Goal: Task Accomplishment & Management: Complete application form

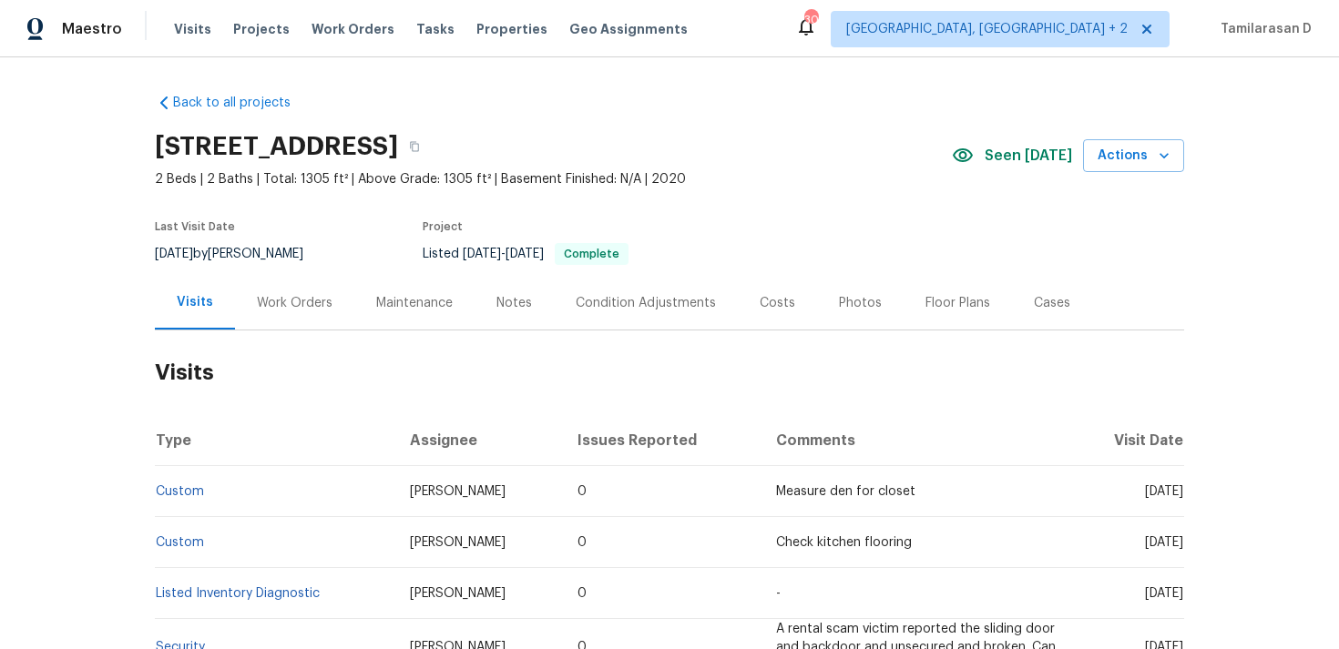
click at [300, 309] on div "Work Orders" at bounding box center [295, 303] width 76 height 18
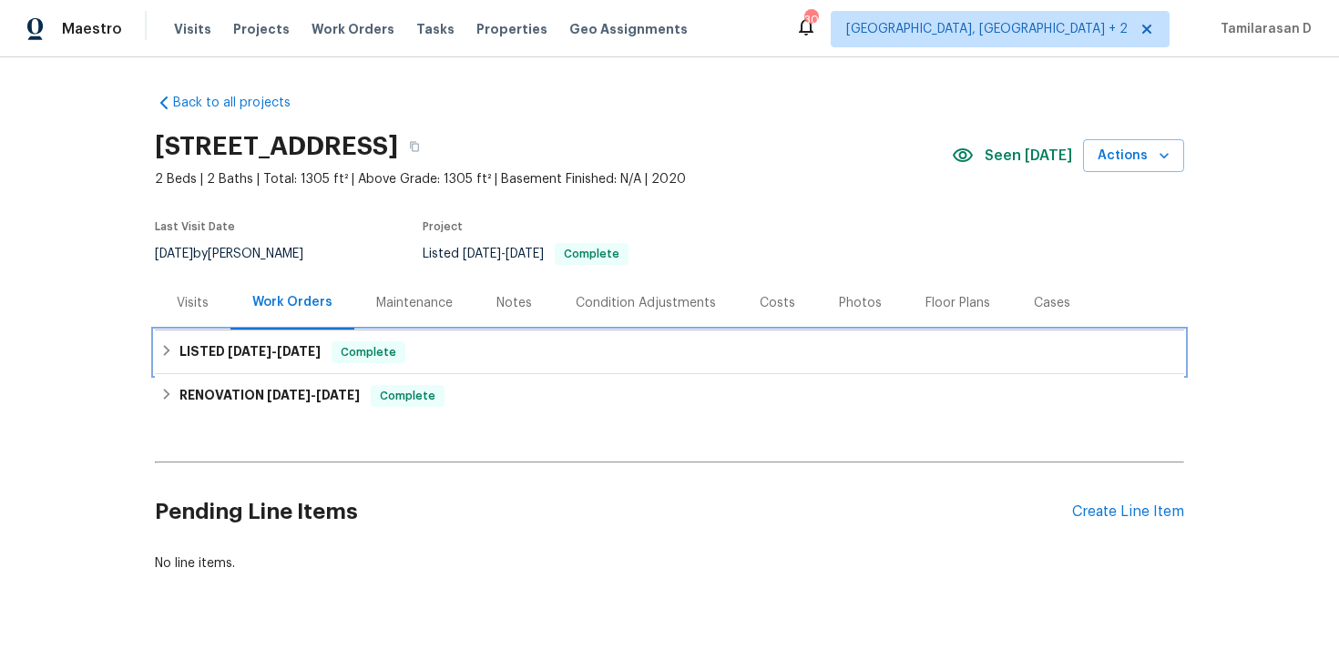
click at [245, 359] on h6 "LISTED 6/24/25 - 6/25/25" at bounding box center [249, 352] width 141 height 22
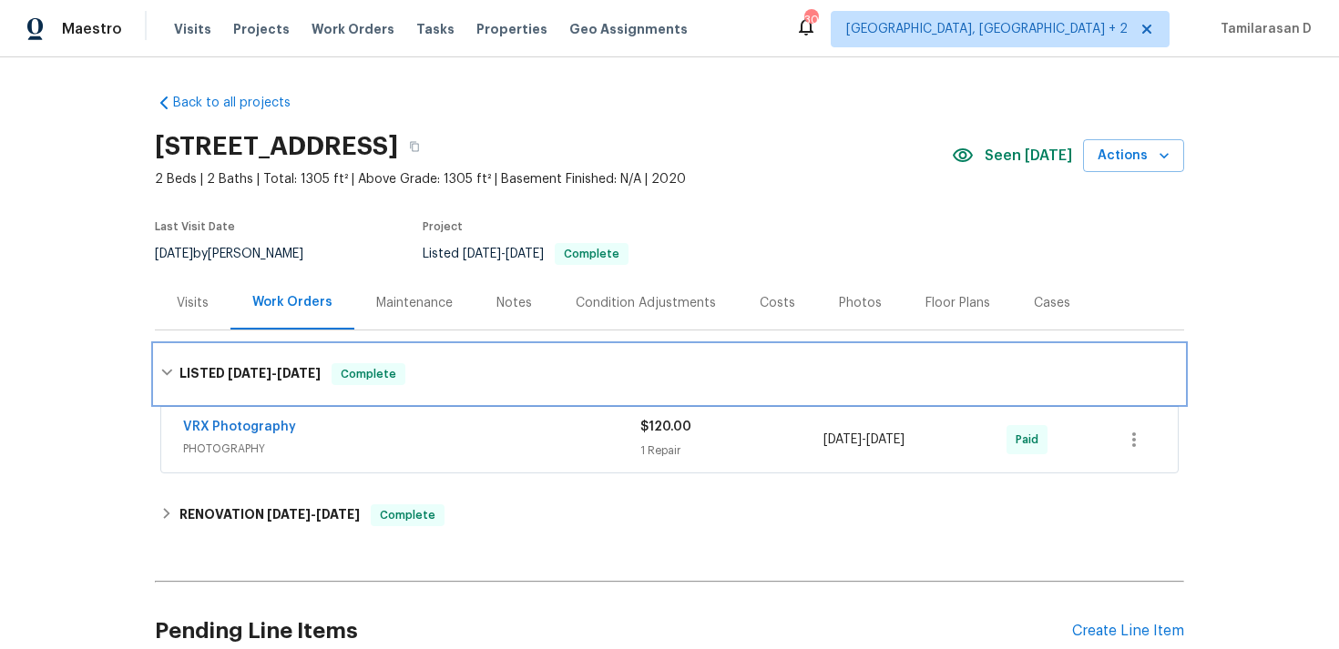
click at [244, 368] on span "6/24/25" at bounding box center [250, 373] width 44 height 13
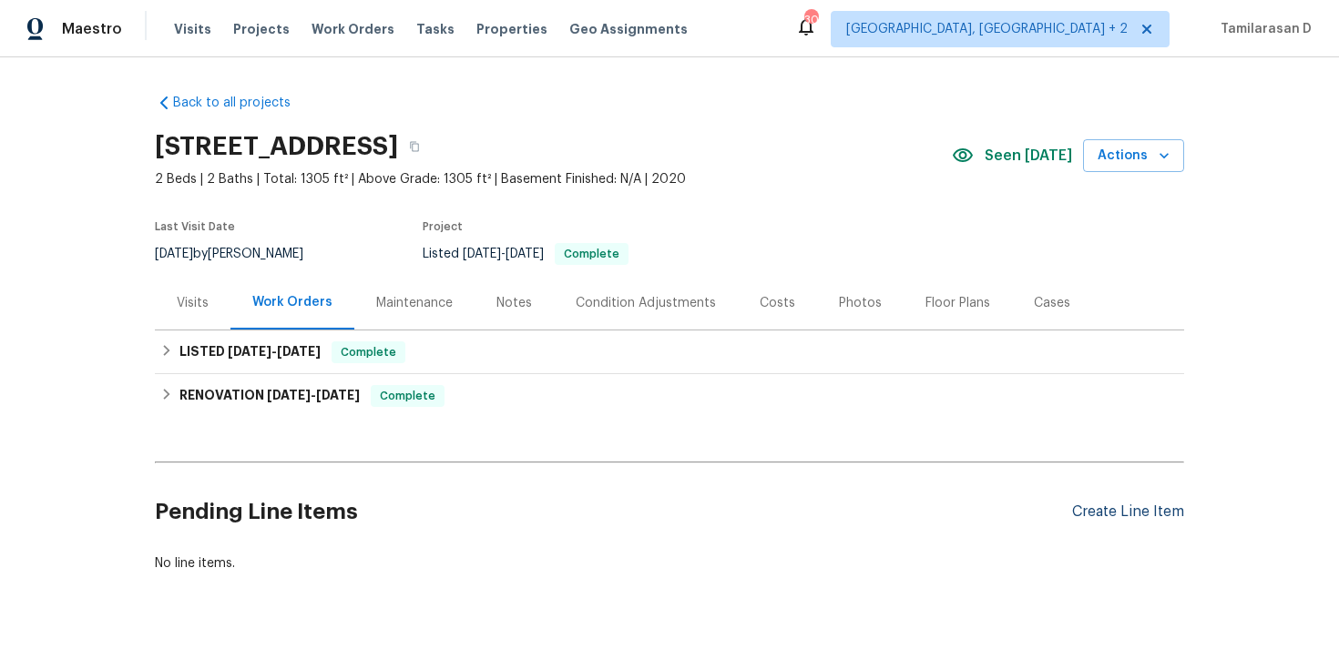
click at [1124, 518] on div "Create Line Item" at bounding box center [1128, 512] width 112 height 17
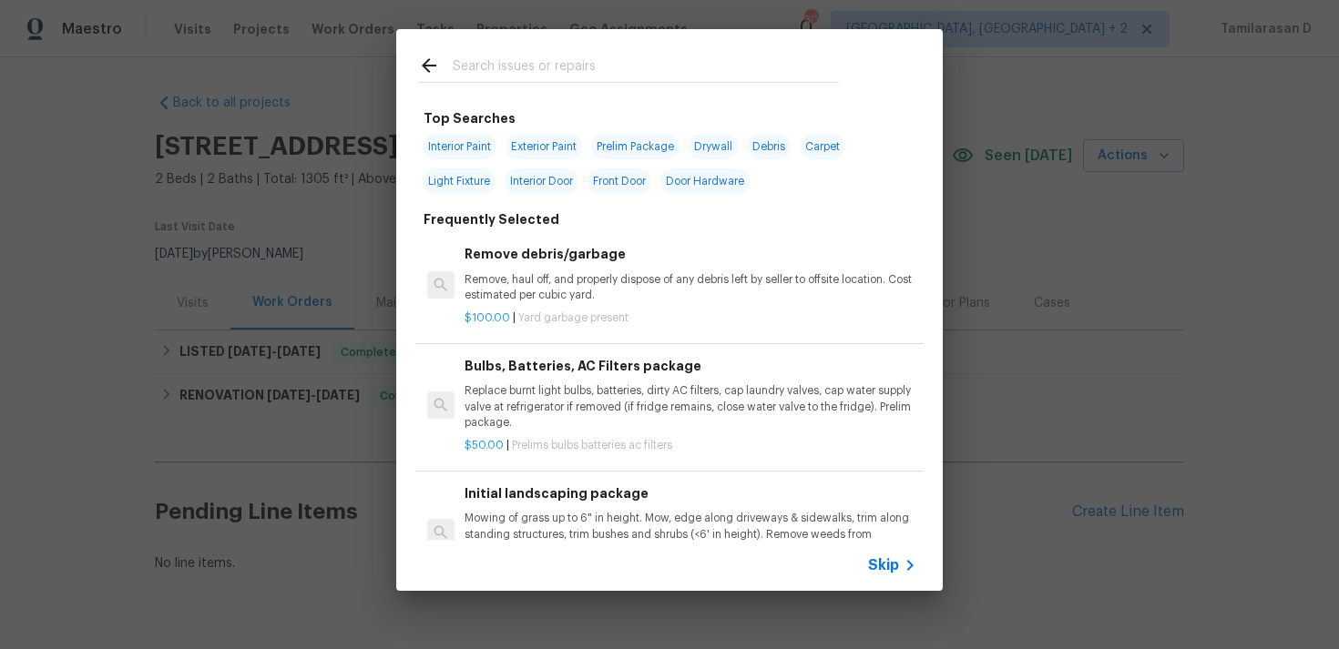
click at [878, 555] on div "Skip" at bounding box center [894, 566] width 53 height 22
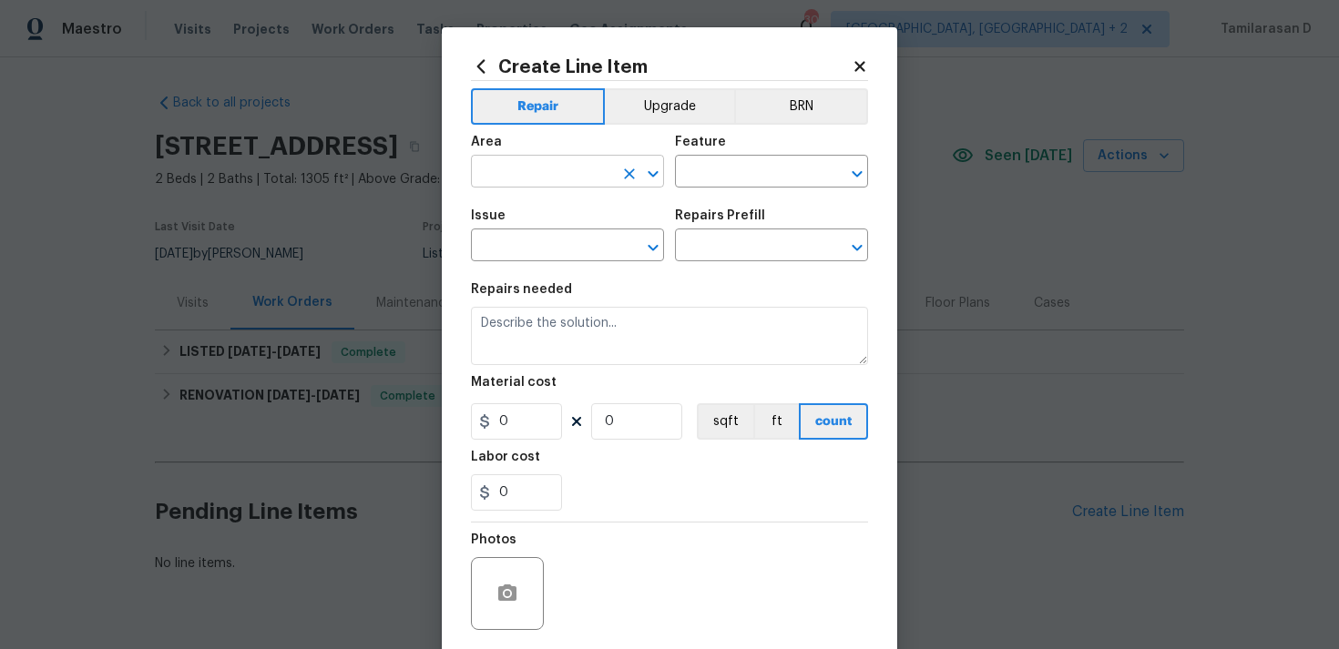
click at [566, 178] on input "text" at bounding box center [542, 173] width 142 height 28
click at [565, 251] on li "Interior Overall" at bounding box center [567, 244] width 193 height 30
type input "Interior Overall"
click at [756, 165] on input "text" at bounding box center [746, 173] width 142 height 28
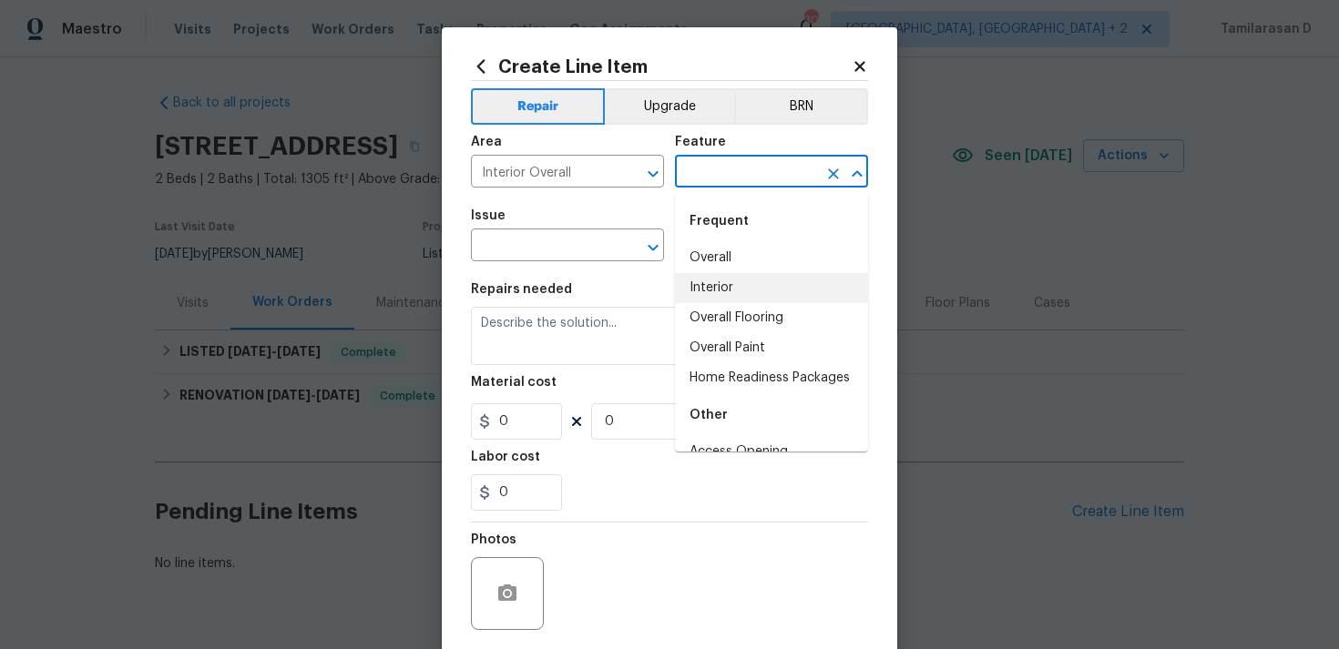
click at [730, 285] on li "Interior" at bounding box center [771, 288] width 193 height 30
type input "Interior"
click at [507, 249] on input "text" at bounding box center [542, 247] width 142 height 28
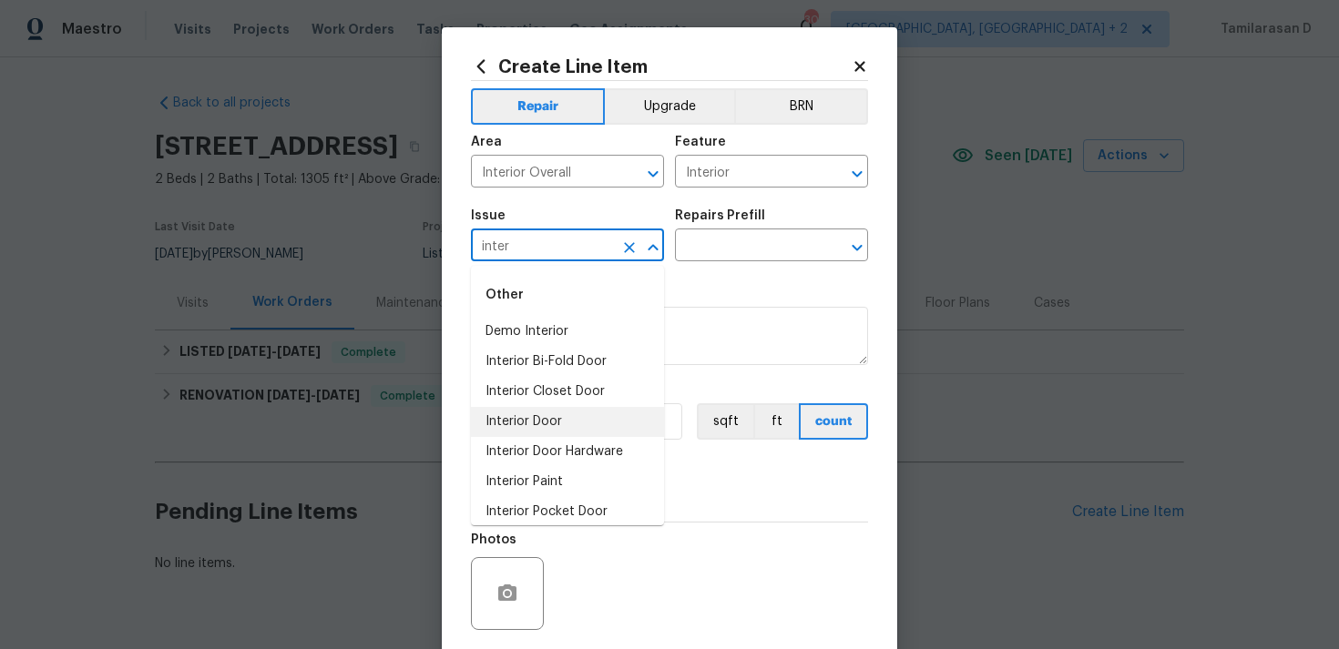
click at [535, 412] on li "Interior Door" at bounding box center [567, 422] width 193 height 30
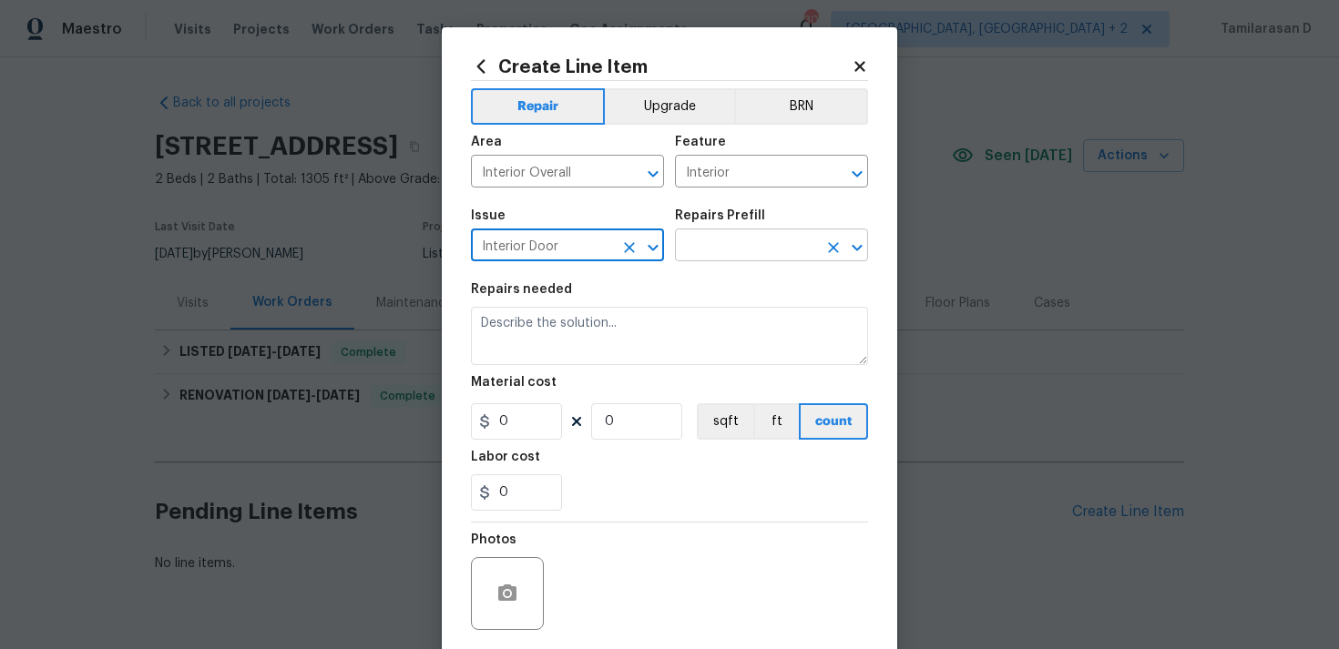
type input "Interior Door"
click at [695, 249] on input "text" at bounding box center [746, 247] width 142 height 28
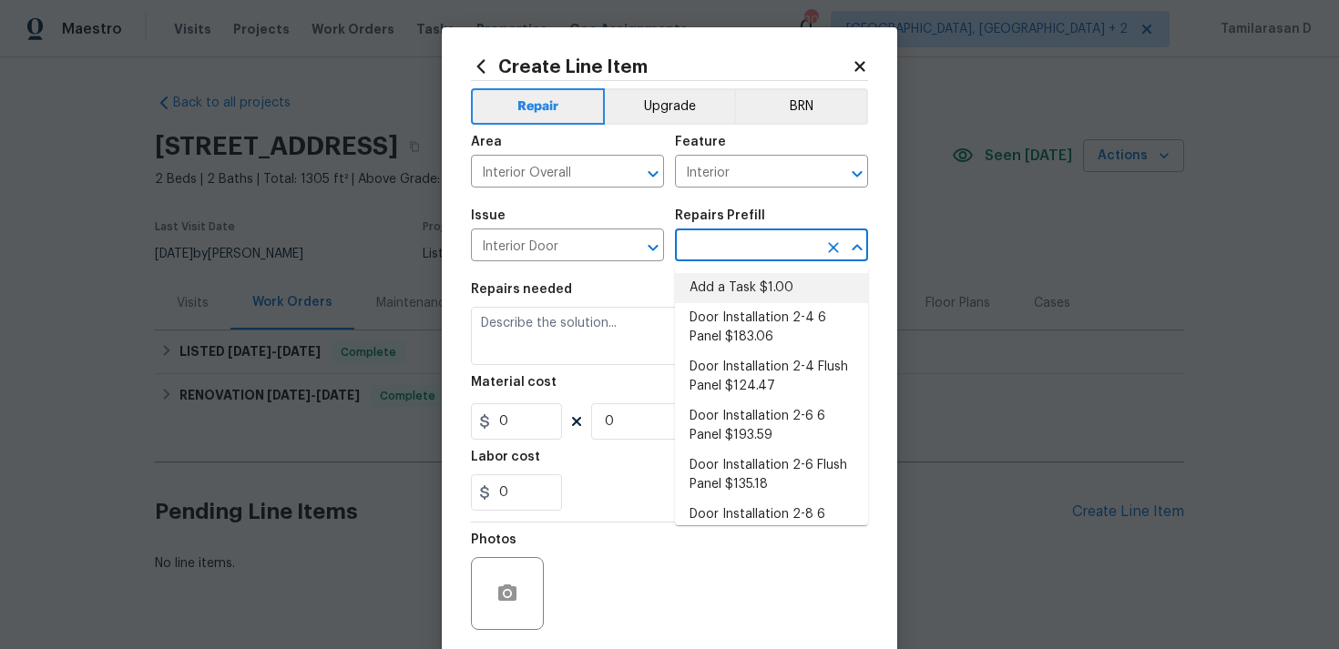
click at [717, 284] on li "Add a Task $1.00" at bounding box center [771, 288] width 193 height 30
type input "Interior Door"
type input "Add a Task $1.00"
type textarea "HPM to detail"
type input "1"
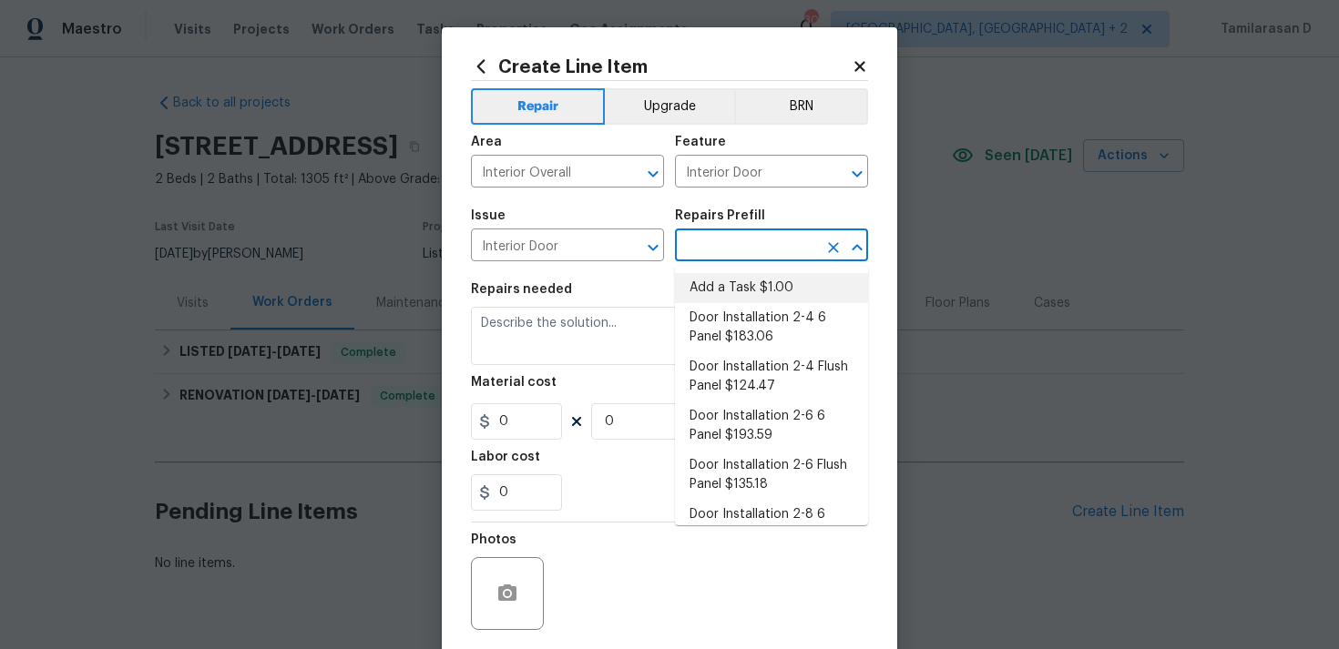
type input "1"
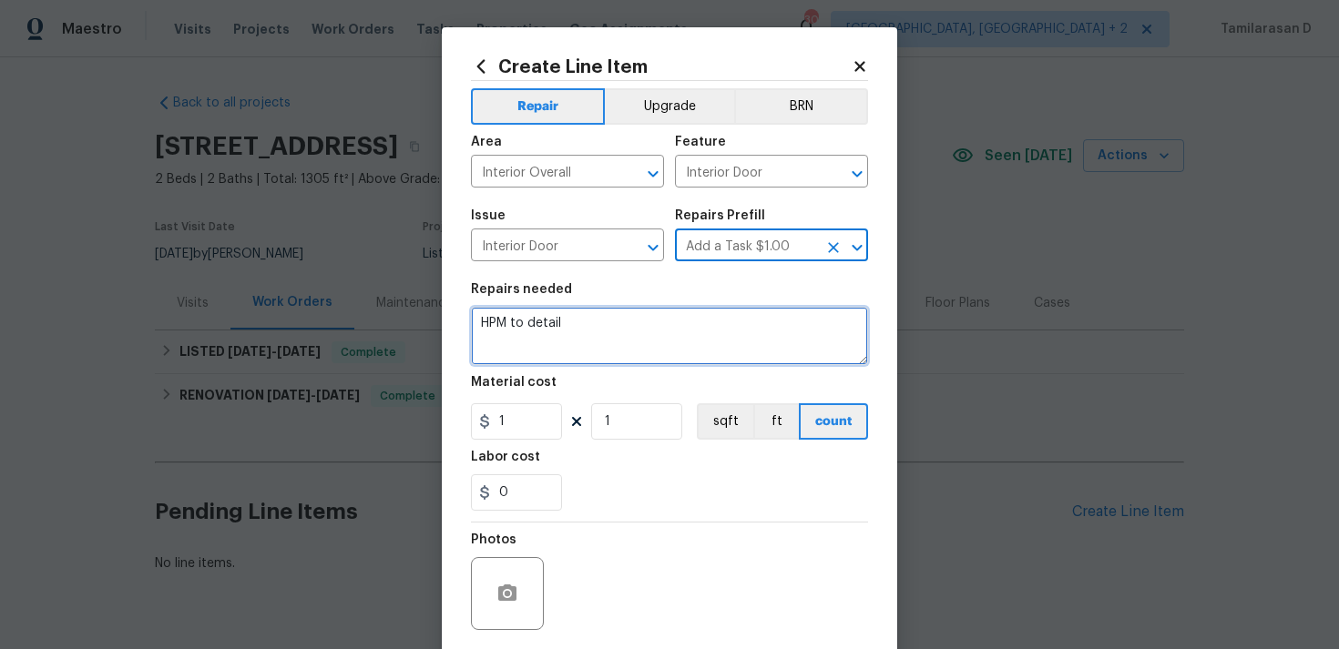
click at [542, 329] on textarea "HPM to detail" at bounding box center [669, 336] width 397 height 58
paste textarea "The back slider door does not latch or lock. Please inspect the door's hardware…"
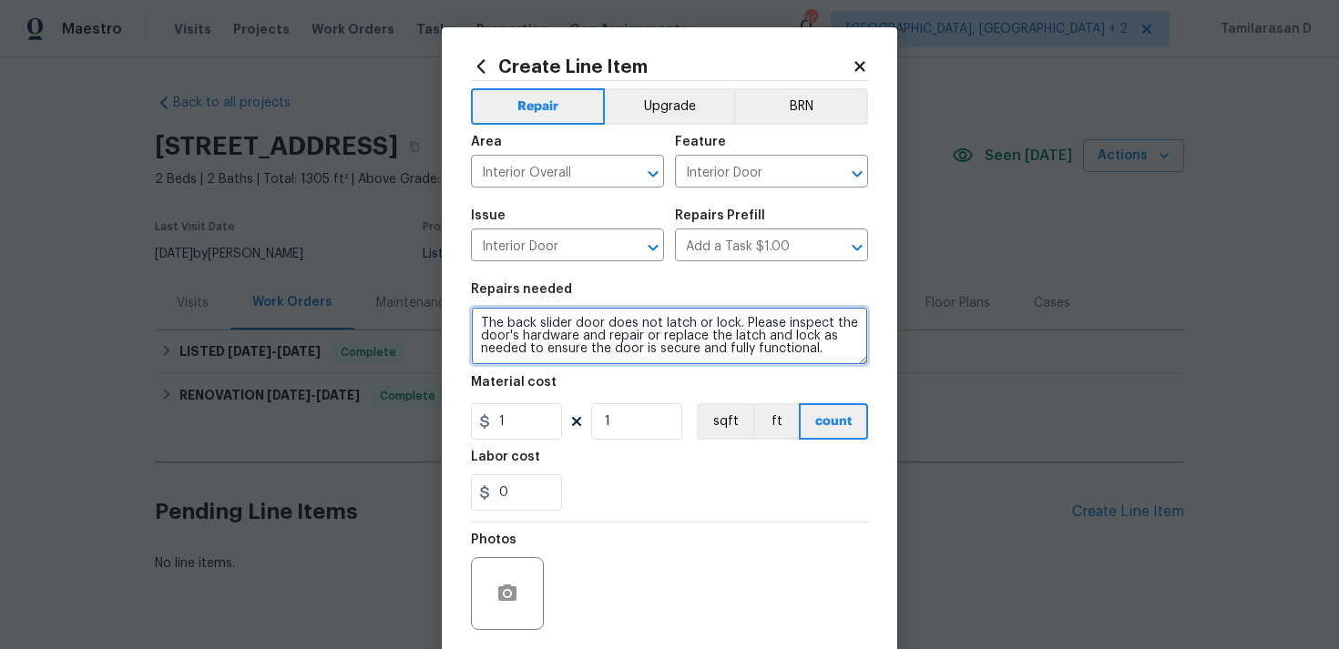
type textarea "The back slider door does not latch or lock. Please inspect the door's hardware…"
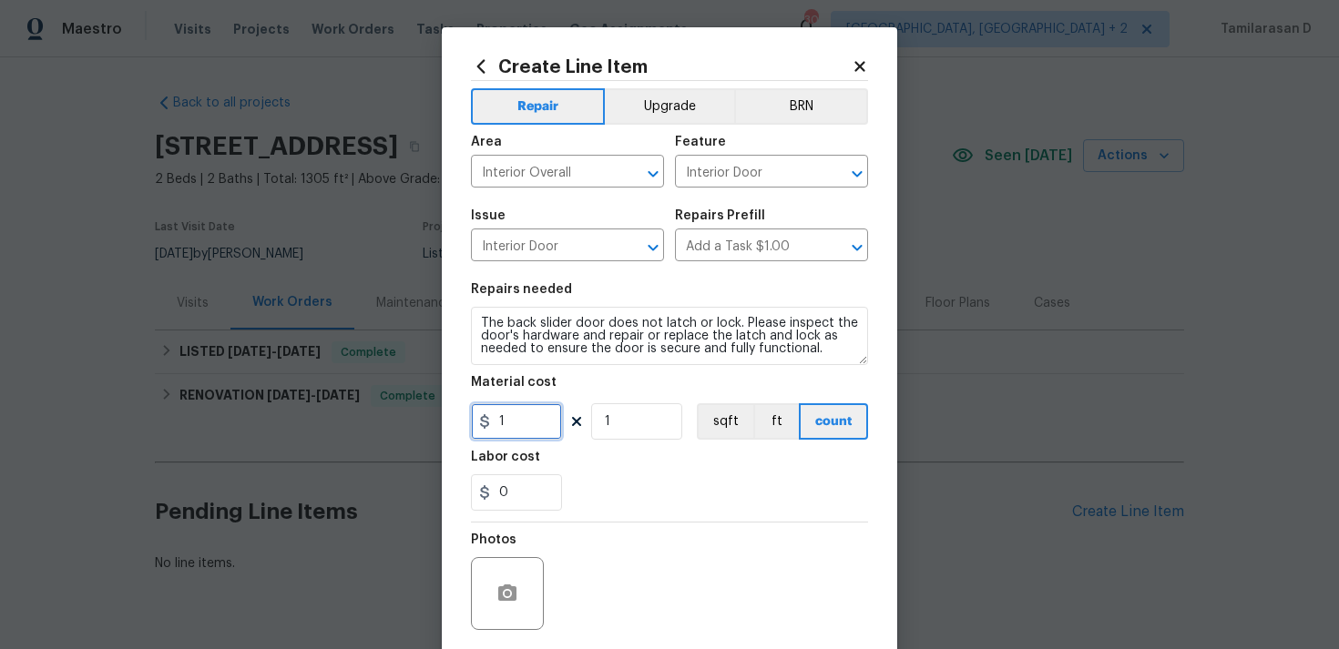
click at [530, 429] on input "1" at bounding box center [516, 421] width 91 height 36
type input "75"
click at [625, 539] on div "Photos" at bounding box center [669, 582] width 397 height 118
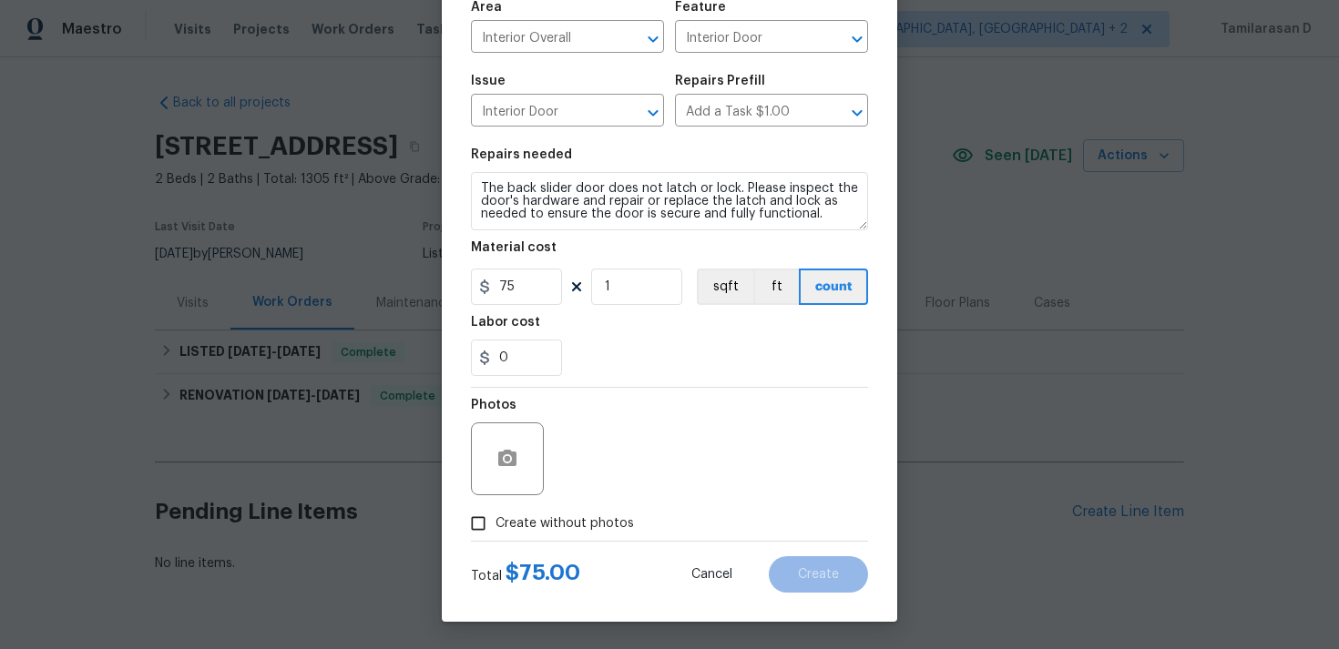
click at [494, 525] on input "Create without photos" at bounding box center [478, 523] width 35 height 35
checkbox input "true"
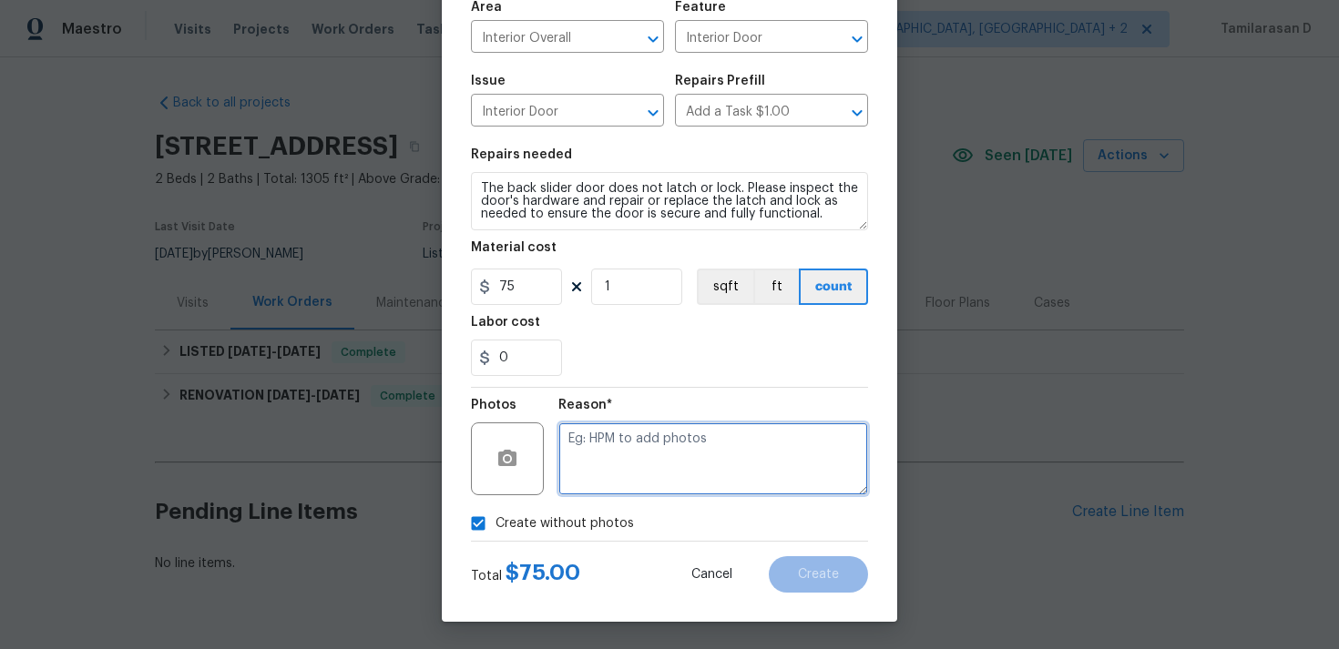
click at [651, 469] on textarea at bounding box center [713, 458] width 310 height 73
type textarea "N/A"
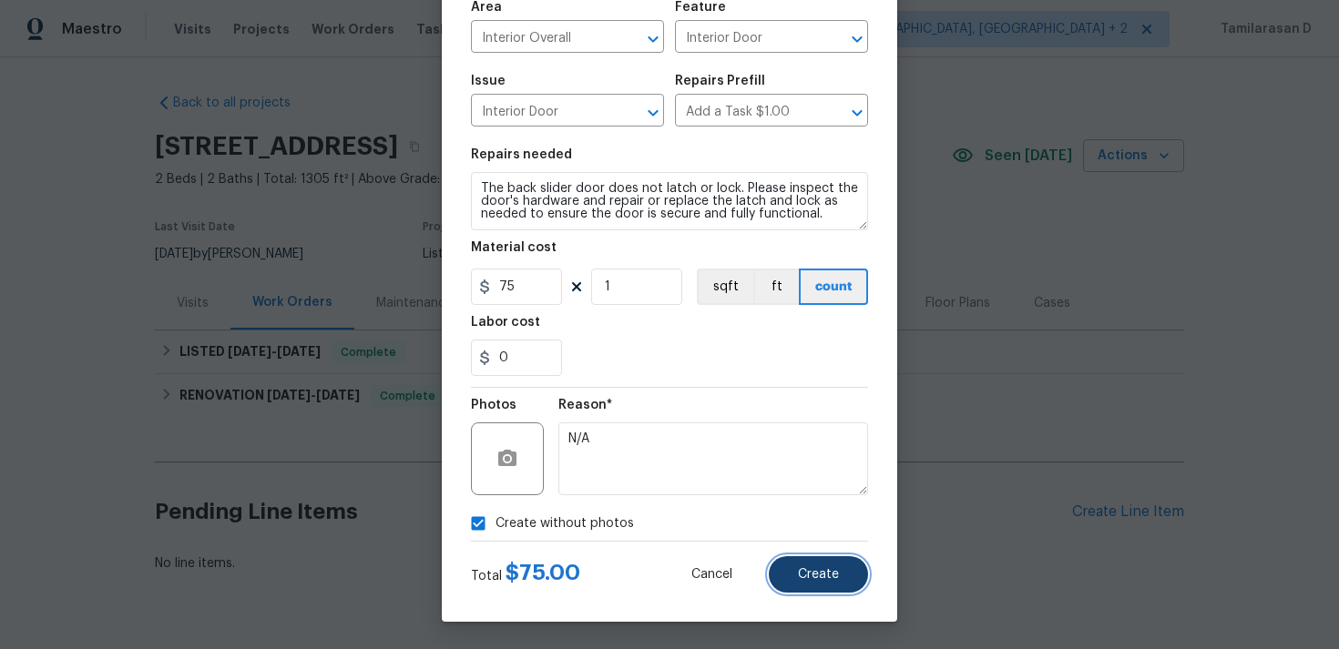
click at [823, 573] on span "Create" at bounding box center [818, 575] width 41 height 14
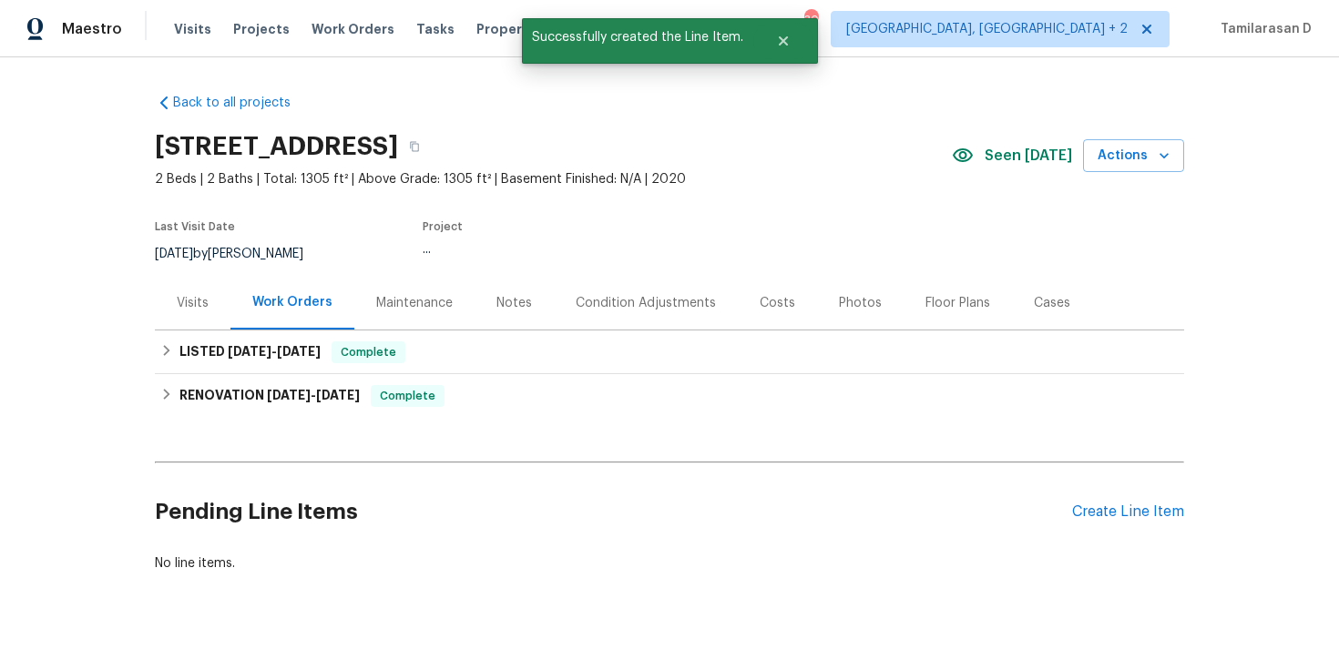
scroll to position [14, 0]
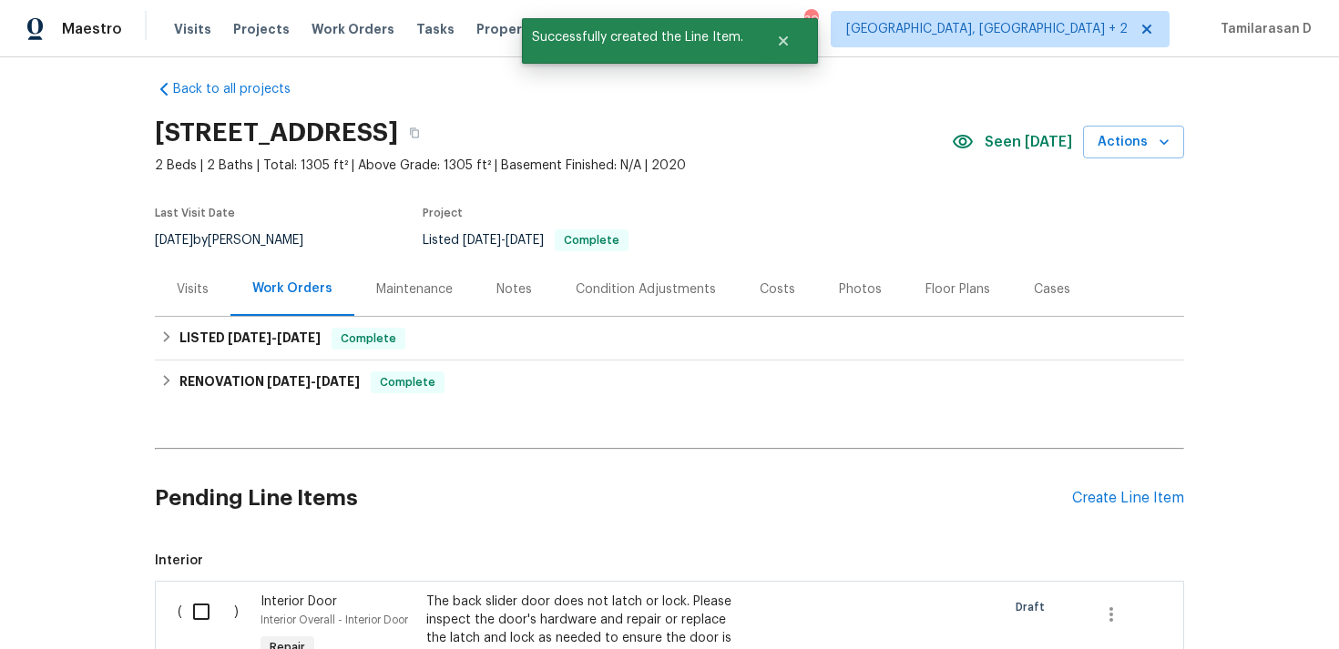
click at [209, 608] on input "checkbox" at bounding box center [208, 612] width 52 height 38
checkbox input "true"
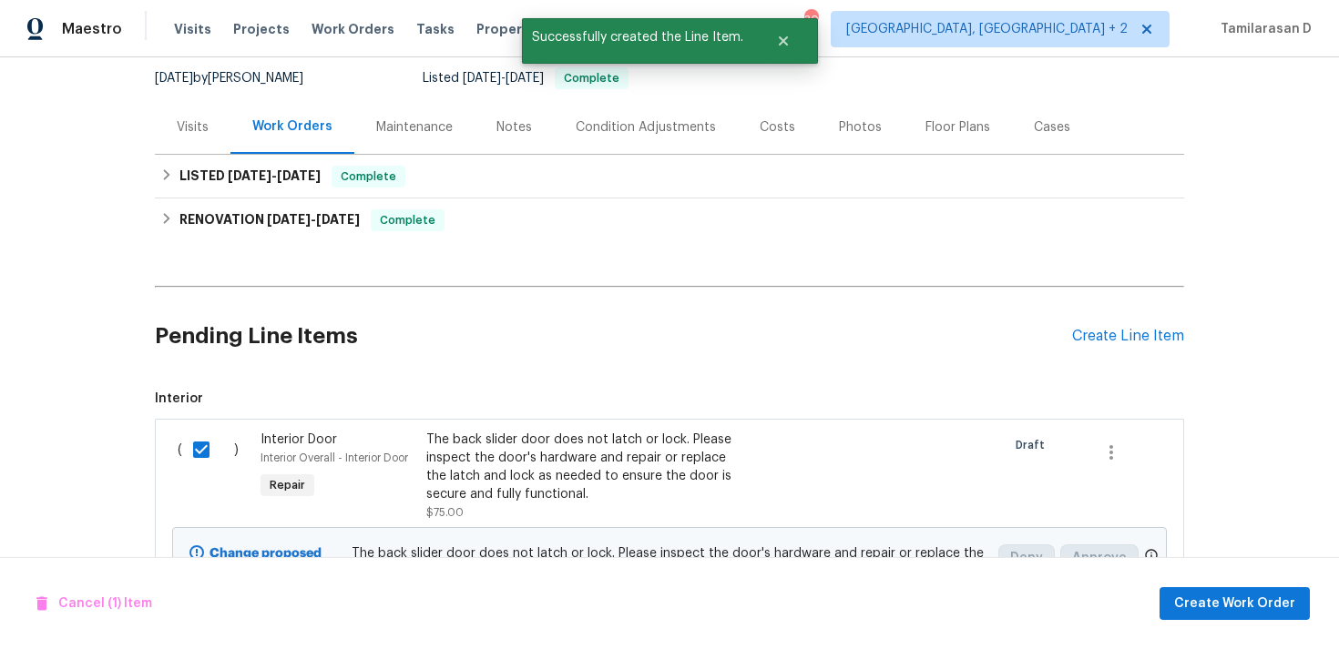
scroll to position [291, 0]
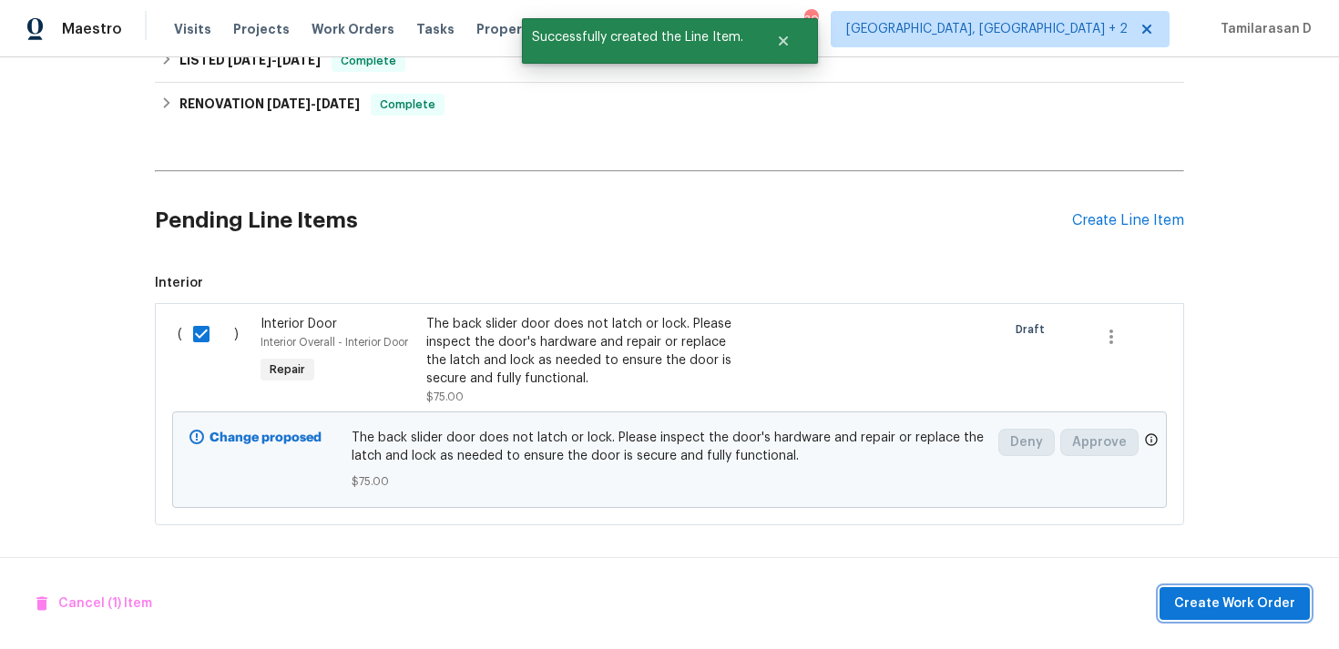
click at [1253, 595] on span "Create Work Order" at bounding box center [1234, 604] width 121 height 23
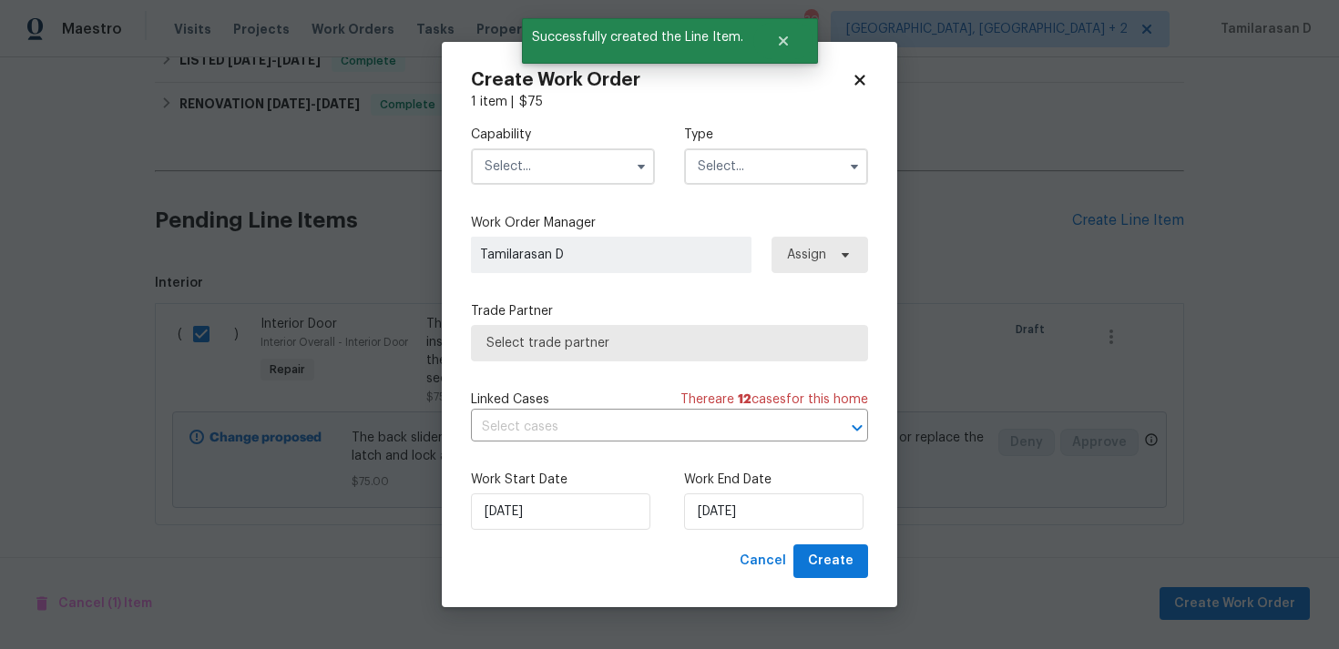
click at [736, 154] on input "text" at bounding box center [776, 166] width 184 height 36
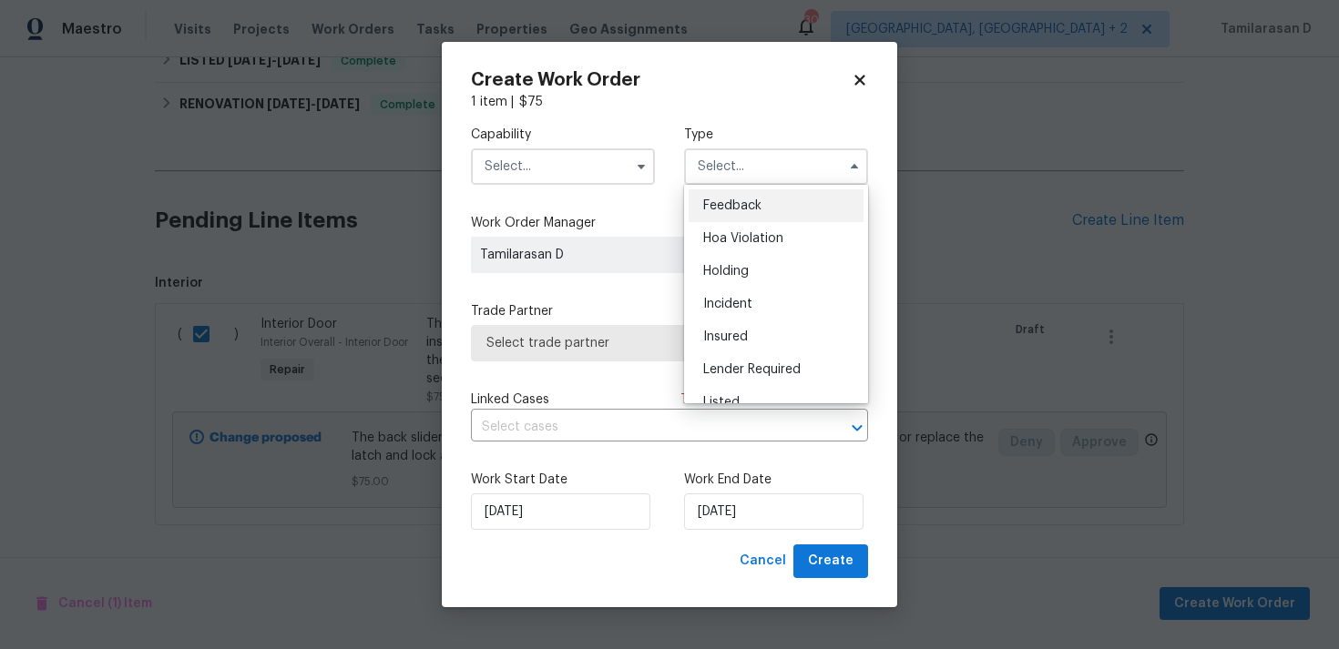
click at [728, 205] on span "Feedback" at bounding box center [732, 205] width 58 height 13
type input "Feedback"
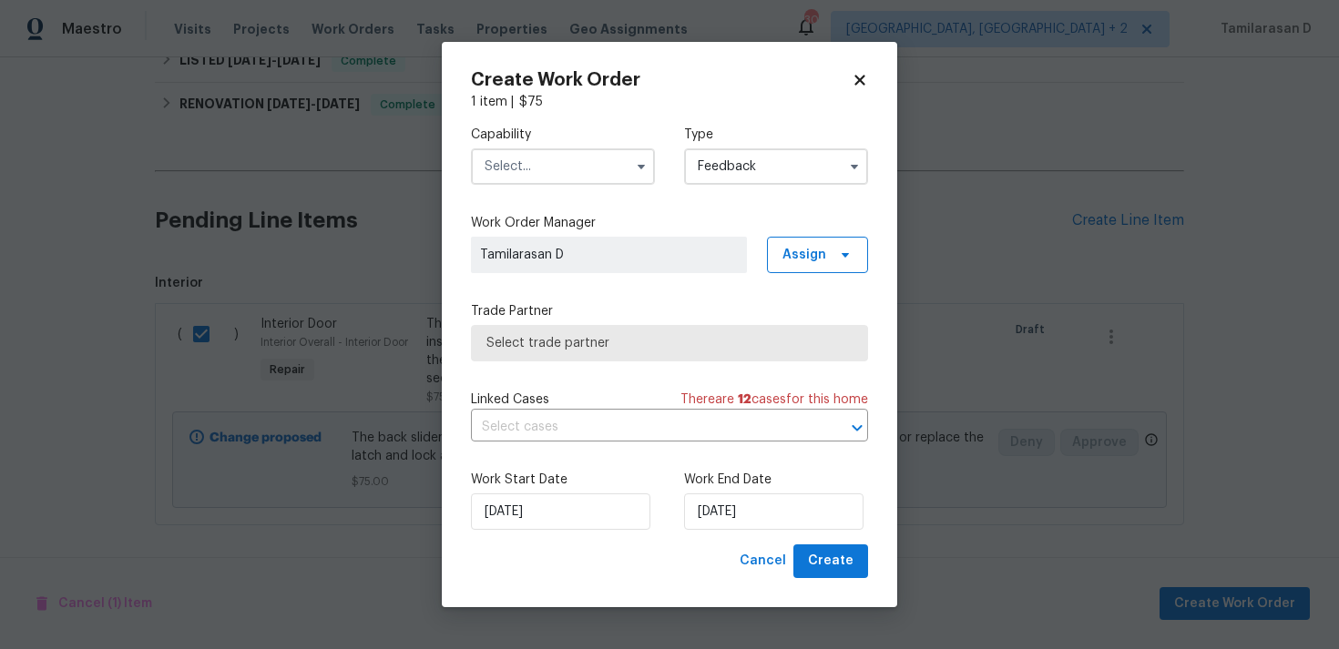
click at [571, 157] on input "text" at bounding box center [563, 166] width 184 height 36
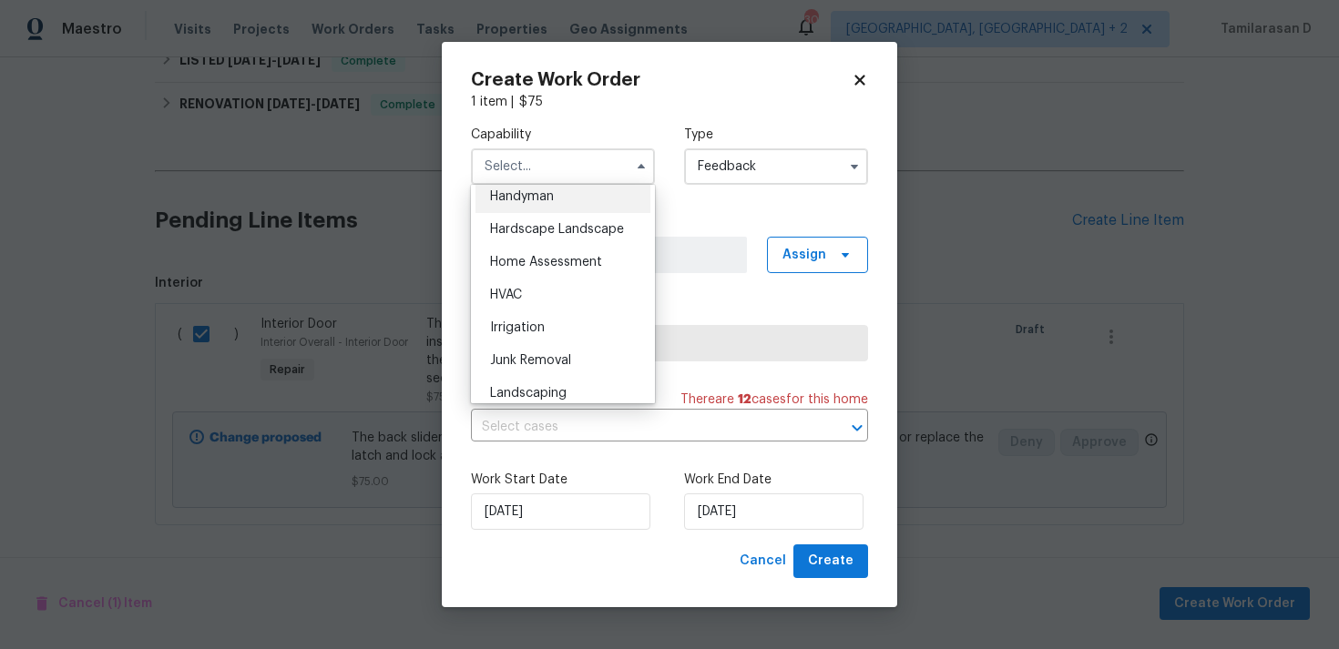
click at [506, 199] on span "Handyman" at bounding box center [522, 196] width 64 height 13
type input "Handyman"
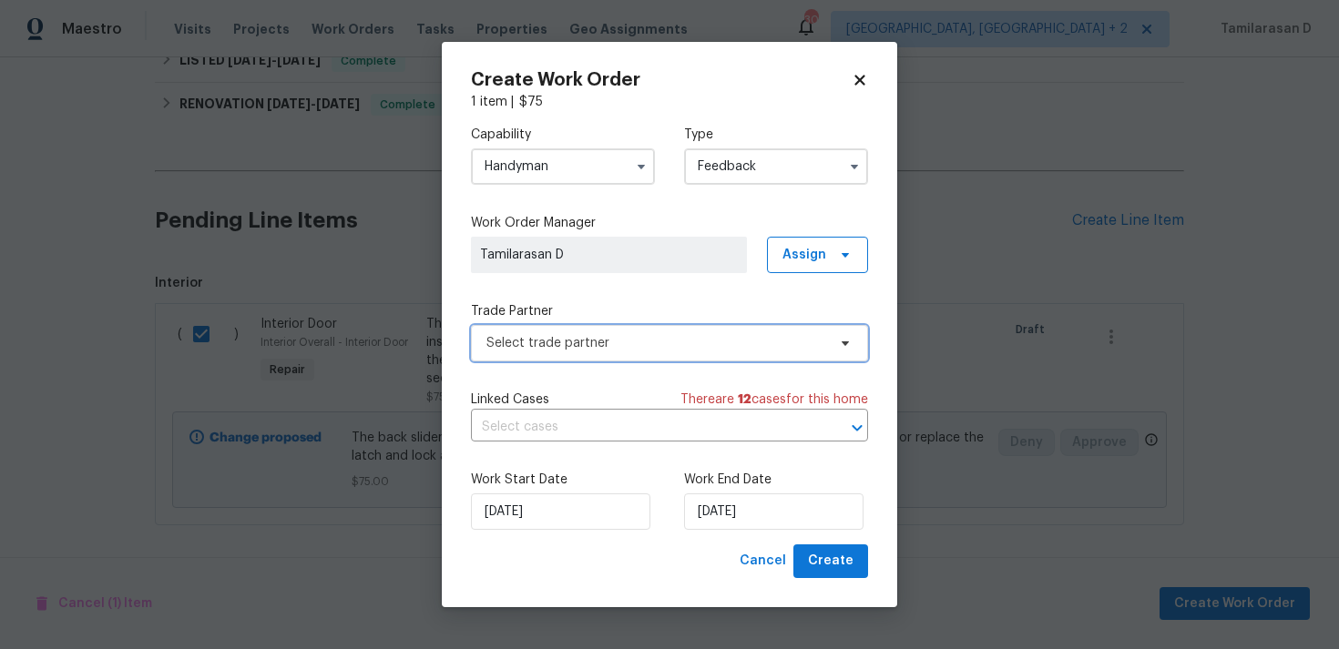
click at [558, 333] on span "Select trade partner" at bounding box center [669, 343] width 397 height 36
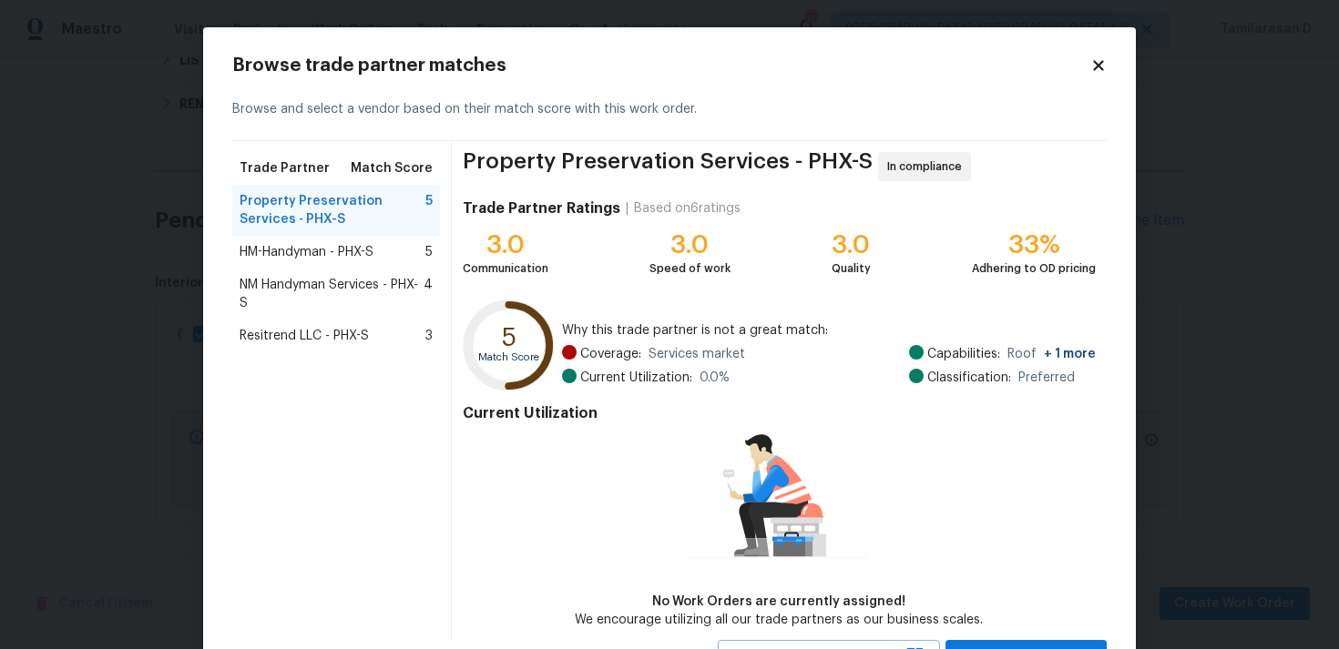
scroll to position [79, 0]
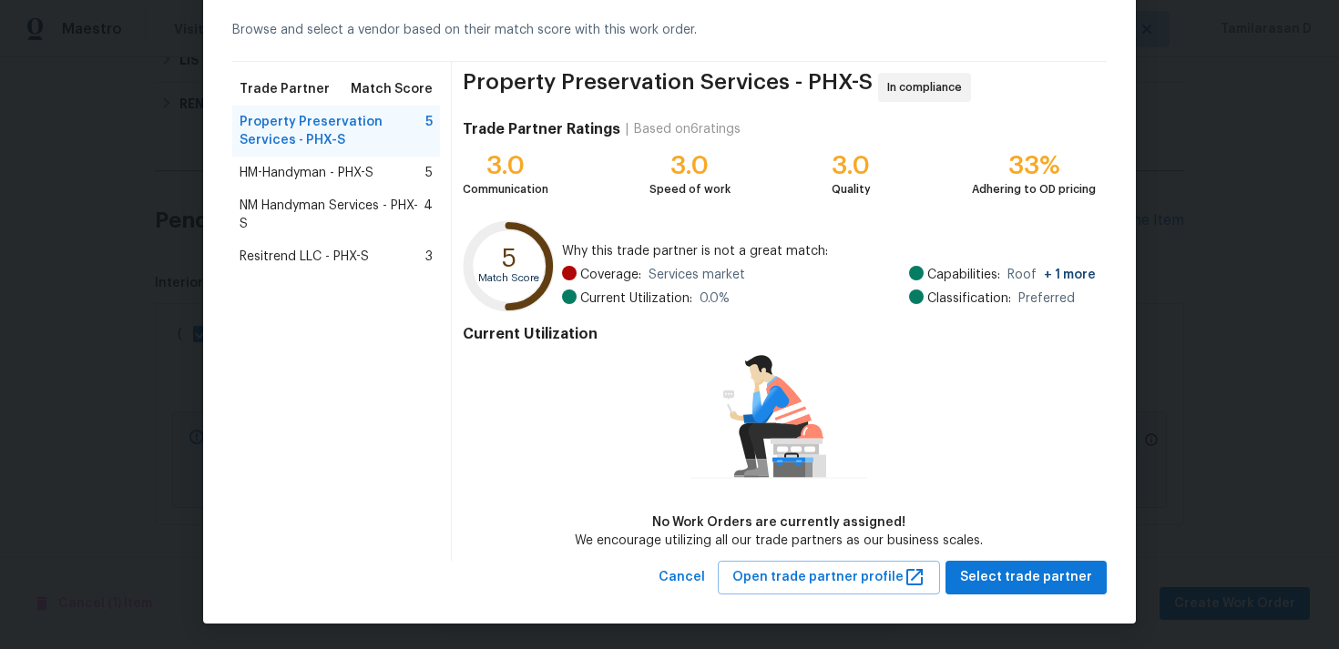
click at [336, 171] on span "HM-Handyman - PHX-S" at bounding box center [306, 173] width 134 height 18
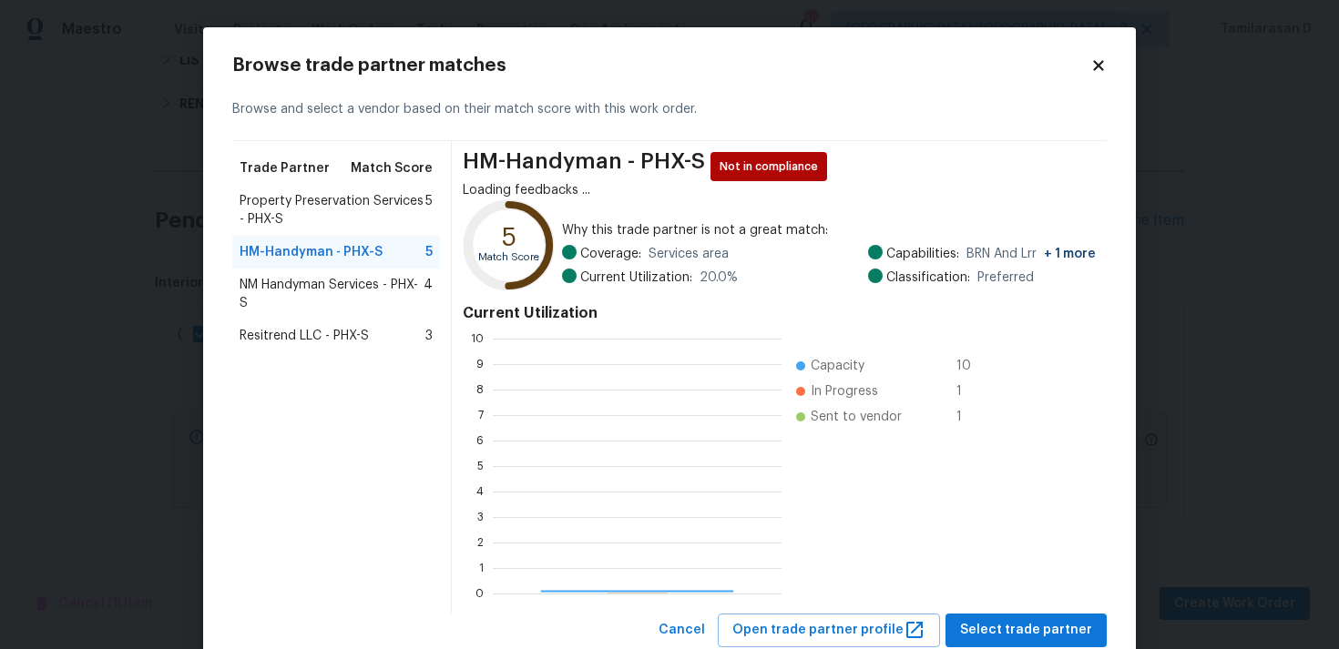
scroll to position [255, 289]
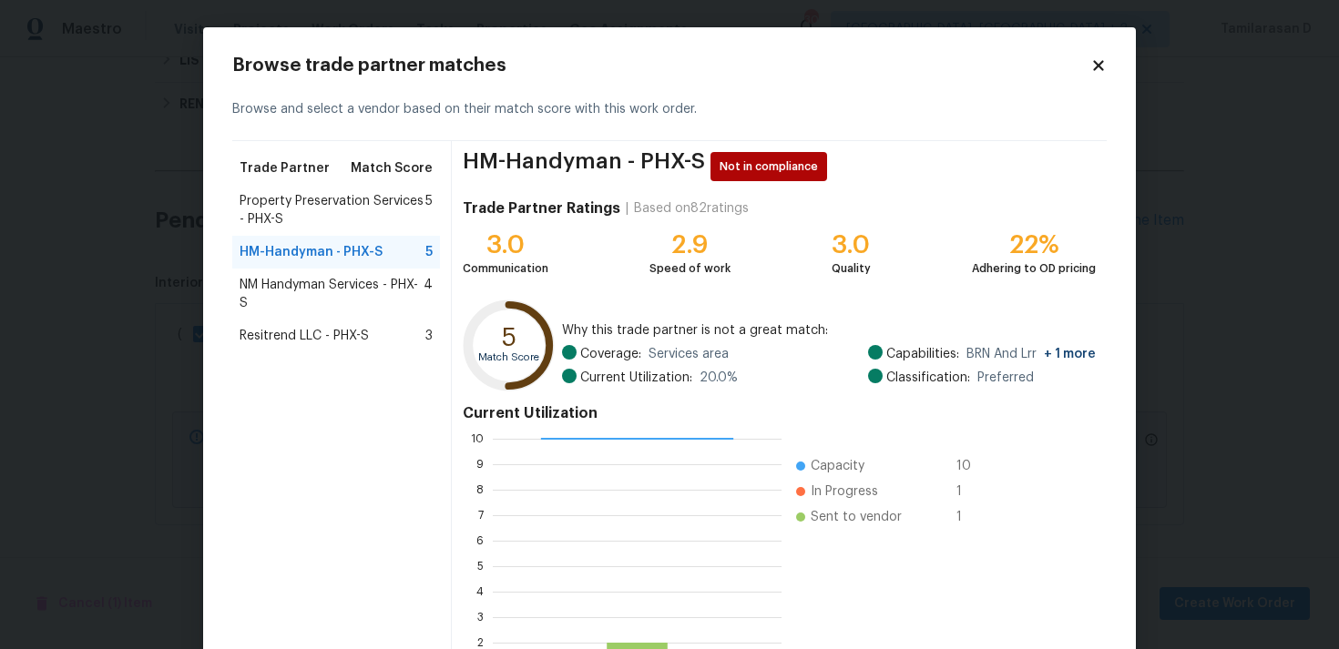
click at [300, 287] on span "NM Handyman Services - PHX-S" at bounding box center [331, 294] width 184 height 36
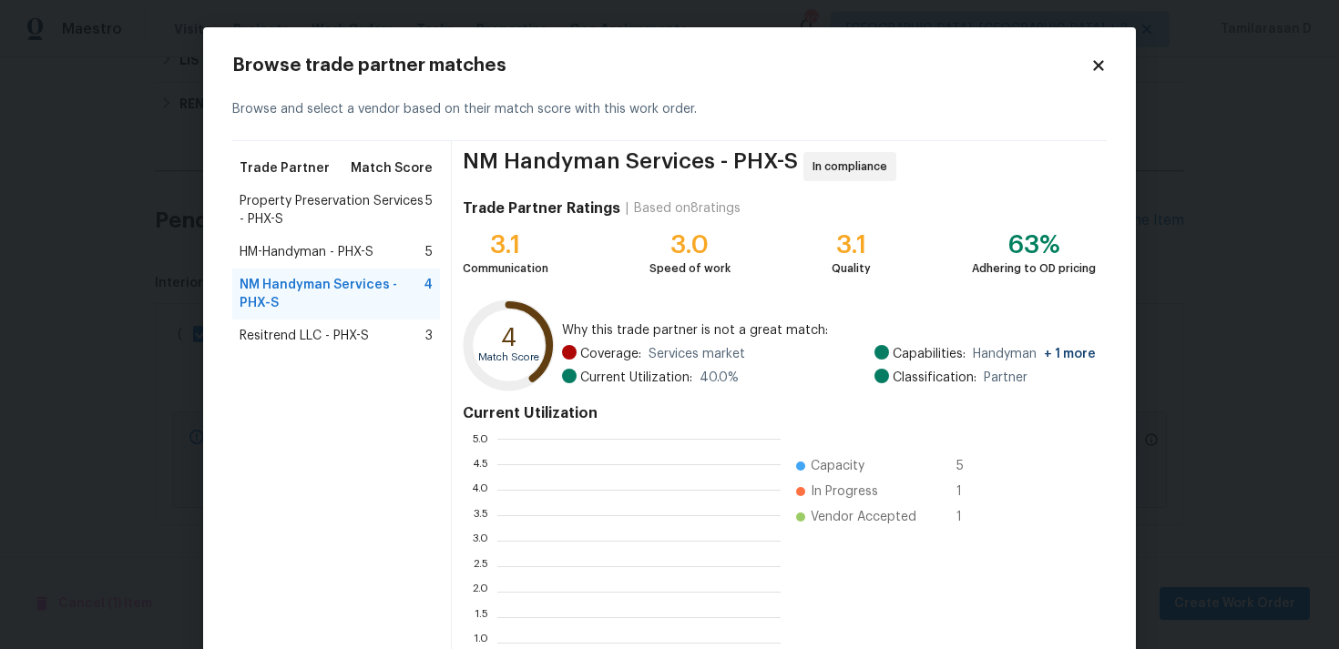
scroll to position [255, 283]
click at [288, 188] on div "Property Preservation Services - PHX-S 5" at bounding box center [336, 210] width 208 height 51
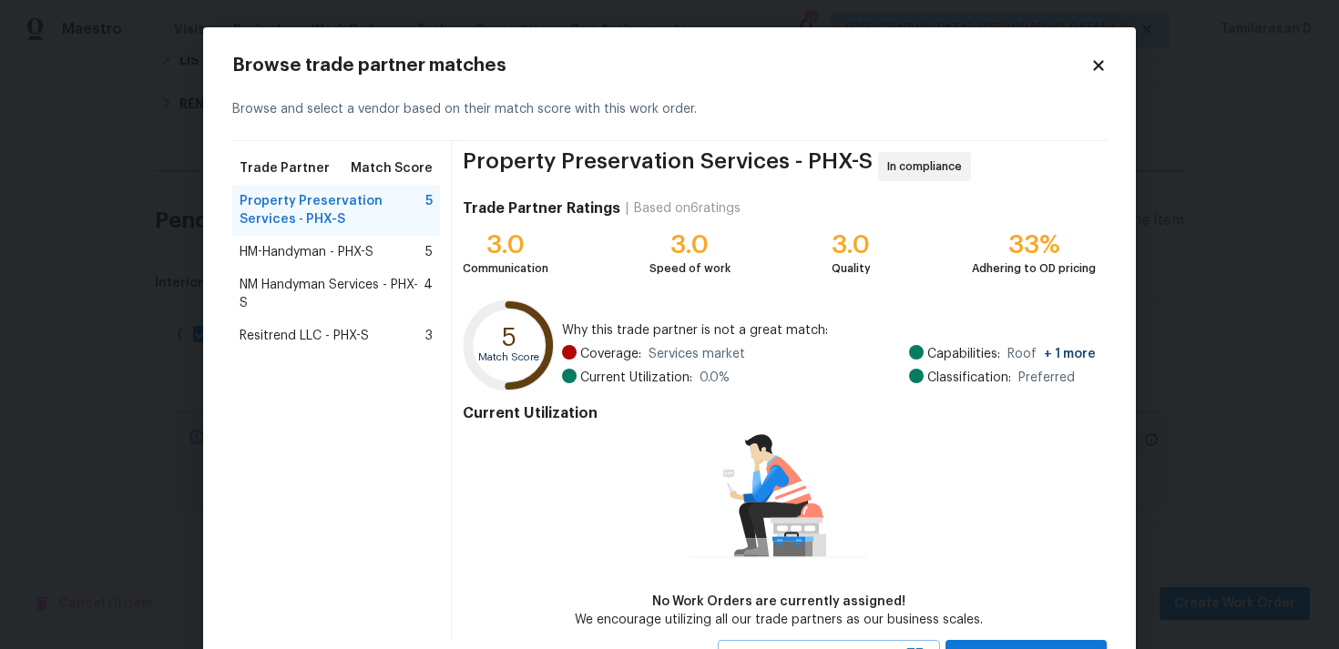
click at [287, 331] on span "Resitrend LLC - PHX-S" at bounding box center [303, 336] width 129 height 18
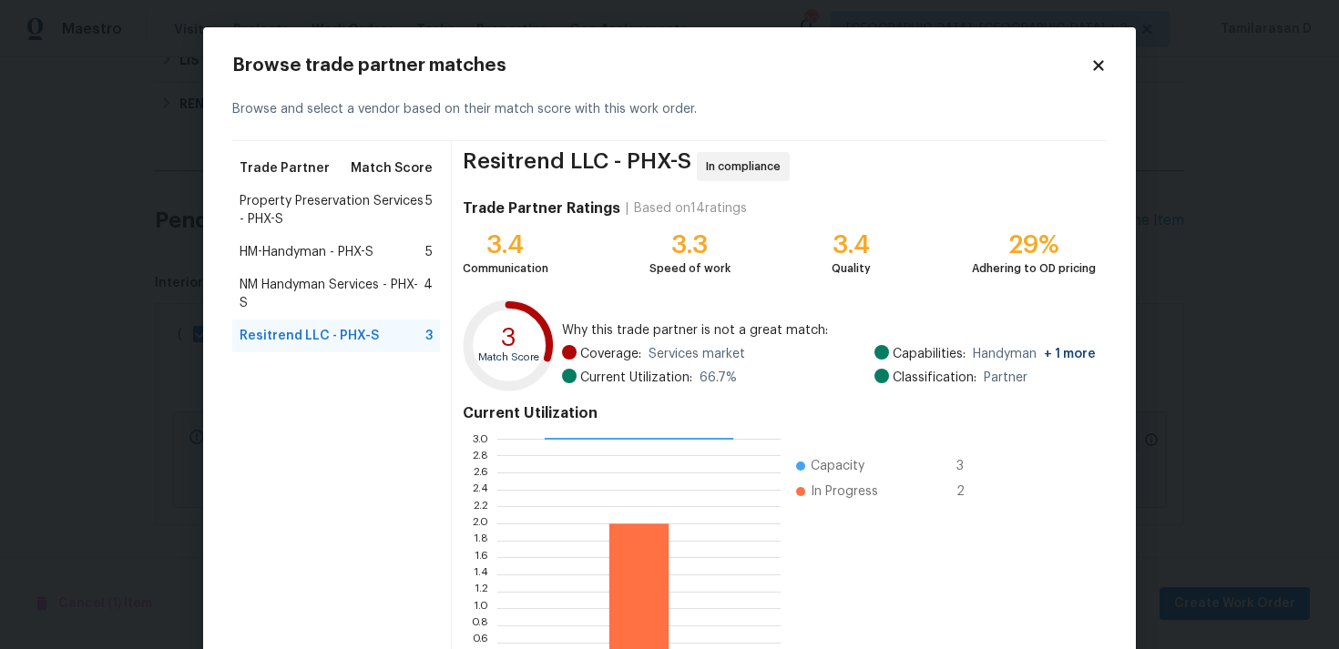
click at [286, 192] on span "Property Preservation Services - PHX-S" at bounding box center [332, 210] width 186 height 36
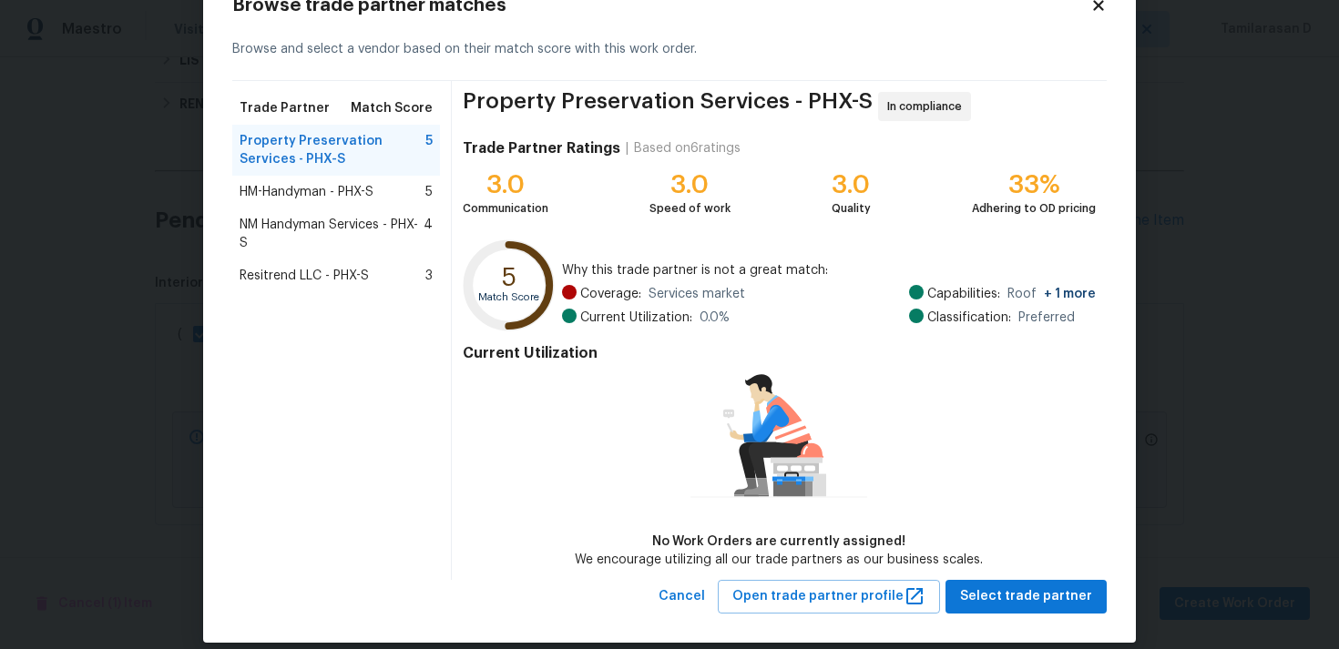
scroll to position [79, 0]
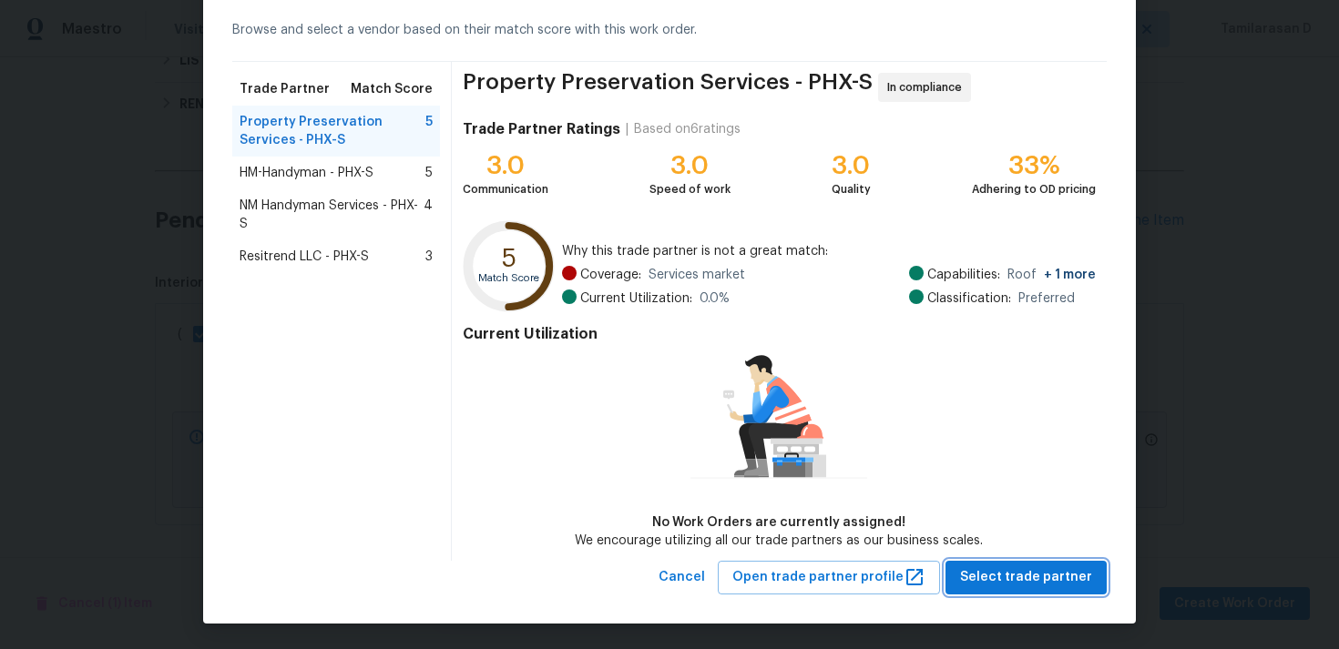
click at [1021, 567] on span "Select trade partner" at bounding box center [1026, 577] width 132 height 23
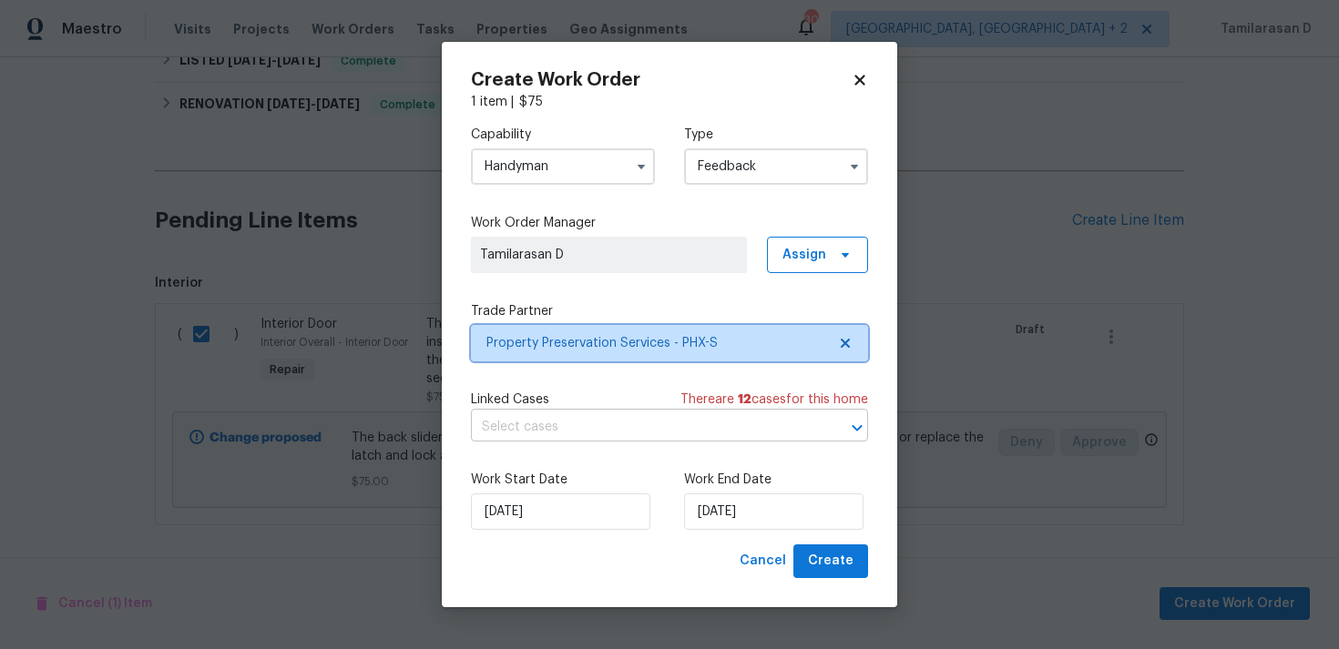
scroll to position [0, 0]
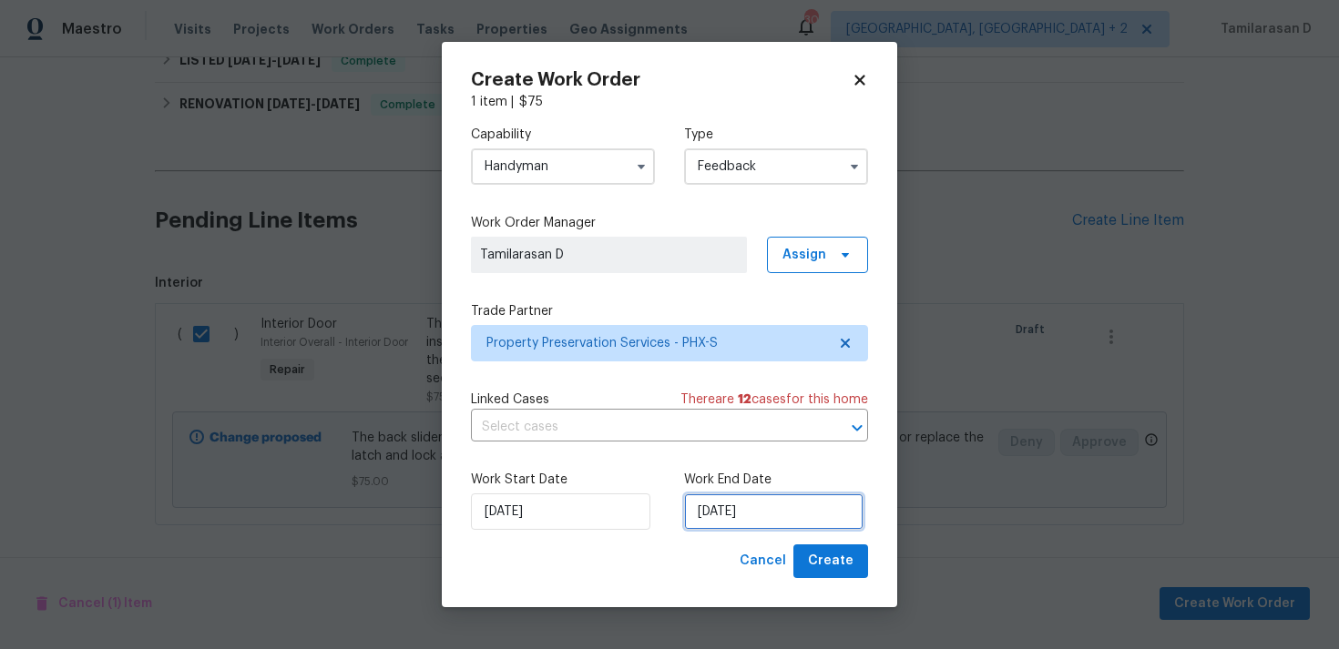
click at [745, 521] on input "04/09/2025" at bounding box center [773, 512] width 179 height 36
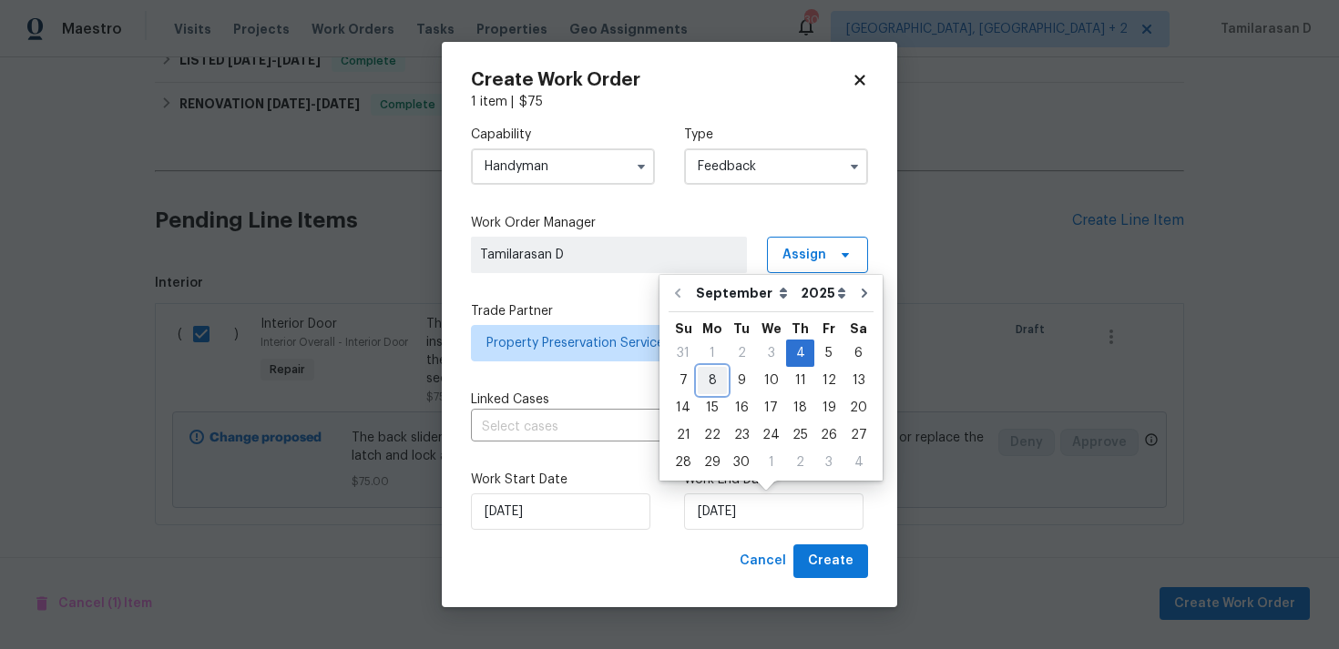
click at [716, 389] on div "8" at bounding box center [711, 380] width 29 height 25
type input "08/09/2025"
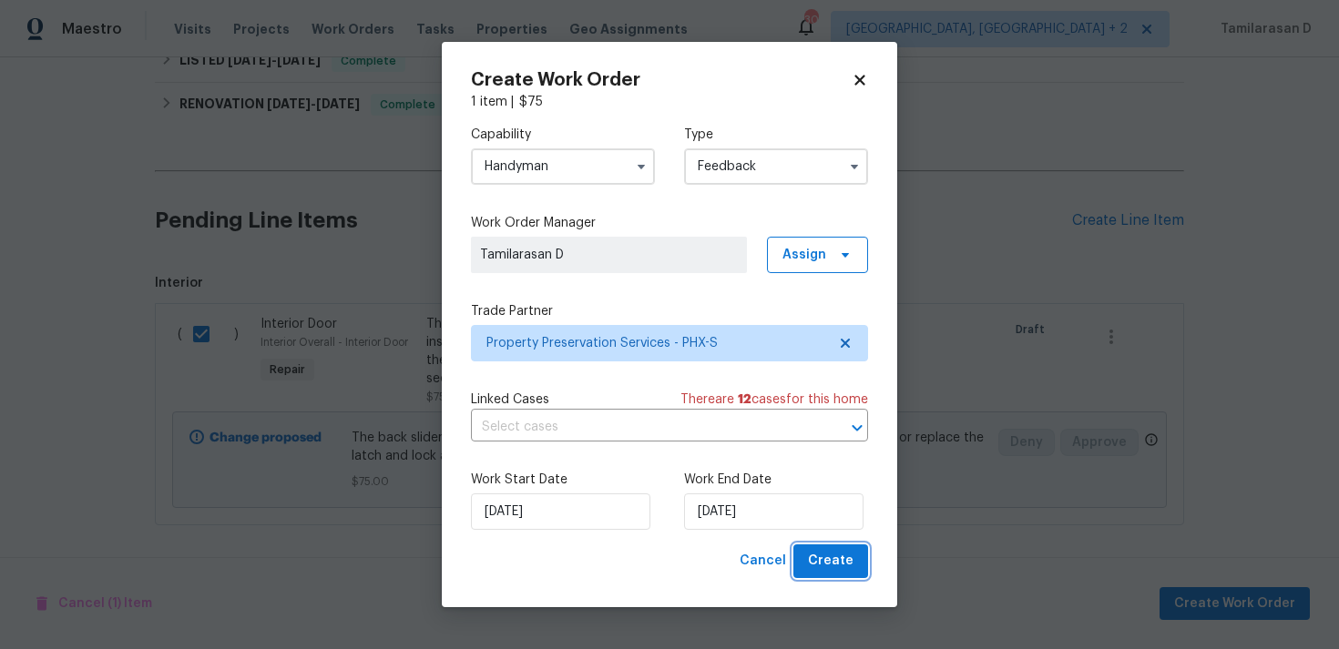
click at [837, 561] on span "Create" at bounding box center [831, 561] width 46 height 23
checkbox input "false"
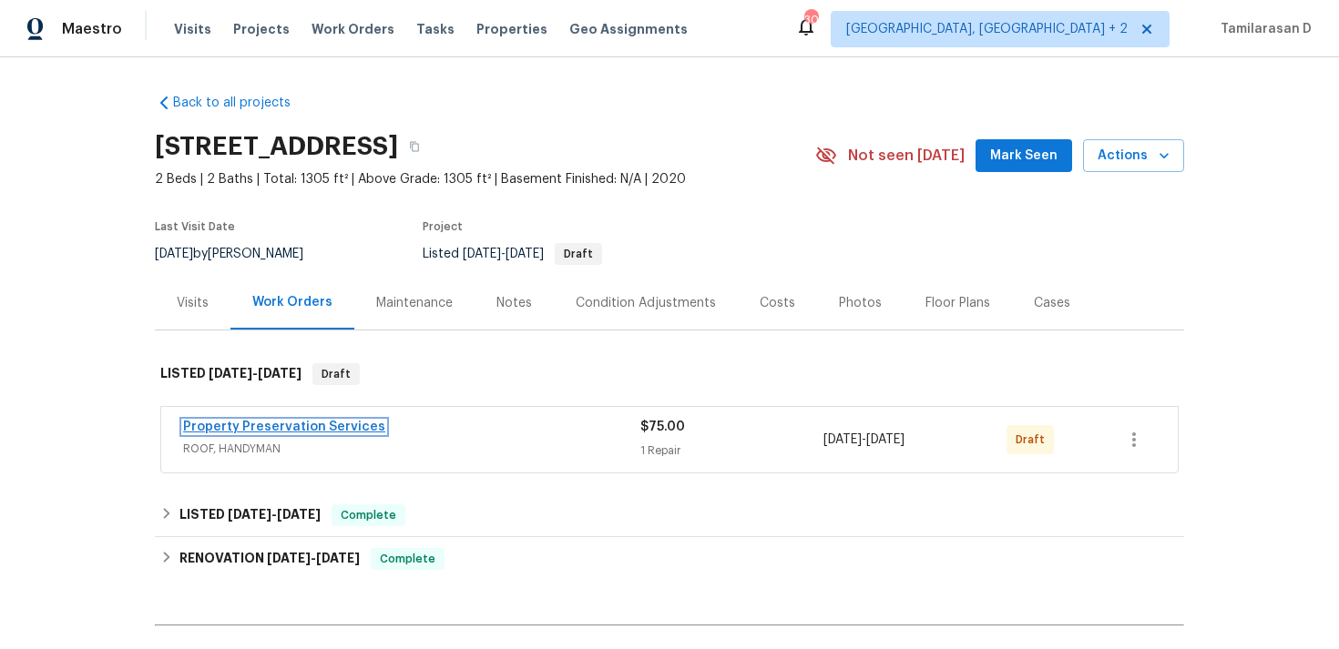
click at [245, 425] on link "Property Preservation Services" at bounding box center [284, 427] width 202 height 13
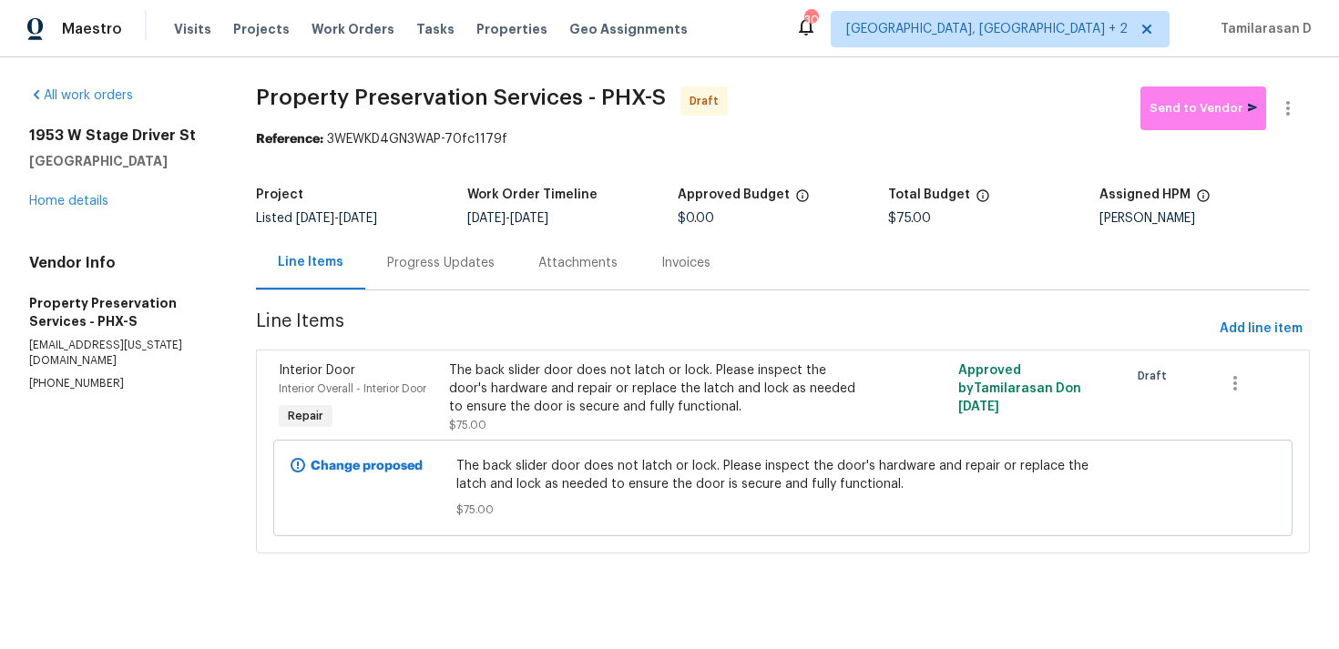
click at [418, 277] on div "Progress Updates" at bounding box center [440, 263] width 151 height 54
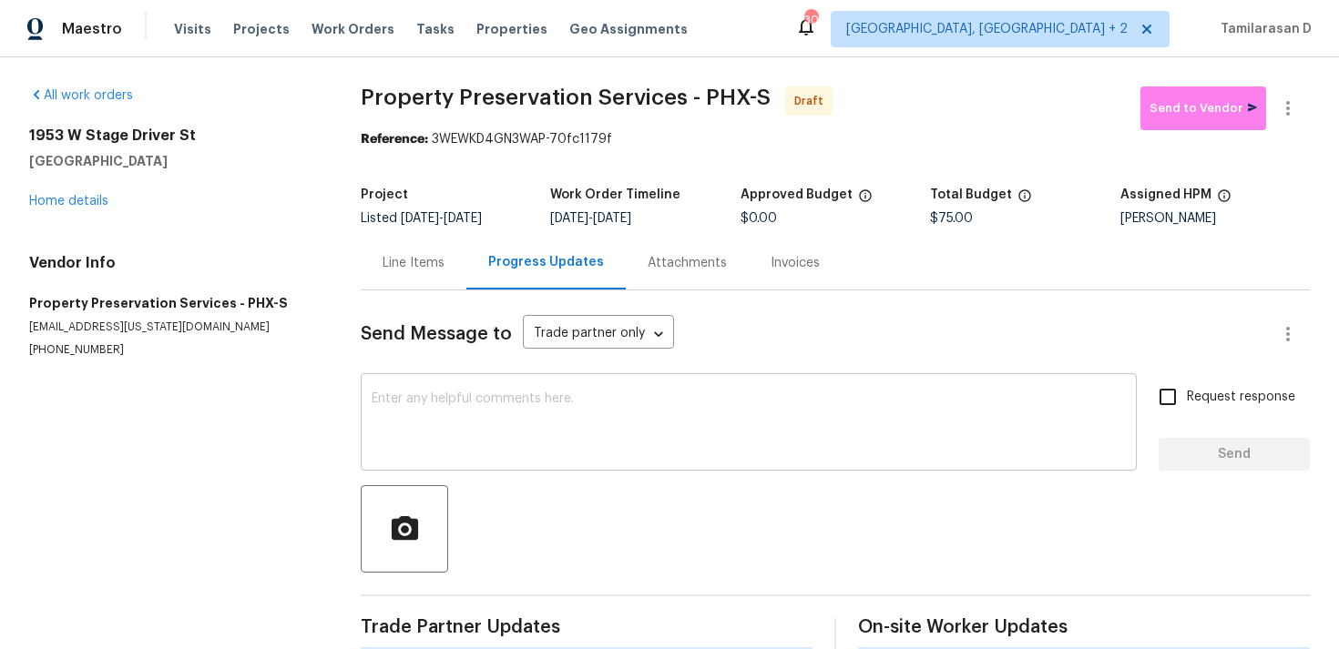
click at [376, 438] on textarea at bounding box center [749, 424] width 754 height 64
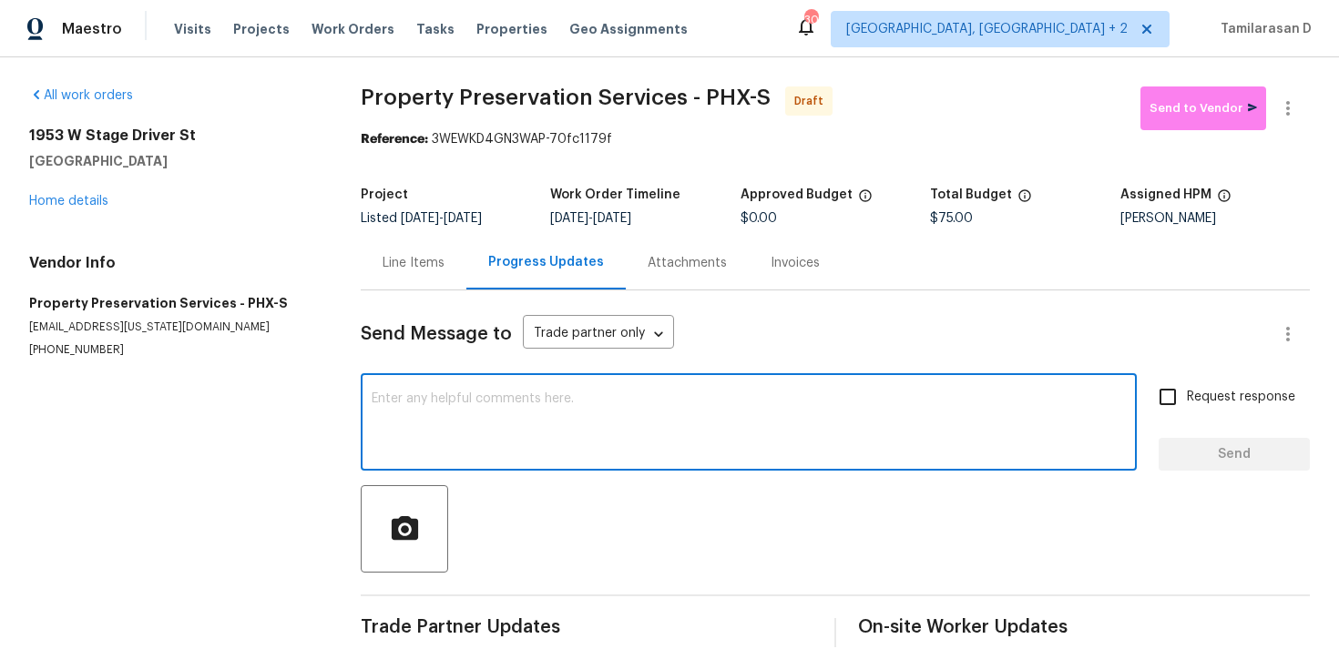
paste textarea "Hey, this is Tamil from Opendoor. I’m confirming you received the WO for the pr…"
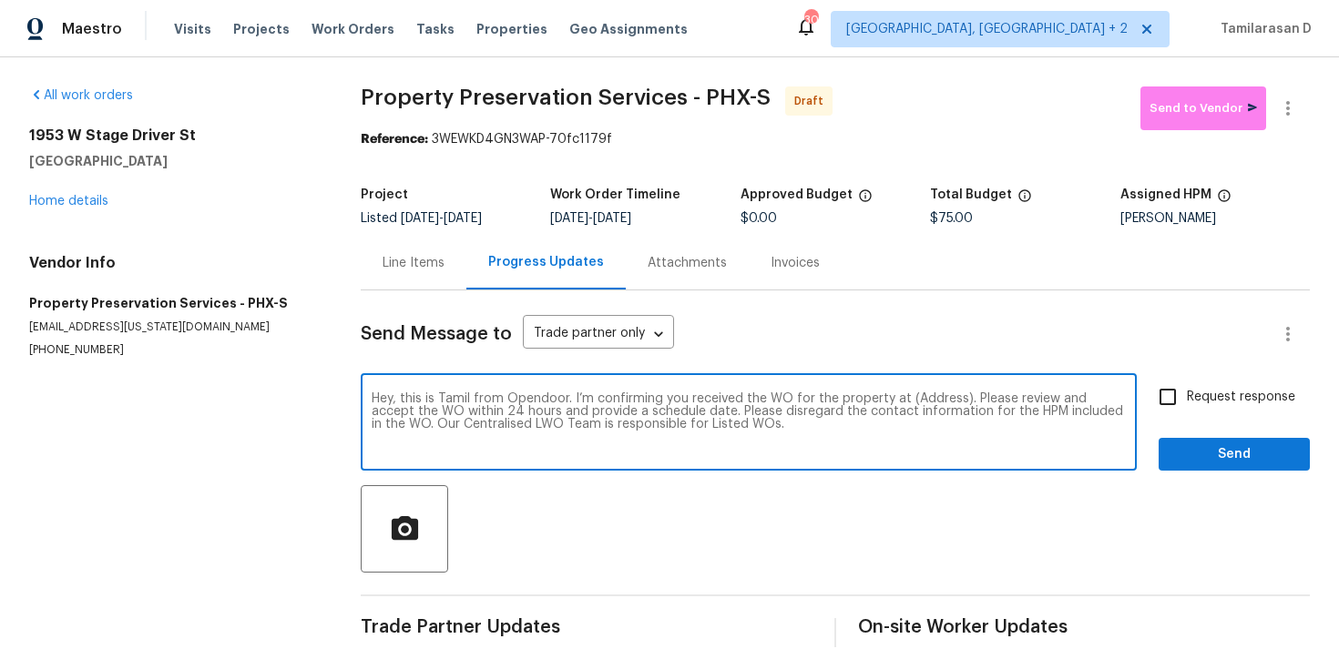
click at [929, 400] on textarea "Hey, this is Tamil from Opendoor. I’m confirming you received the WO for the pr…" at bounding box center [749, 424] width 754 height 64
paste textarea "1953 W Stage Driver St, Apache Junction, AZ 85120"
type textarea "Hey, this is Tamil from Opendoor. I’m confirming you received the WO for the pr…"
click at [1194, 384] on label "Request response" at bounding box center [1221, 397] width 147 height 38
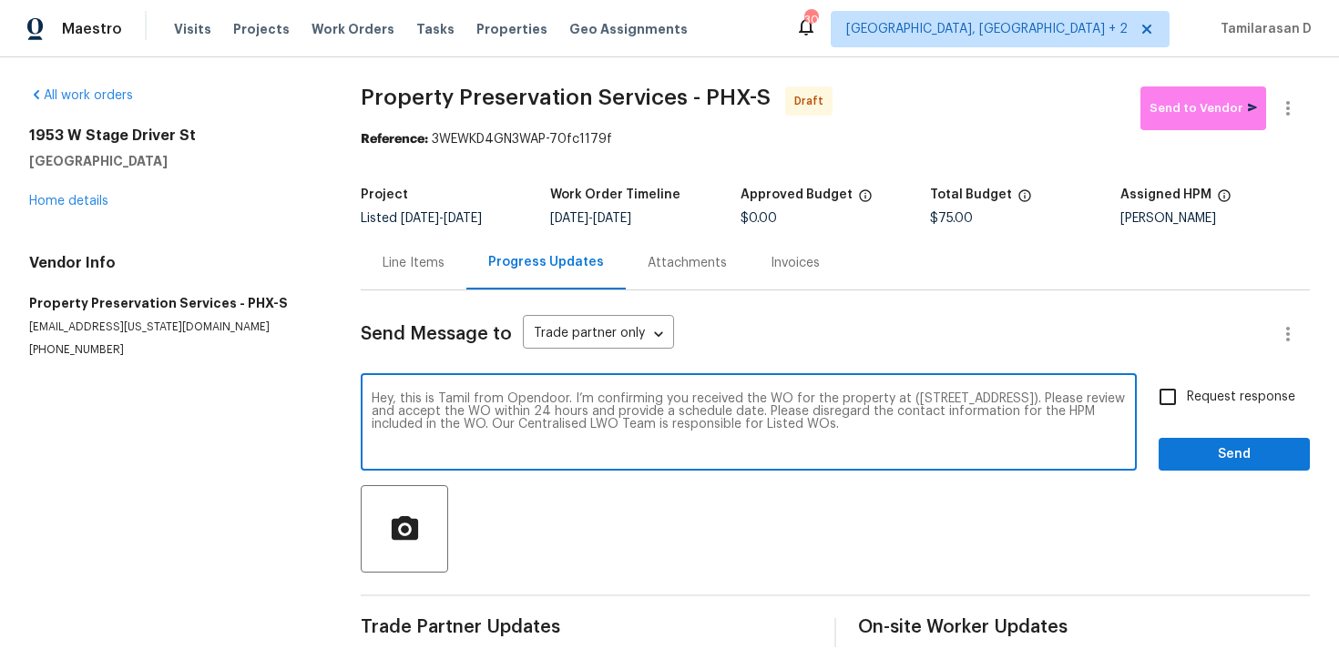
click at [1186, 384] on input "Request response" at bounding box center [1167, 397] width 38 height 38
checkbox input "true"
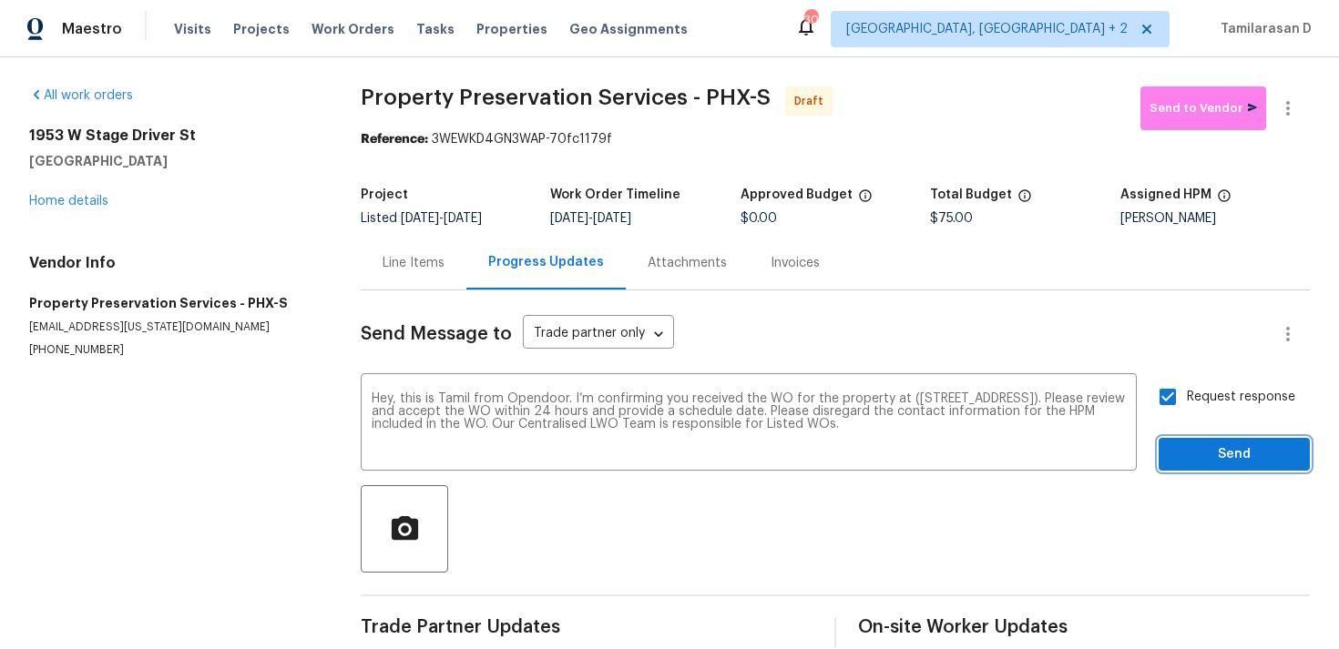
click at [1194, 459] on span "Send" at bounding box center [1234, 454] width 122 height 23
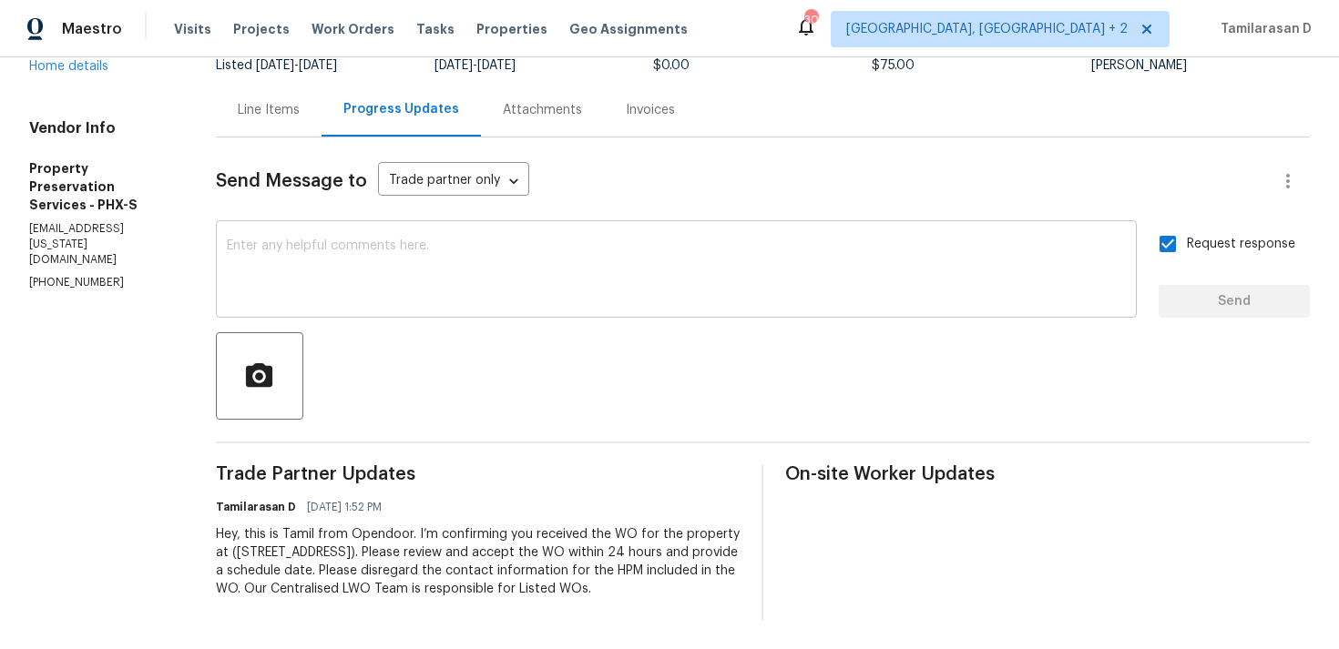
click at [331, 239] on textarea at bounding box center [676, 271] width 899 height 64
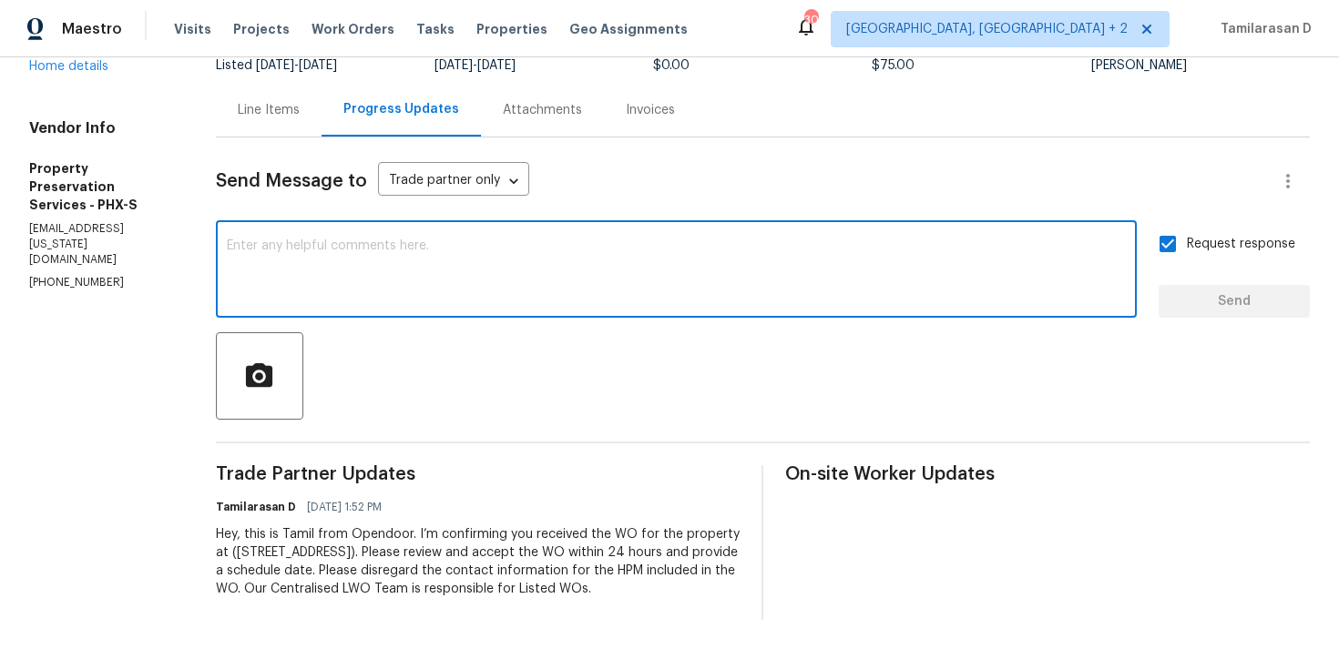
paste textarea "Attention All Work Orders must include before-photos (both close-up and wide-an…"
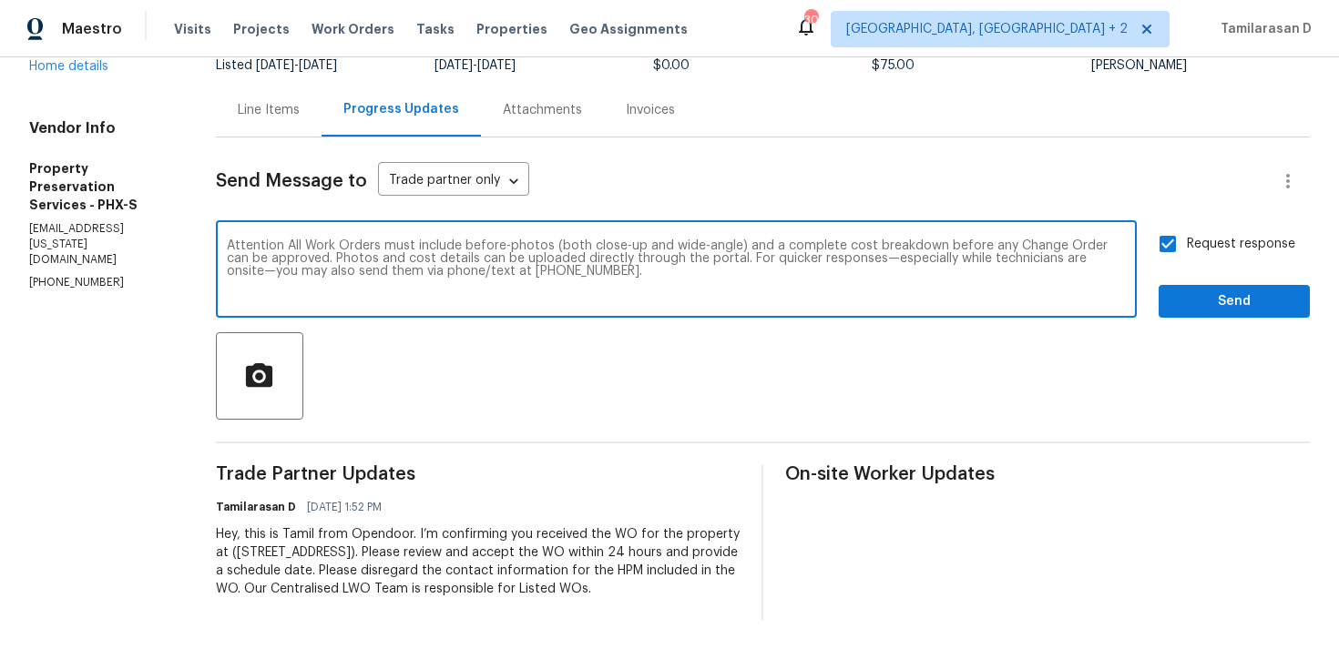
type textarea "Attention All Work Orders must include before-photos (both close-up and wide-an…"
click at [1205, 290] on span "Send" at bounding box center [1234, 301] width 122 height 23
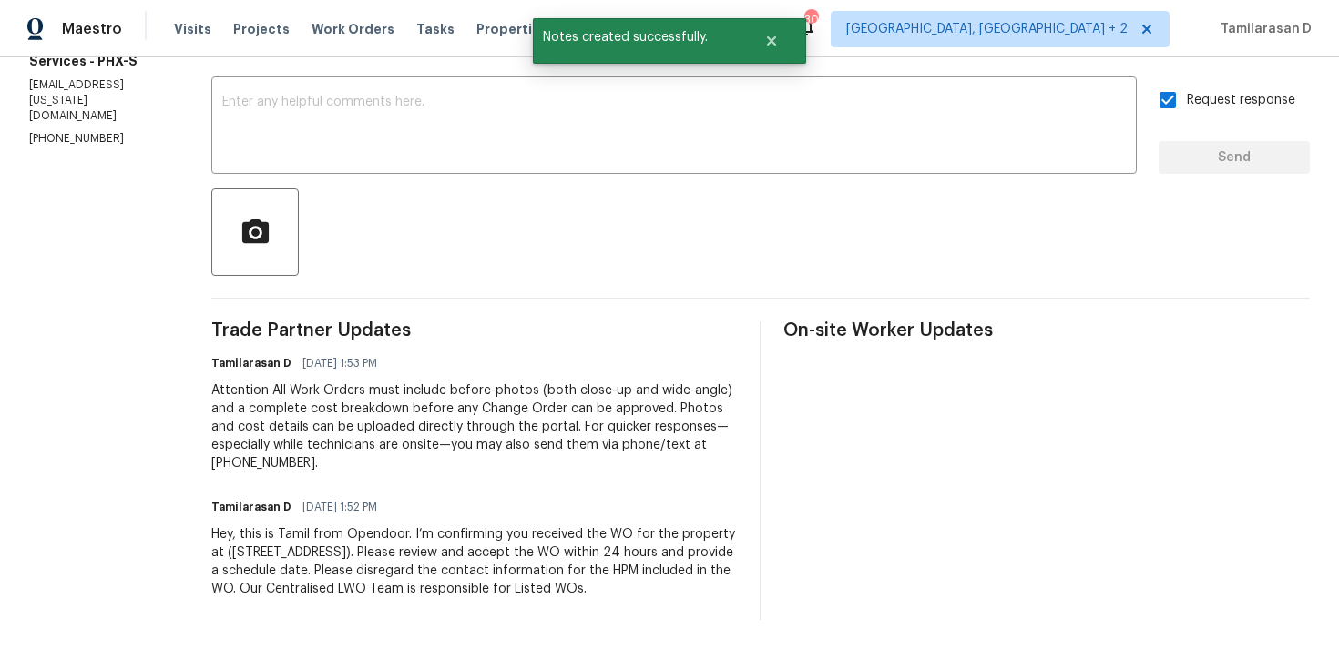
scroll to position [0, 0]
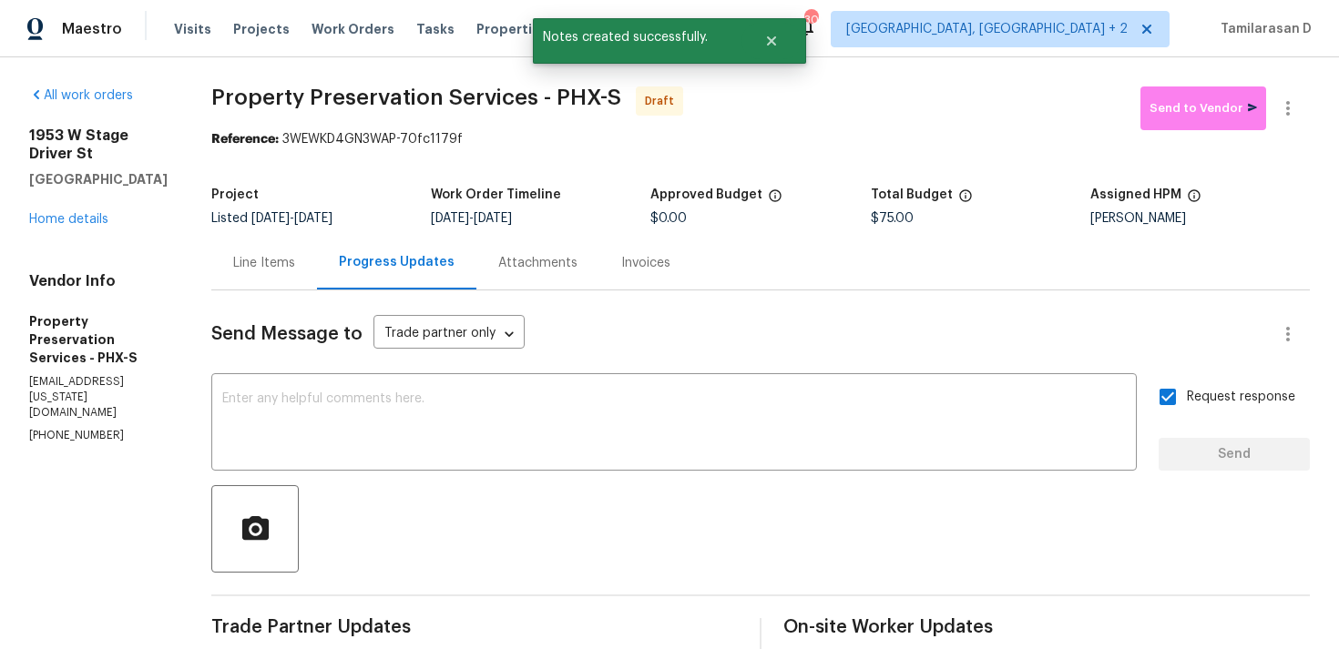
click at [564, 304] on div "Send Message to Trade partner only Trade partner only ​ x ​ Request response Se…" at bounding box center [760, 603] width 1098 height 626
click at [1282, 110] on icon "button" at bounding box center [1288, 108] width 22 height 22
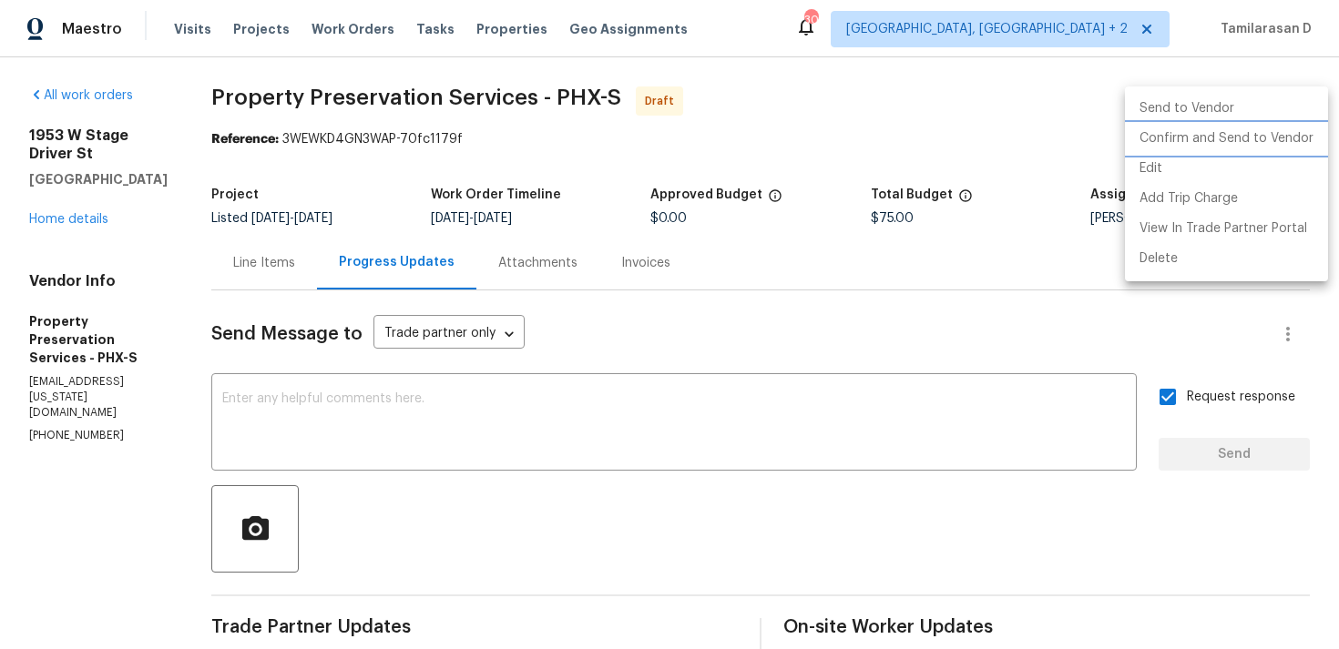
click at [1187, 135] on li "Confirm and Send to Vendor" at bounding box center [1226, 139] width 203 height 30
click at [1039, 115] on div at bounding box center [669, 324] width 1339 height 649
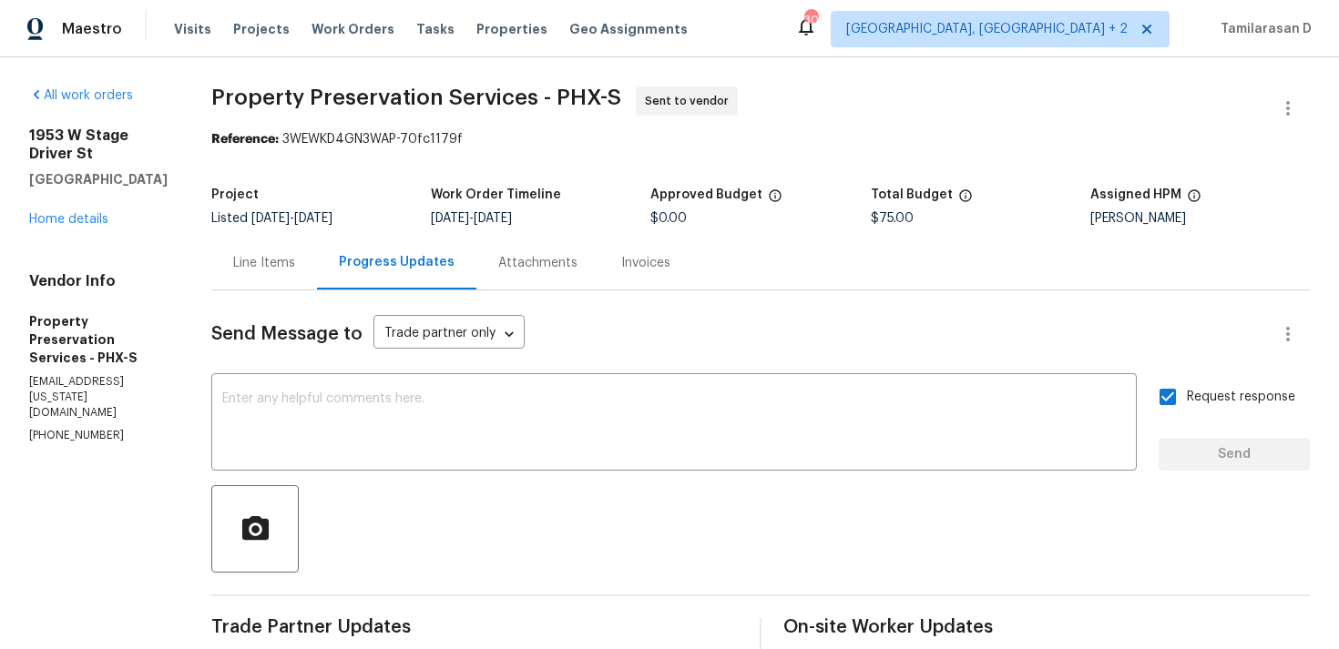
click at [899, 311] on div "Send Message to Trade partner only Trade partner only ​ x ​ Request response Se…" at bounding box center [760, 603] width 1098 height 626
click at [370, 201] on div "Project" at bounding box center [320, 200] width 219 height 24
drag, startPoint x: 207, startPoint y: 100, endPoint x: 435, endPoint y: 103, distance: 228.6
click at [435, 103] on span "Property Preservation Services - PHX-S" at bounding box center [416, 98] width 410 height 22
copy span "Property Preservation"
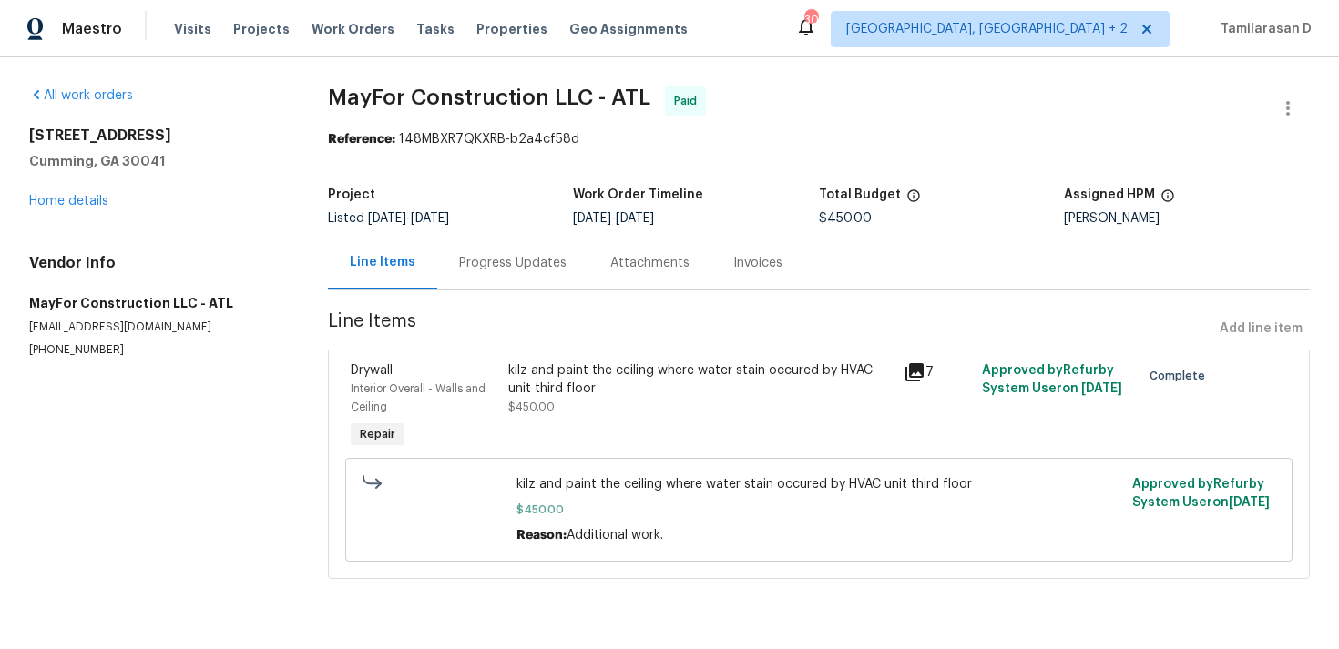
click at [468, 265] on div "Progress Updates" at bounding box center [512, 263] width 107 height 18
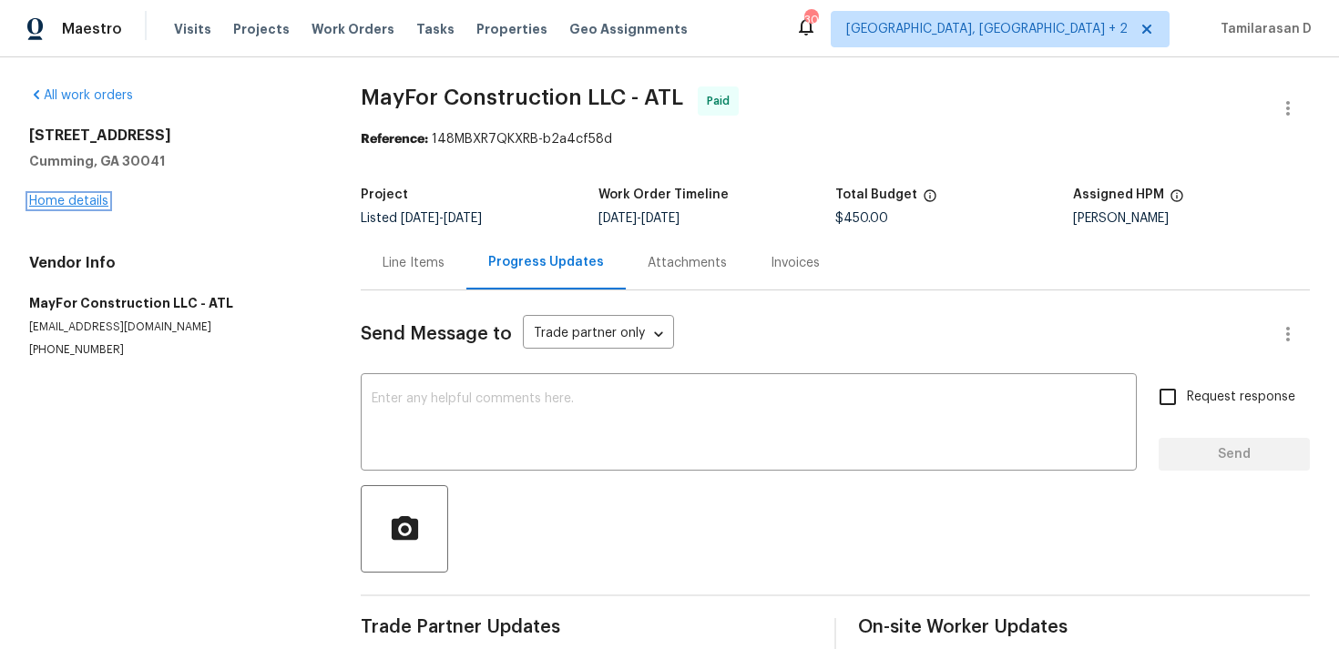
click at [62, 205] on link "Home details" at bounding box center [68, 201] width 79 height 13
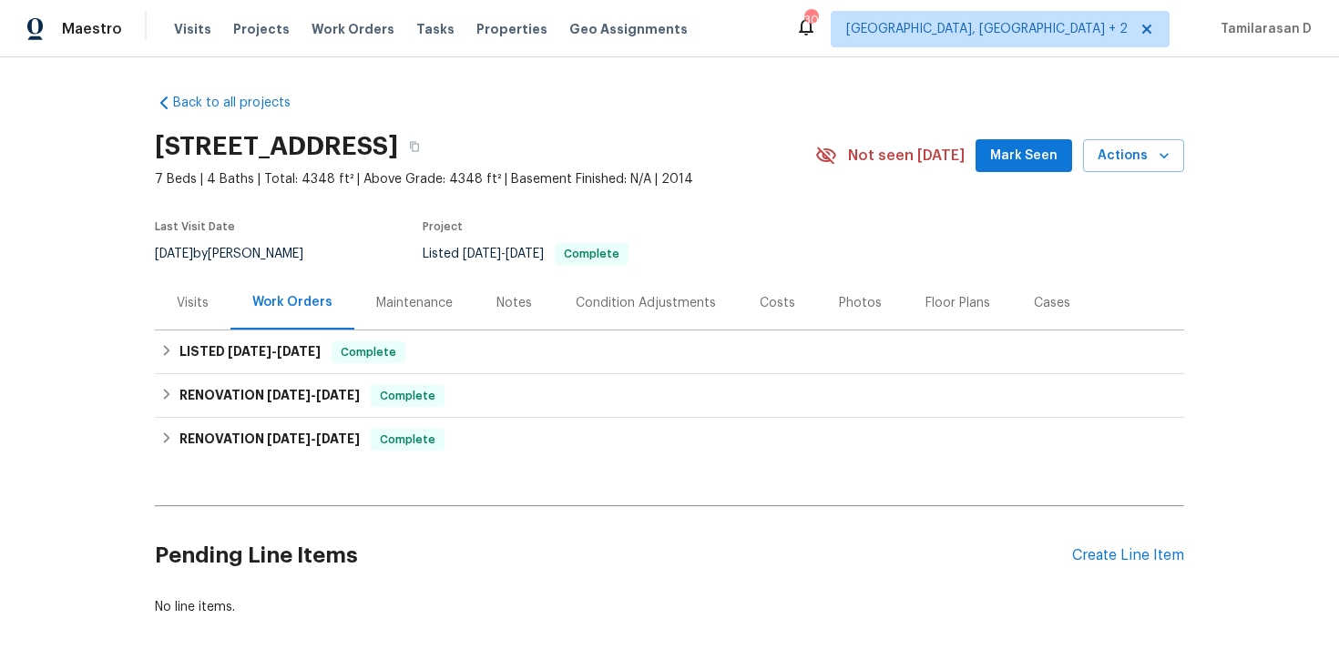
scroll to position [91, 0]
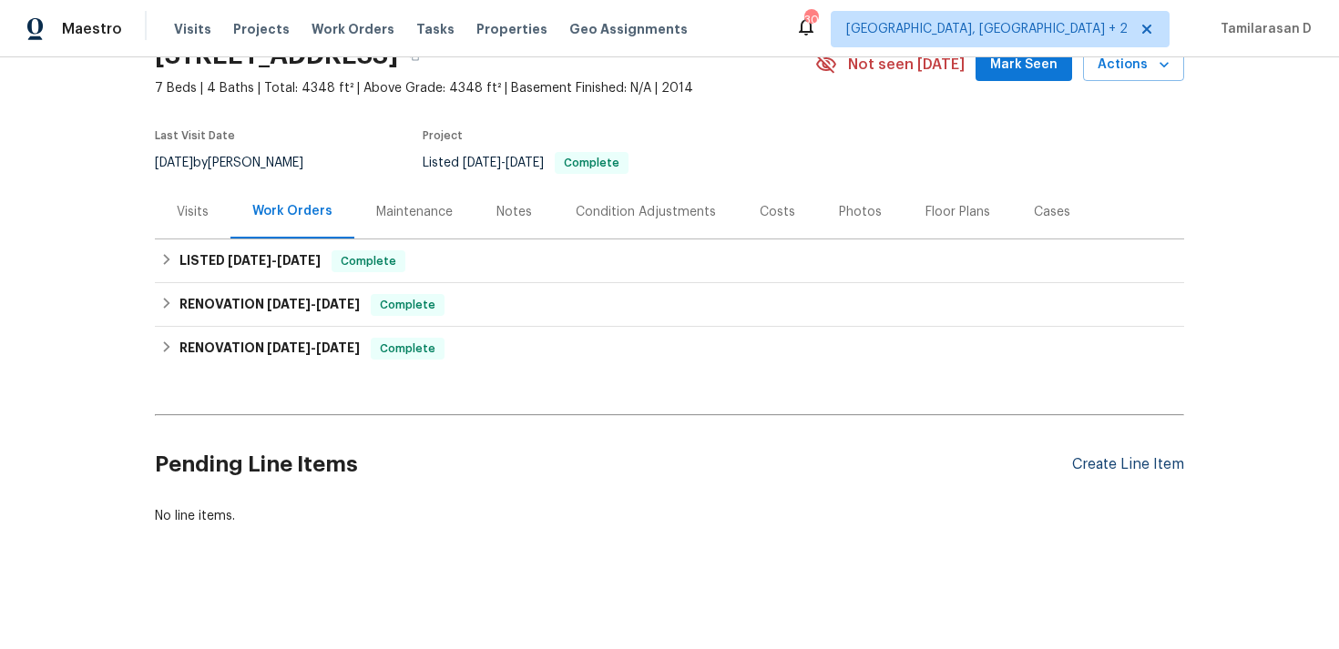
click at [1110, 468] on div "Create Line Item" at bounding box center [1128, 464] width 112 height 17
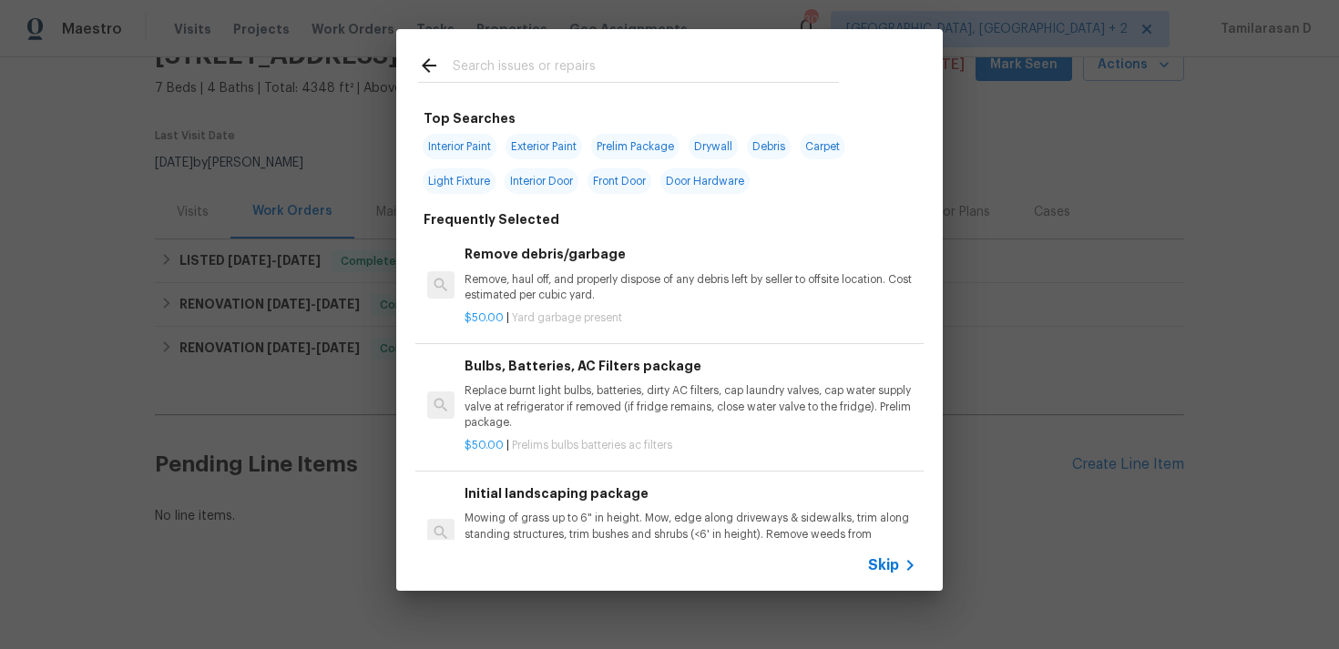
click at [877, 560] on span "Skip" at bounding box center [883, 565] width 31 height 18
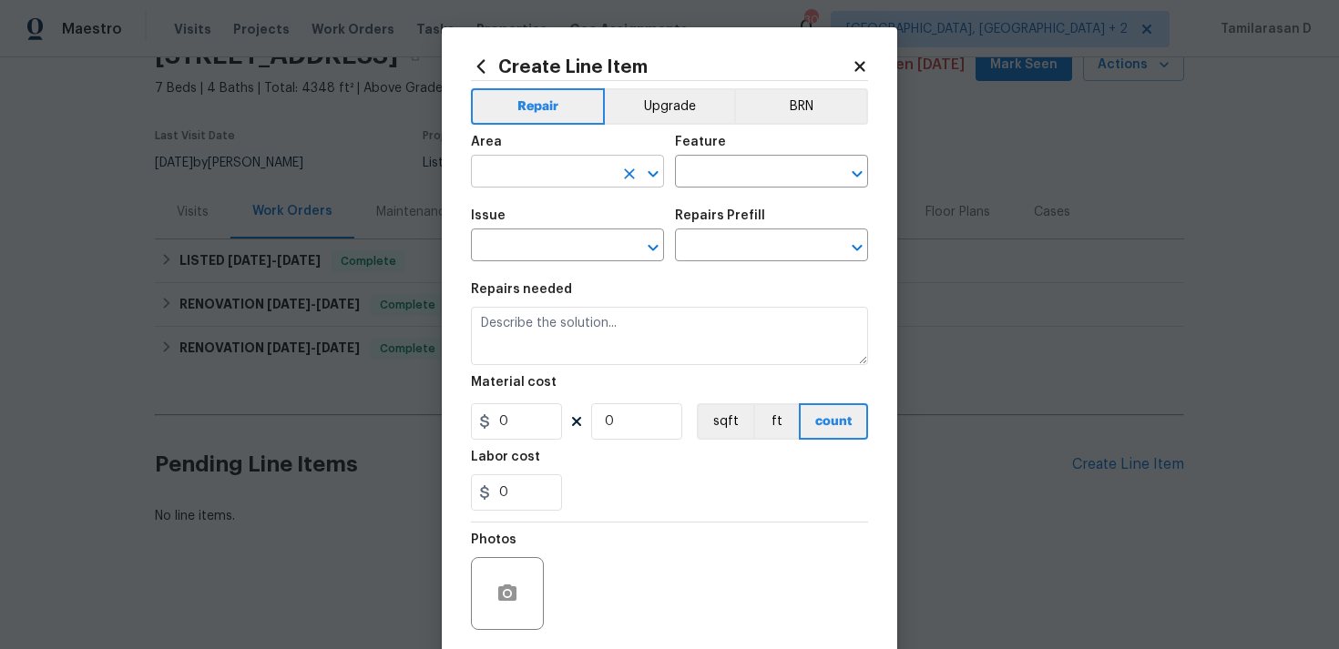
click at [545, 161] on input "text" at bounding box center [542, 173] width 142 height 28
click at [540, 241] on li "Interior Overall" at bounding box center [567, 244] width 193 height 30
type input "Interior Overall"
click at [728, 144] on div "Feature" at bounding box center [771, 148] width 193 height 24
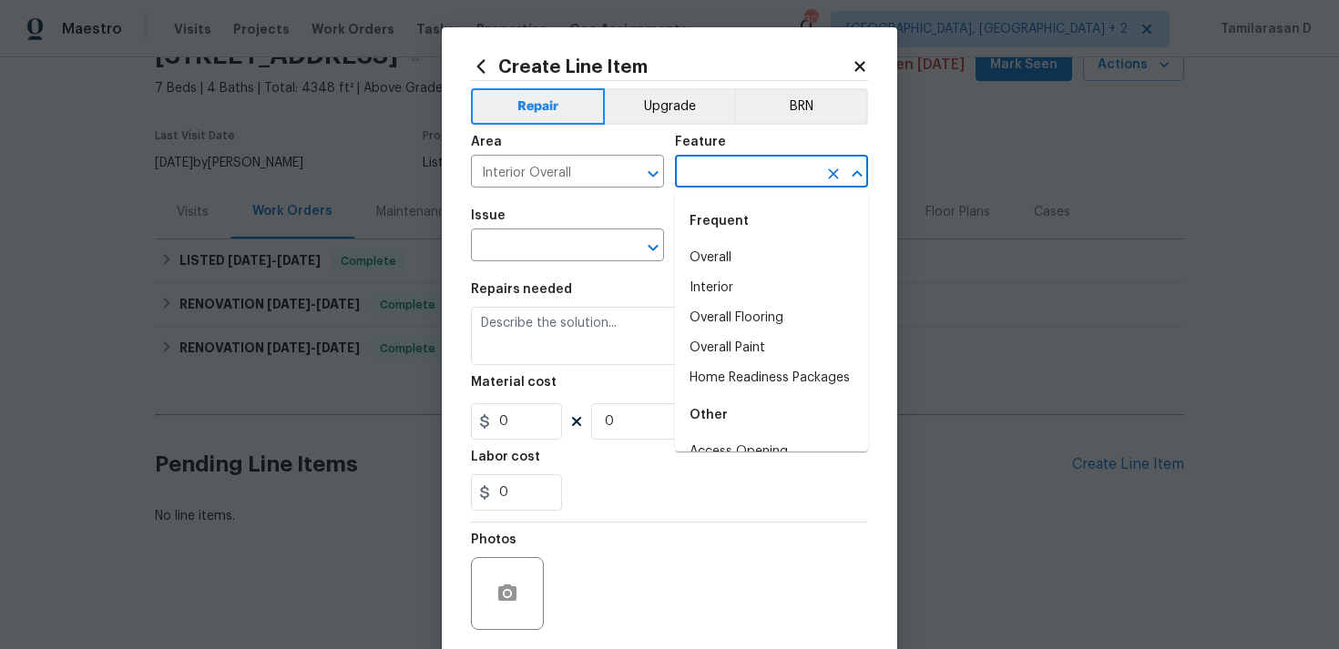
click at [712, 169] on input "text" at bounding box center [746, 173] width 142 height 28
click at [569, 185] on input "Interior Overall" at bounding box center [542, 173] width 142 height 28
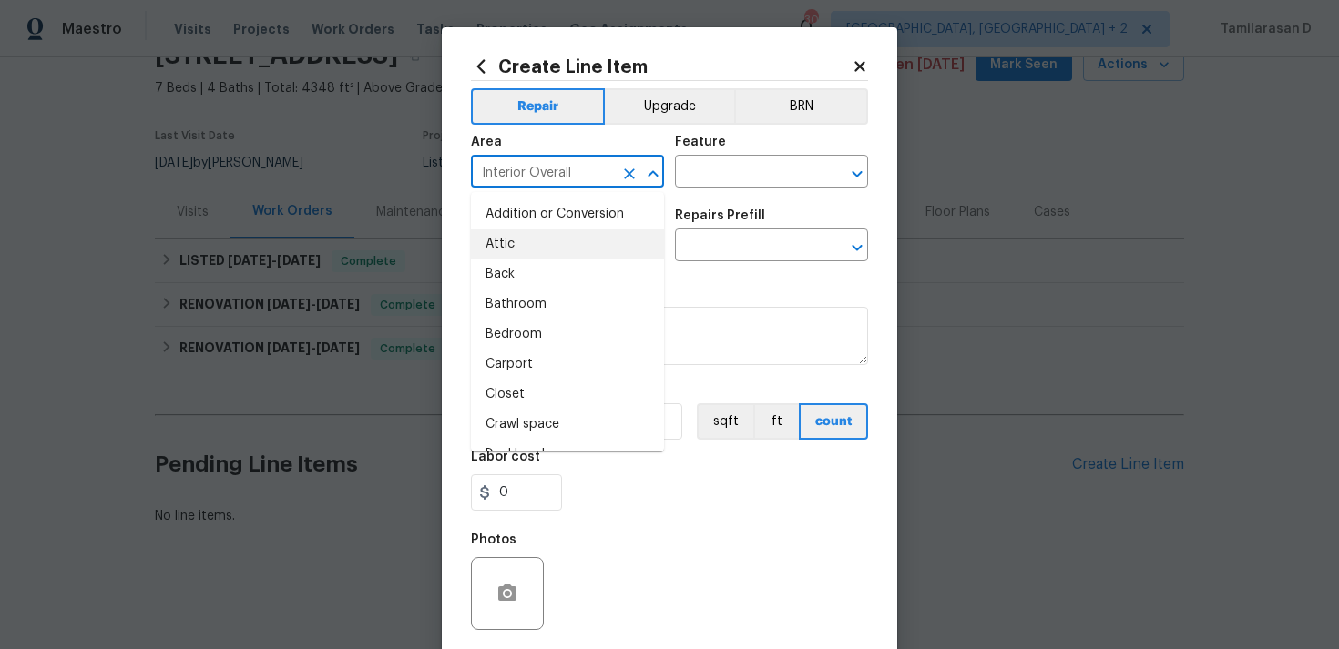
click at [629, 179] on icon "Clear" at bounding box center [629, 174] width 18 height 18
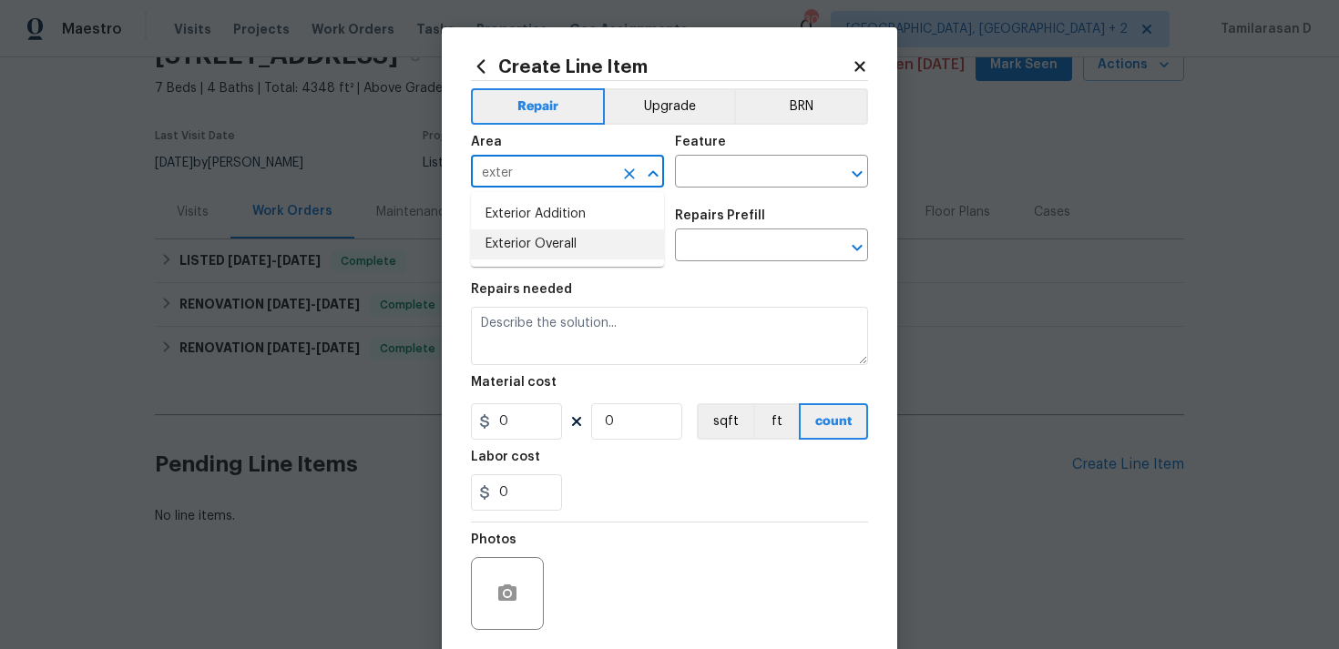
click at [584, 237] on li "Exterior Overall" at bounding box center [567, 244] width 193 height 30
type input "Exterior Overall"
click at [718, 167] on input "text" at bounding box center [746, 173] width 142 height 28
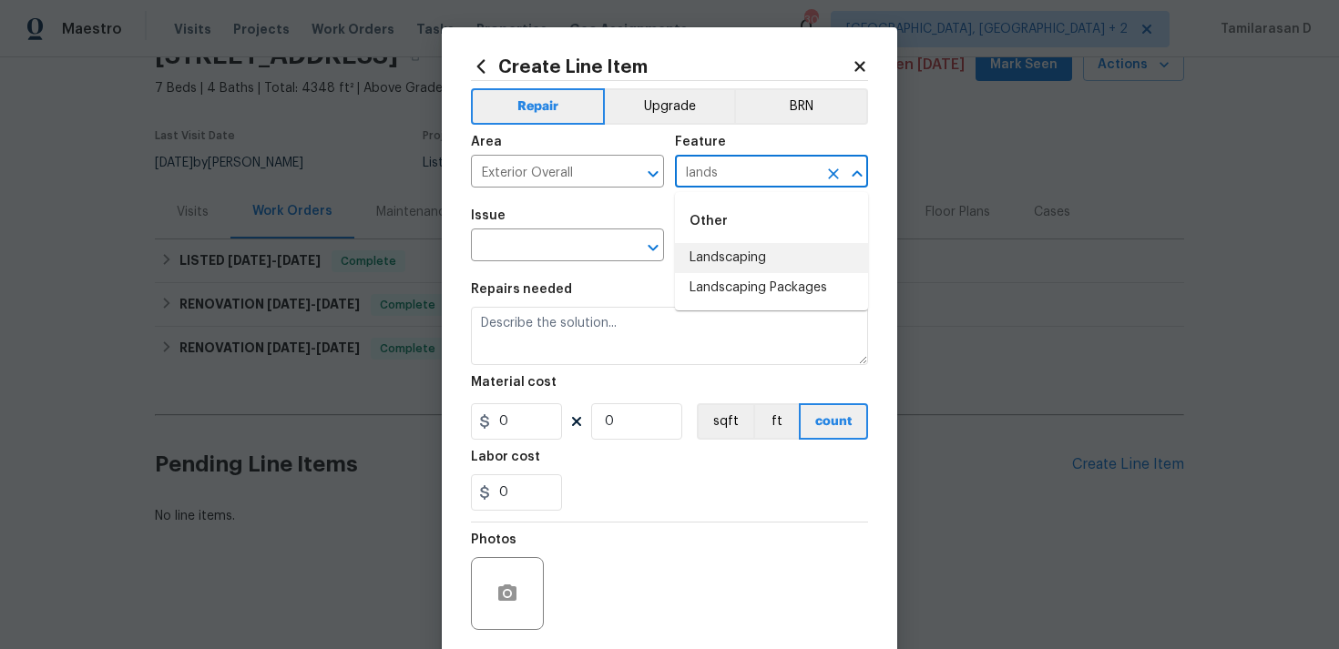
click at [722, 246] on li "Landscaping" at bounding box center [771, 258] width 193 height 30
type input "Landscaping"
click at [571, 245] on input "text" at bounding box center [542, 247] width 142 height 28
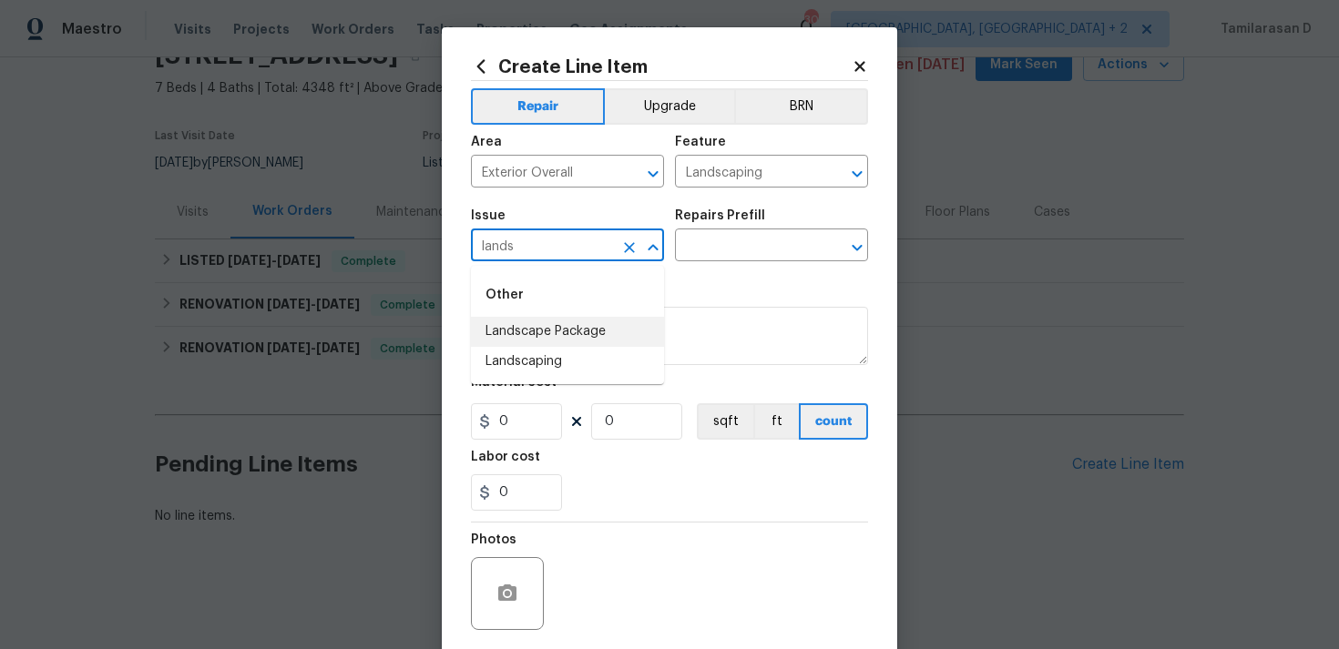
click at [561, 345] on li "Landscape Package" at bounding box center [567, 332] width 193 height 30
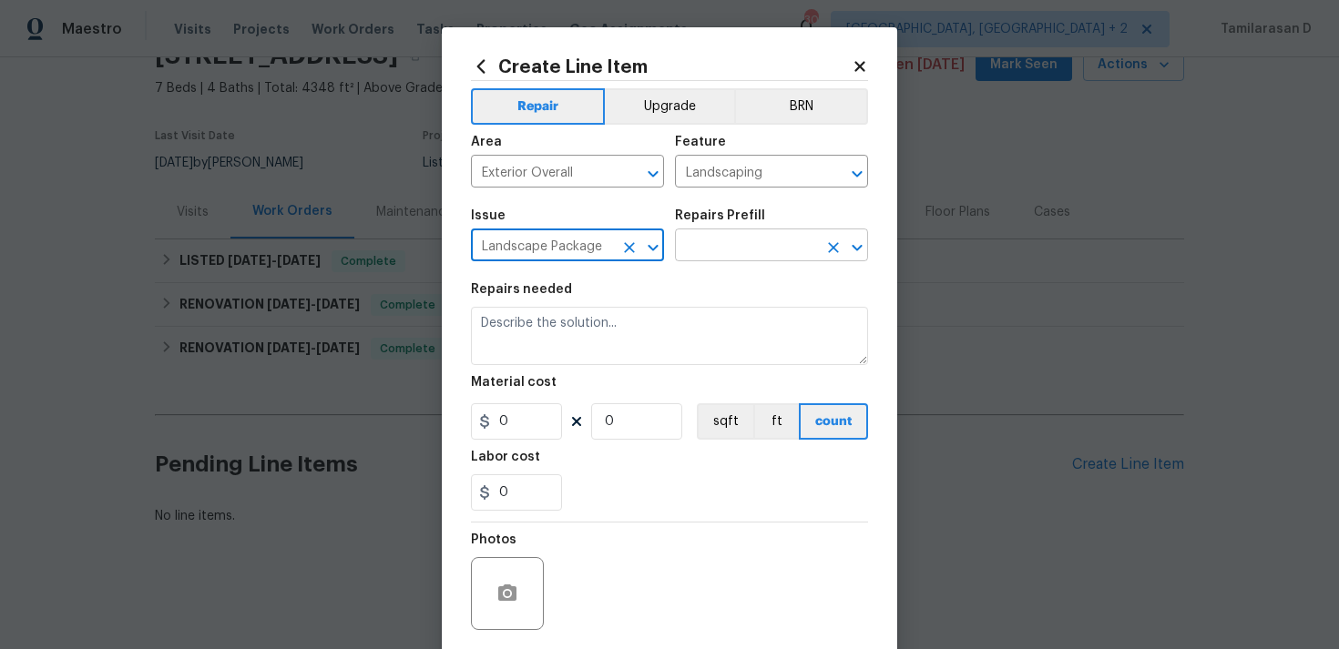
type input "Landscape Package"
click at [710, 247] on input "text" at bounding box center [746, 247] width 142 height 28
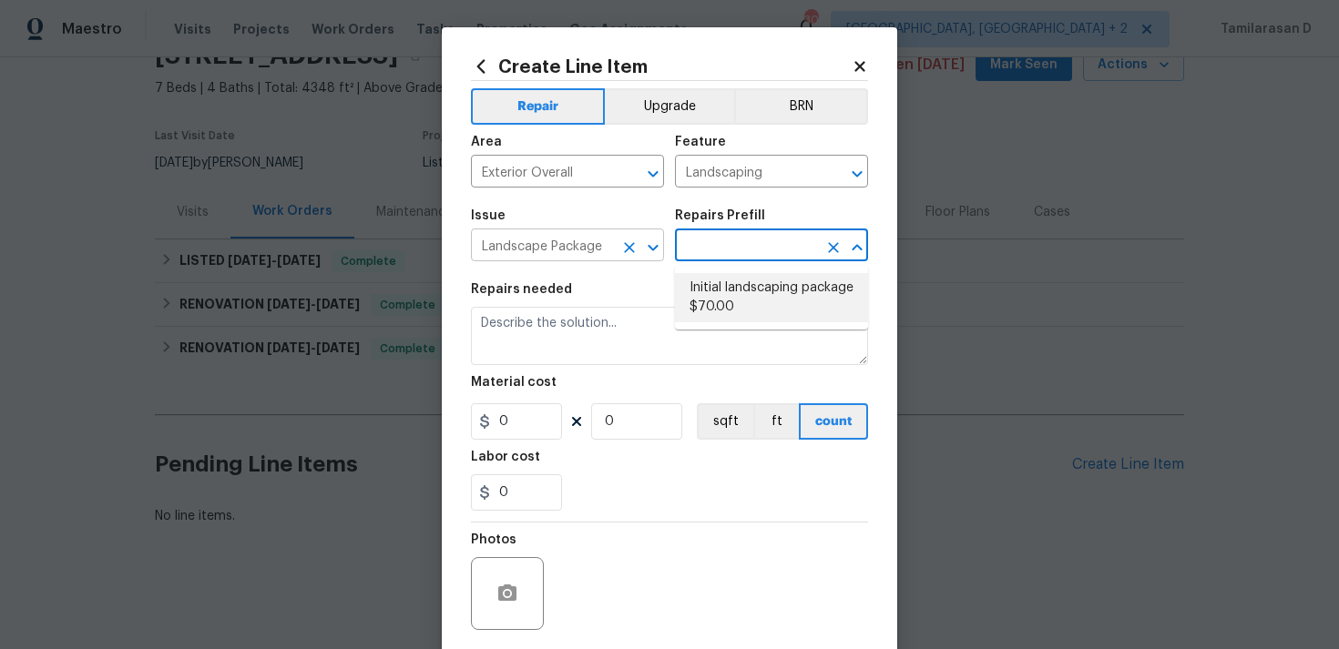
click at [629, 246] on icon "Clear" at bounding box center [629, 247] width 11 height 11
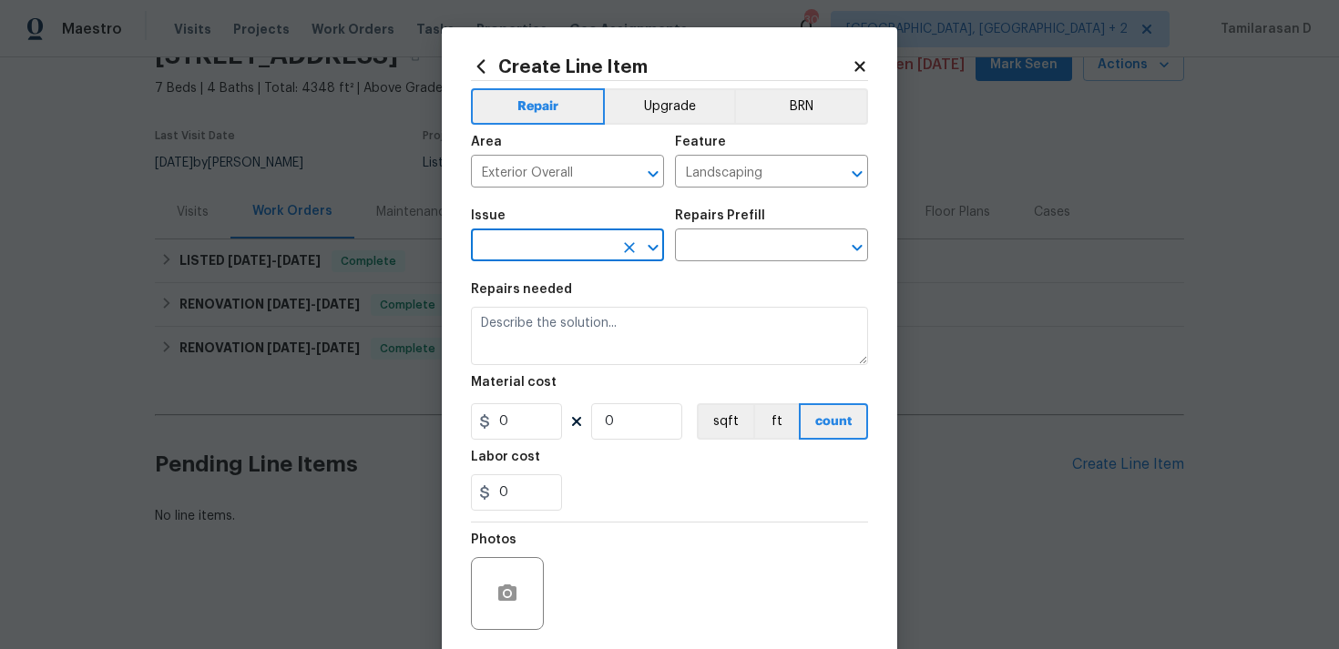
click at [587, 251] on input "text" at bounding box center [542, 247] width 142 height 28
click at [585, 357] on li "Landscaping" at bounding box center [567, 362] width 193 height 30
type input "Landscaping"
click at [709, 232] on div "Repairs Prefill" at bounding box center [771, 221] width 193 height 24
click at [710, 239] on input "text" at bounding box center [746, 247] width 142 height 28
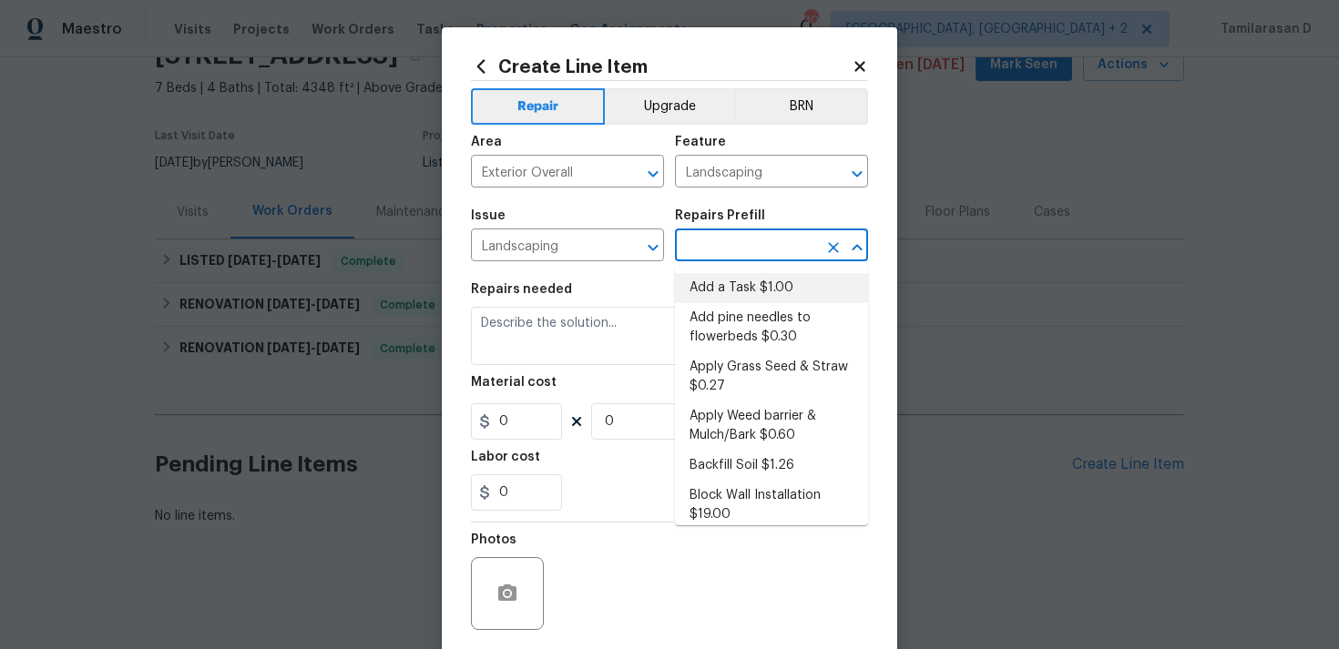
click at [706, 285] on li "Add a Task $1.00" at bounding box center [771, 288] width 193 height 30
type input "Add a Task $1.00"
type textarea "HPM to detail"
type input "1"
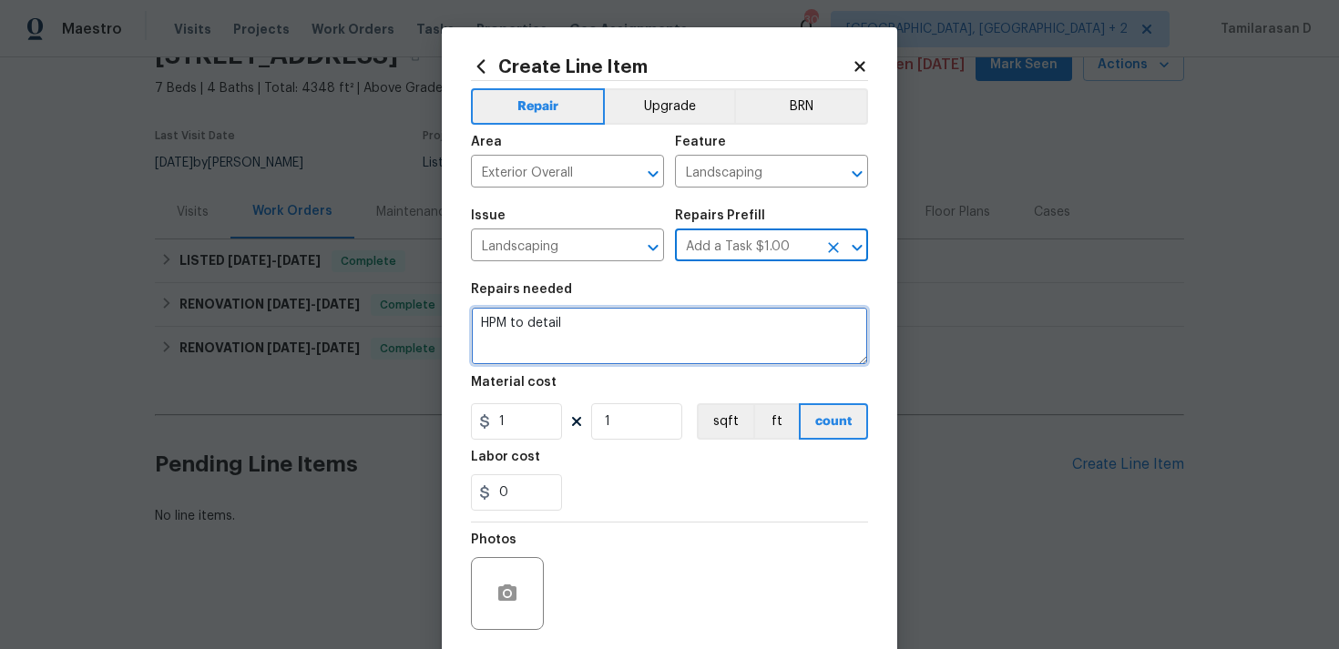
click at [560, 346] on textarea "HPM to detail" at bounding box center [669, 336] width 397 height 58
paste textarea "Tree branches in the front yard are hanging low and obstructing both the drivew…"
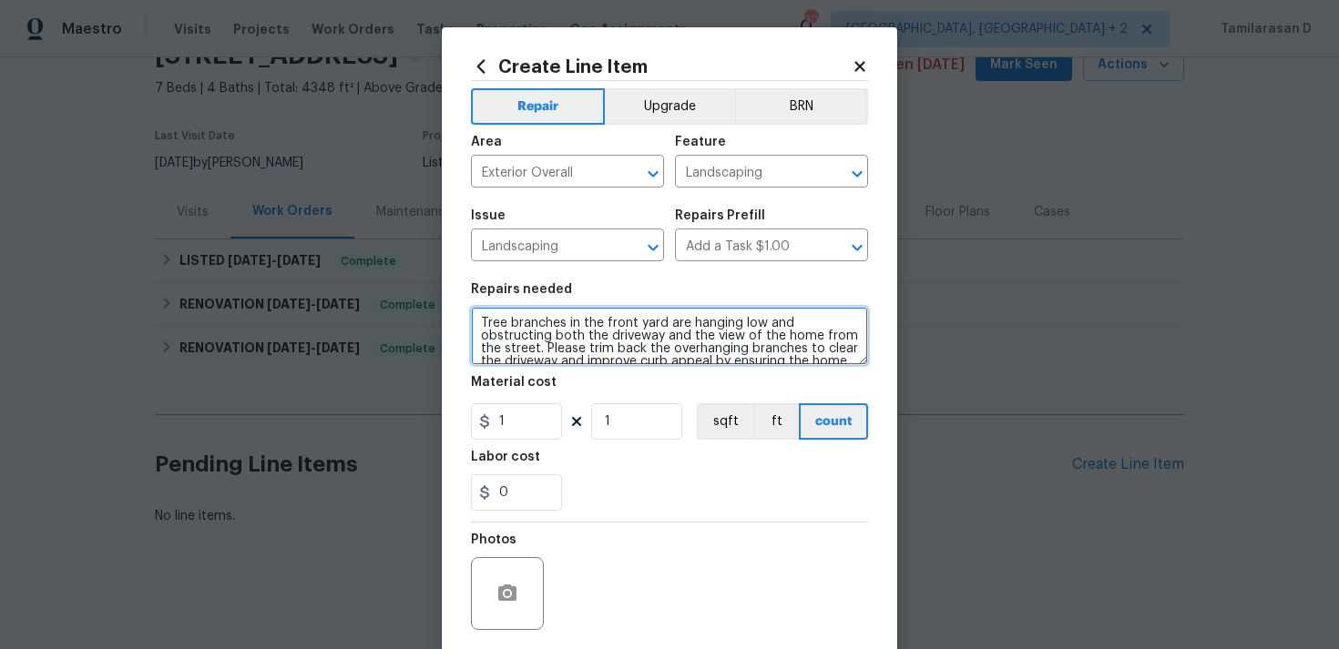
scroll to position [29, 0]
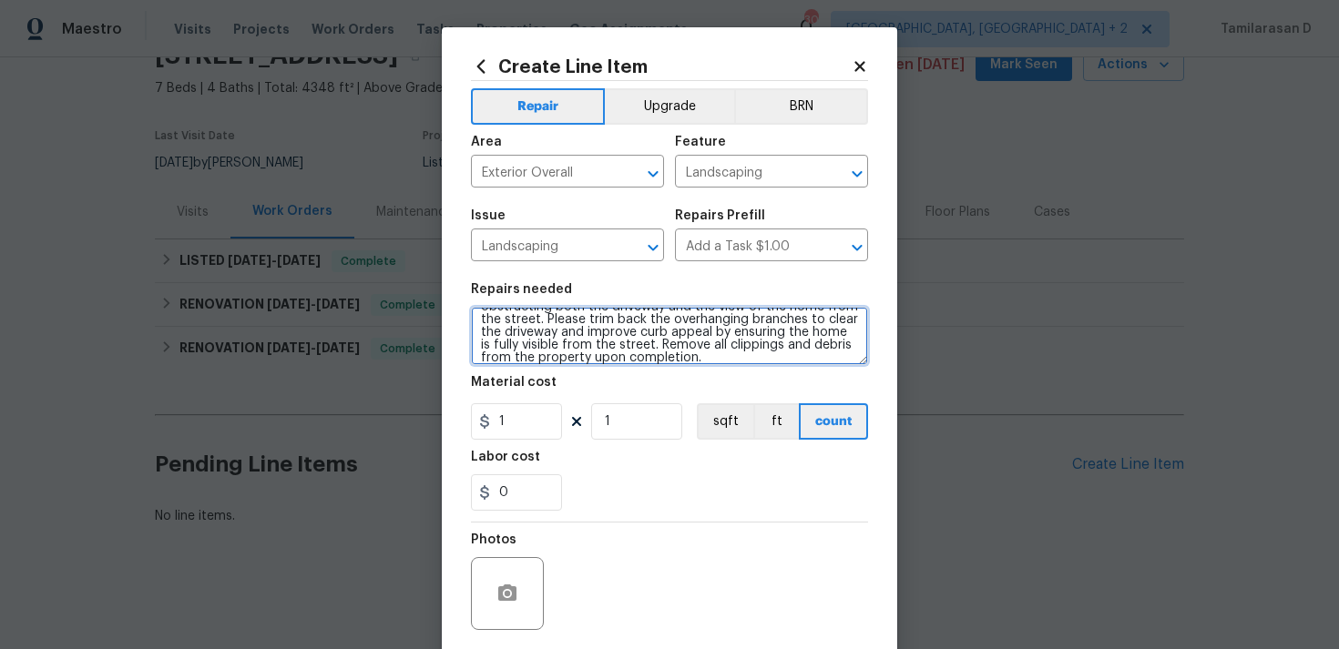
type textarea "Tree branches in the front yard are hanging low and obstructing both the drivew…"
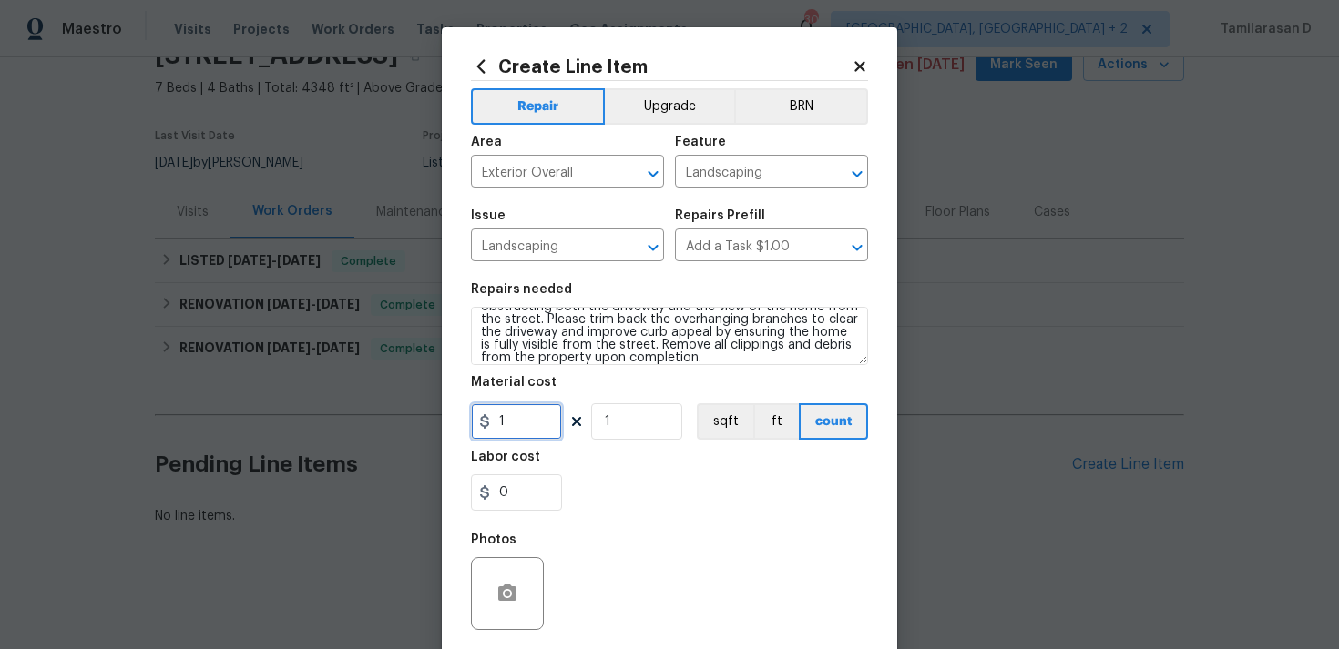
click at [524, 416] on input "1" at bounding box center [516, 421] width 91 height 36
type input "75"
click at [635, 494] on div "0" at bounding box center [669, 492] width 397 height 36
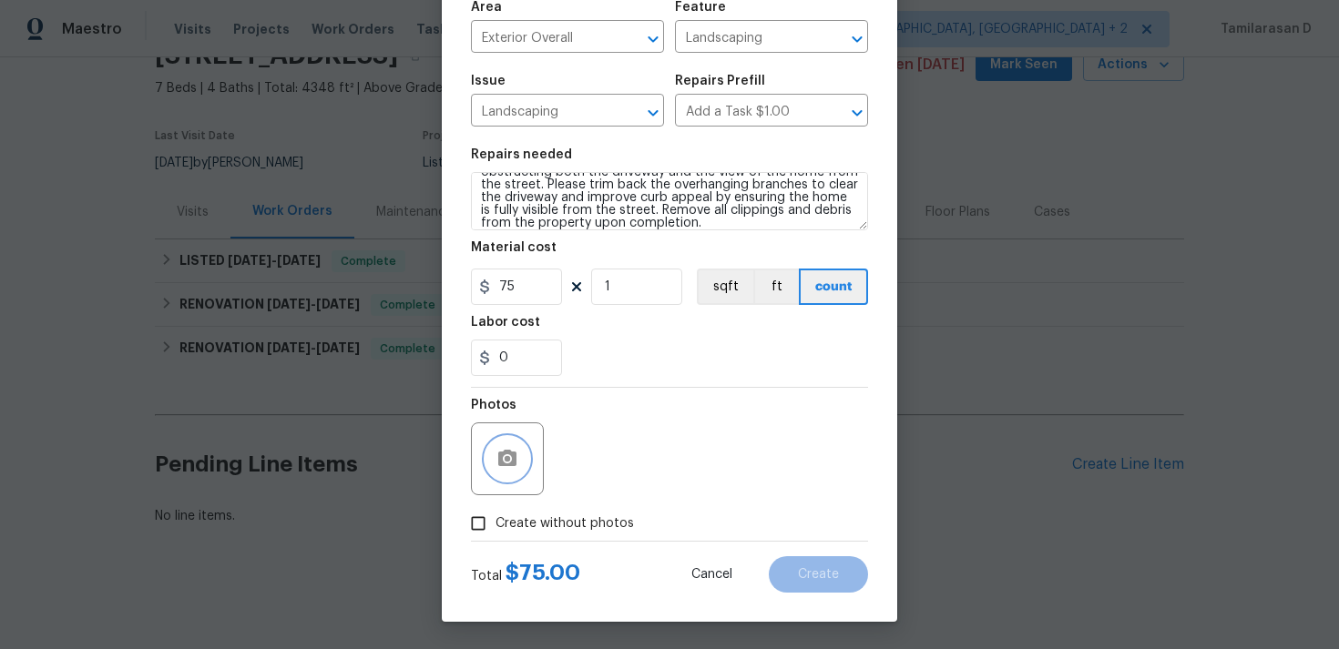
click at [499, 452] on icon "button" at bounding box center [507, 458] width 18 height 16
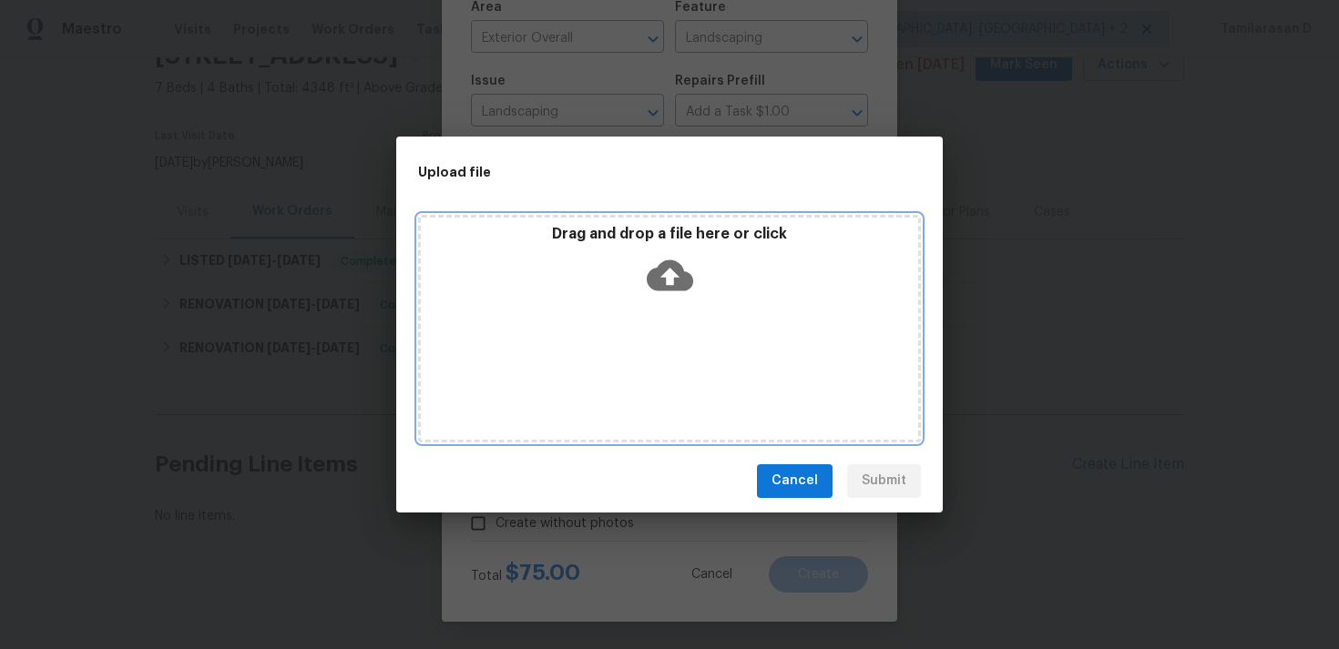
click at [678, 272] on icon at bounding box center [669, 275] width 46 height 31
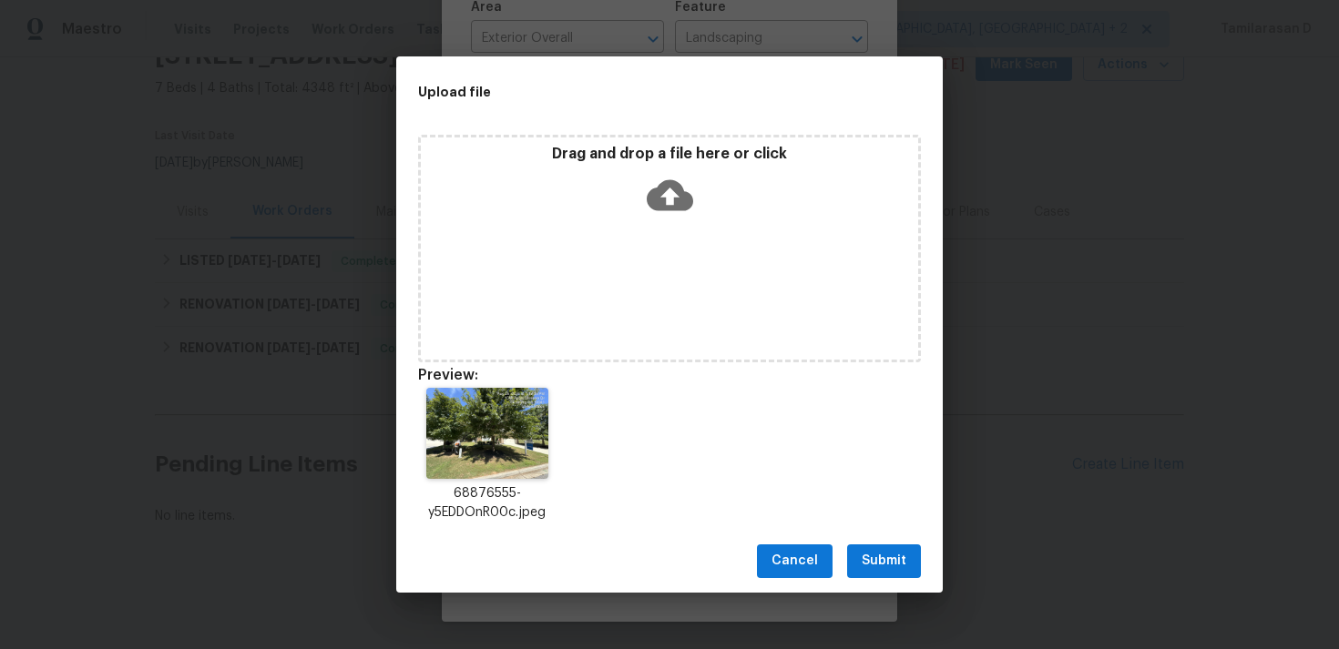
click at [878, 552] on span "Submit" at bounding box center [883, 561] width 45 height 23
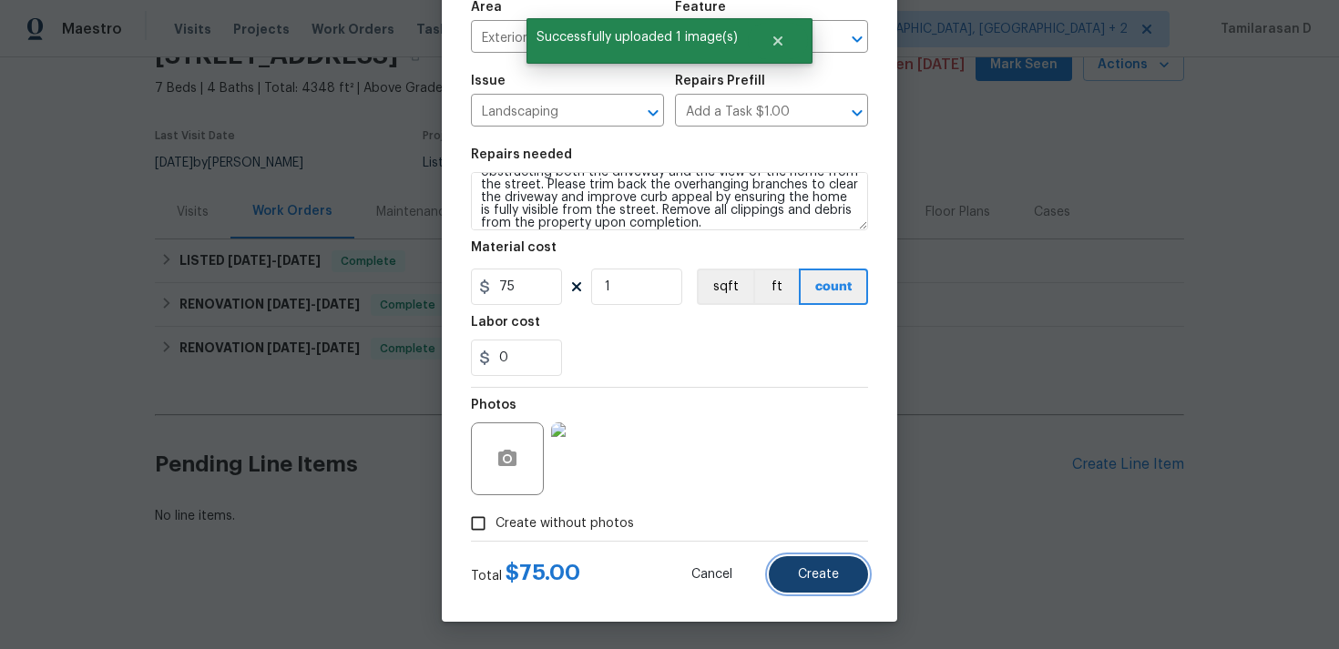
click at [825, 568] on span "Create" at bounding box center [818, 575] width 41 height 14
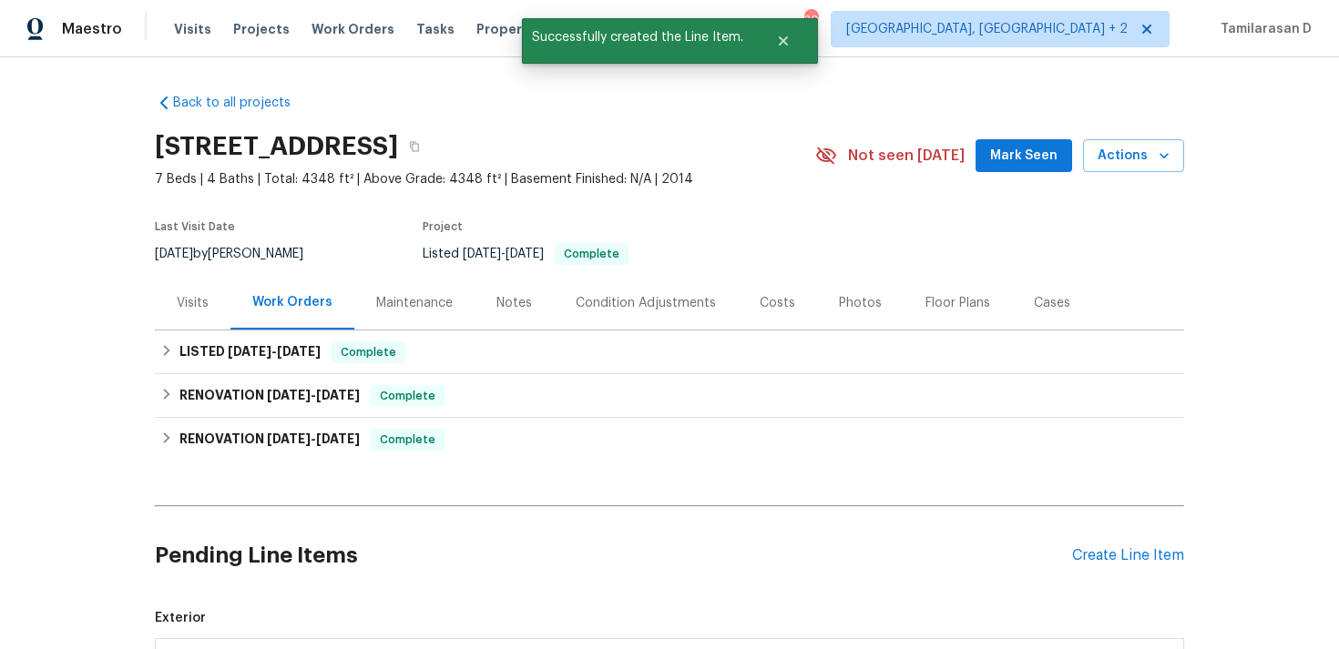
scroll to position [426, 0]
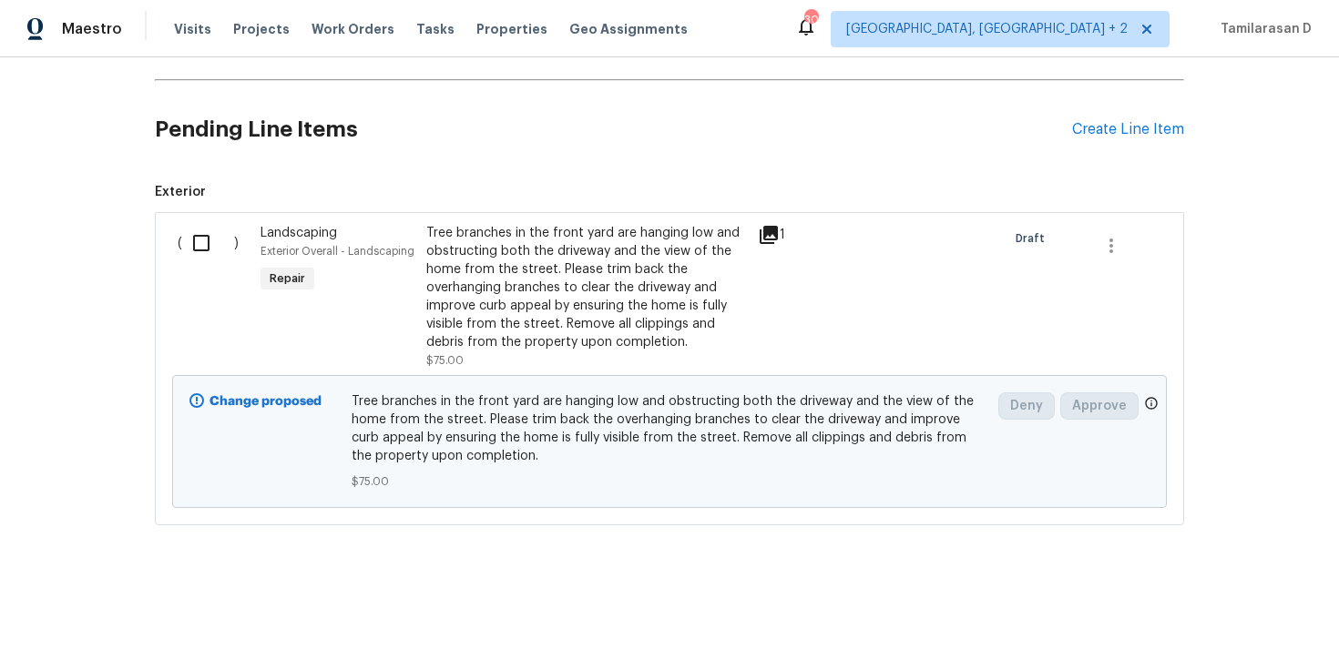
click at [201, 250] on input "checkbox" at bounding box center [208, 243] width 52 height 38
checkbox input "true"
click at [1175, 592] on button "Create Work Order" at bounding box center [1234, 604] width 150 height 34
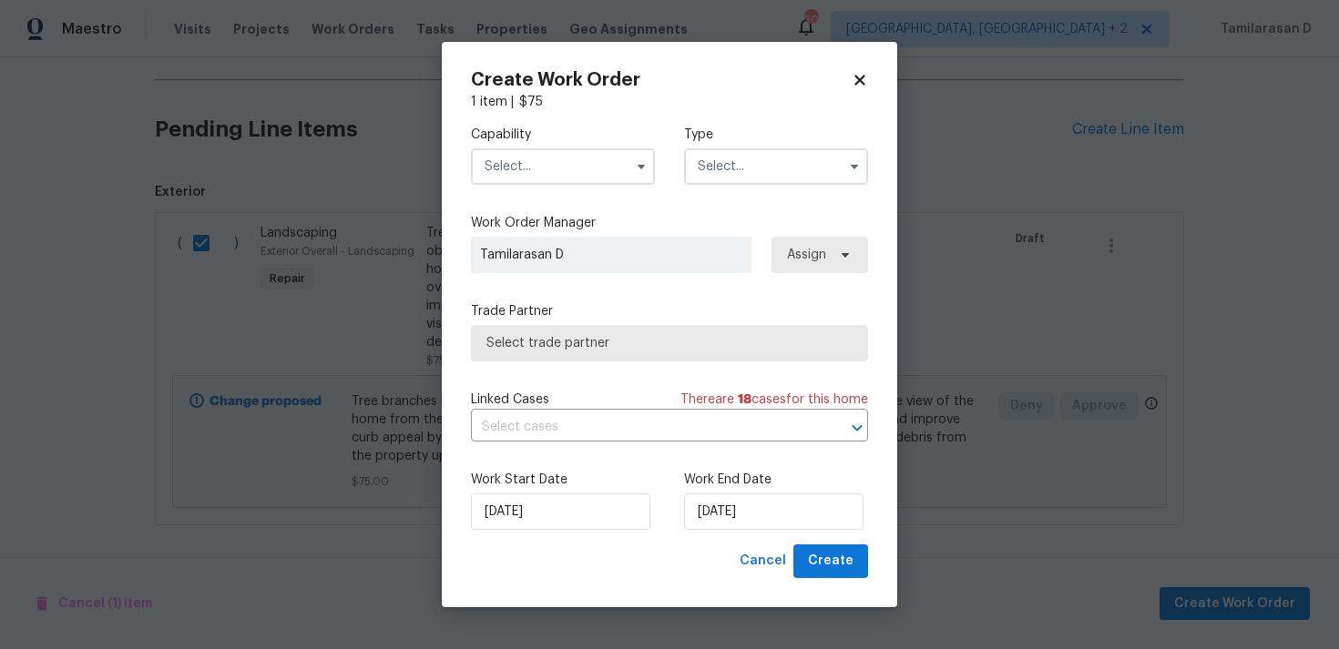
click at [757, 173] on input "text" at bounding box center [776, 166] width 184 height 36
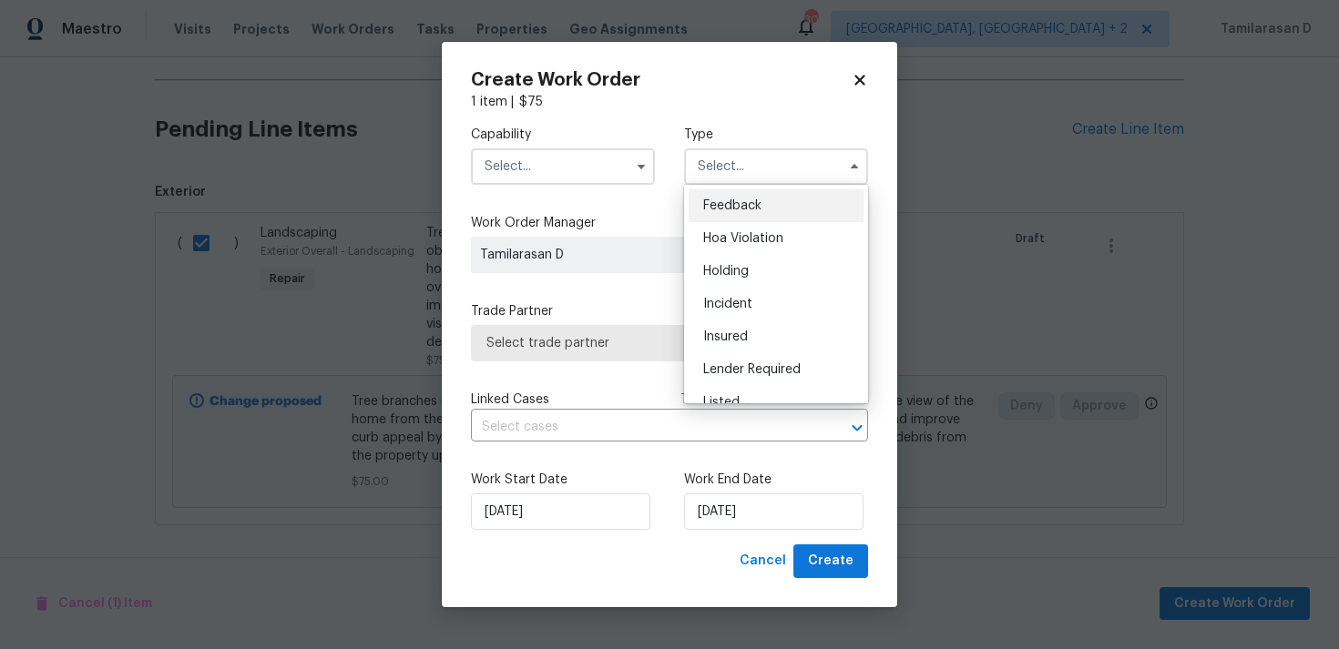
click at [728, 201] on span "Feedback" at bounding box center [732, 205] width 58 height 13
type input "Feedback"
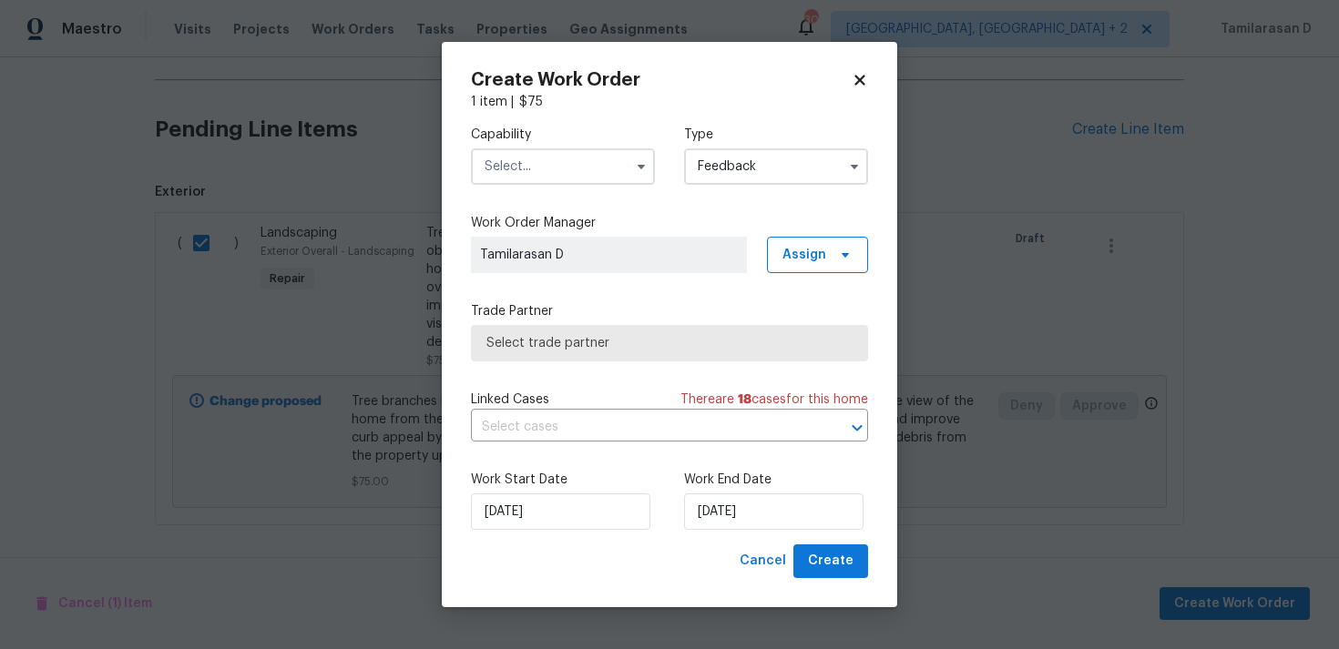
click at [551, 171] on input "text" at bounding box center [563, 166] width 184 height 36
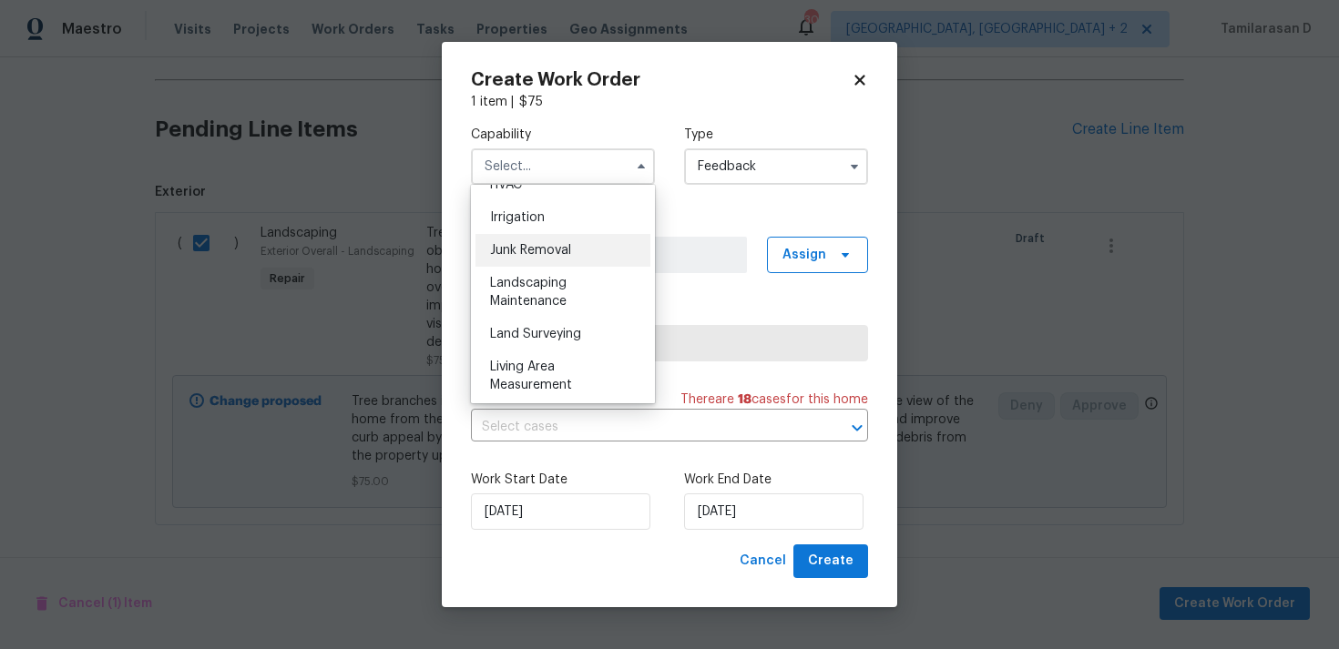
scroll to position [1107, 0]
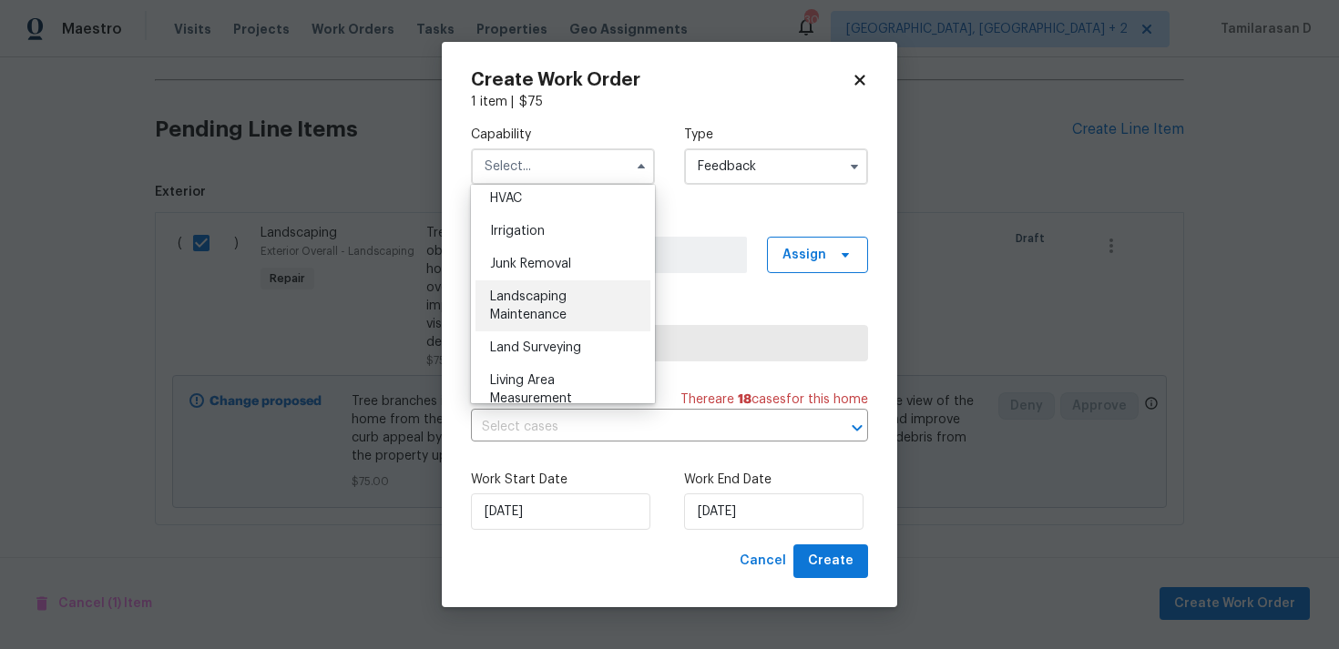
click at [515, 298] on span "Landscaping Maintenance" at bounding box center [528, 305] width 76 height 31
type input "Landscaping Maintenance"
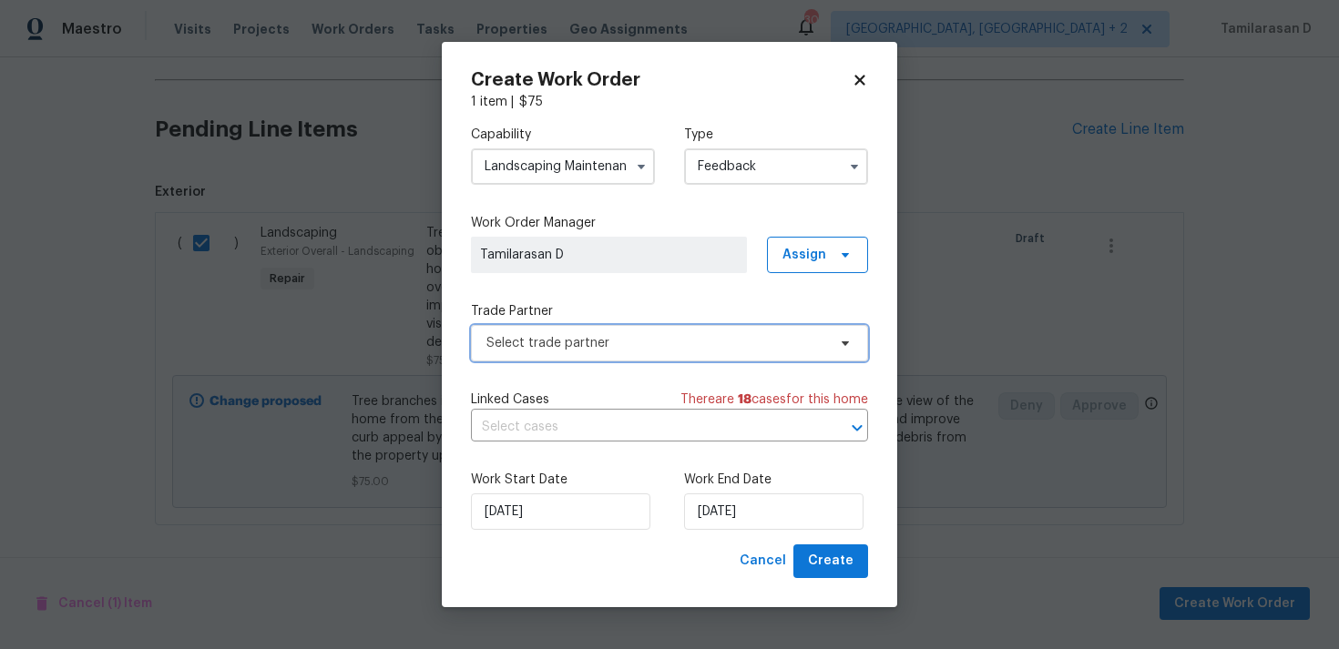
click at [545, 347] on span "Select trade partner" at bounding box center [656, 343] width 340 height 18
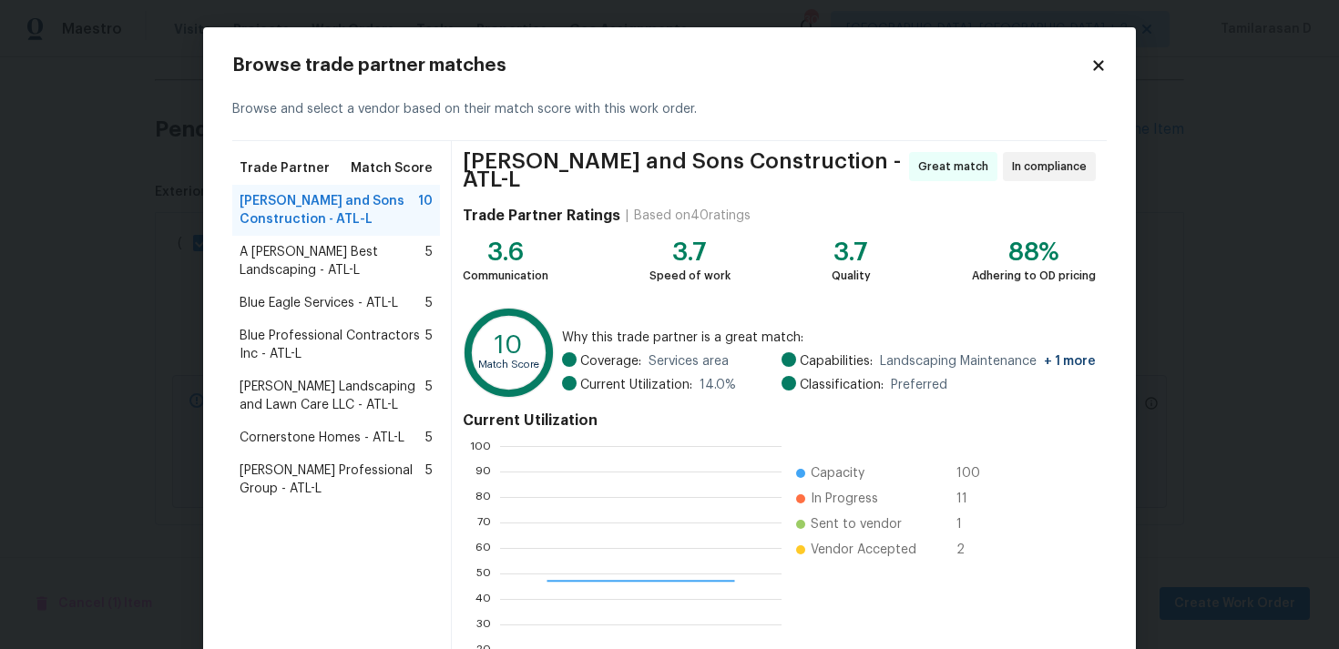
scroll to position [255, 280]
click at [280, 262] on span "A Lopez Best Landscaping - ATL-L" at bounding box center [332, 261] width 186 height 36
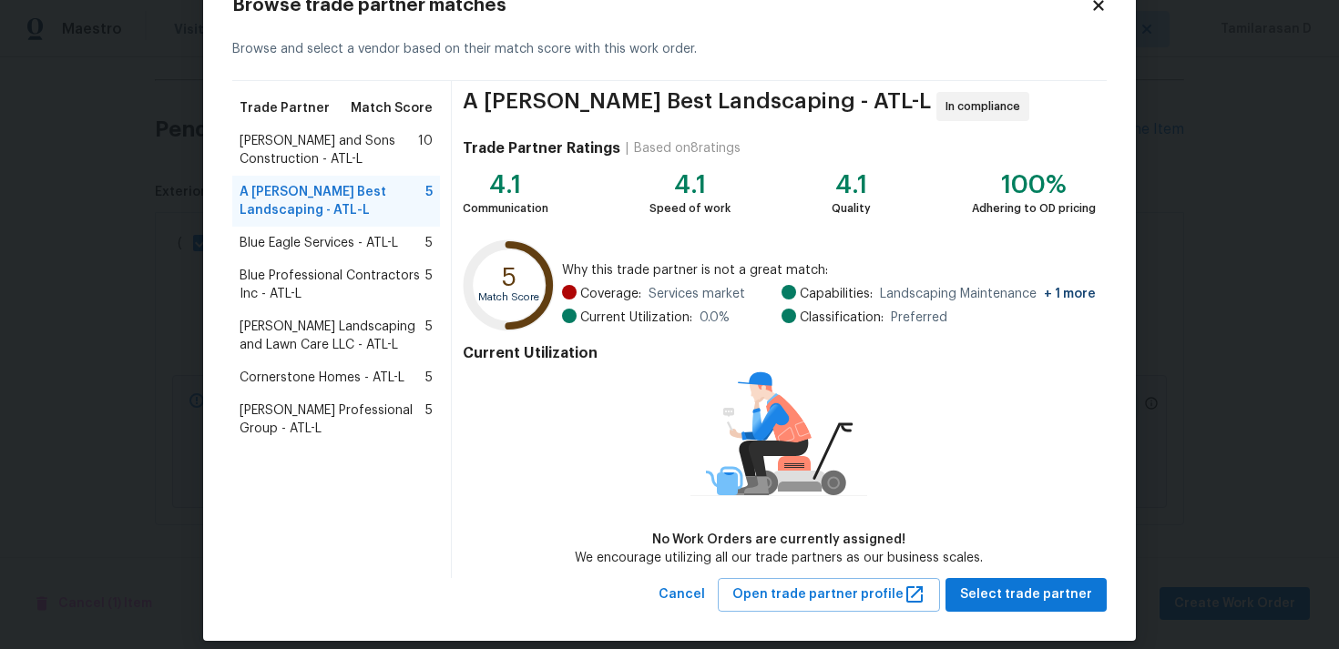
scroll to position [77, 0]
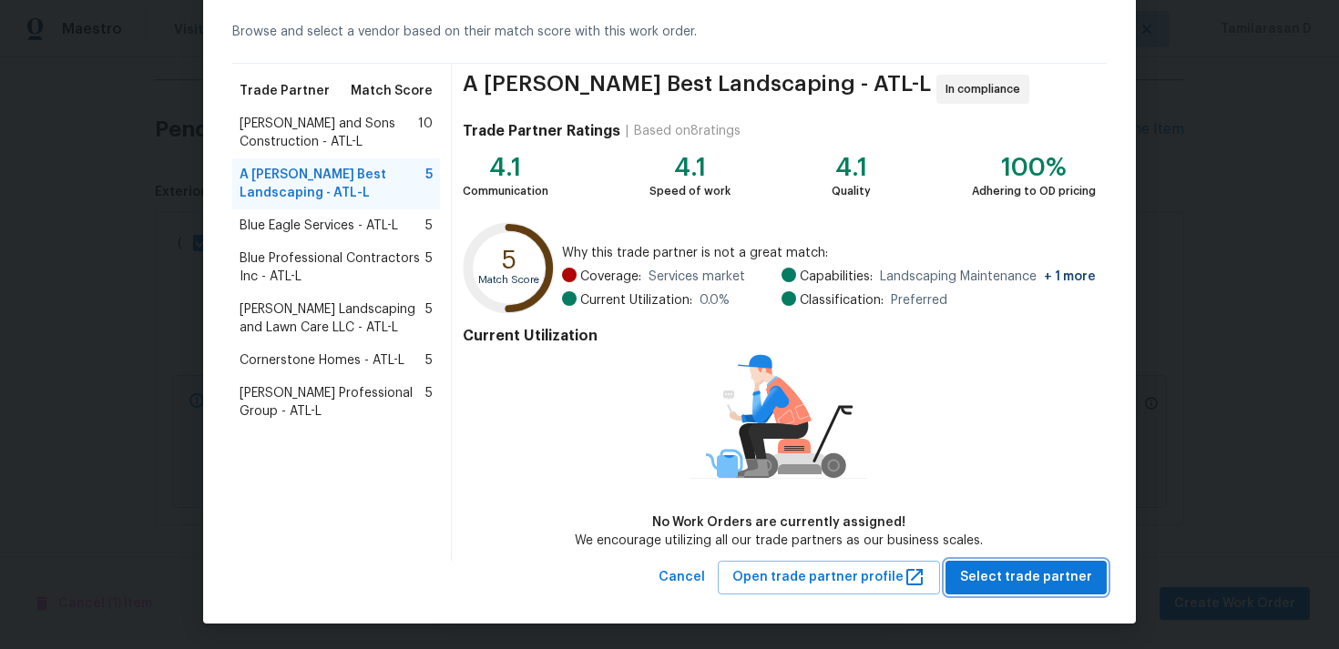
click at [998, 592] on button "Select trade partner" at bounding box center [1025, 578] width 161 height 34
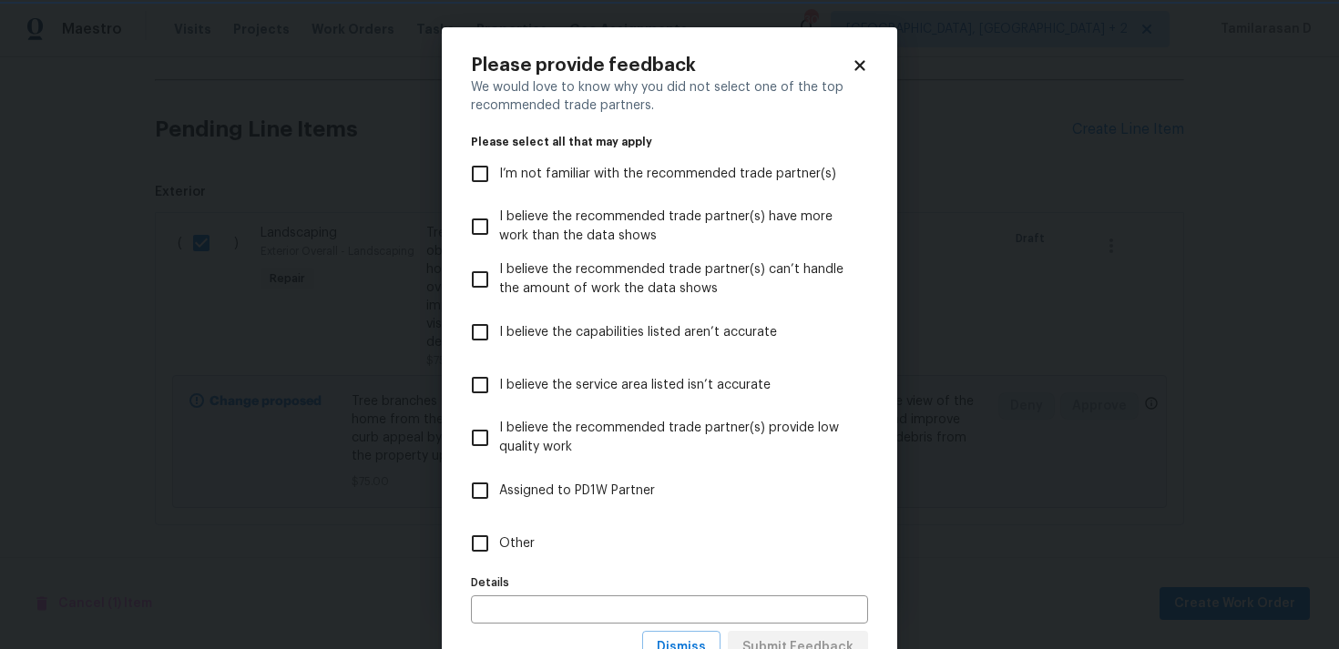
scroll to position [72, 0]
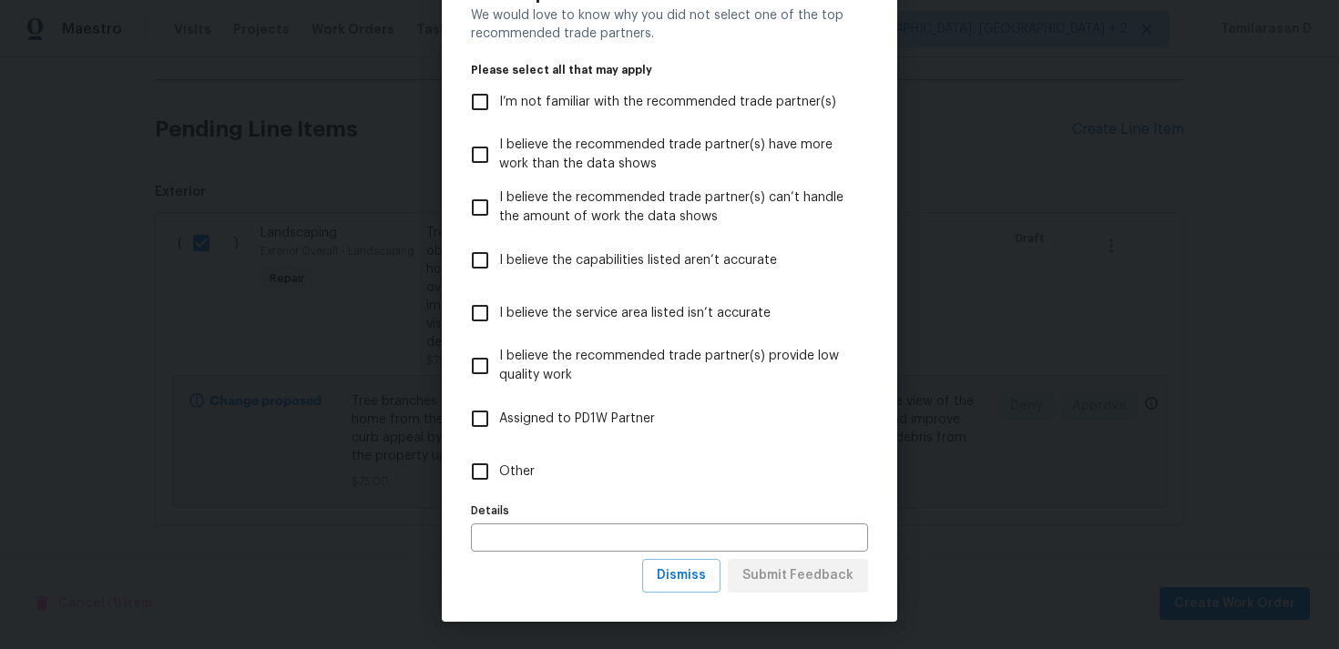
click at [535, 483] on label "Other" at bounding box center [657, 471] width 392 height 53
click at [499, 483] on input "Other" at bounding box center [480, 472] width 38 height 38
checkbox input "true"
click at [788, 576] on span "Submit Feedback" at bounding box center [797, 576] width 111 height 23
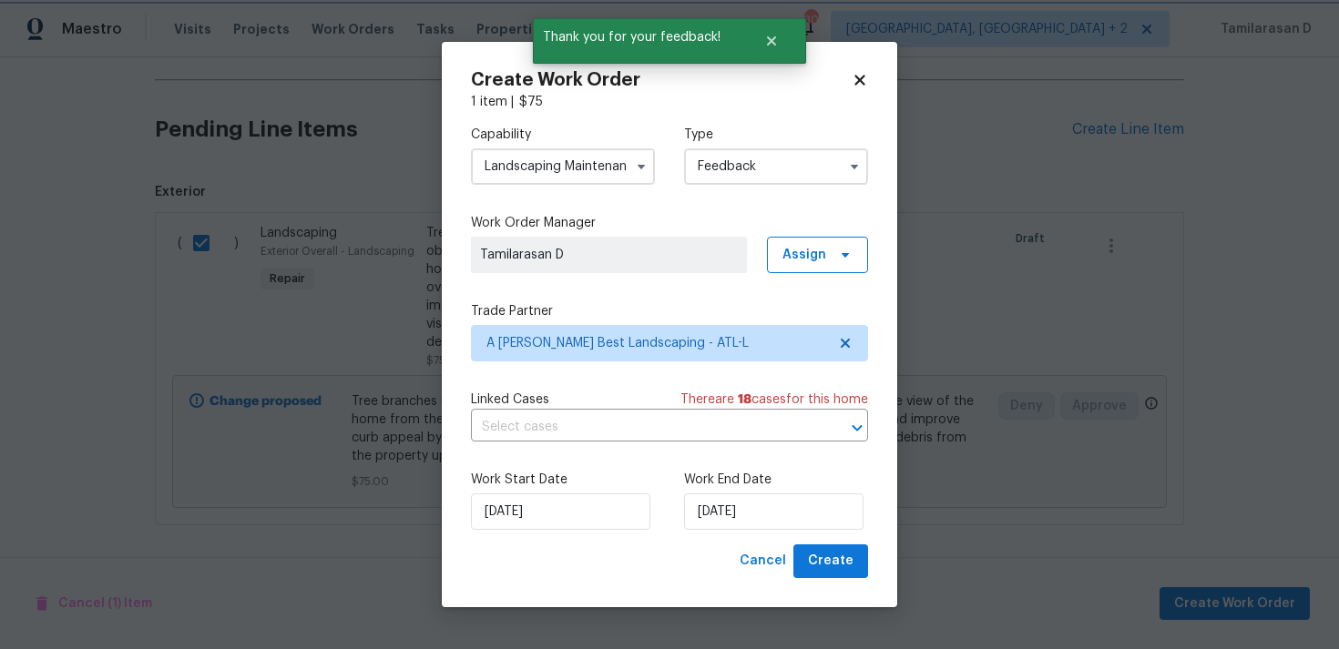
scroll to position [0, 0]
click at [743, 514] on input "04/09/2025" at bounding box center [773, 512] width 179 height 36
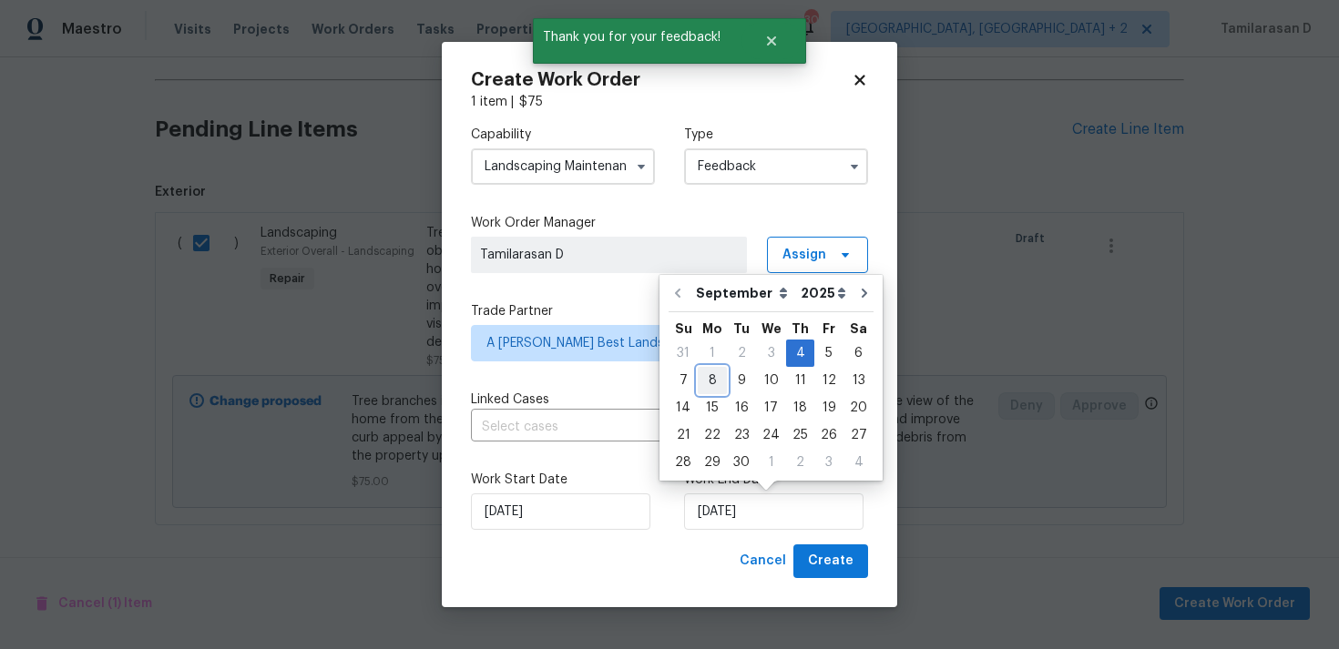
click at [701, 380] on div "8" at bounding box center [711, 380] width 29 height 25
type input "08/09/2025"
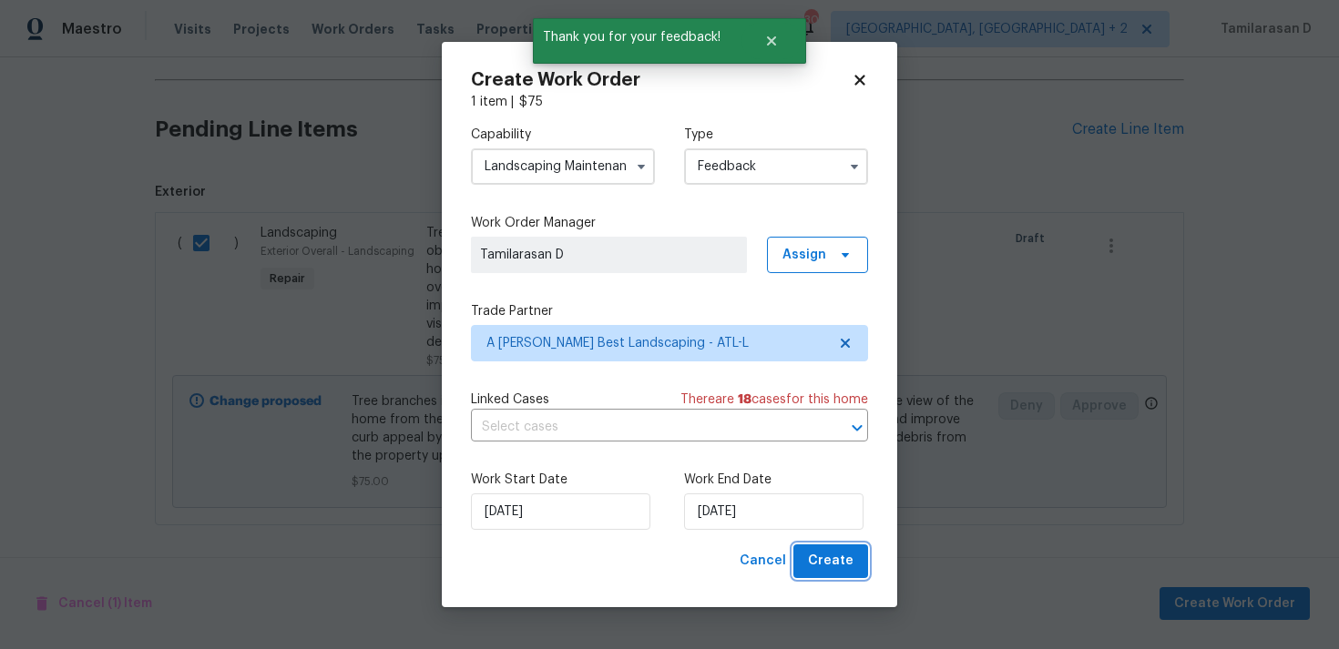
click at [810, 552] on button "Create" at bounding box center [830, 562] width 75 height 34
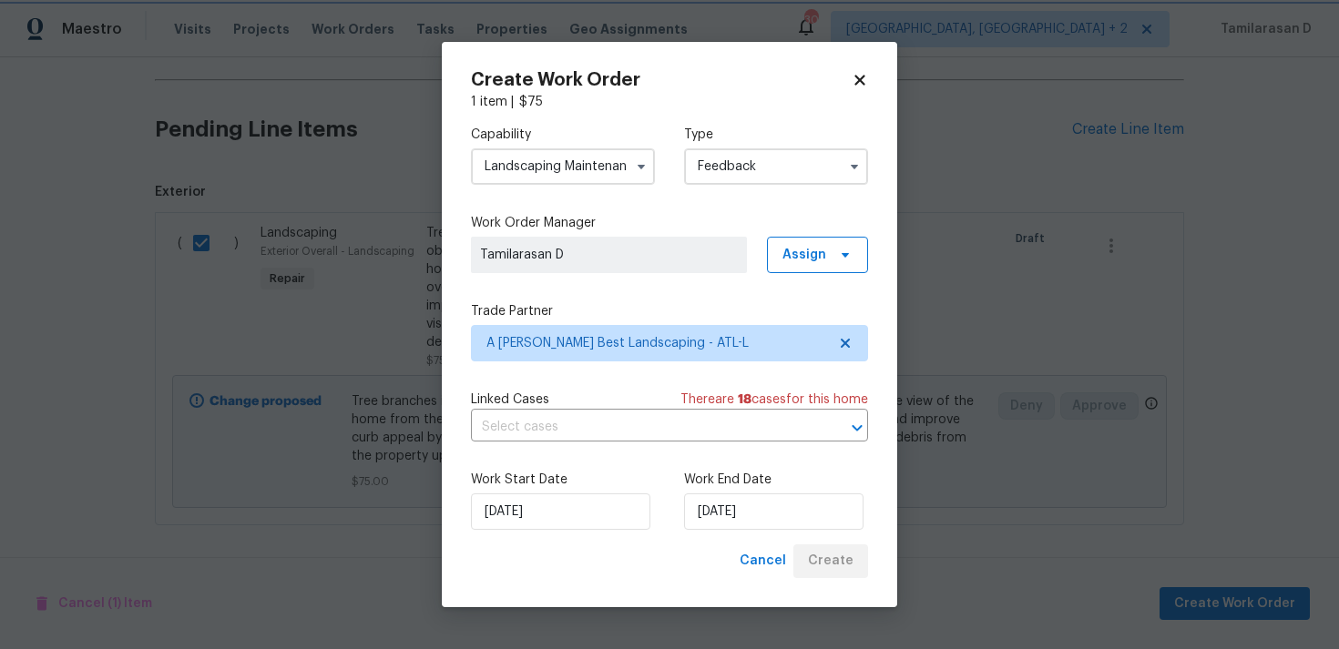
checkbox input "false"
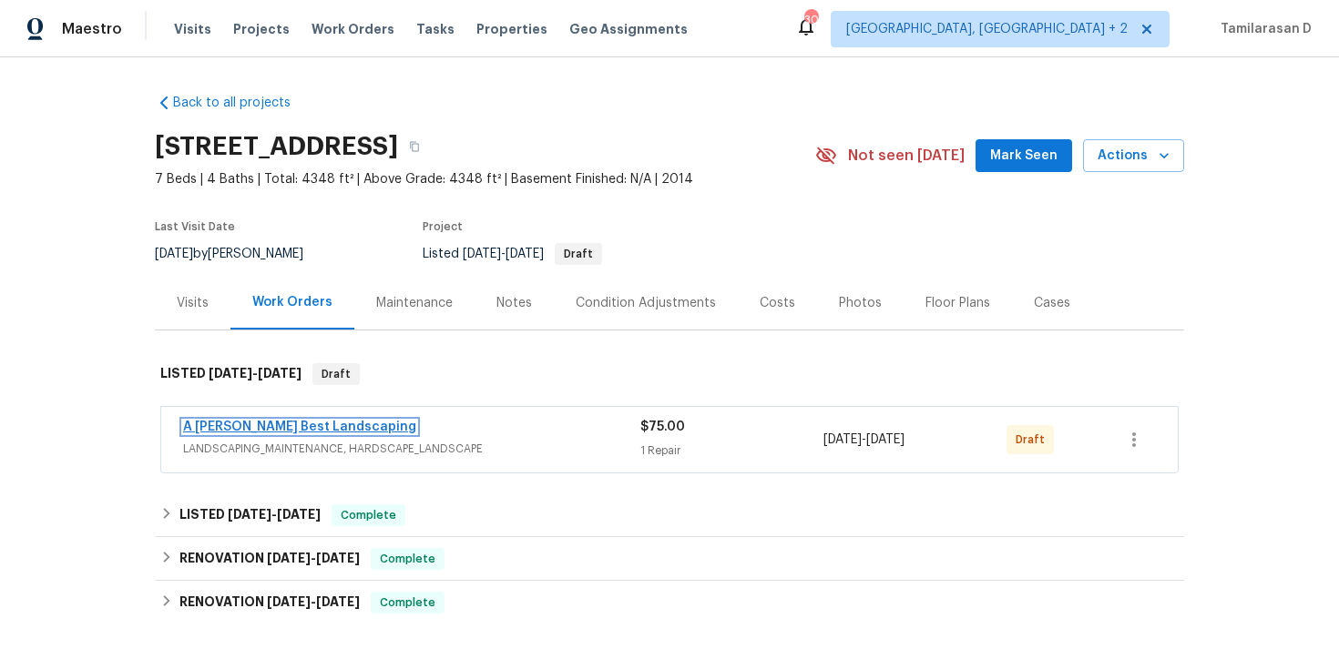
click at [275, 422] on link "A [PERSON_NAME] Best Landscaping" at bounding box center [299, 427] width 233 height 13
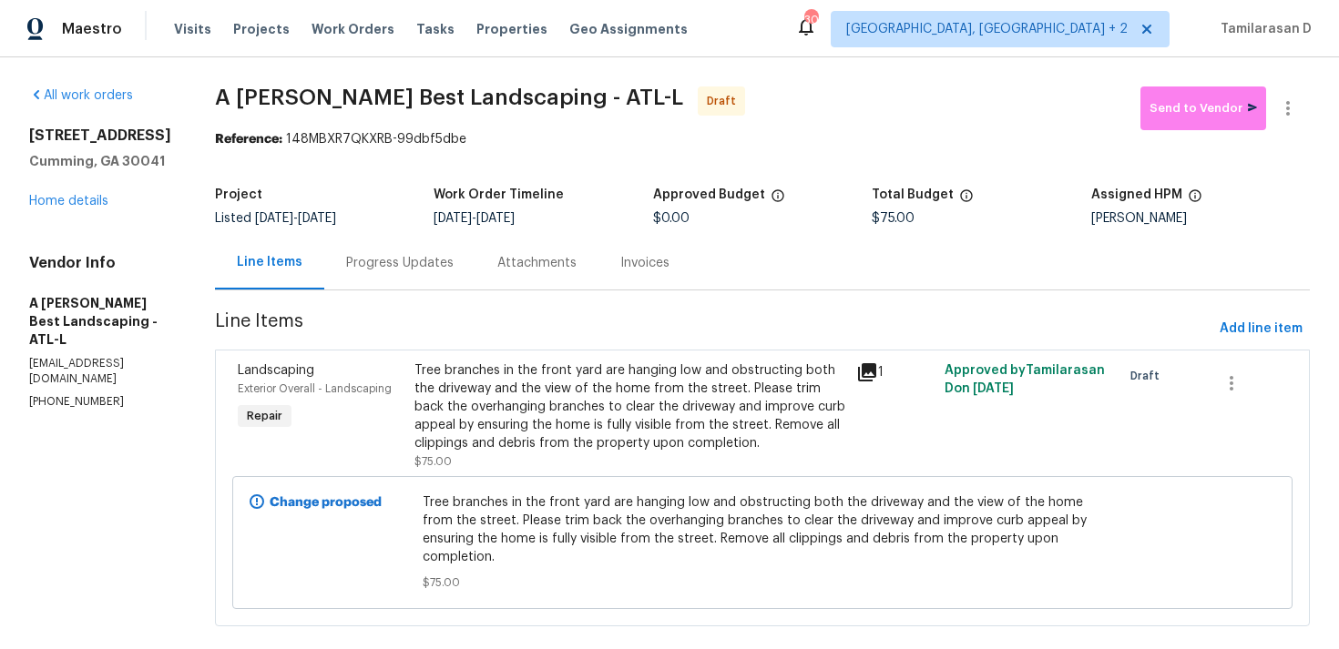
click at [453, 263] on div "Progress Updates" at bounding box center [399, 263] width 107 height 18
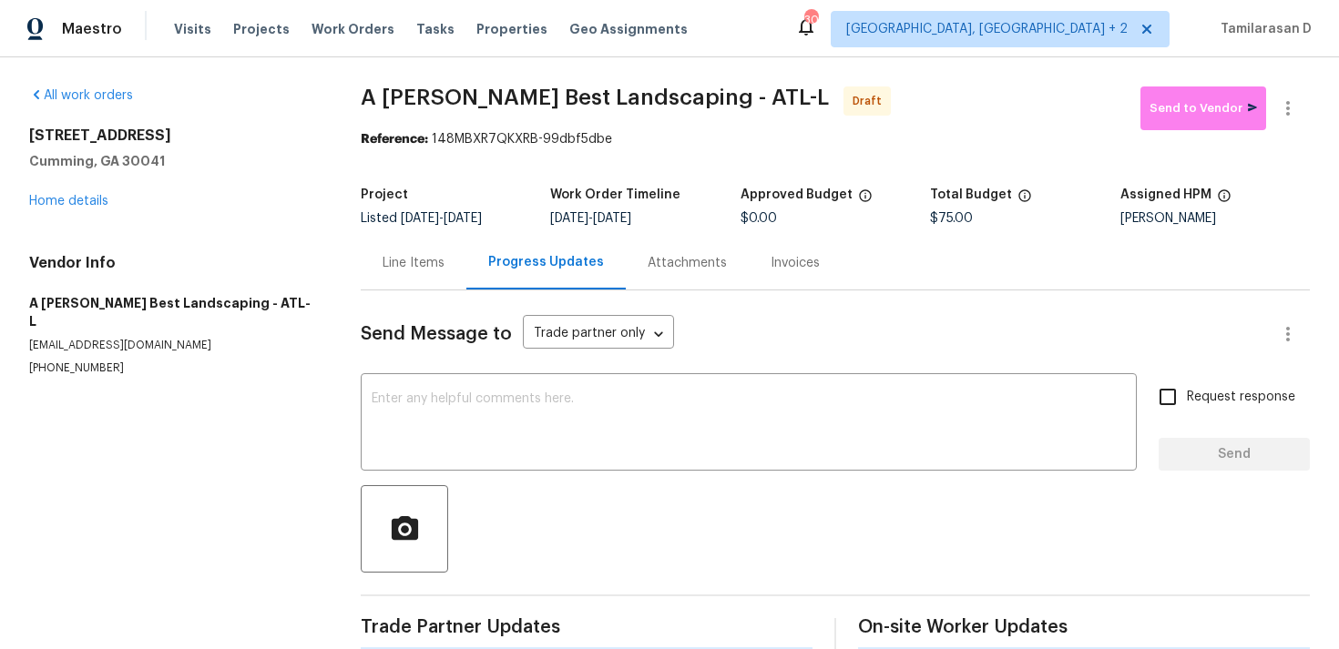
scroll to position [27, 0]
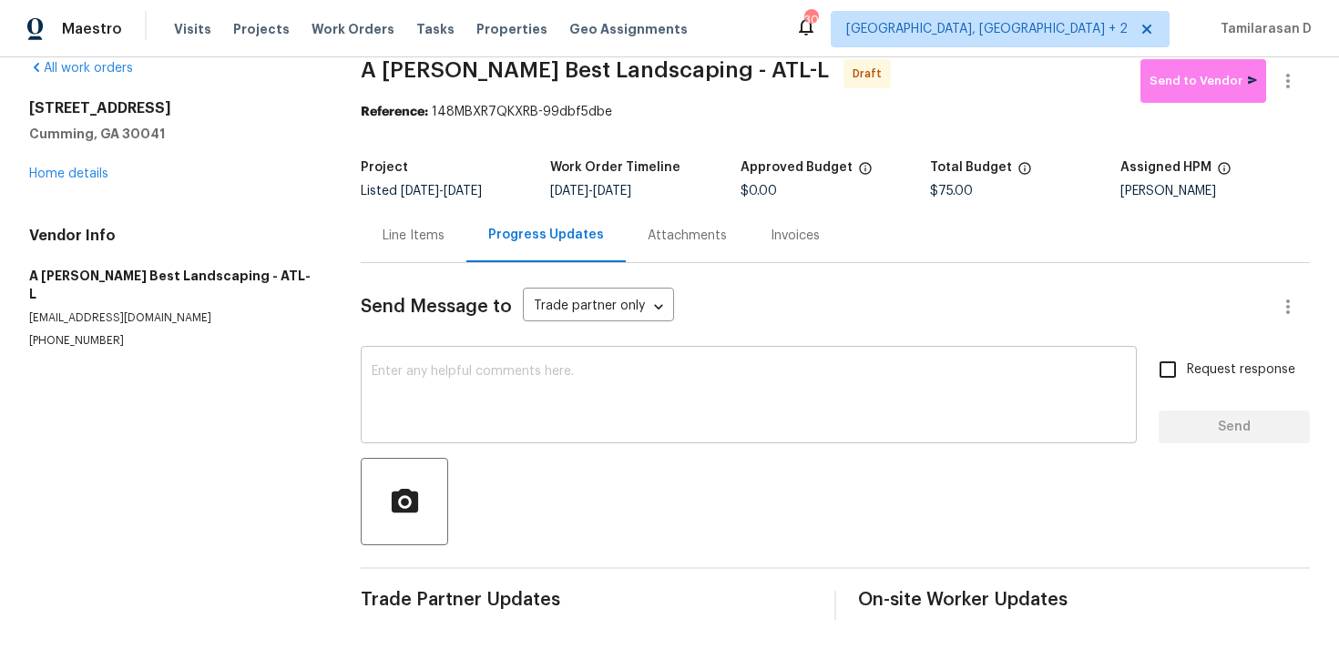
click at [462, 409] on textarea at bounding box center [749, 397] width 754 height 64
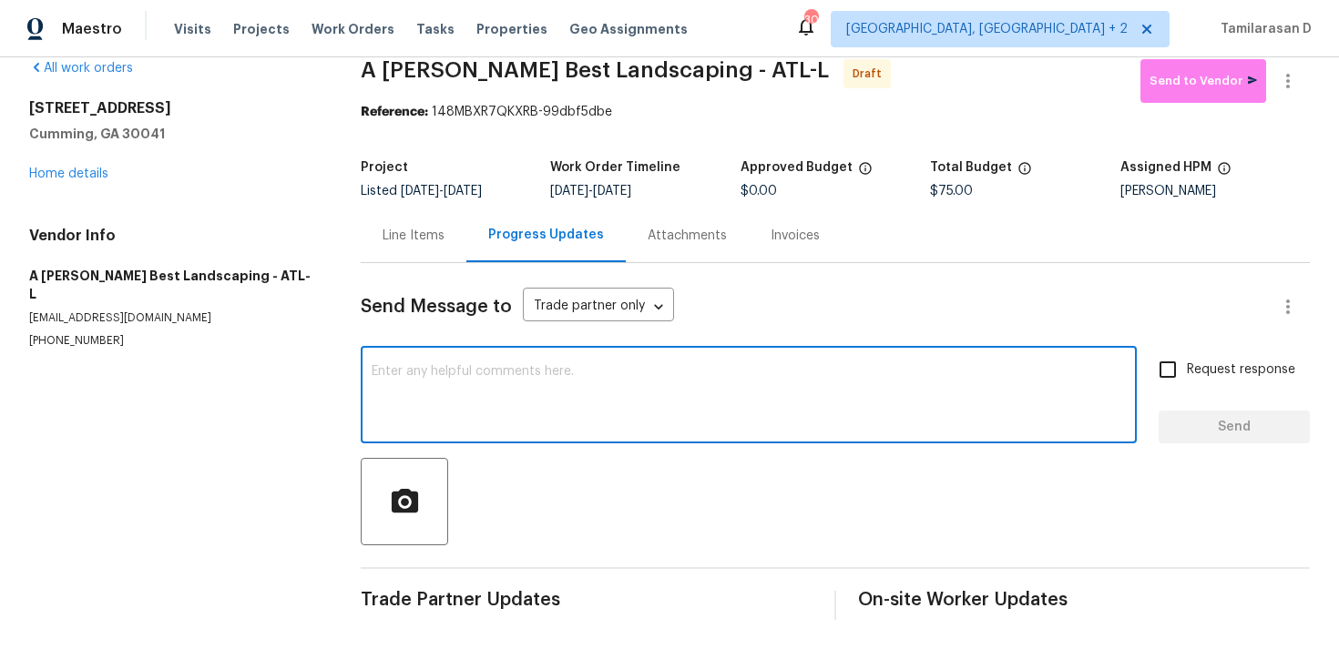
click at [408, 392] on textarea at bounding box center [749, 397] width 754 height 64
paste textarea "Hey, this is Tamil from Opendoor. I’m confirming you received the WO for the pr…"
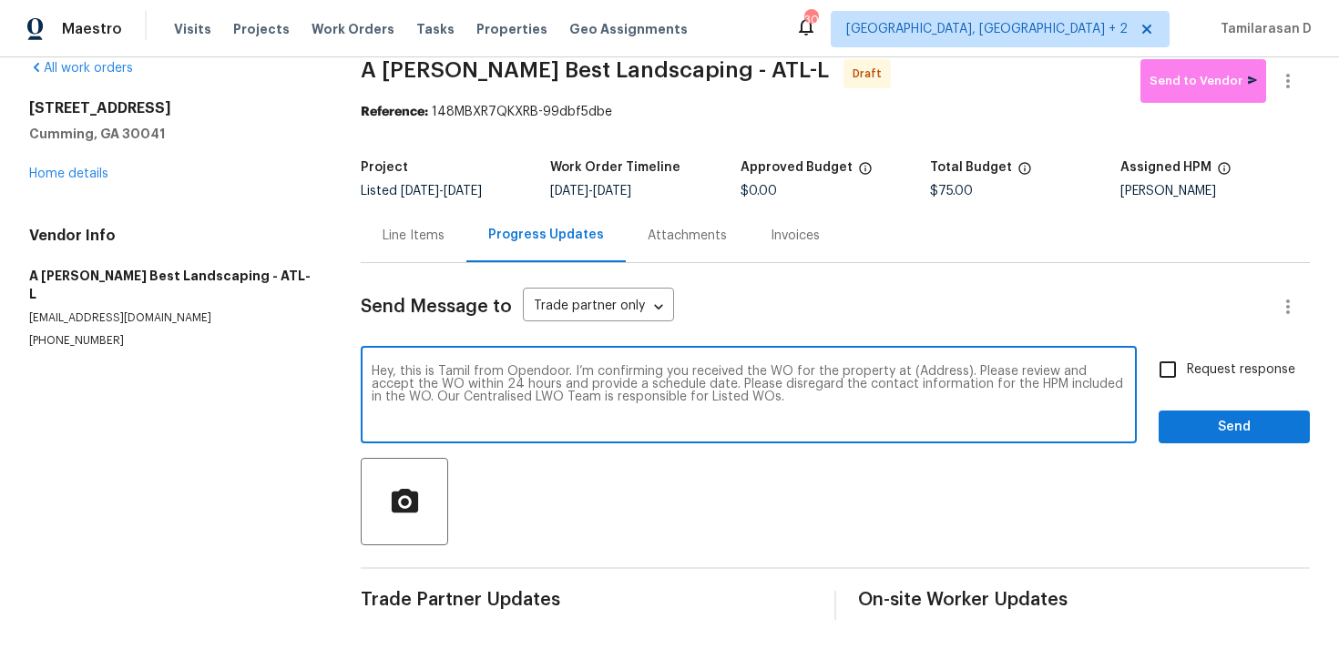
click at [923, 375] on textarea "Hey, this is Tamil from Opendoor. I’m confirming you received the WO for the pr…" at bounding box center [749, 397] width 754 height 64
paste textarea "[STREET_ADDRESS]"
type textarea "Hey, this is Tamil from Opendoor. I’m confirming you received the WO for the pr…"
click at [1177, 376] on input "Request response" at bounding box center [1167, 370] width 38 height 38
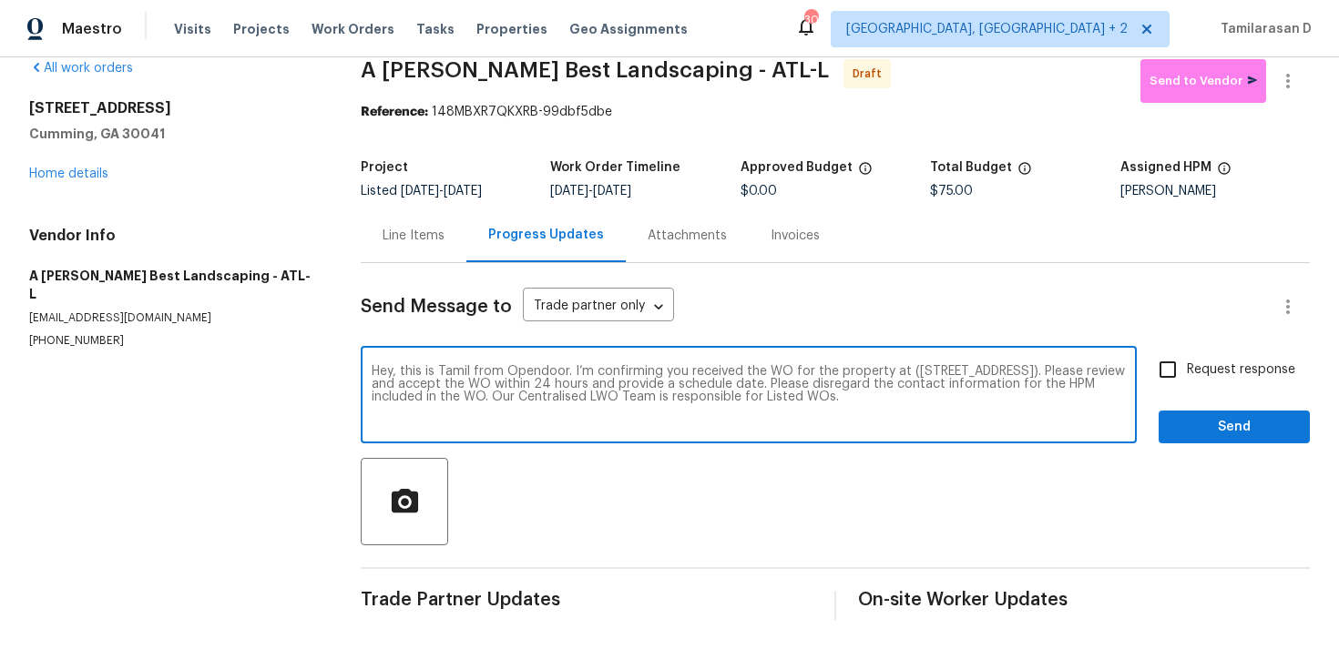
checkbox input "true"
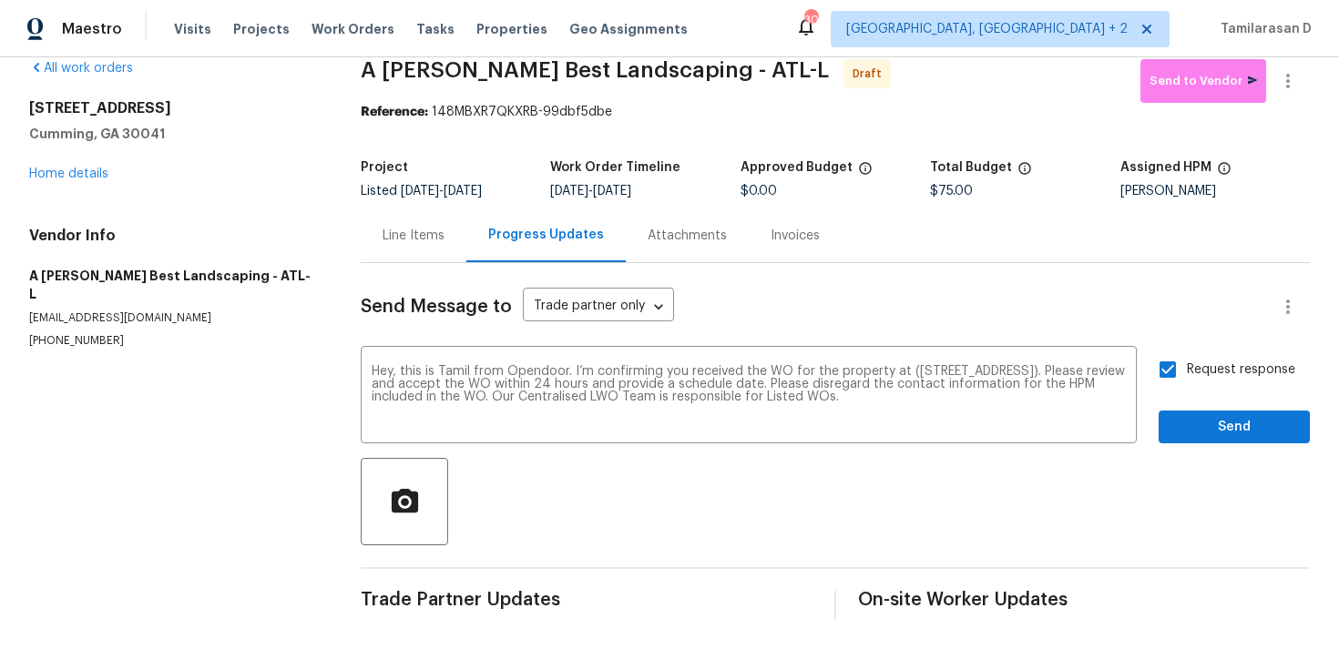
click at [1221, 433] on span "Send" at bounding box center [1234, 427] width 122 height 23
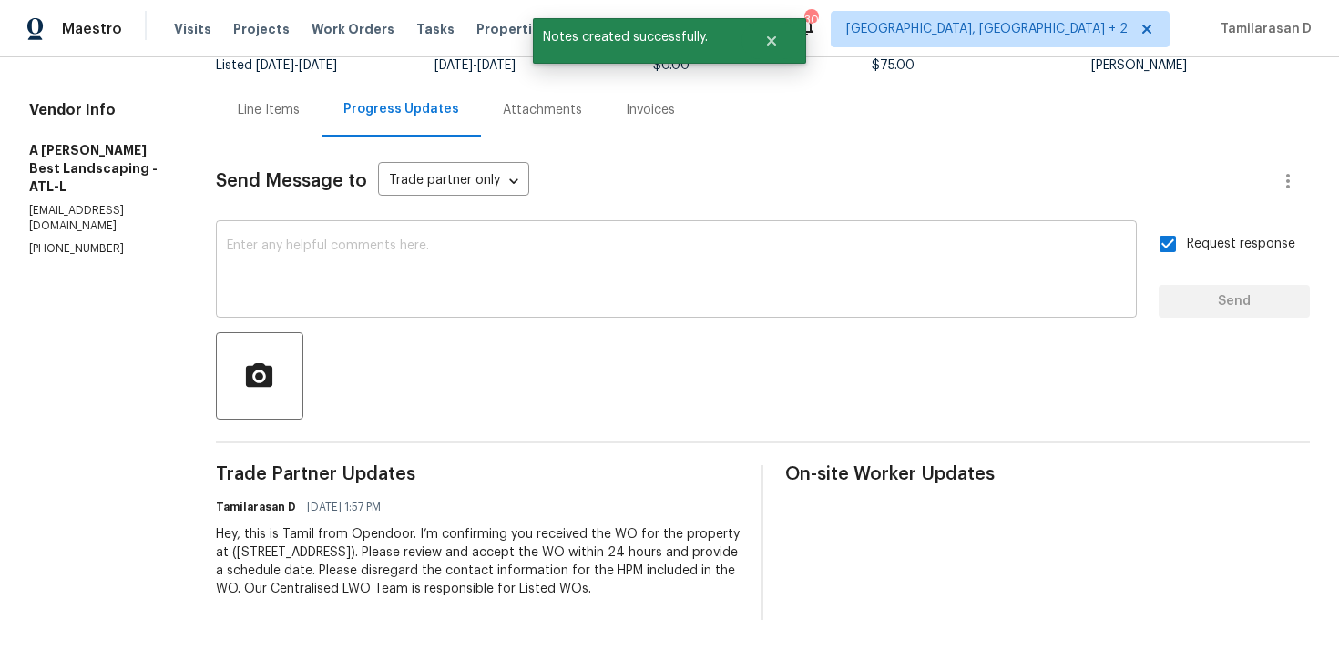
scroll to position [0, 0]
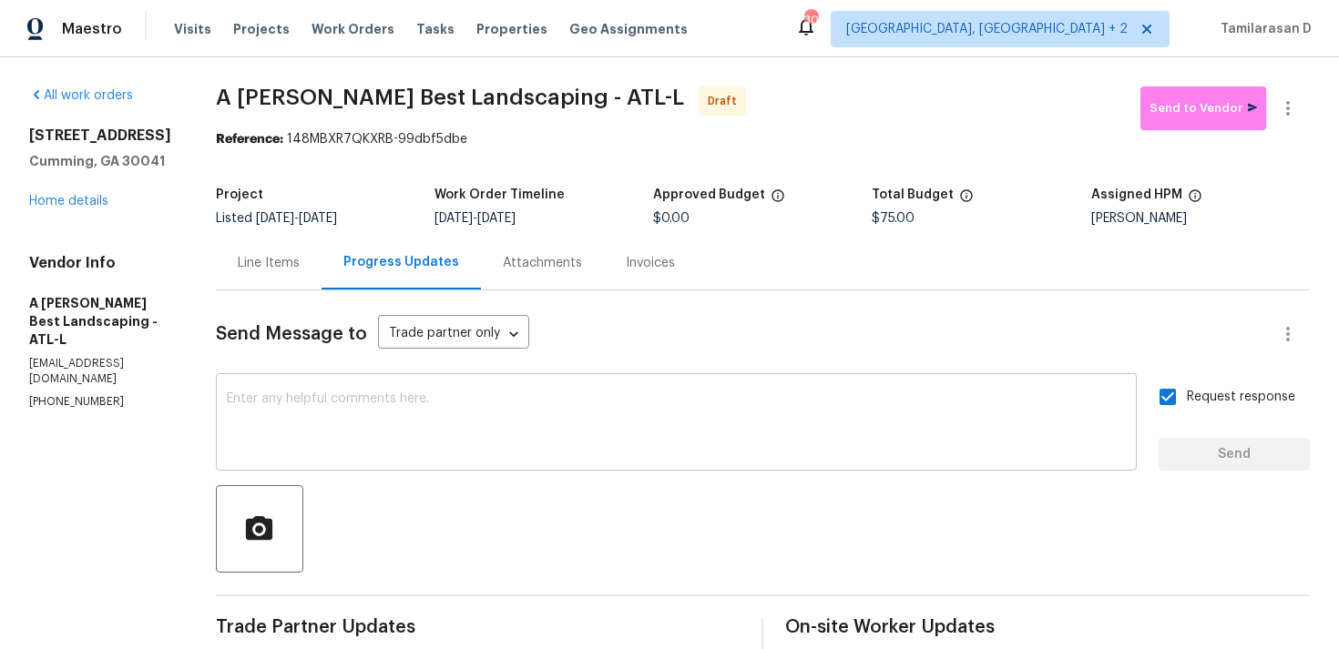
click at [483, 412] on textarea at bounding box center [676, 424] width 899 height 64
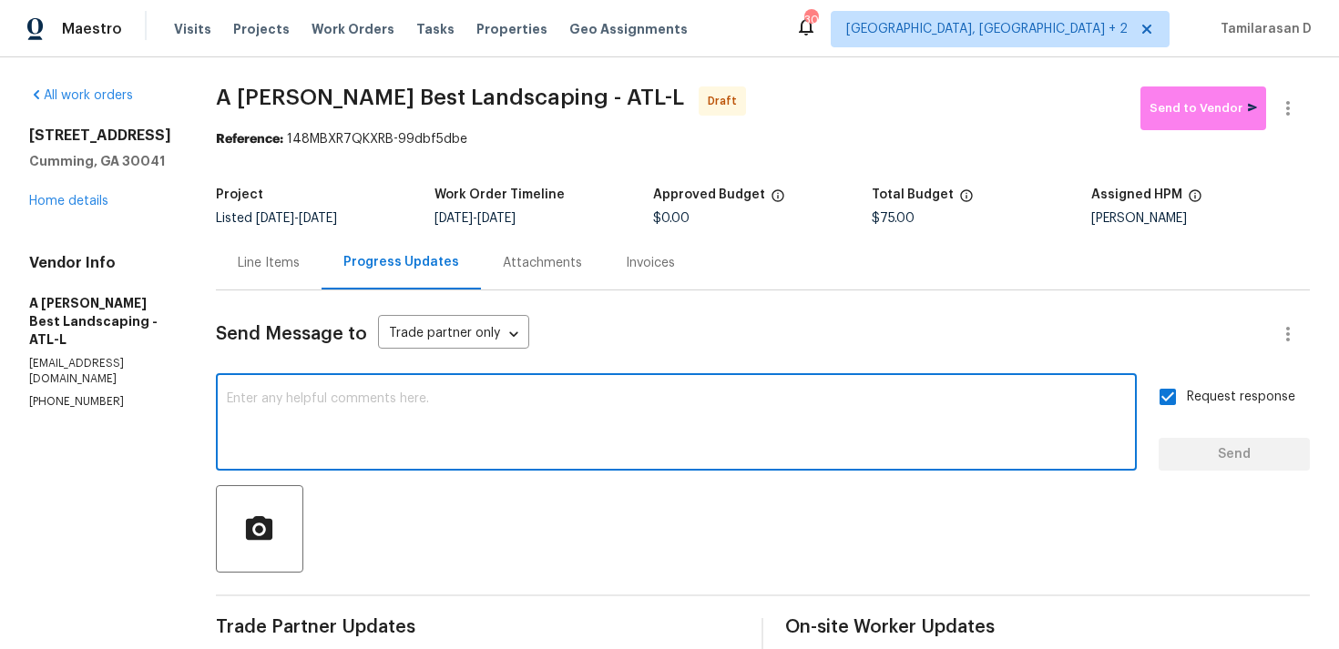
paste textarea "Attention All Work Orders must include before-photos (both close-up and wide-an…"
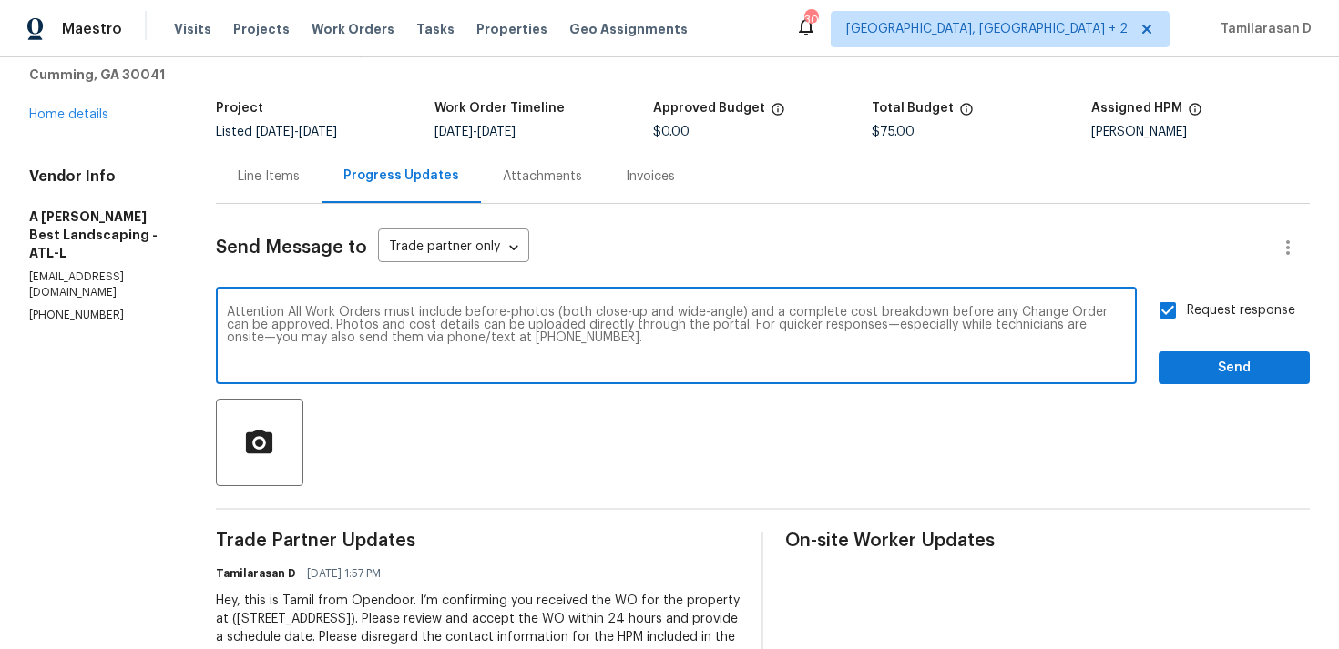
scroll to position [171, 0]
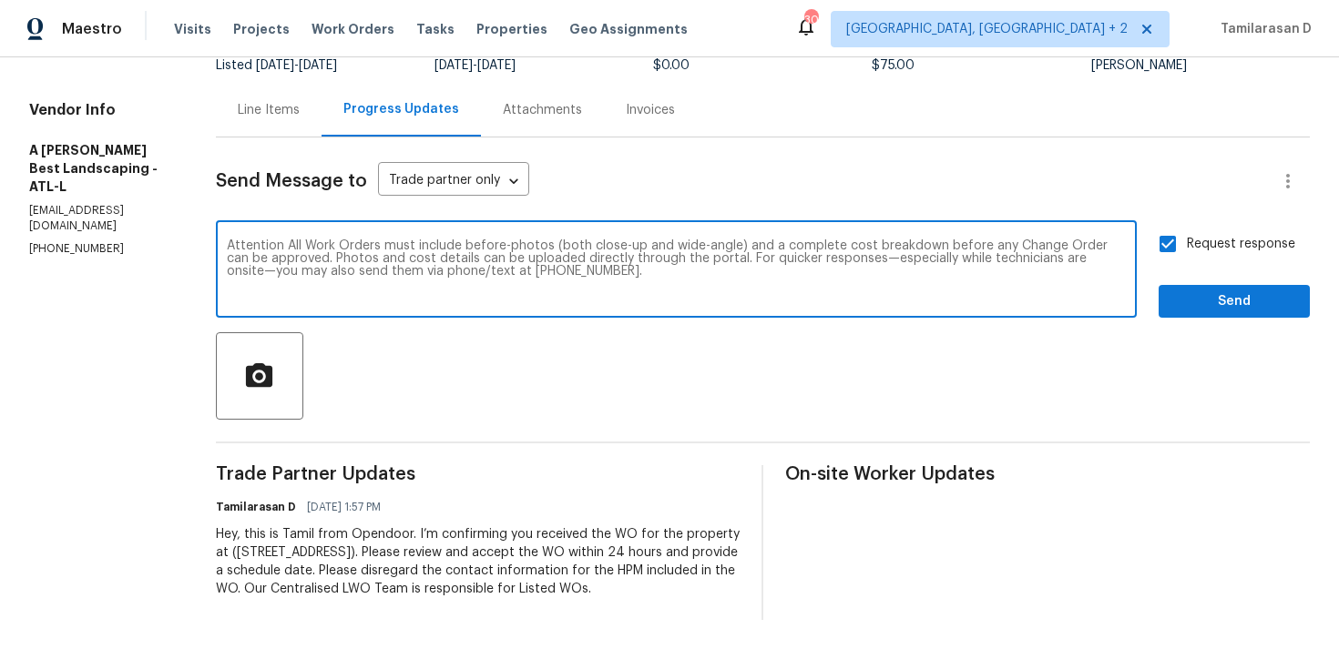
type textarea "Attention All Work Orders must include before-photos (both close-up and wide-an…"
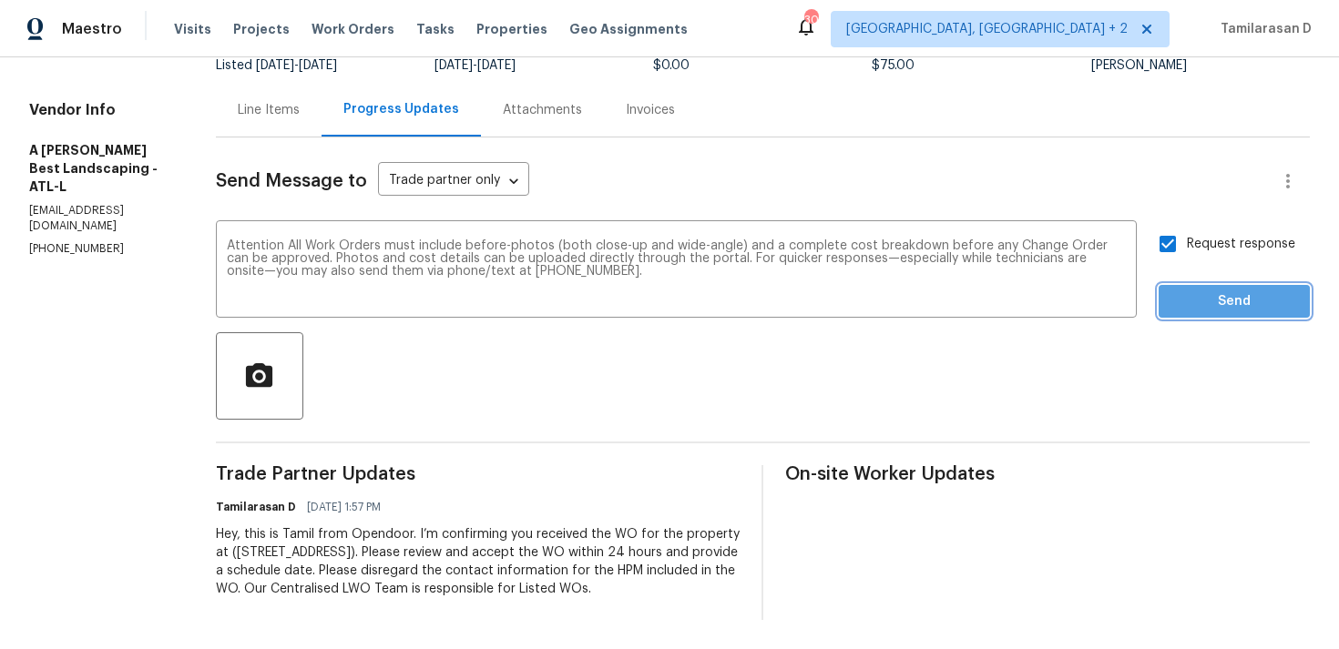
click at [1220, 290] on span "Send" at bounding box center [1234, 301] width 122 height 23
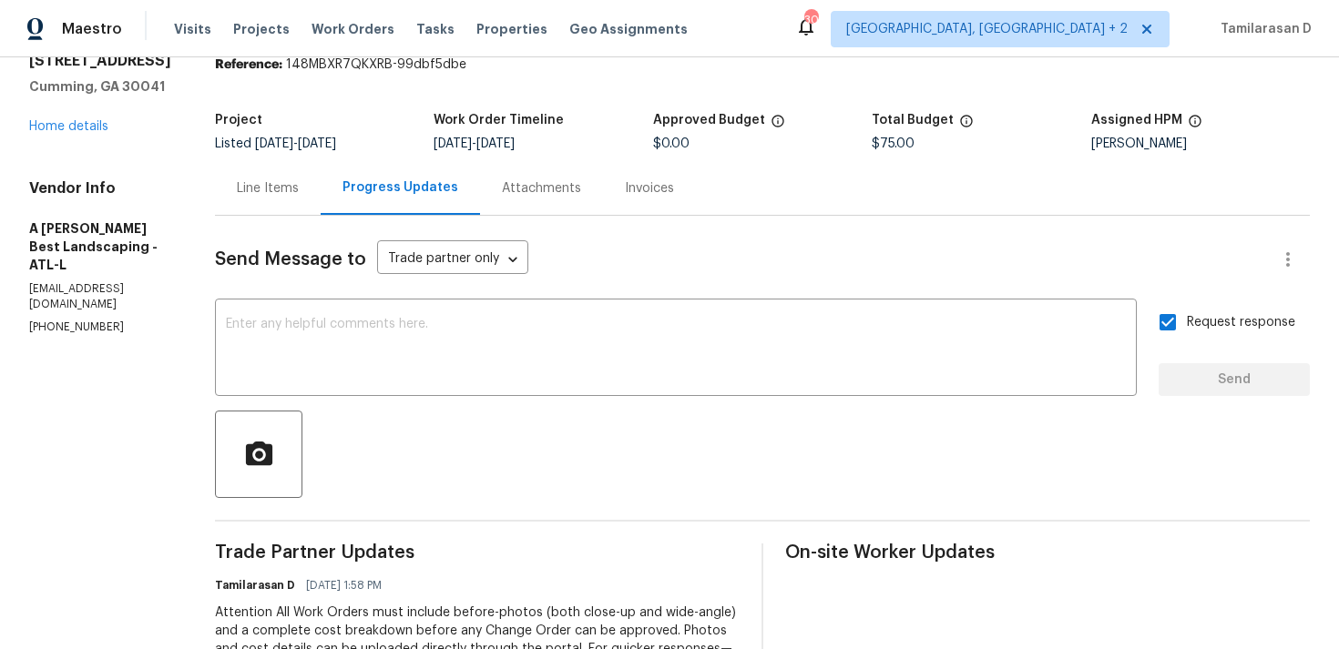
scroll to position [0, 0]
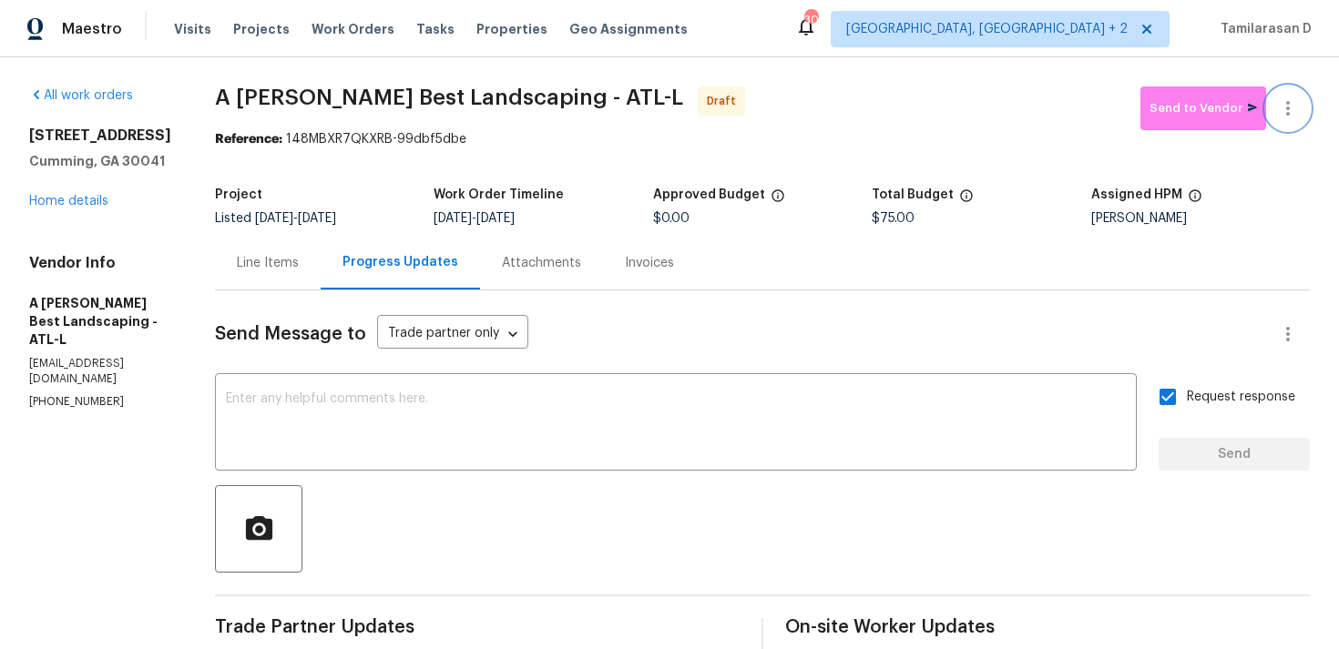
click at [1281, 112] on icon "button" at bounding box center [1288, 108] width 22 height 22
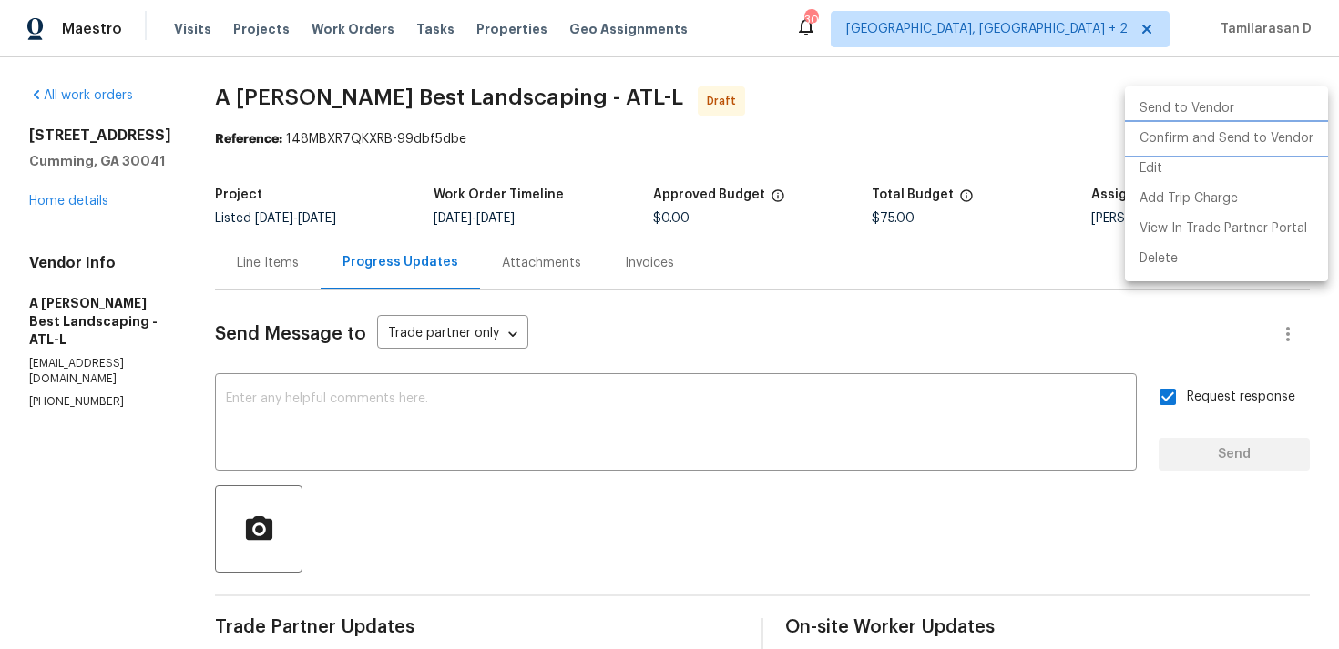
click at [1178, 140] on li "Confirm and Send to Vendor" at bounding box center [1226, 139] width 203 height 30
click at [947, 123] on div at bounding box center [669, 324] width 1339 height 649
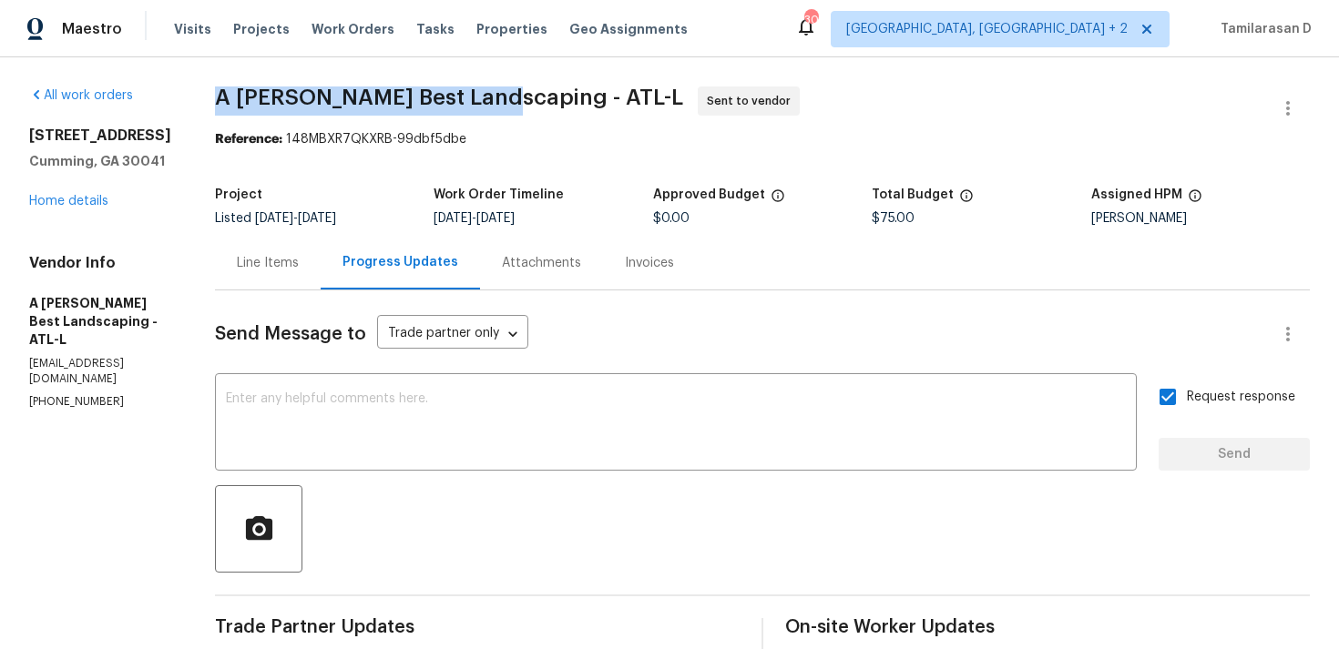
drag, startPoint x: 256, startPoint y: 94, endPoint x: 535, endPoint y: 100, distance: 279.6
click at [535, 101] on span "A Lopez Best Landscaping - ATL-L" at bounding box center [449, 98] width 468 height 22
copy span "A Lopez Best Landscaping"
click at [220, 138] on div "All work orders 1340 Apple Blossom Dr Cumming, GA 30041 Home details Vendor Inf…" at bounding box center [669, 501] width 1339 height 889
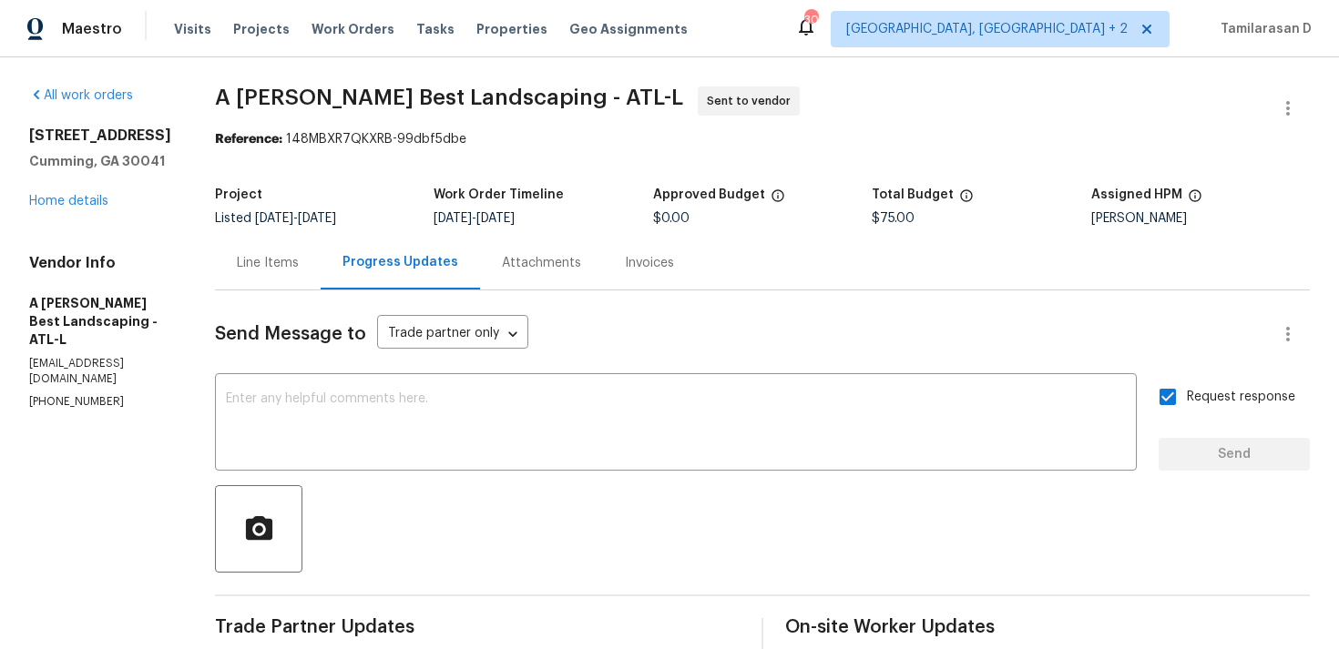
scroll to position [315, 0]
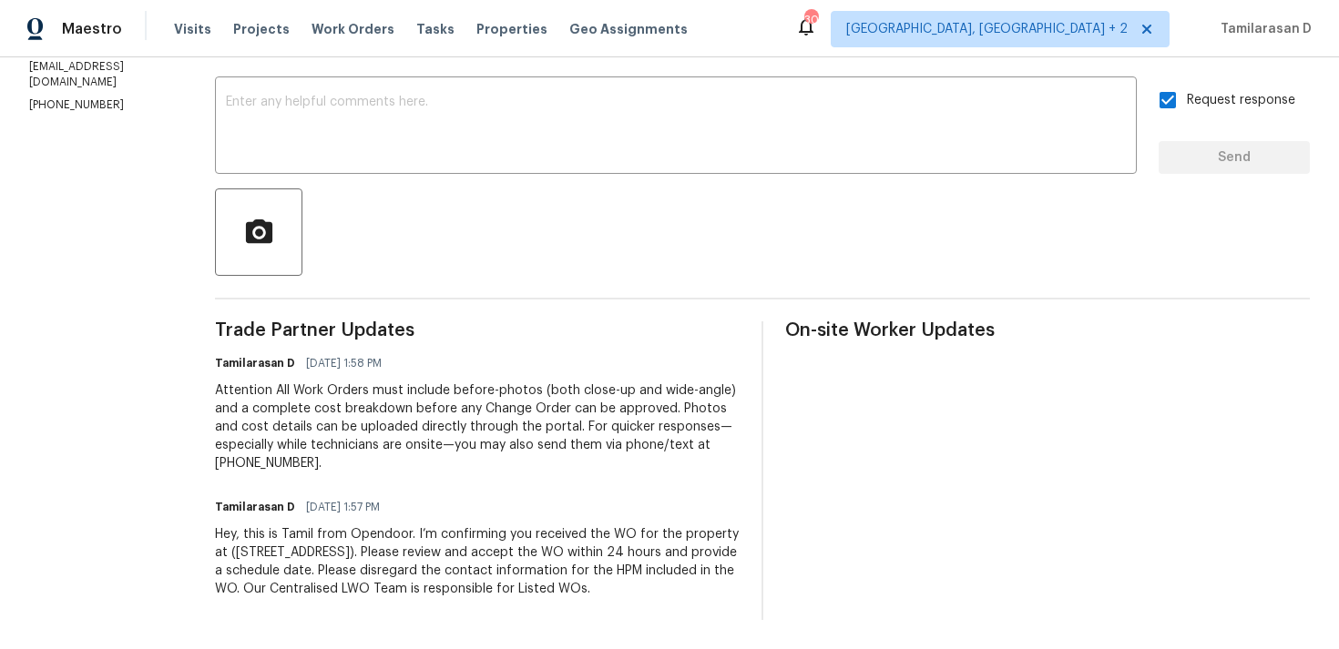
click at [479, 351] on div "Tamilarasan D 09/04/2025 1:58 PM" at bounding box center [477, 363] width 524 height 25
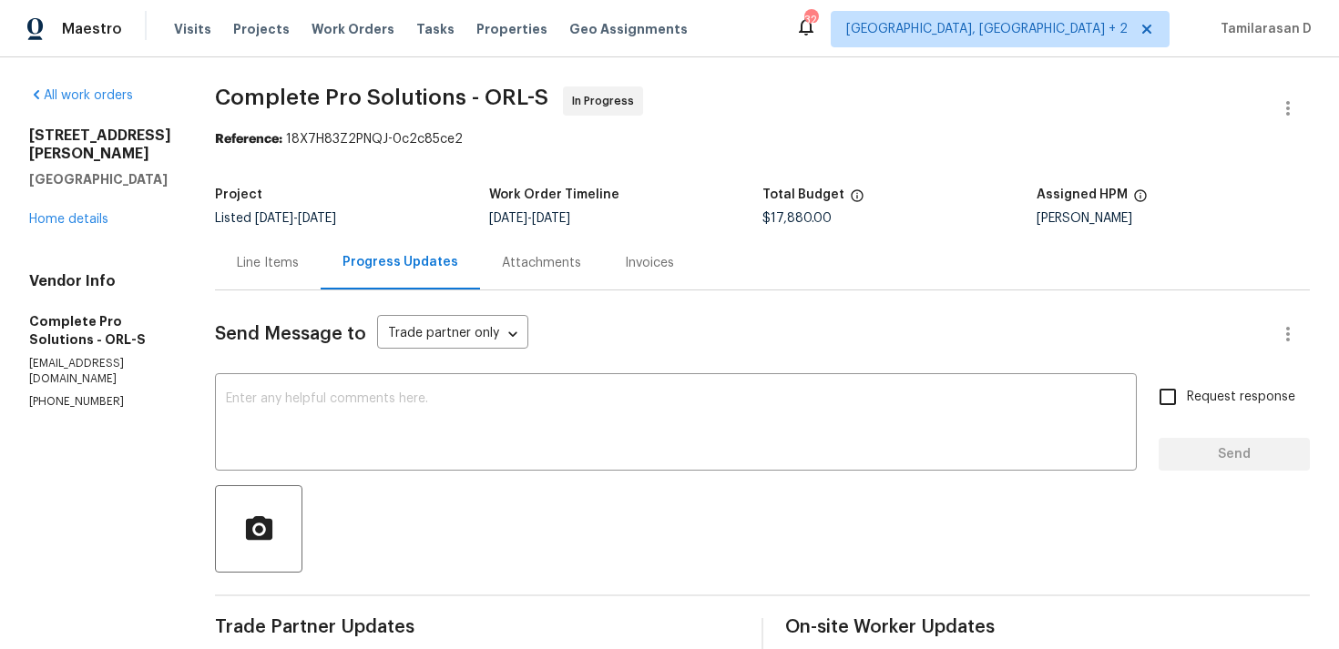
click at [467, 199] on div "Project" at bounding box center [352, 200] width 274 height 24
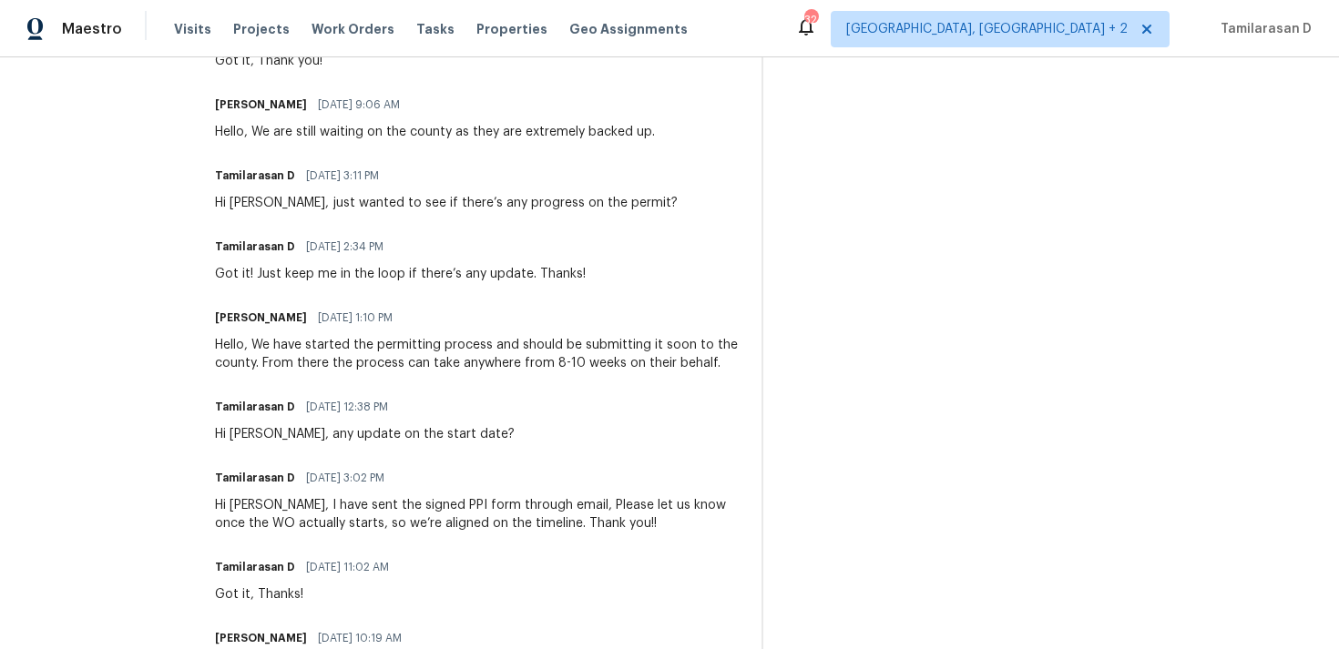
scroll to position [1159, 0]
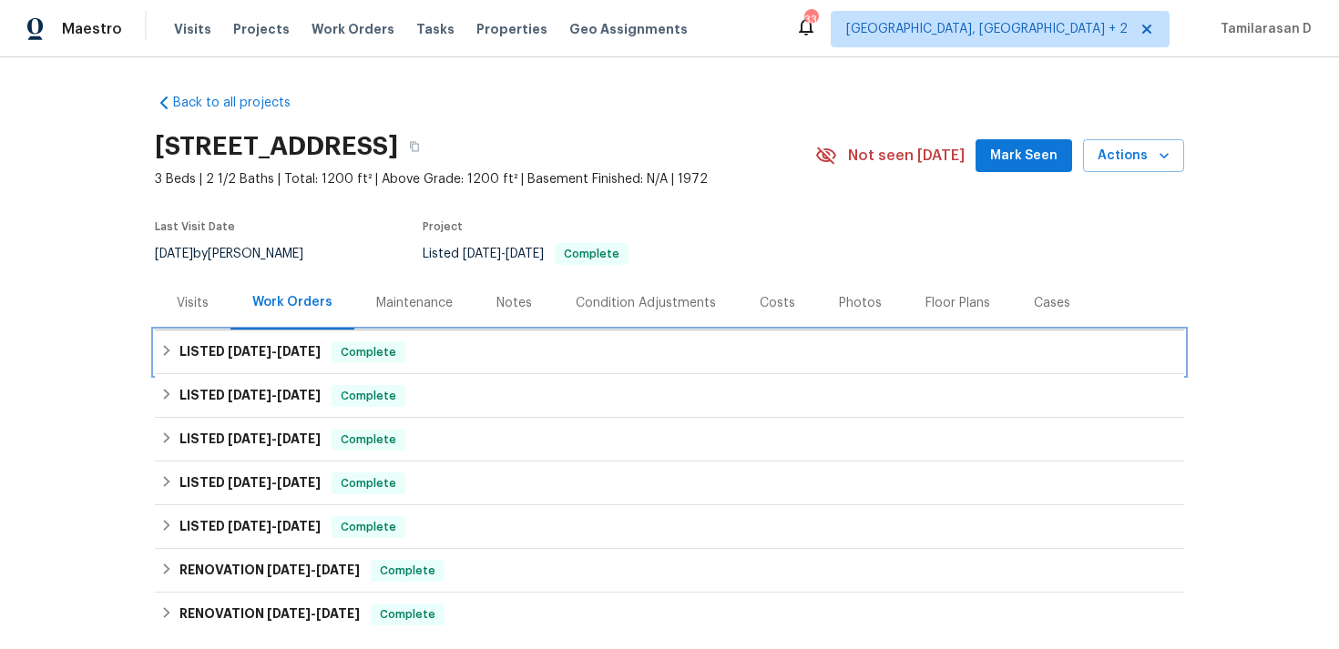
click at [280, 343] on h6 "LISTED [DATE] - [DATE]" at bounding box center [249, 352] width 141 height 22
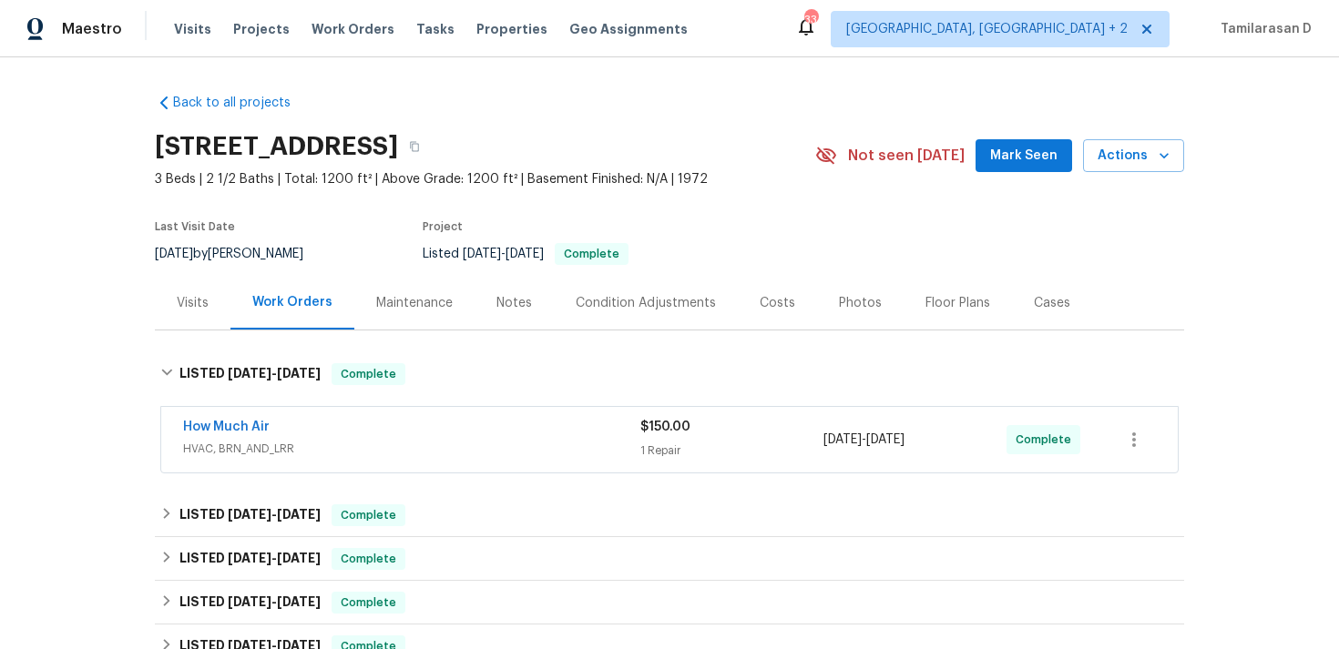
click at [319, 454] on span "HVAC, BRN_AND_LRR" at bounding box center [411, 449] width 457 height 18
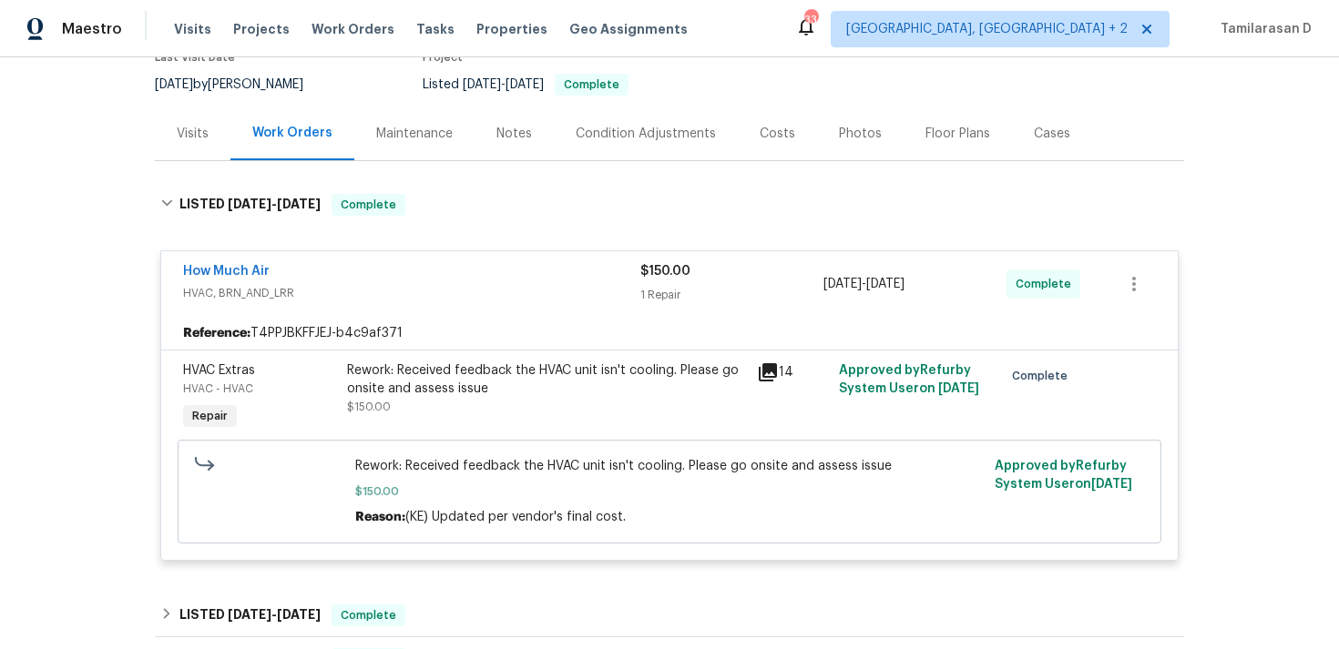
scroll to position [224, 0]
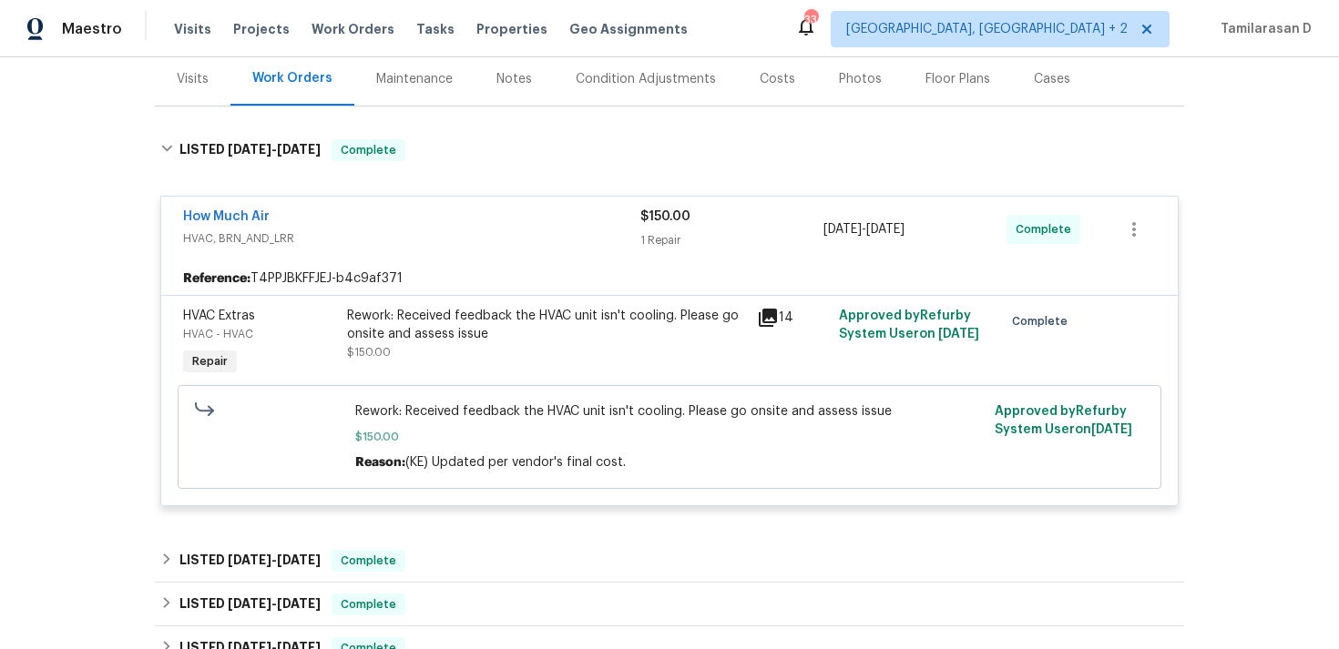
click at [367, 229] on span "HVAC, BRN_AND_LRR" at bounding box center [411, 238] width 457 height 18
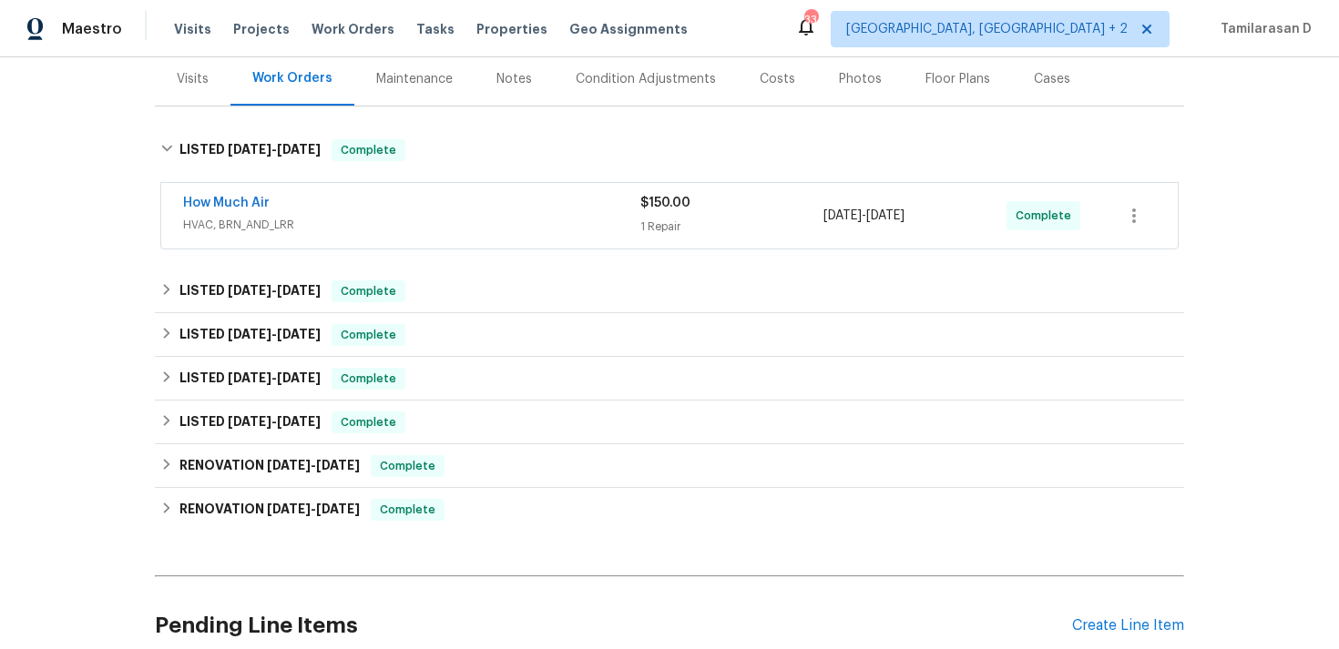
click at [324, 231] on span "HVAC, BRN_AND_LRR" at bounding box center [411, 225] width 457 height 18
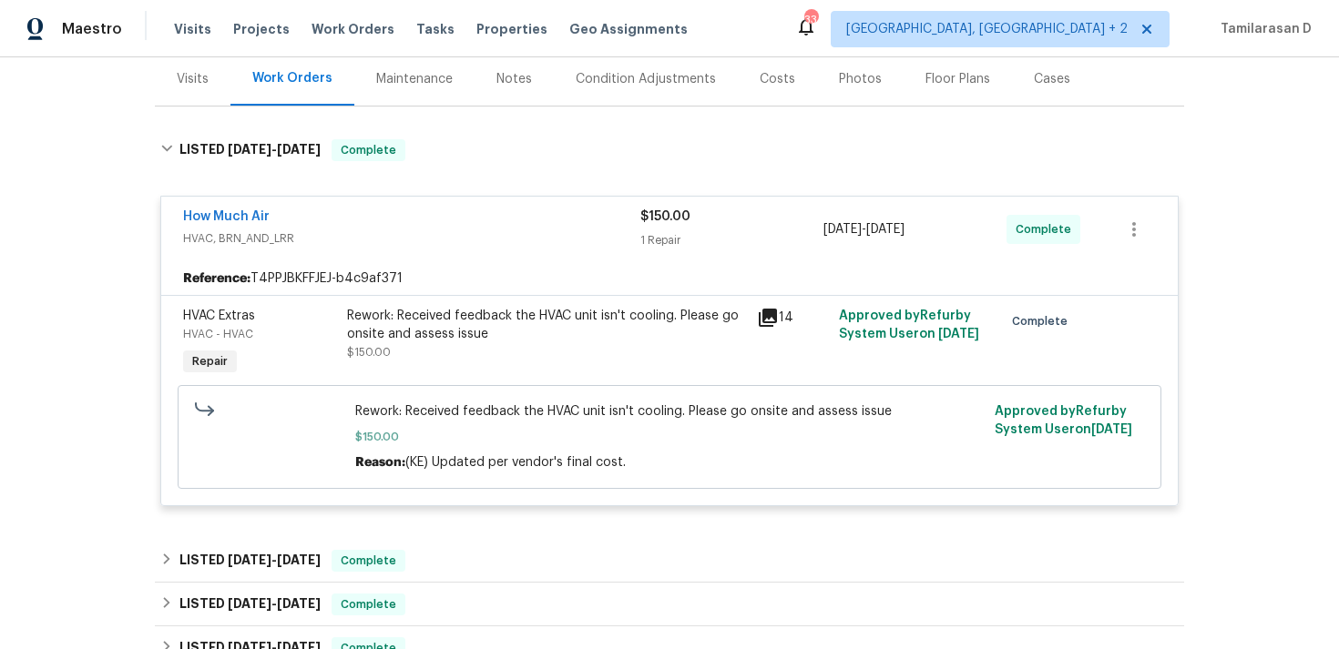
click at [352, 225] on div "How Much Air" at bounding box center [411, 219] width 457 height 22
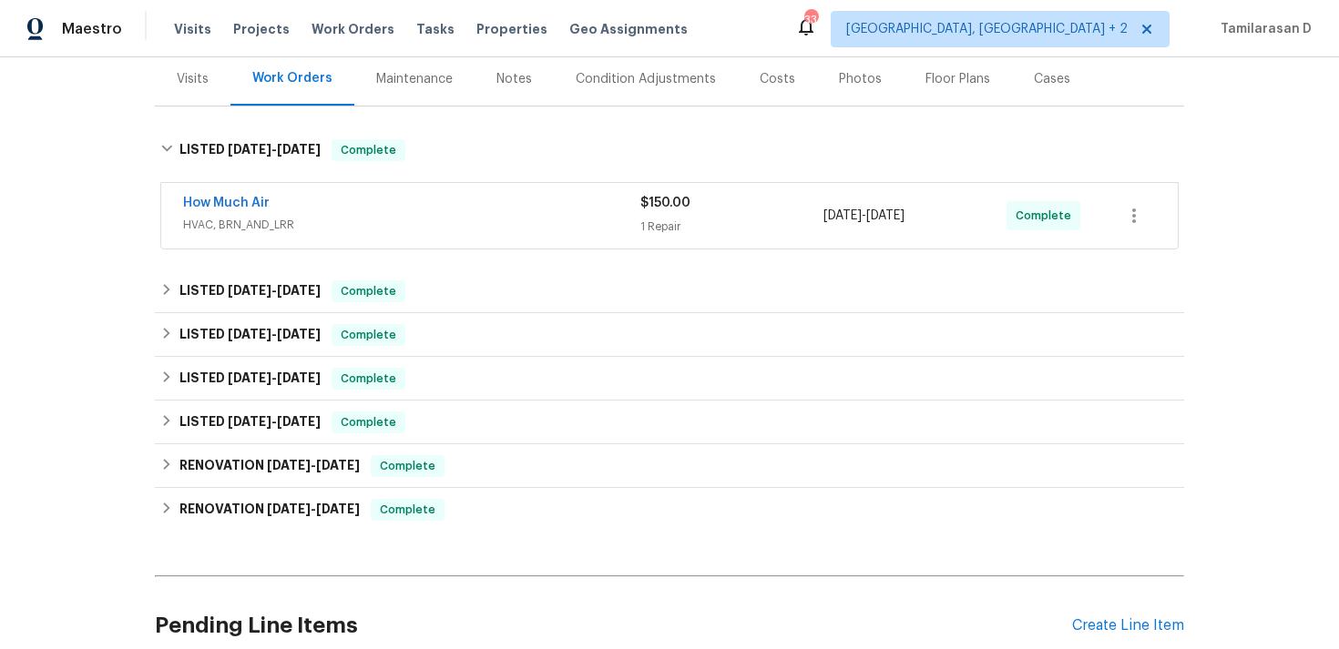
scroll to position [211, 0]
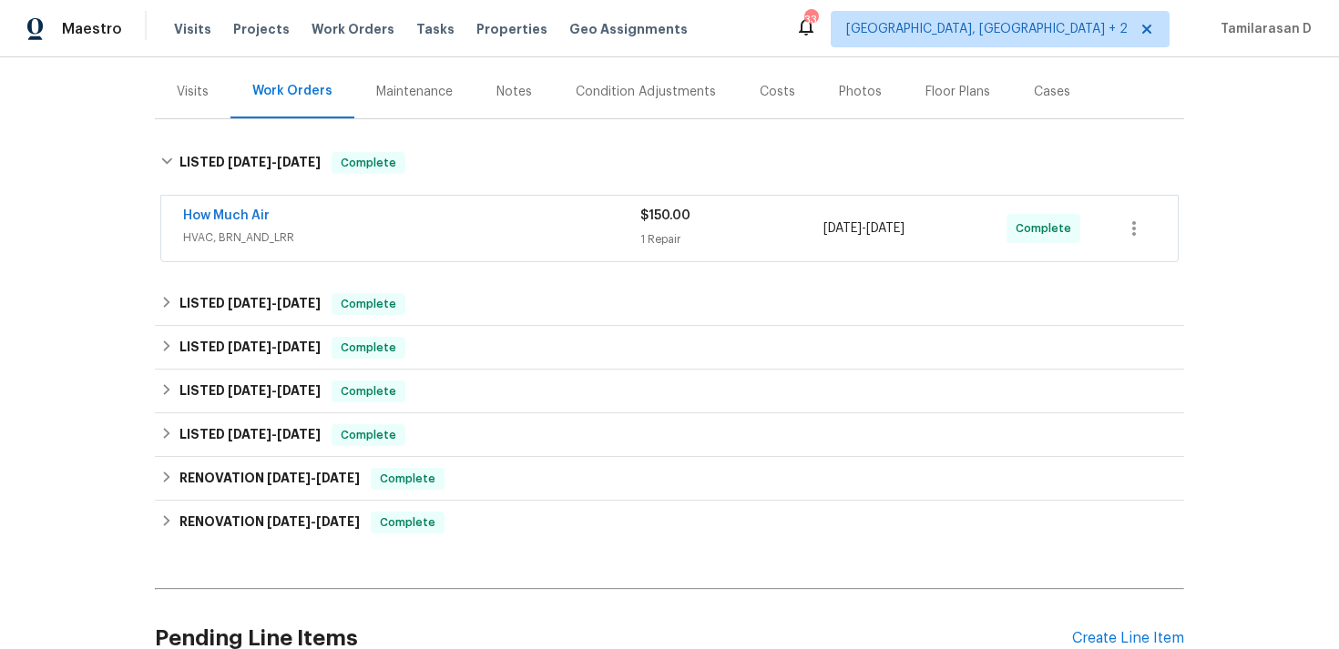
click at [352, 225] on div "How Much Air" at bounding box center [411, 218] width 457 height 22
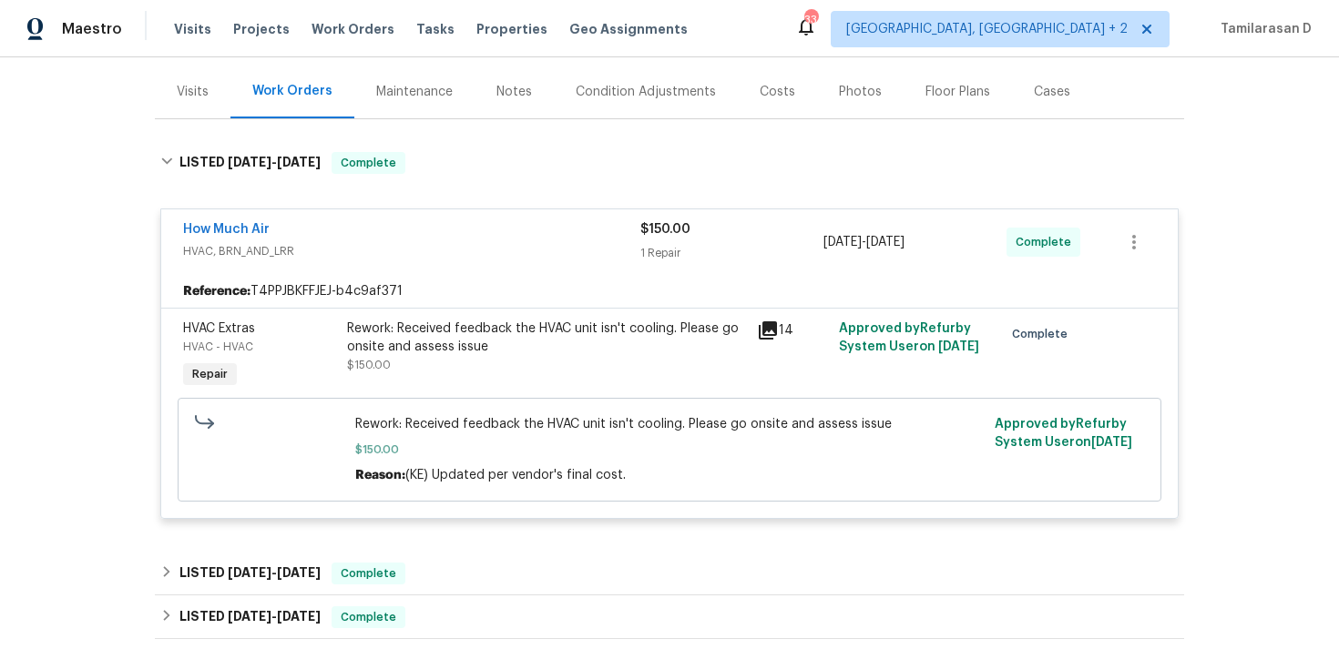
click at [343, 229] on div "How Much Air" at bounding box center [411, 231] width 457 height 22
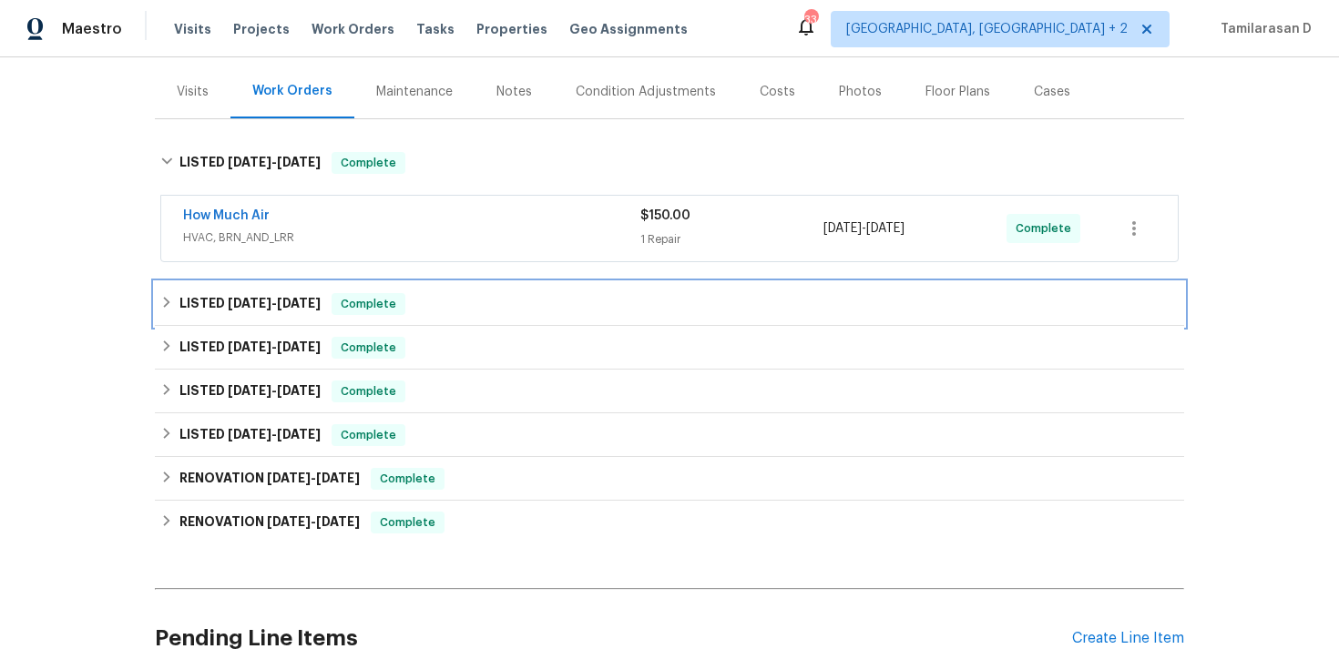
click at [308, 291] on div "LISTED [DATE] - [DATE] Complete" at bounding box center [669, 304] width 1029 height 44
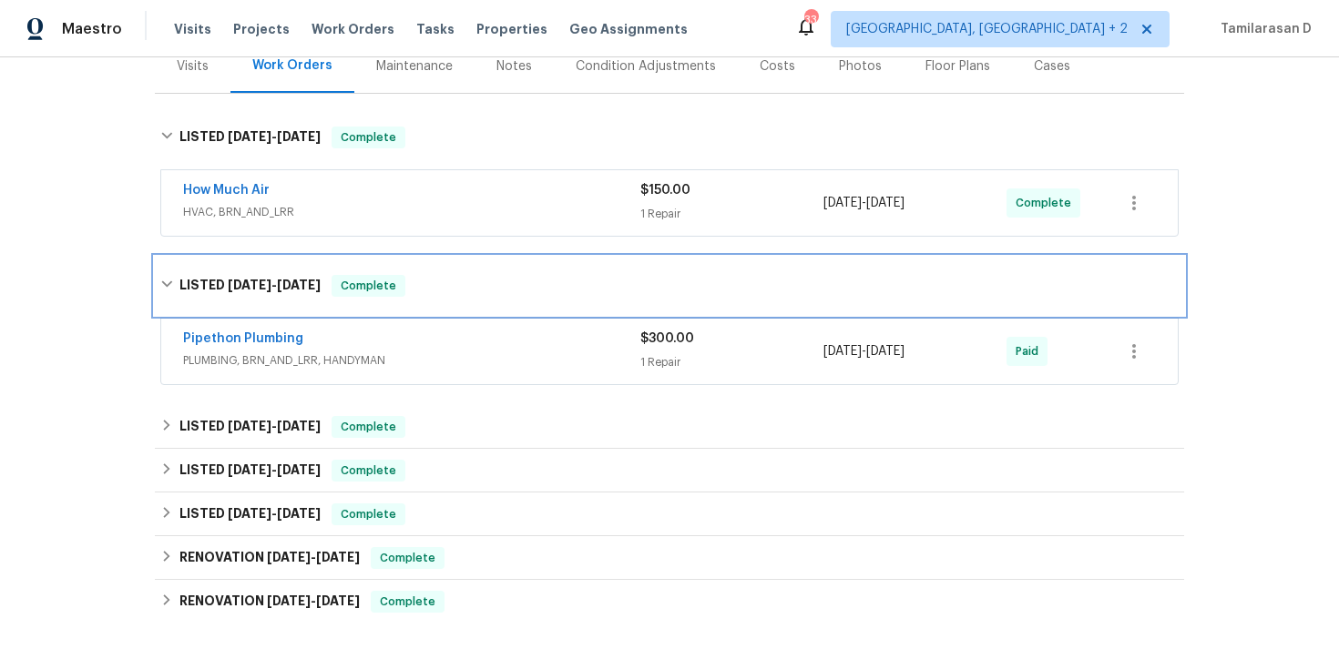
scroll to position [249, 0]
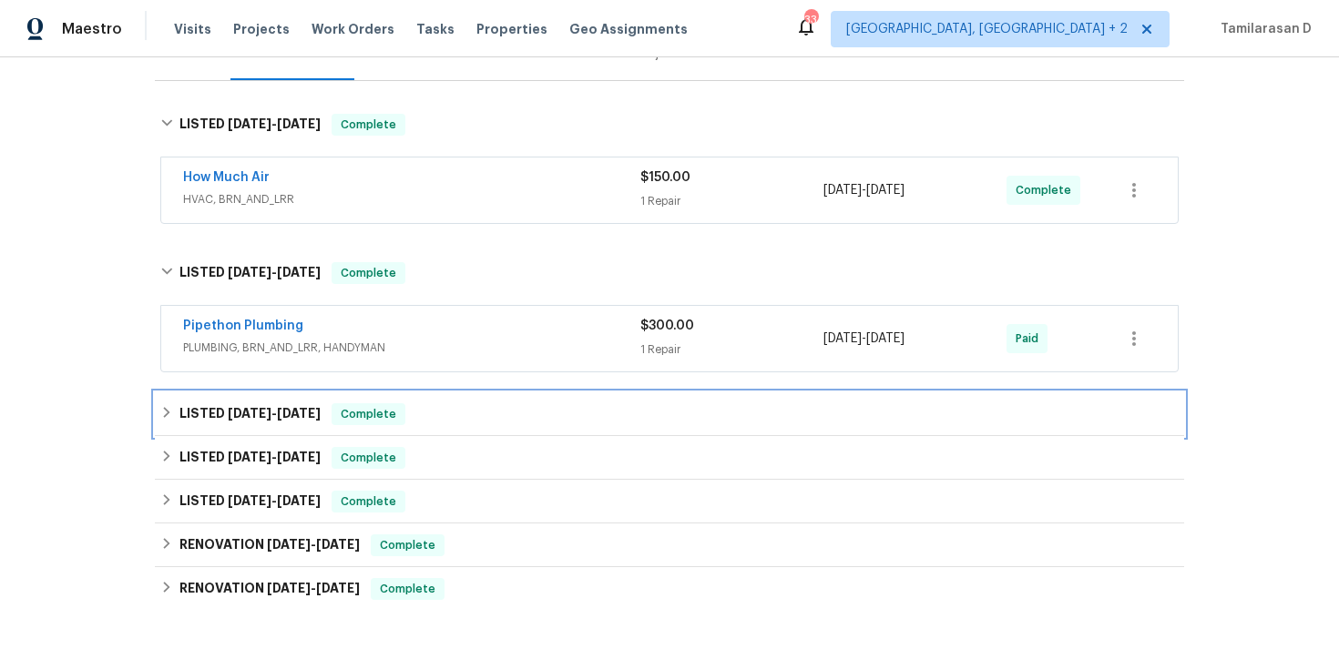
click at [318, 396] on div "LISTED [DATE] - [DATE] Complete" at bounding box center [669, 414] width 1029 height 44
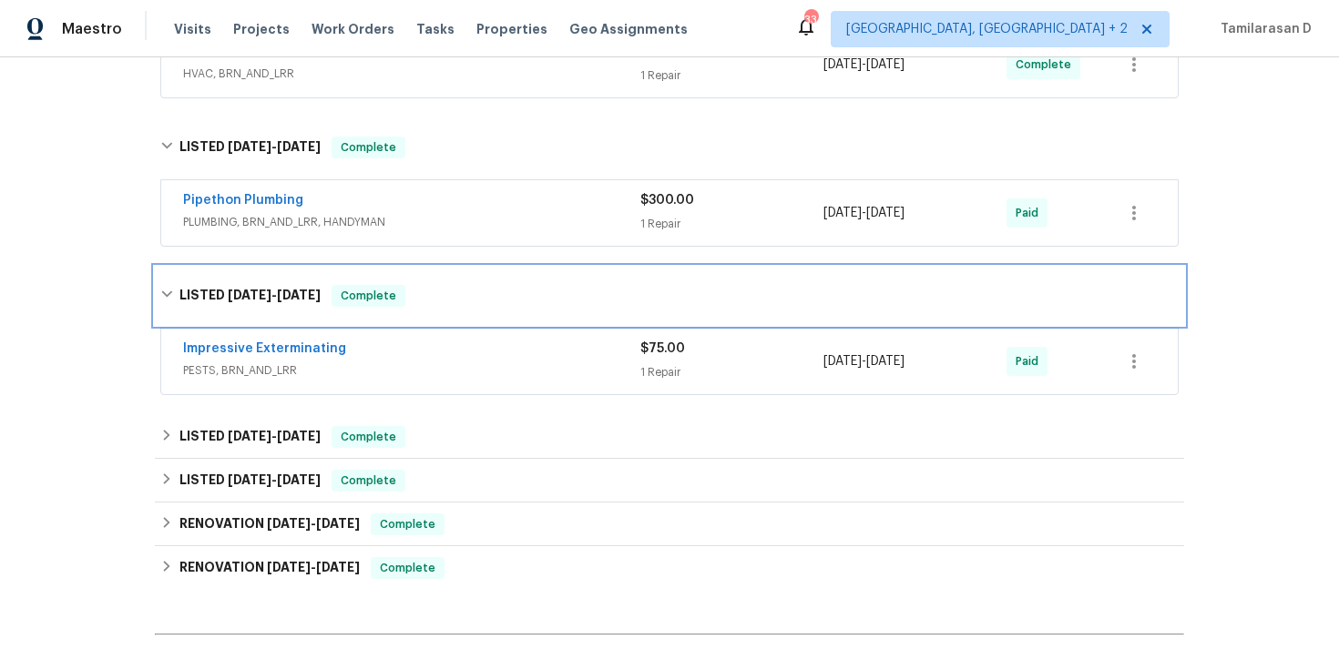
scroll to position [383, 0]
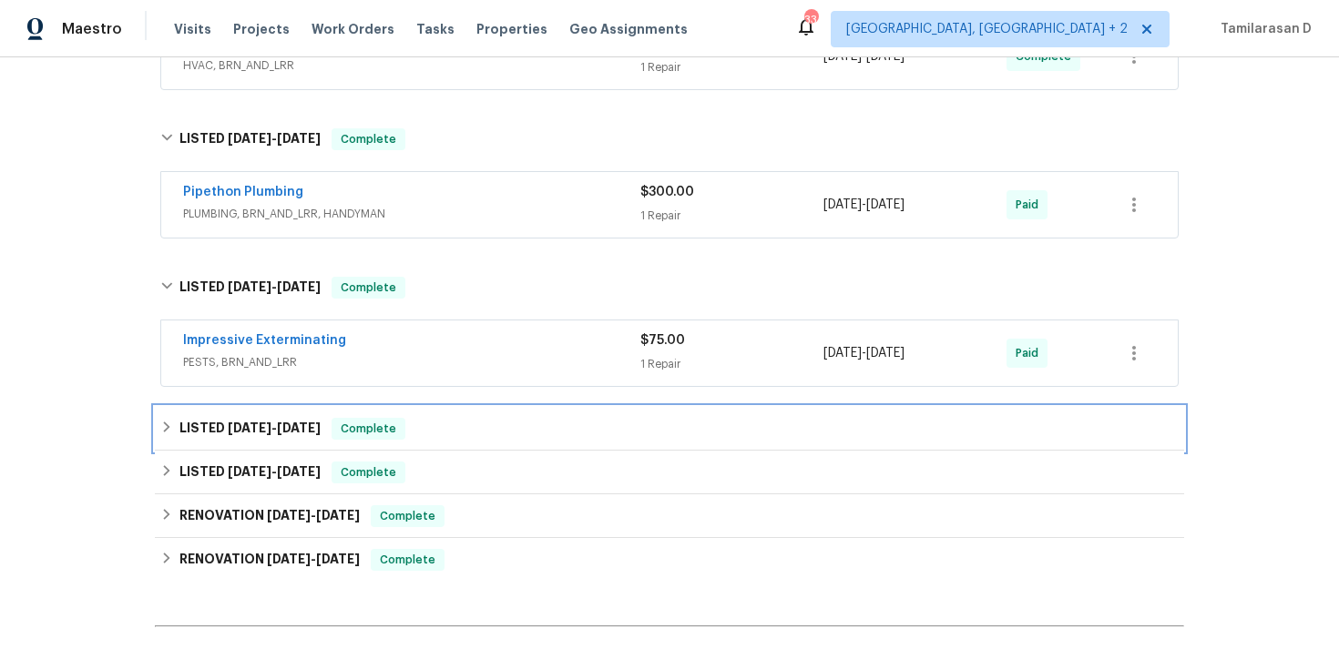
click at [397, 438] on div "Complete" at bounding box center [368, 429] width 74 height 22
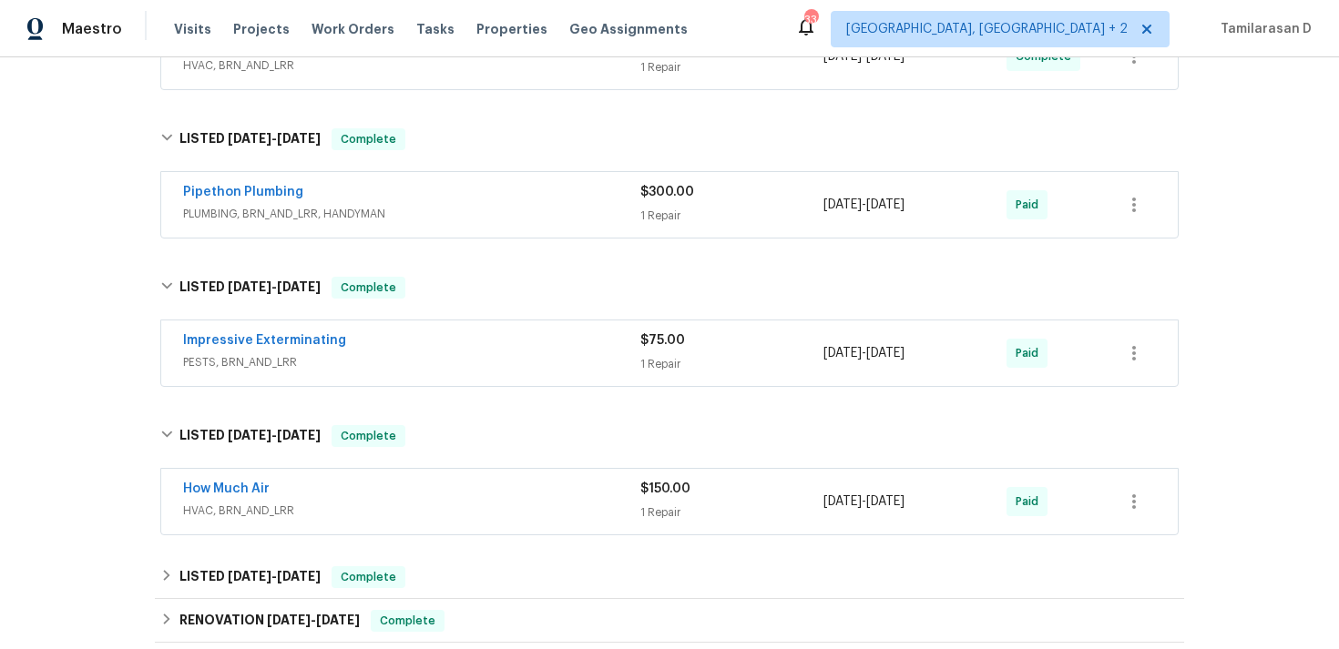
click at [388, 512] on span "HVAC, BRN_AND_LRR" at bounding box center [411, 511] width 457 height 18
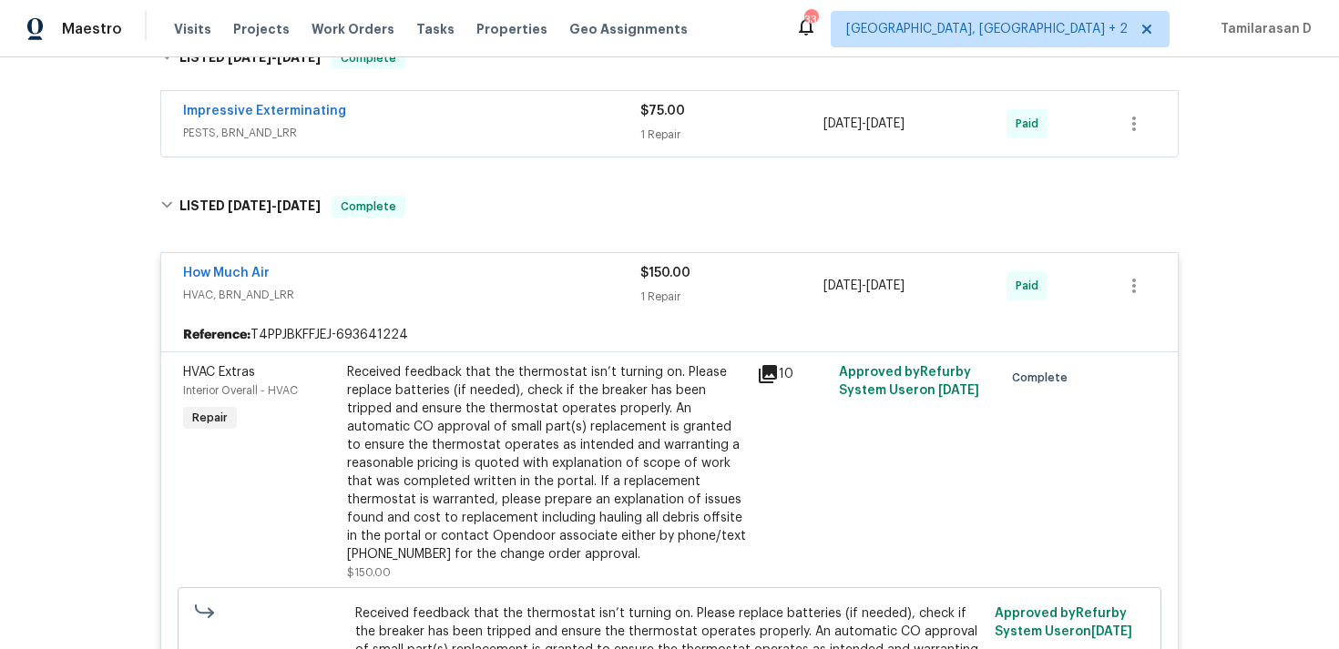
scroll to position [600, 0]
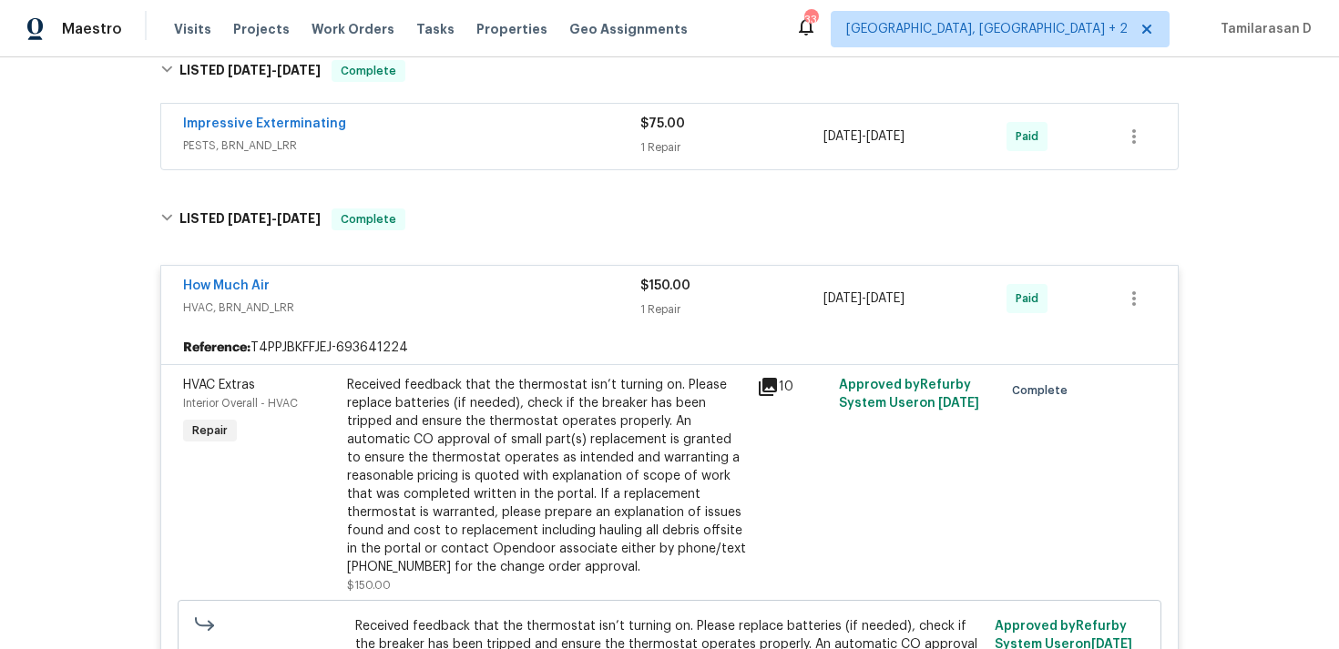
click at [332, 292] on div "How Much Air" at bounding box center [411, 288] width 457 height 22
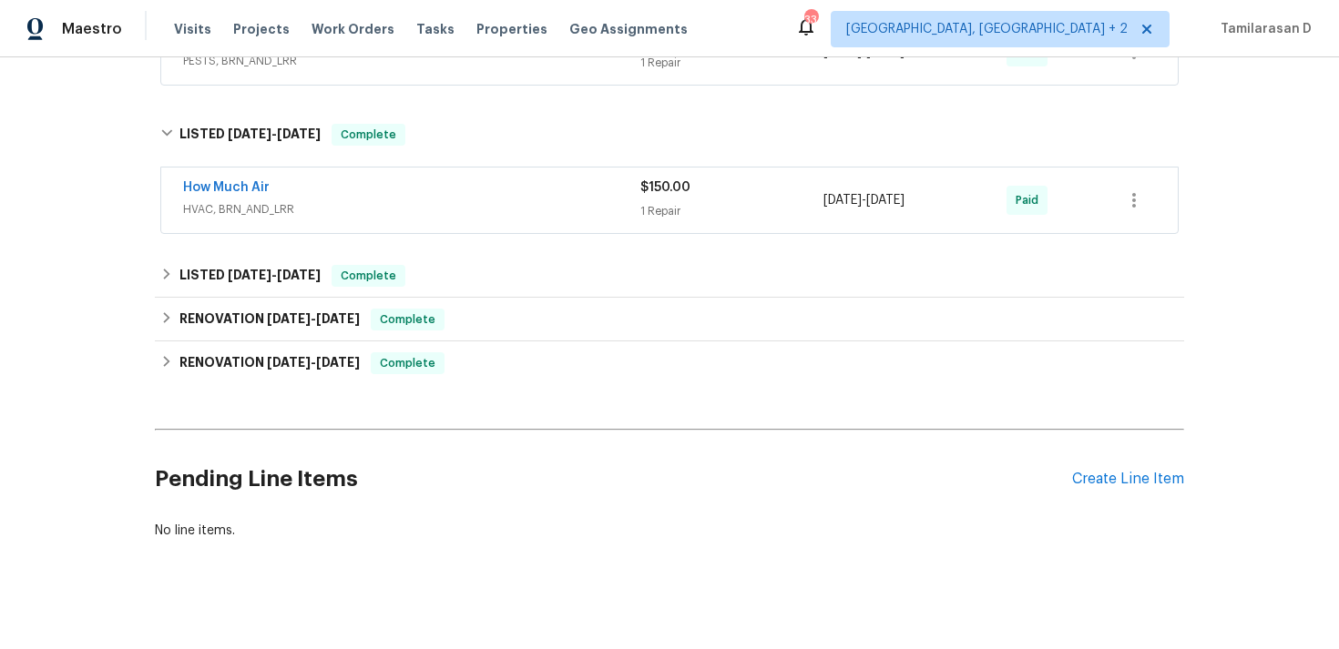
scroll to position [699, 0]
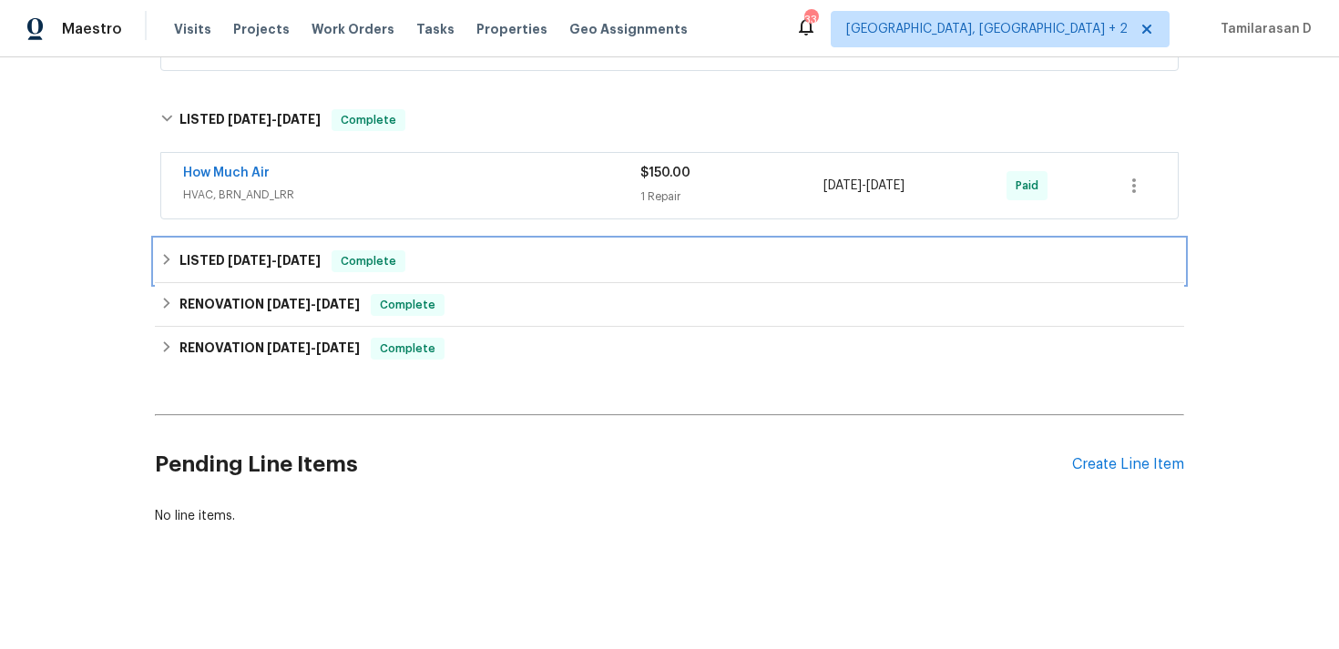
click at [304, 256] on span "[DATE]" at bounding box center [299, 260] width 44 height 13
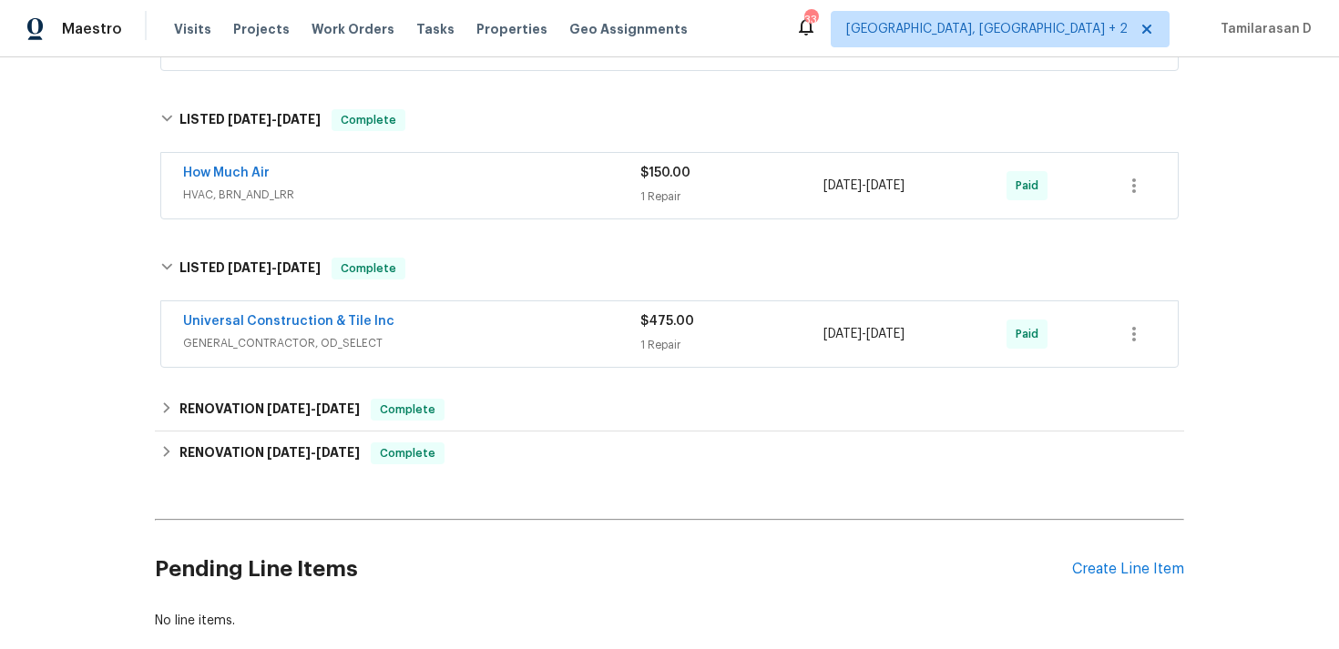
click at [429, 331] on div "Universal Construction & Tile Inc" at bounding box center [411, 323] width 457 height 22
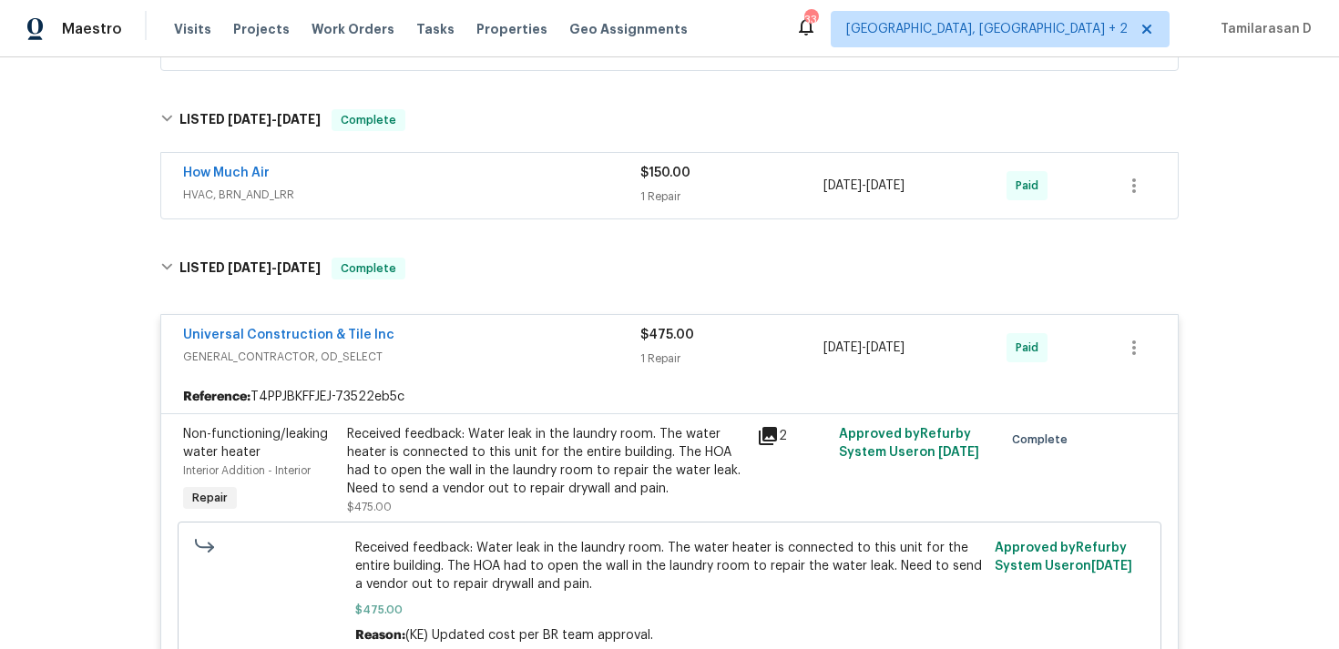
click at [420, 339] on div "Universal Construction & Tile Inc" at bounding box center [411, 337] width 457 height 22
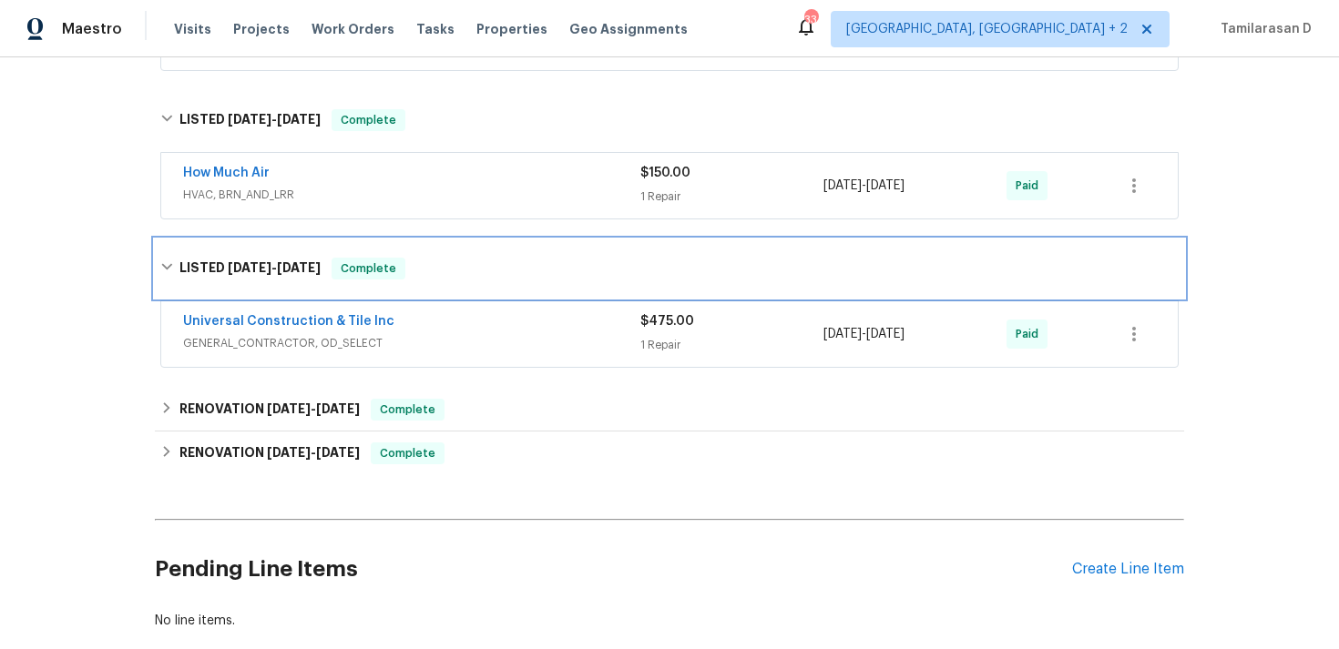
click at [247, 262] on span "[DATE]" at bounding box center [250, 267] width 44 height 13
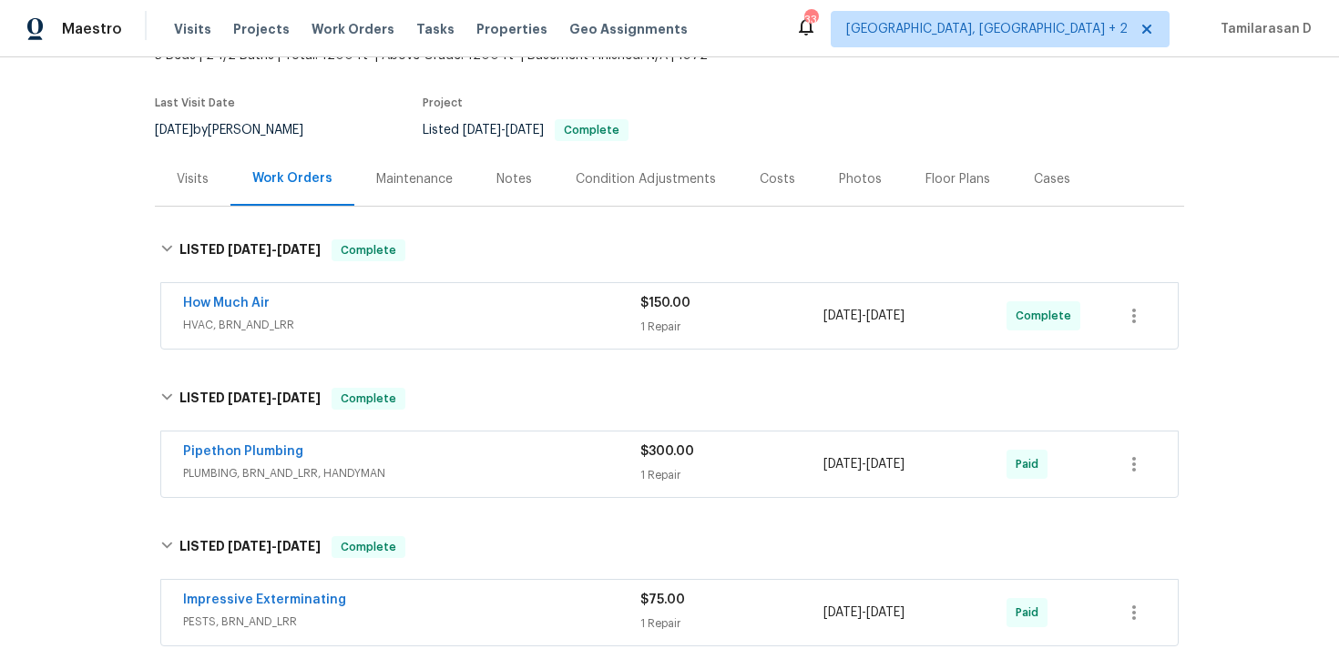
scroll to position [0, 0]
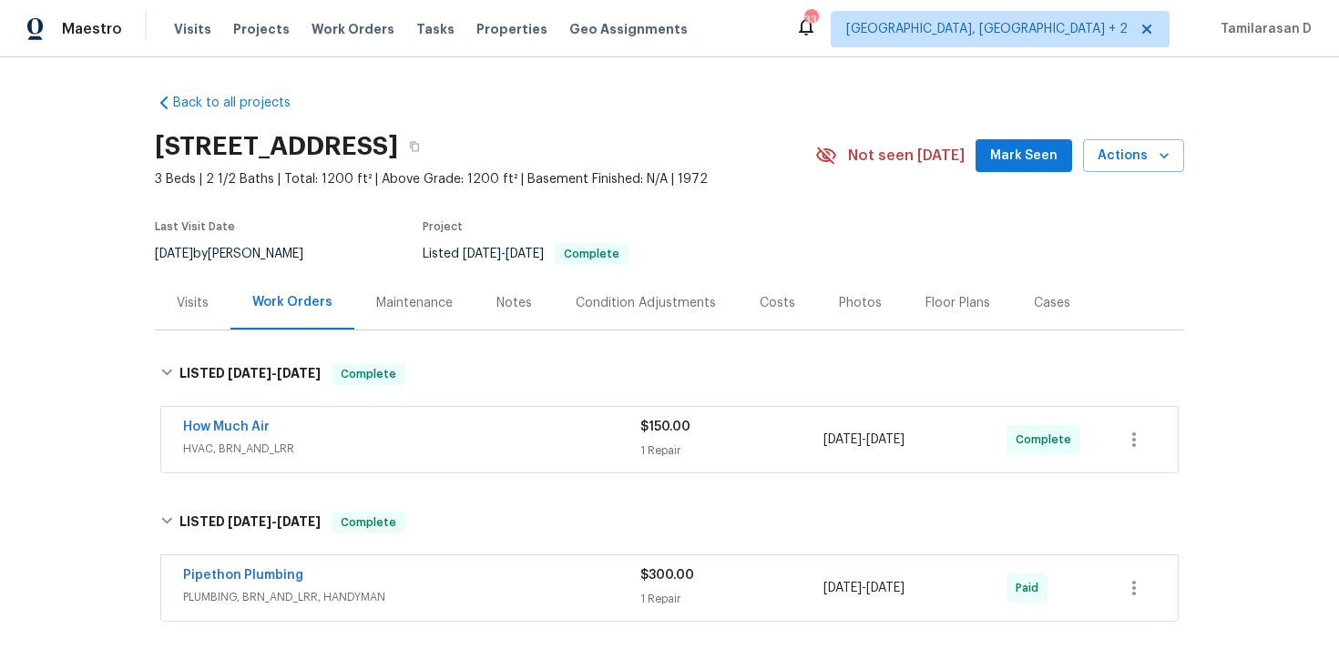
click at [401, 259] on div "Last Visit Date [DATE] by [PERSON_NAME] Project Listed [DATE] - [DATE] Complete" at bounding box center [463, 243] width 617 height 66
click at [380, 231] on div "Last Visit Date [DATE] by [PERSON_NAME] Project Listed [DATE] - [DATE] Complete" at bounding box center [463, 243] width 617 height 66
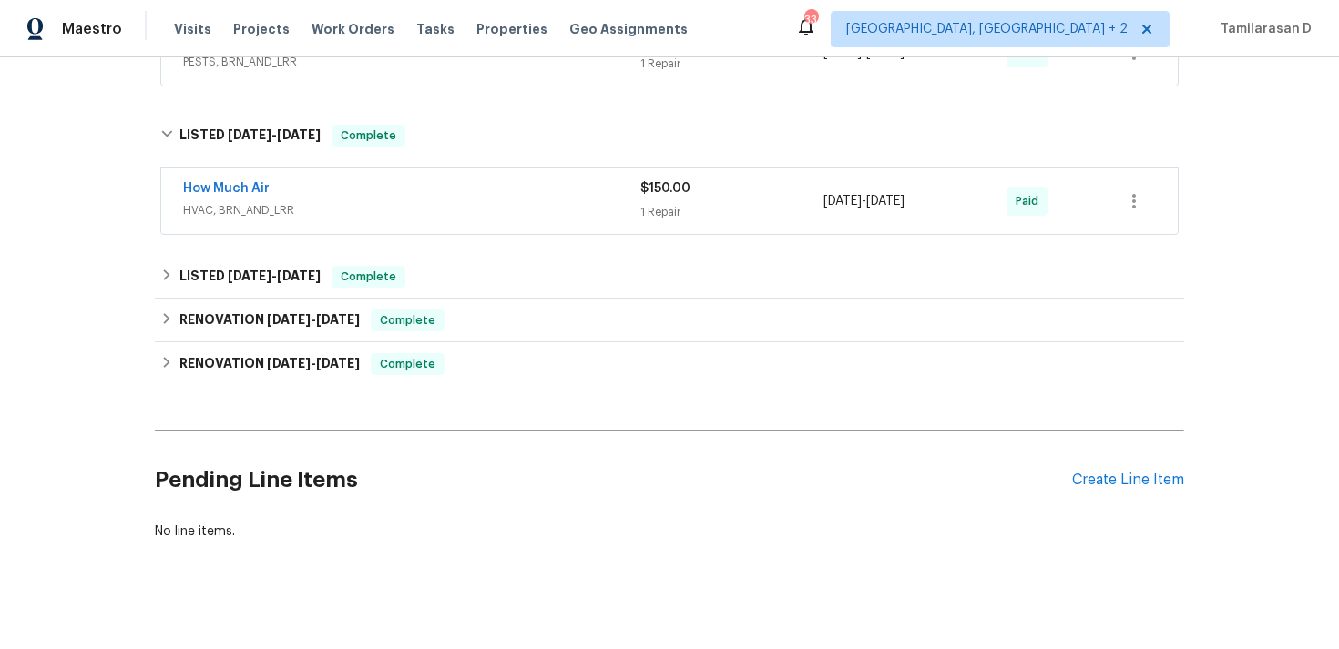
scroll to position [699, 0]
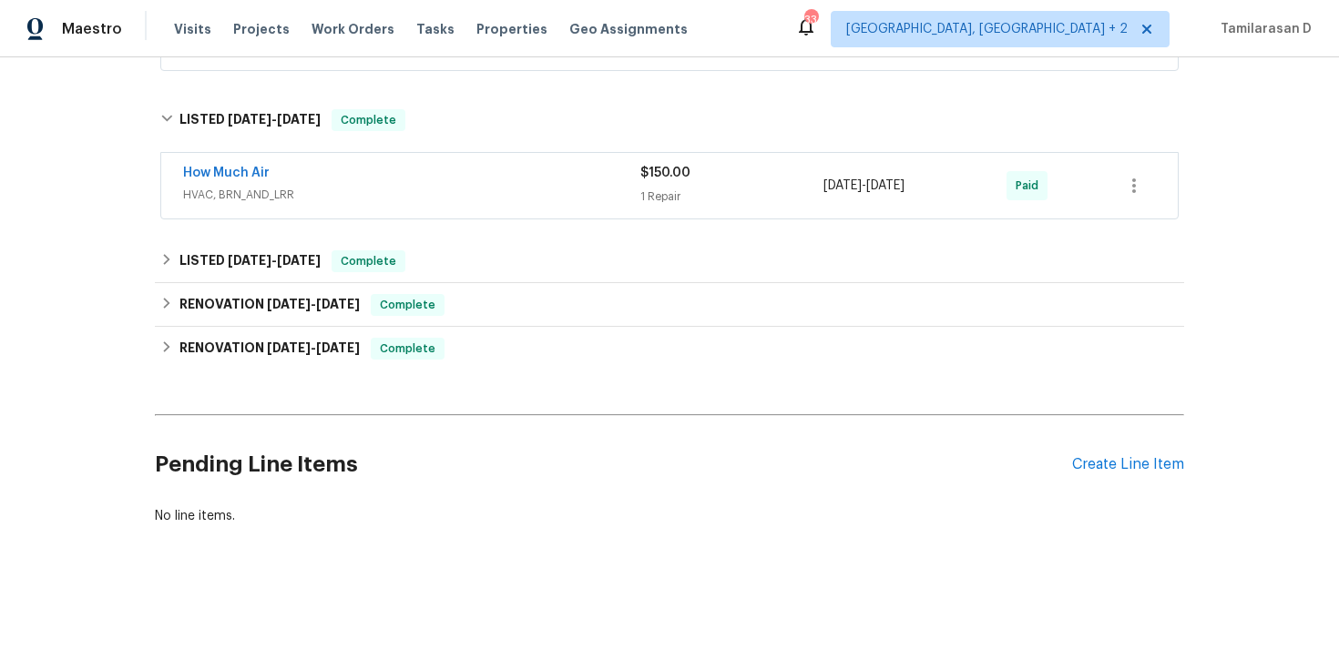
click at [431, 438] on h2 "Pending Line Items" at bounding box center [613, 464] width 917 height 85
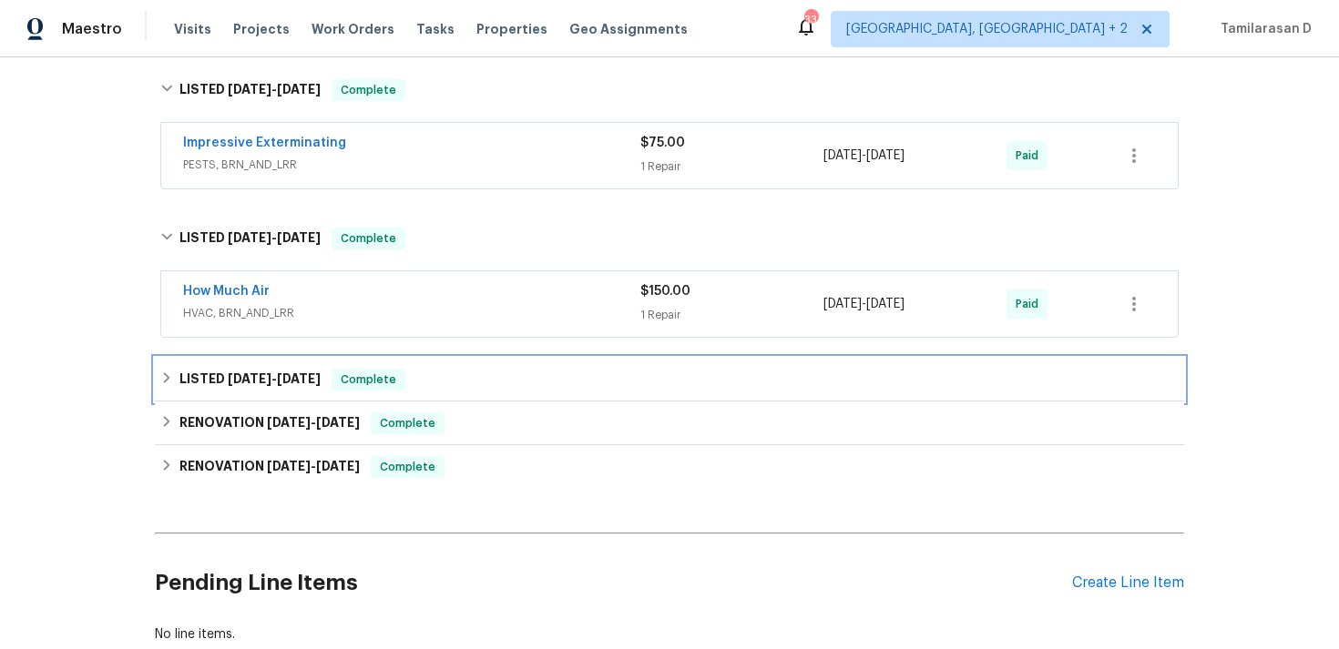
click at [443, 369] on div "LISTED [DATE] - [DATE] Complete" at bounding box center [669, 380] width 1018 height 22
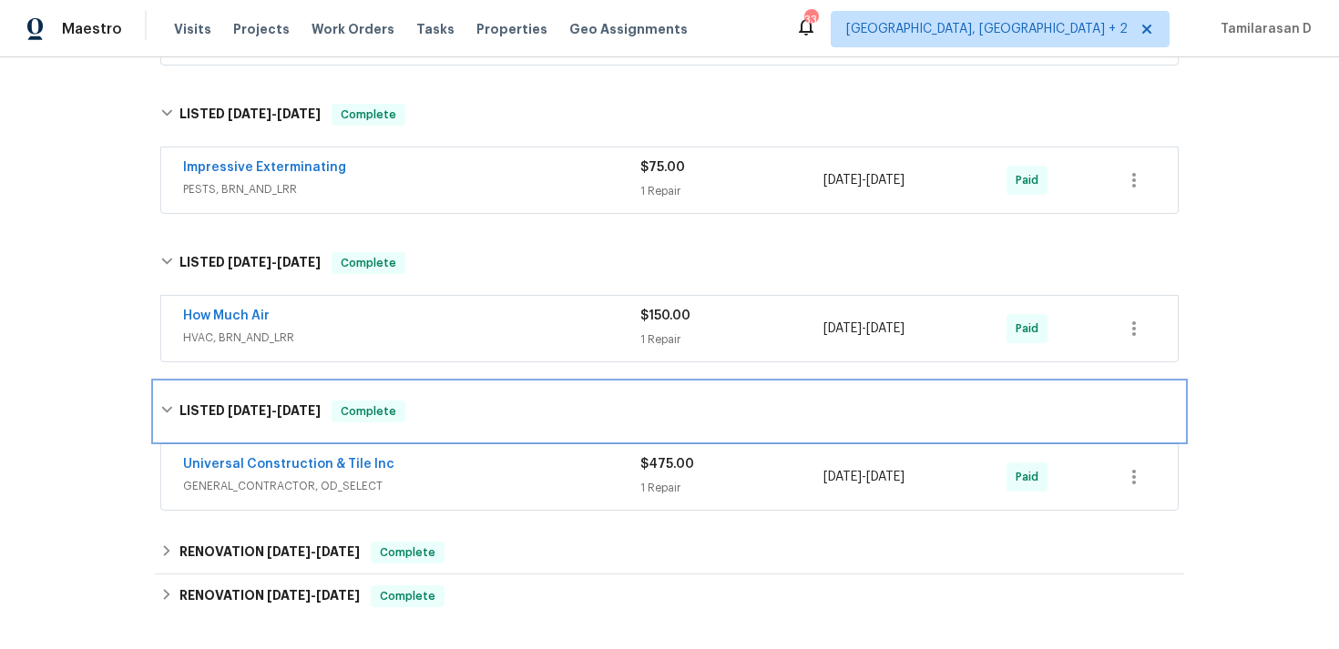
scroll to position [548, 0]
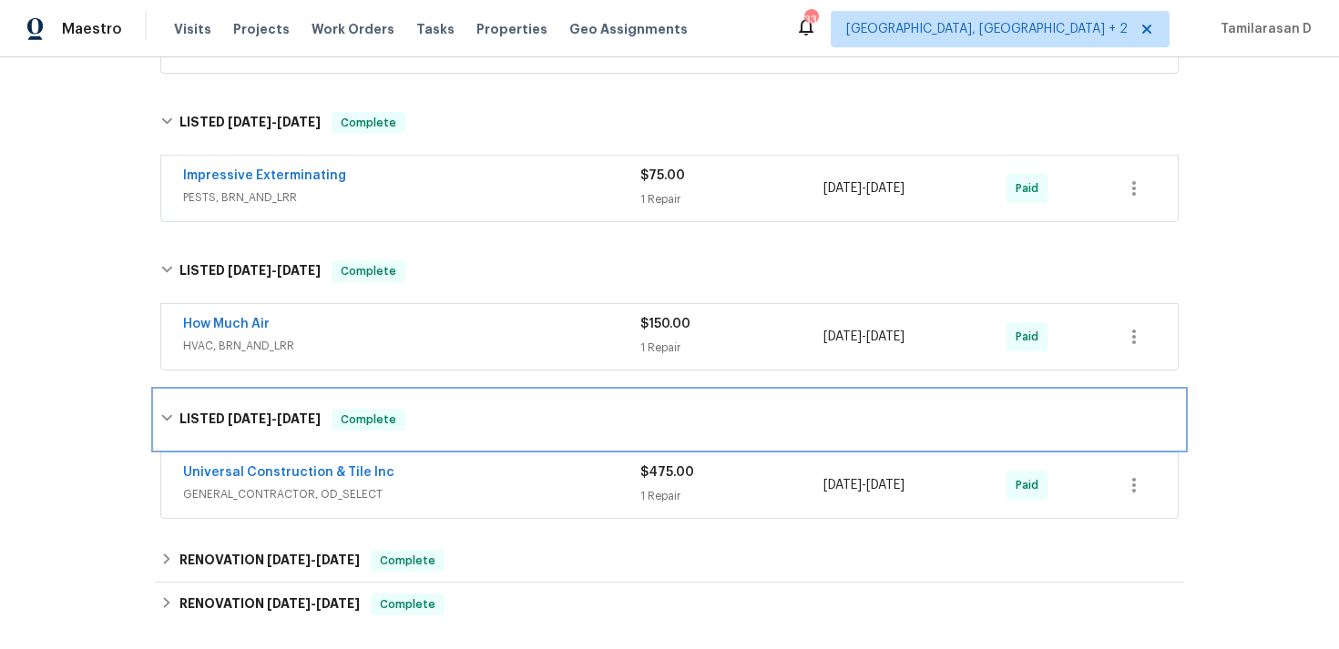
click at [443, 417] on div "LISTED [DATE] - [DATE] Complete" at bounding box center [669, 420] width 1018 height 22
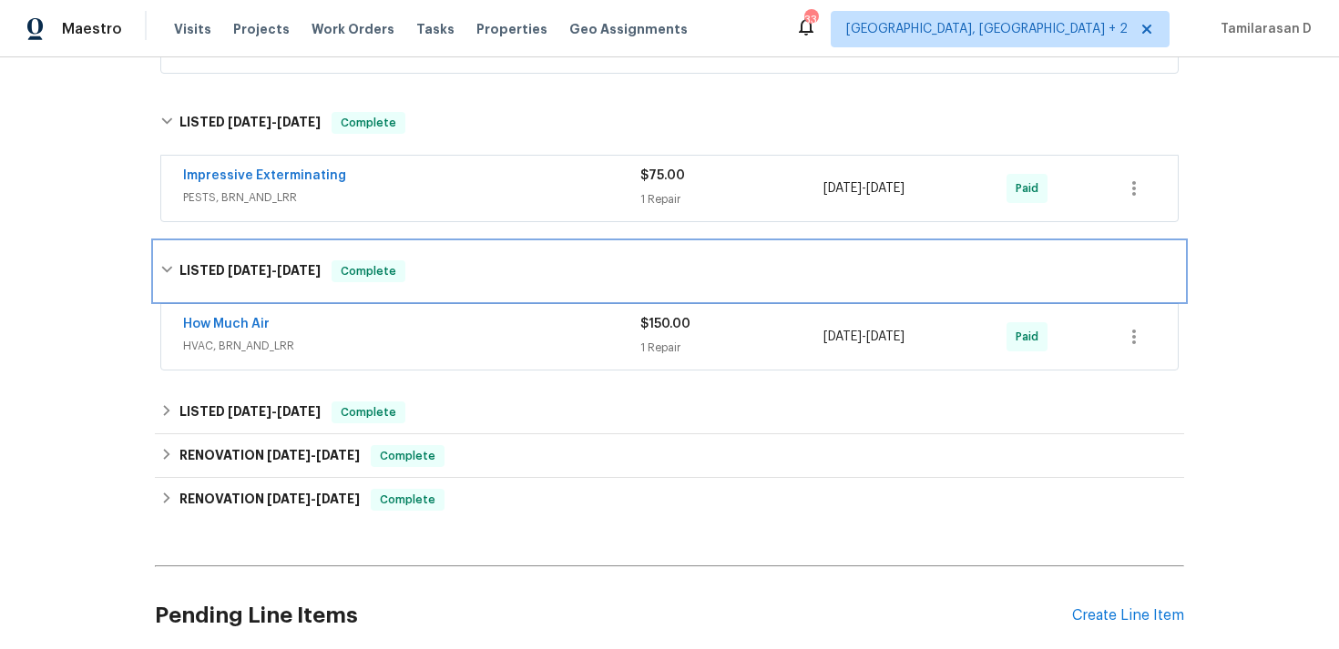
click at [445, 281] on div "LISTED [DATE] - [DATE] Complete" at bounding box center [669, 271] width 1018 height 22
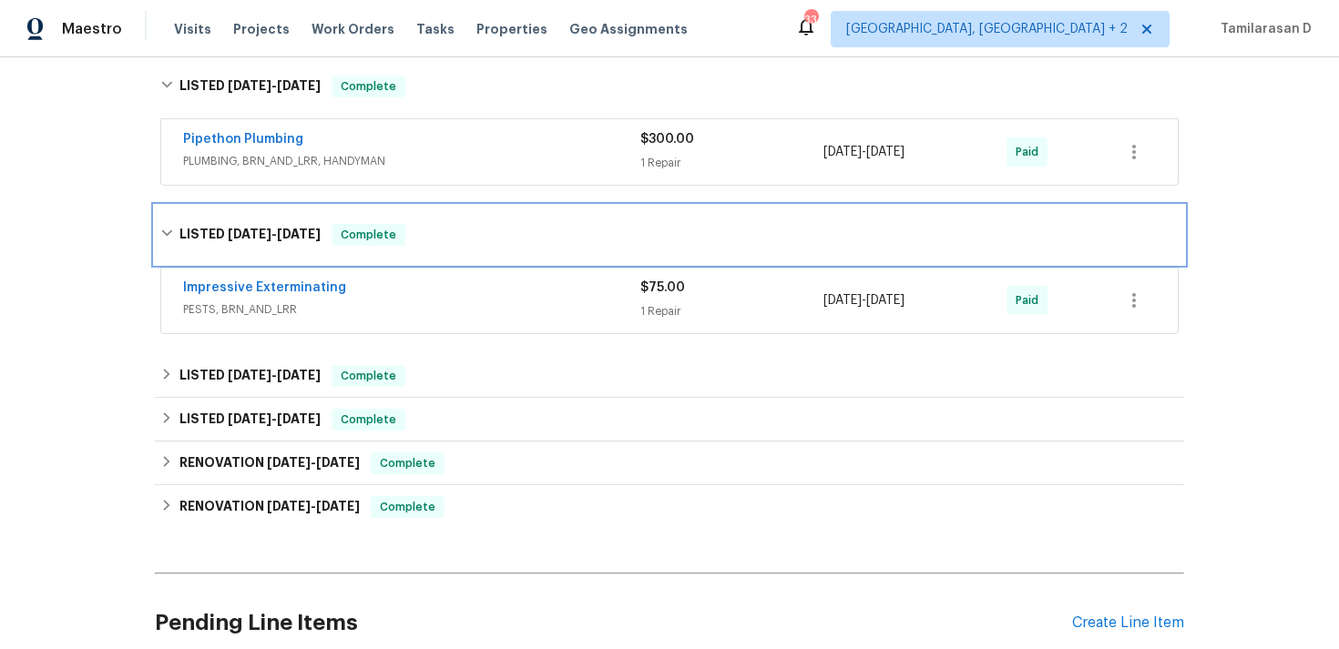
click at [409, 244] on div "LISTED [DATE] - [DATE] Complete" at bounding box center [669, 235] width 1018 height 22
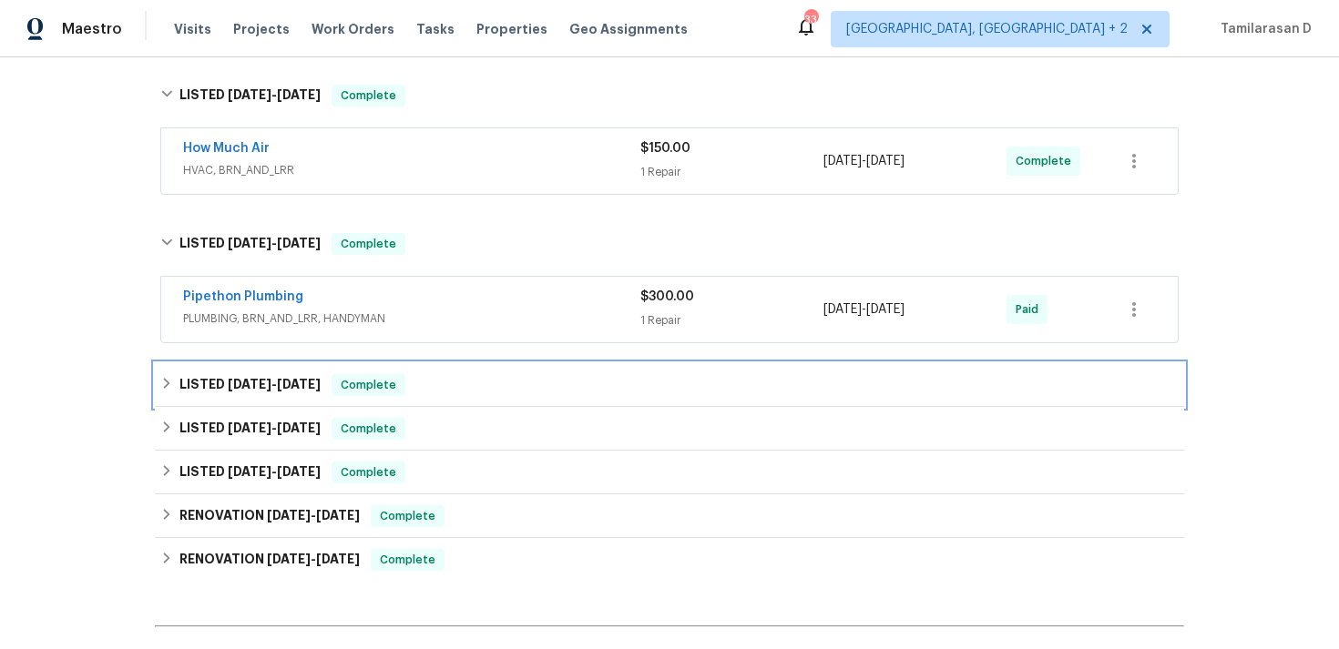
scroll to position [249, 0]
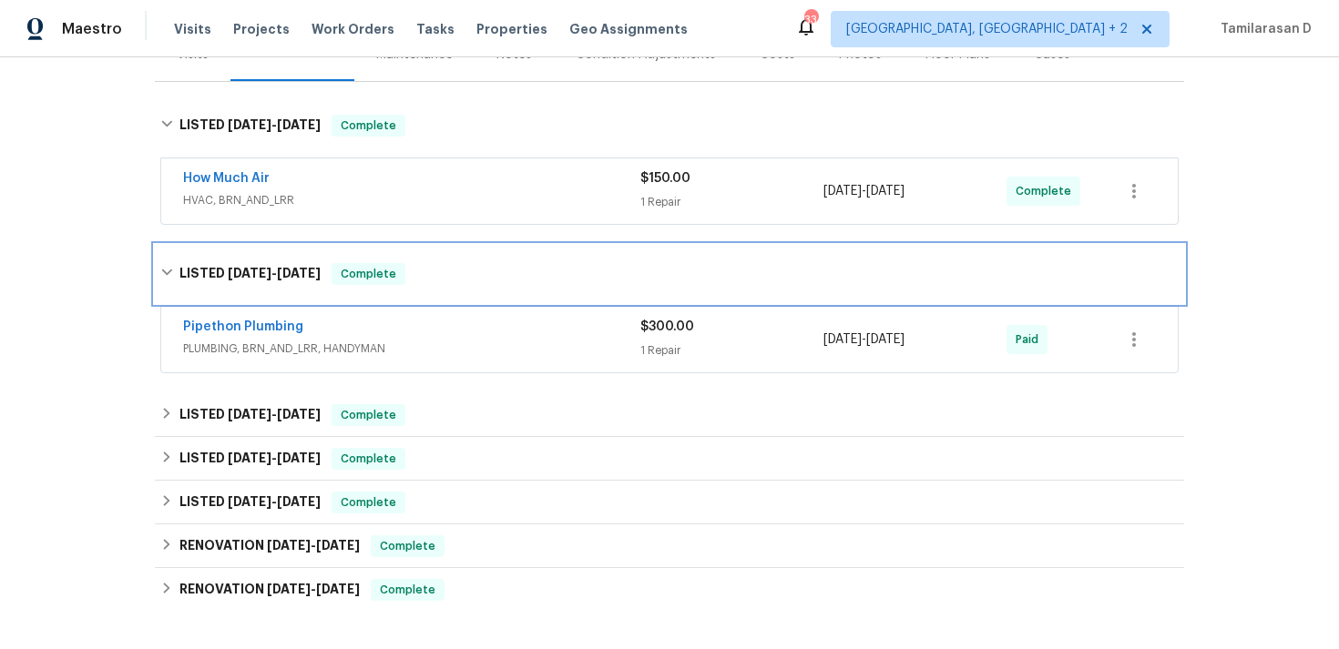
click at [362, 293] on div "LISTED 7/30/25 - 7/31/25 Complete" at bounding box center [669, 274] width 1029 height 58
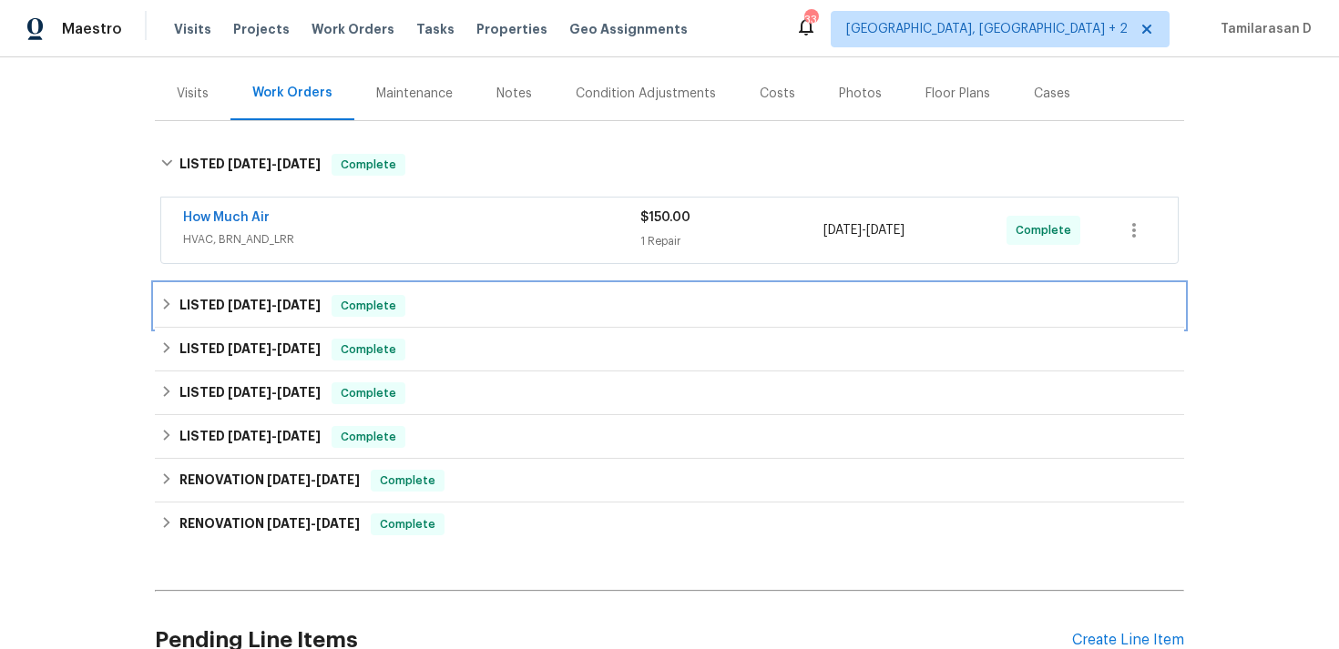
scroll to position [127, 0]
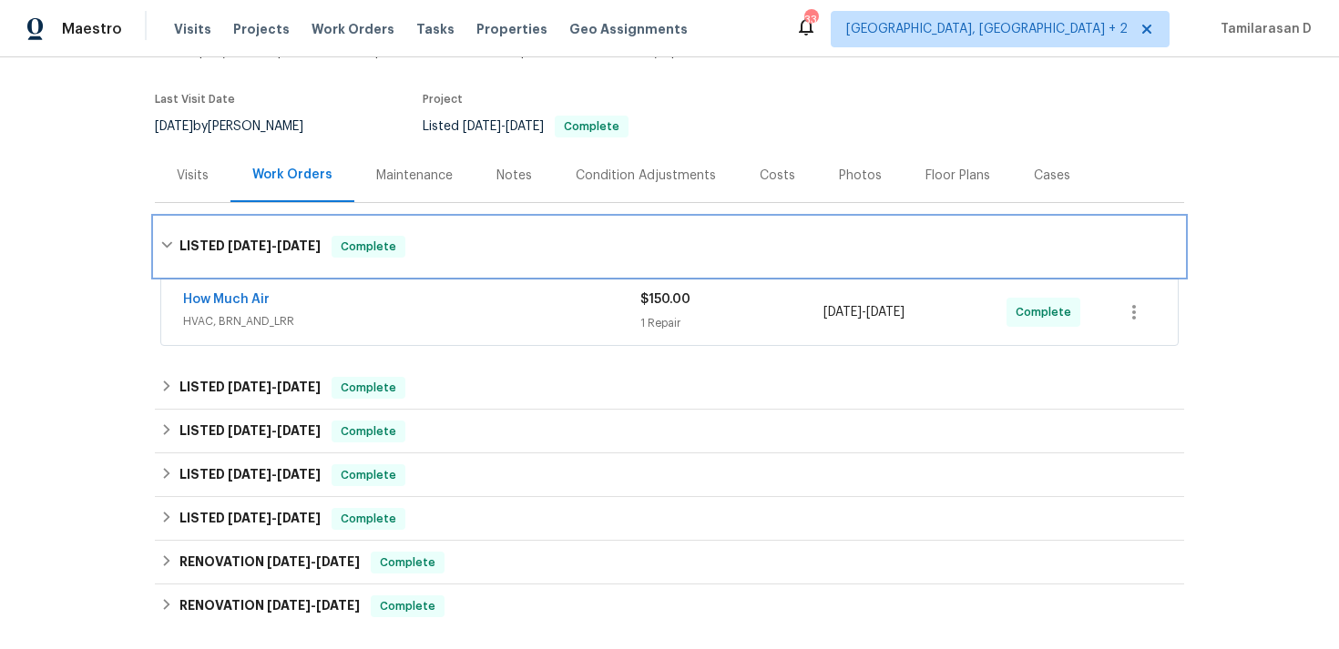
click at [321, 244] on span "8/28/25" at bounding box center [299, 245] width 44 height 13
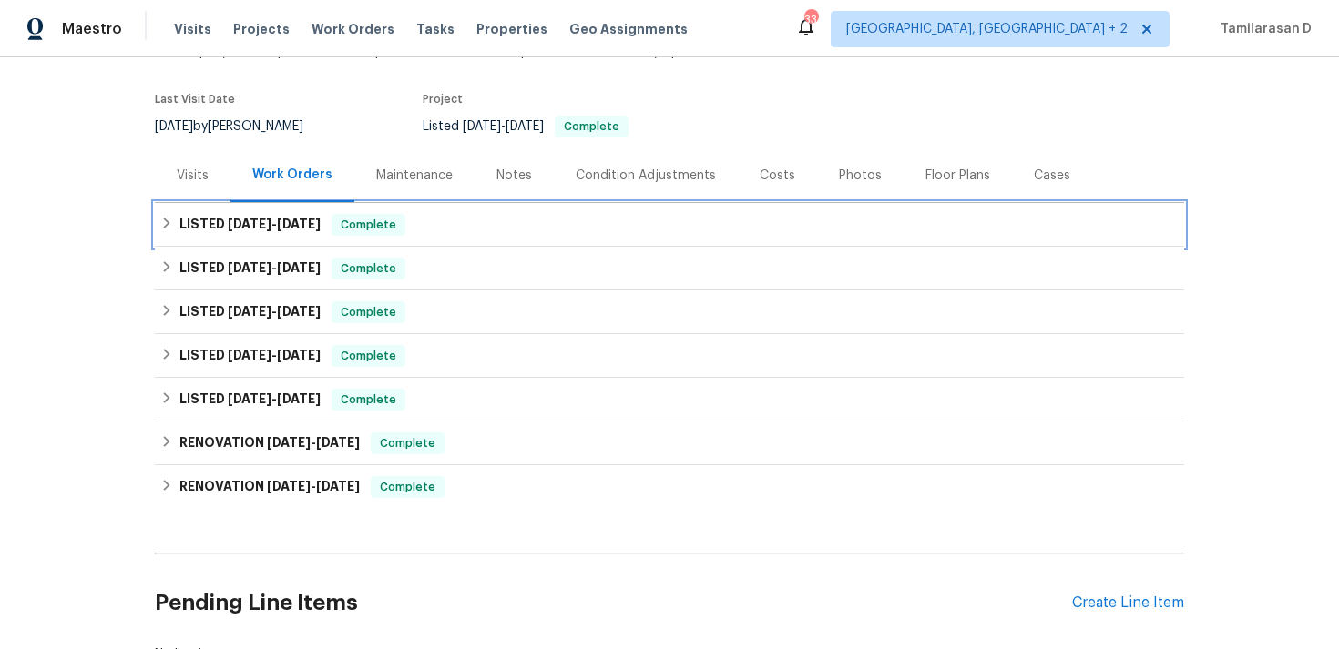
scroll to position [0, 0]
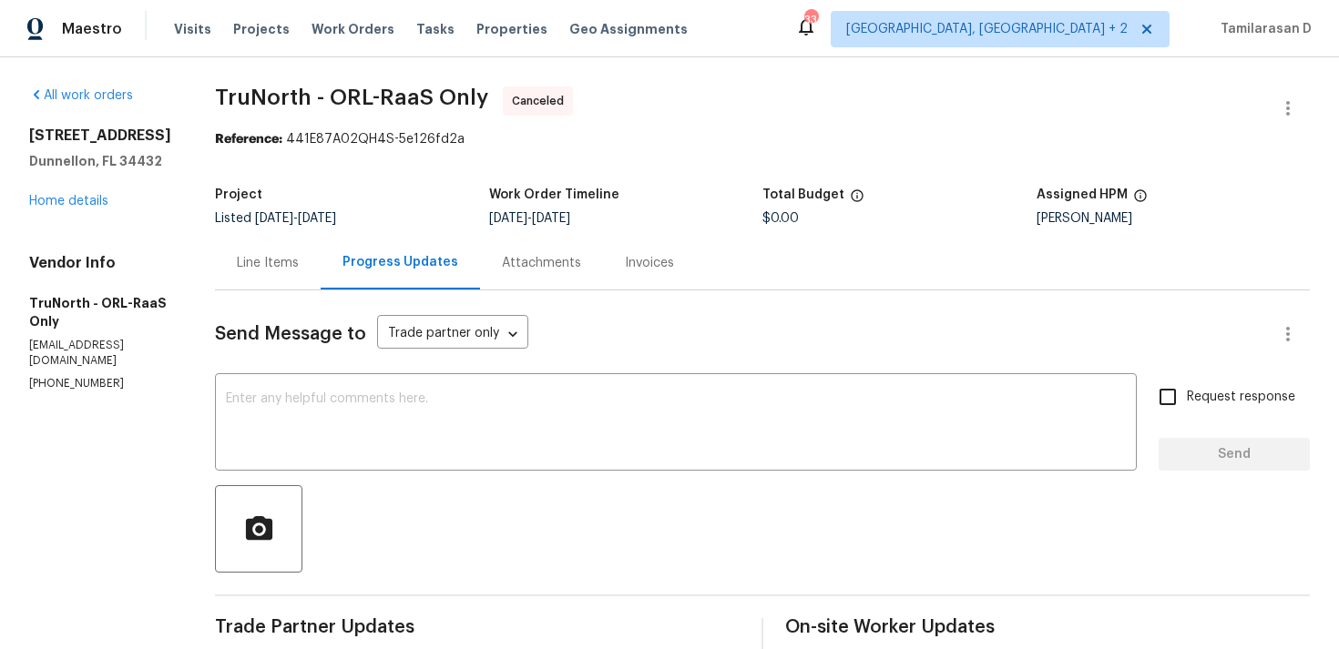
click at [78, 209] on div "[STREET_ADDRESS] Home details" at bounding box center [100, 169] width 142 height 84
click at [77, 201] on link "Home details" at bounding box center [68, 201] width 79 height 13
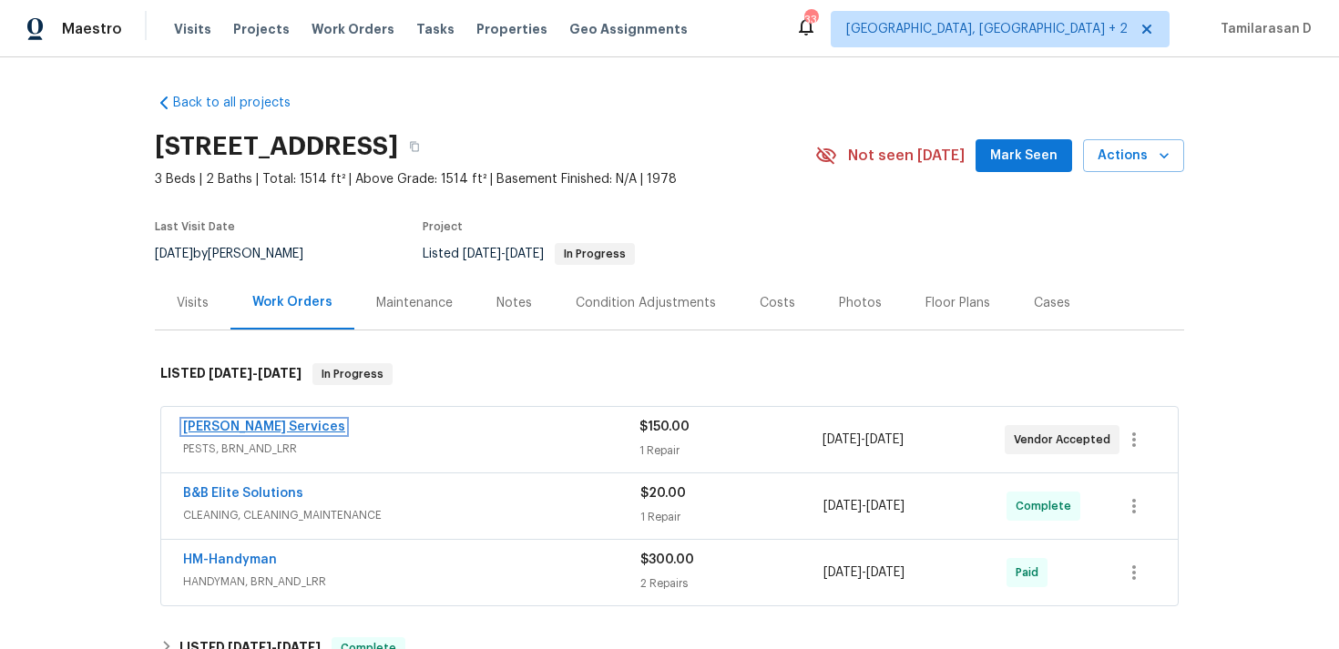
click at [260, 423] on link "[PERSON_NAME] Services" at bounding box center [264, 427] width 162 height 13
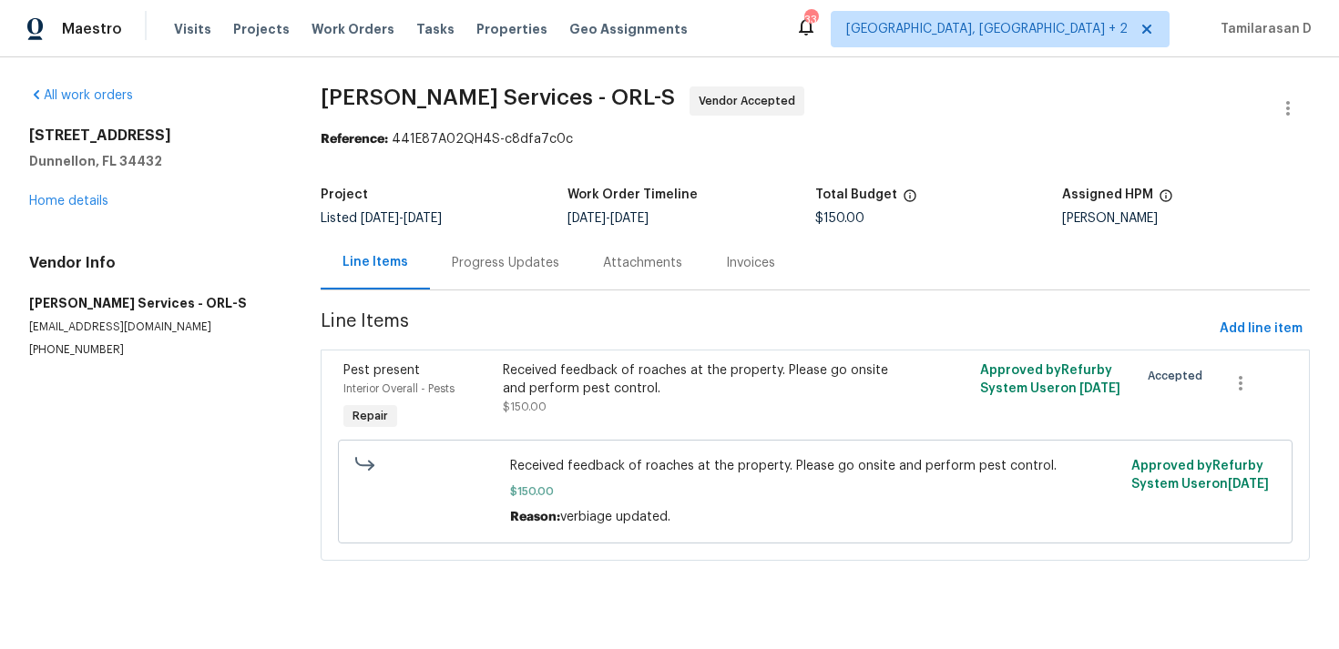
click at [506, 270] on div "Progress Updates" at bounding box center [505, 263] width 107 height 18
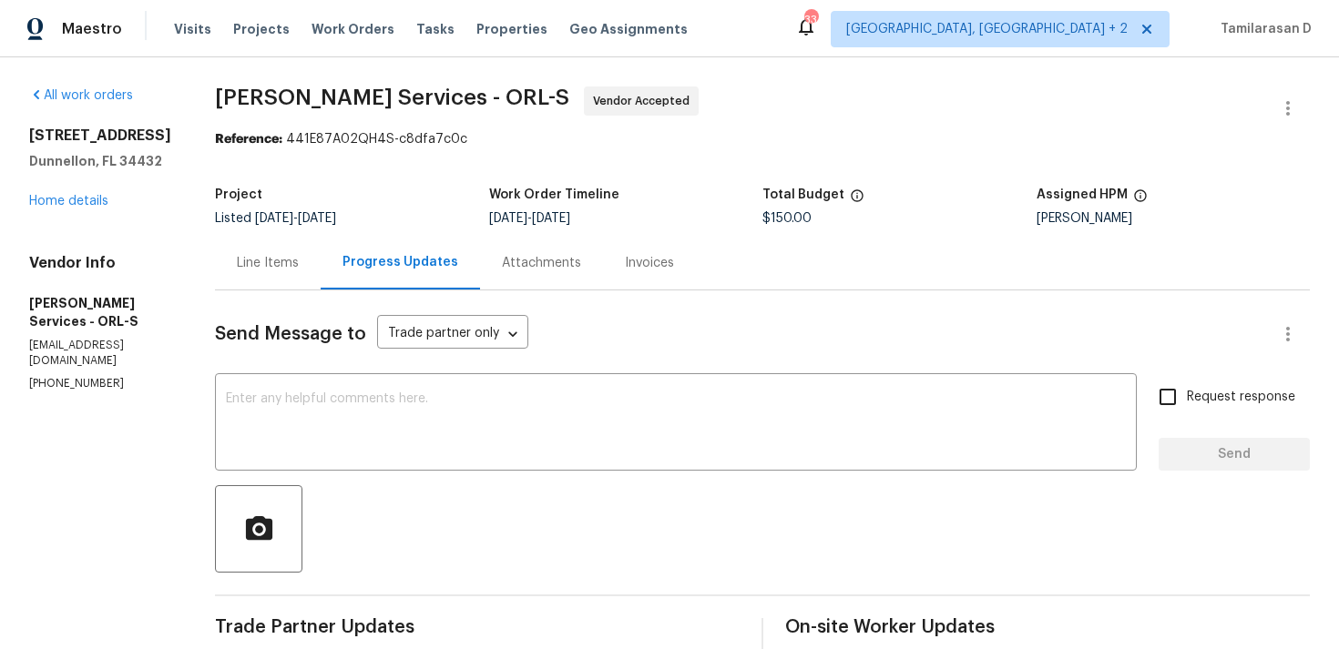
click at [432, 179] on div "Project Listed [DATE] - [DATE] Work Order Timeline [DATE] - [DATE] Total Budget…" at bounding box center [762, 207] width 1094 height 58
click at [82, 212] on div "All work orders [STREET_ADDRESS] Home details Vendor Info [PERSON_NAME] Service…" at bounding box center [100, 239] width 142 height 305
click at [87, 202] on link "Home details" at bounding box center [68, 201] width 79 height 13
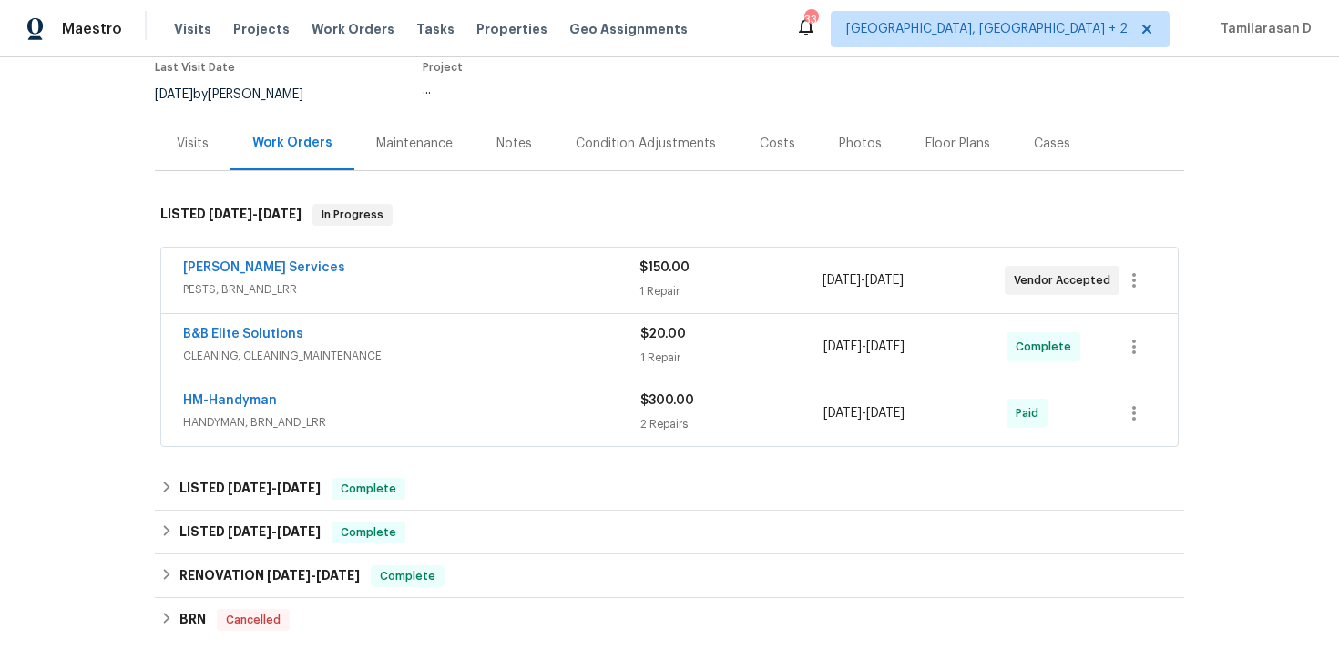
scroll to position [214, 0]
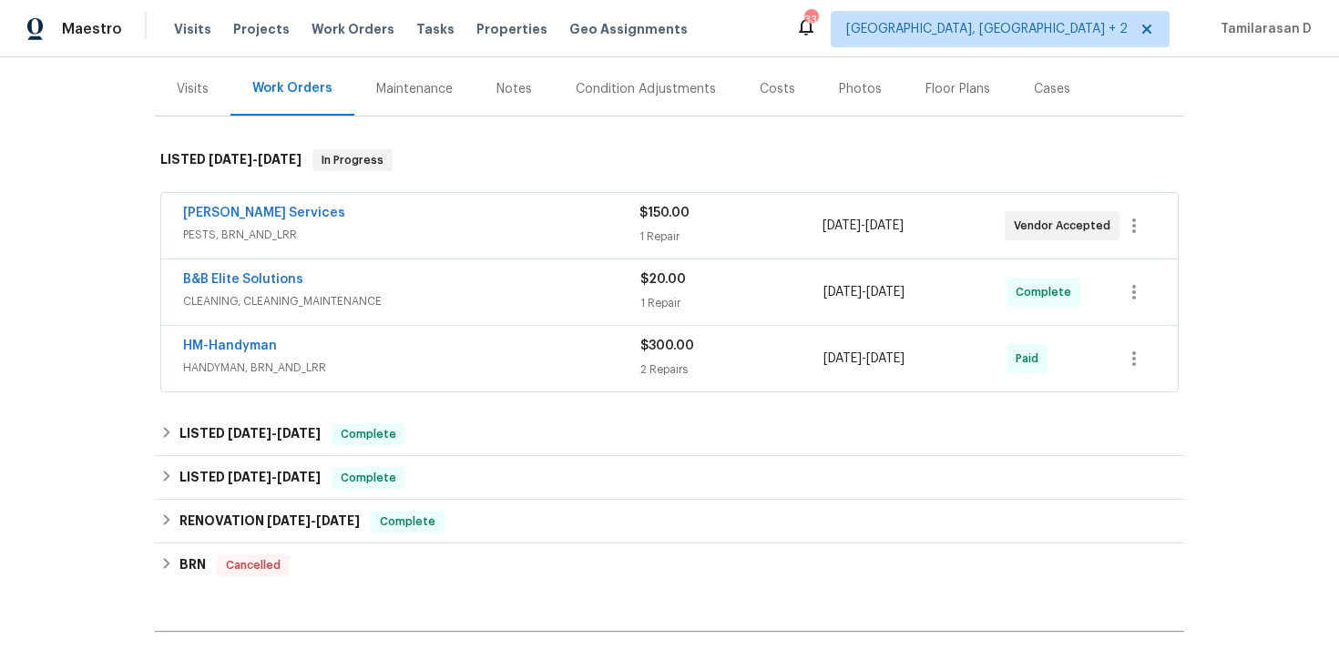
click at [332, 345] on div "HM-Handyman" at bounding box center [411, 348] width 457 height 22
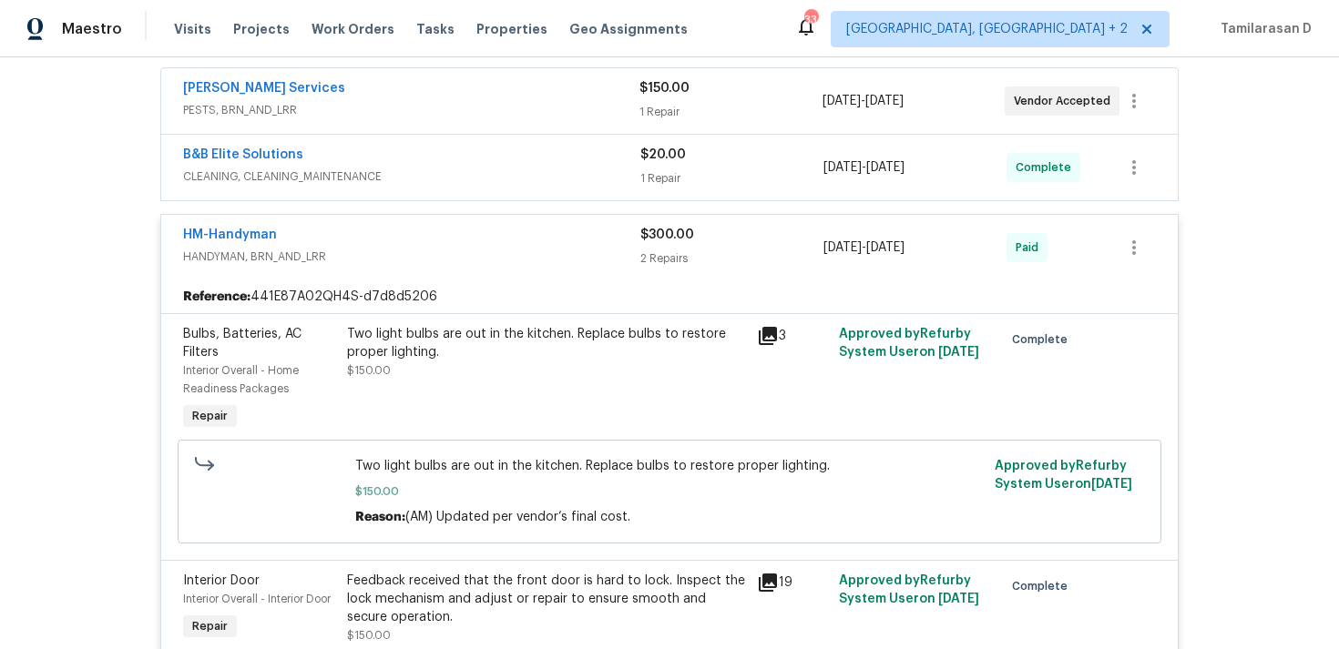
scroll to position [306, 0]
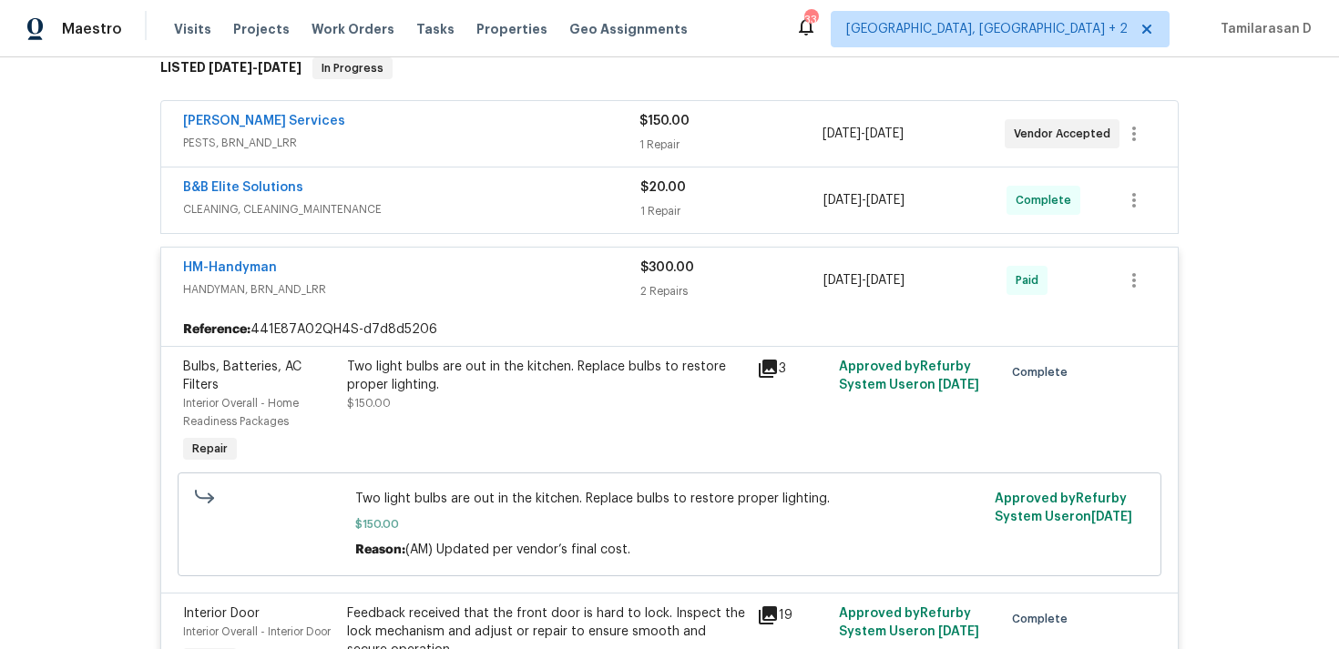
click at [342, 300] on div "HM-Handyman HANDYMAN, BRN_AND_LRR" at bounding box center [411, 281] width 457 height 44
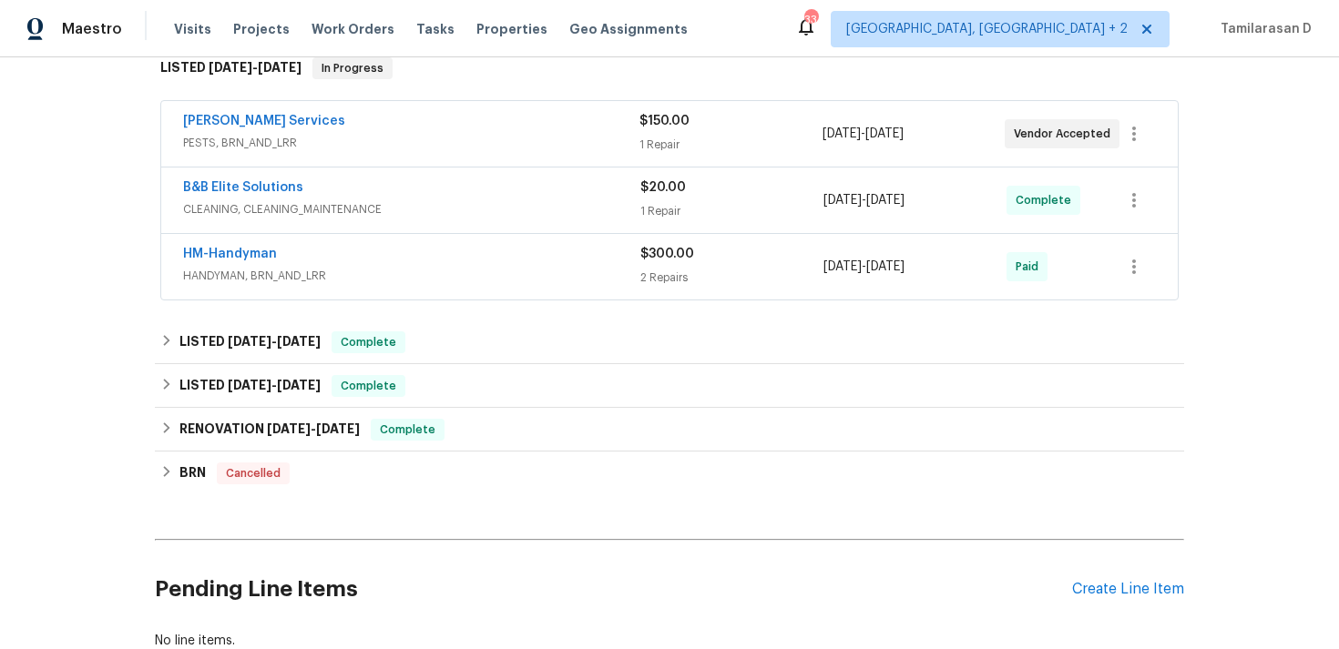
click at [370, 201] on span "CLEANING, CLEANING_MAINTENANCE" at bounding box center [411, 209] width 457 height 18
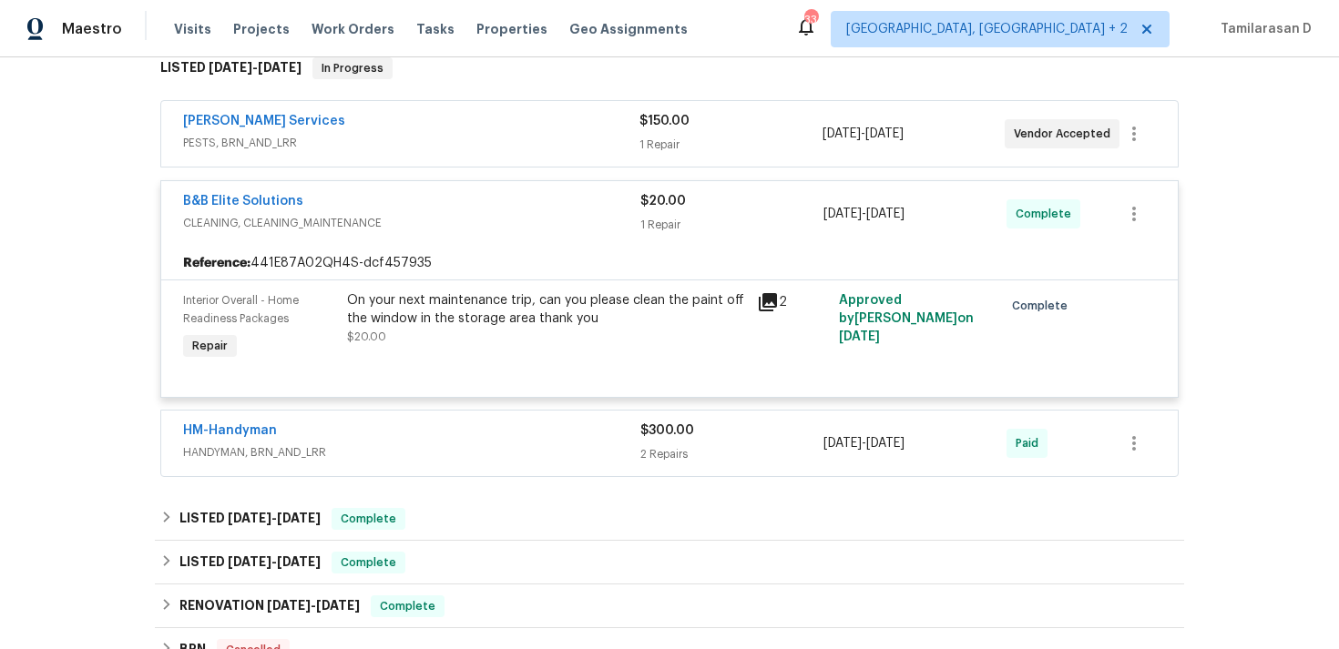
click at [347, 201] on div "B&B Elite Solutions" at bounding box center [411, 203] width 457 height 22
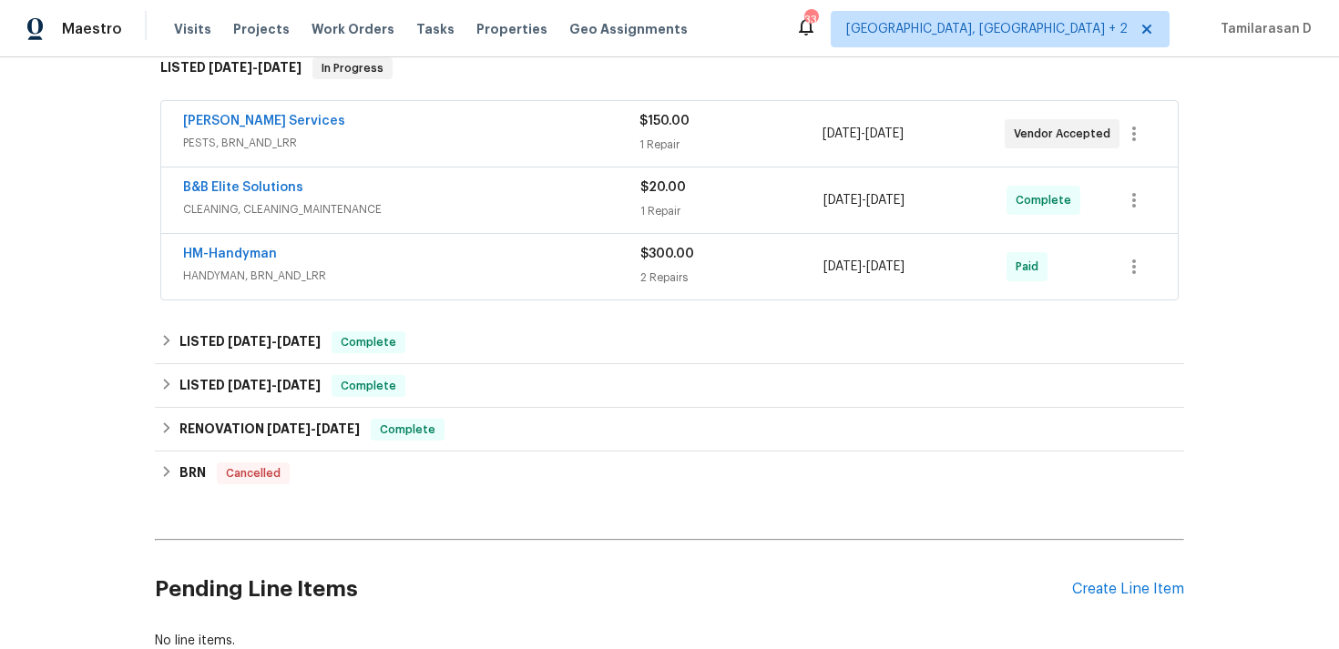
click at [394, 253] on div "HM-Handyman" at bounding box center [411, 256] width 457 height 22
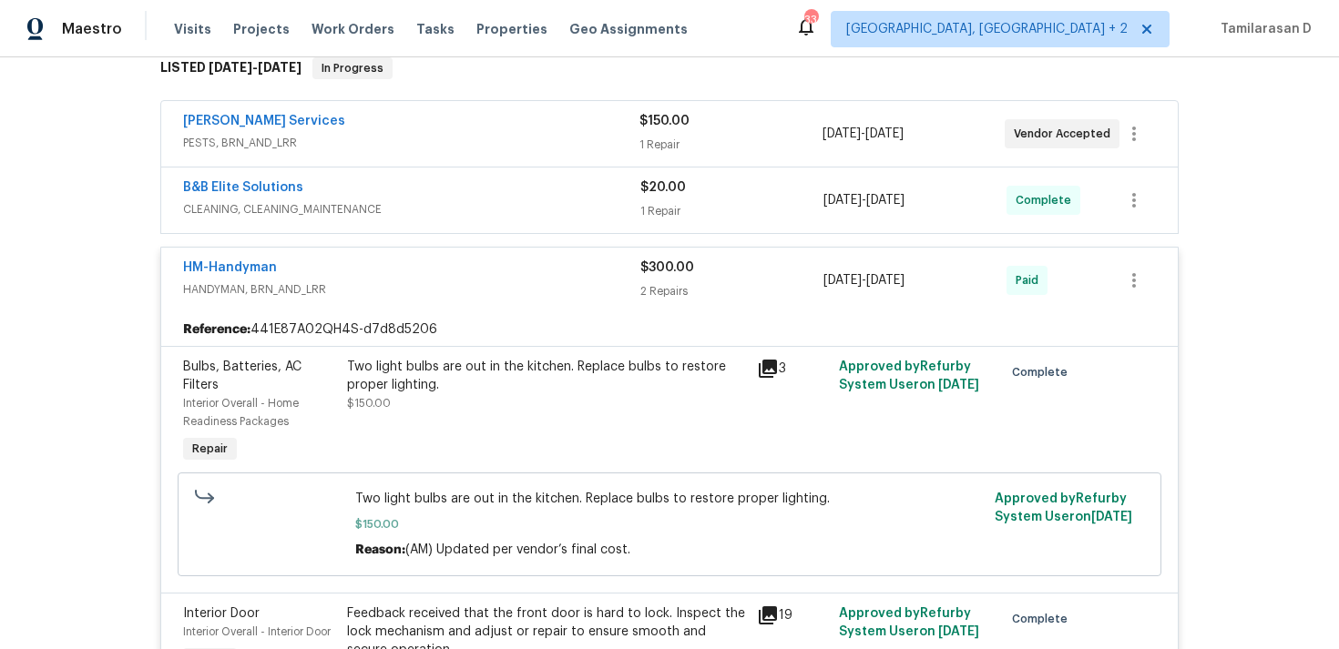
click at [372, 188] on div "B&B Elite Solutions" at bounding box center [411, 189] width 457 height 22
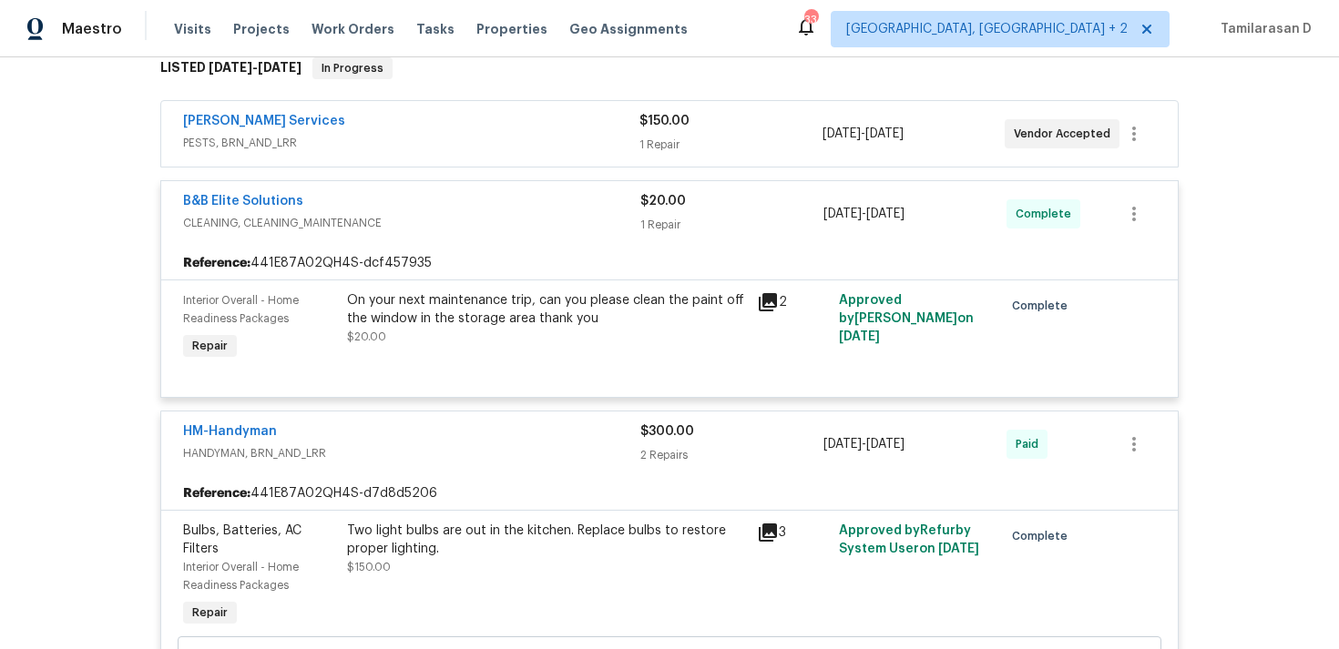
click at [361, 200] on div "B&B Elite Solutions" at bounding box center [411, 203] width 457 height 22
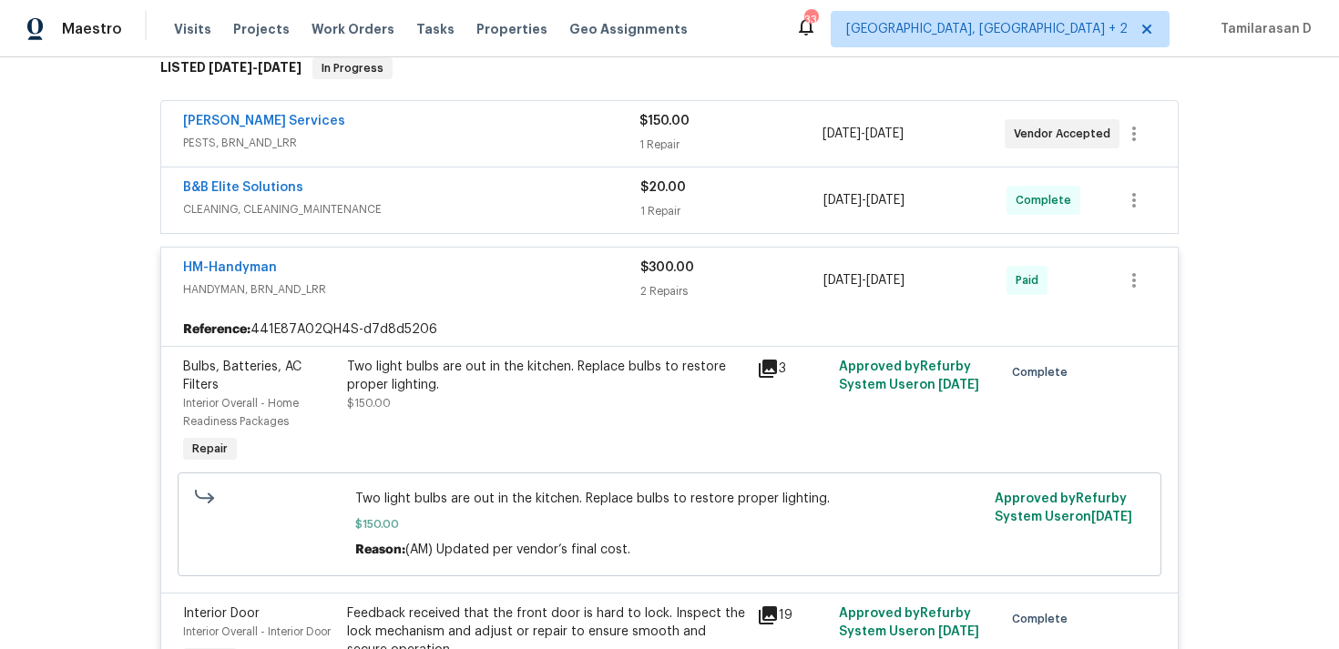
click at [353, 271] on div "HM-Handyman" at bounding box center [411, 270] width 457 height 22
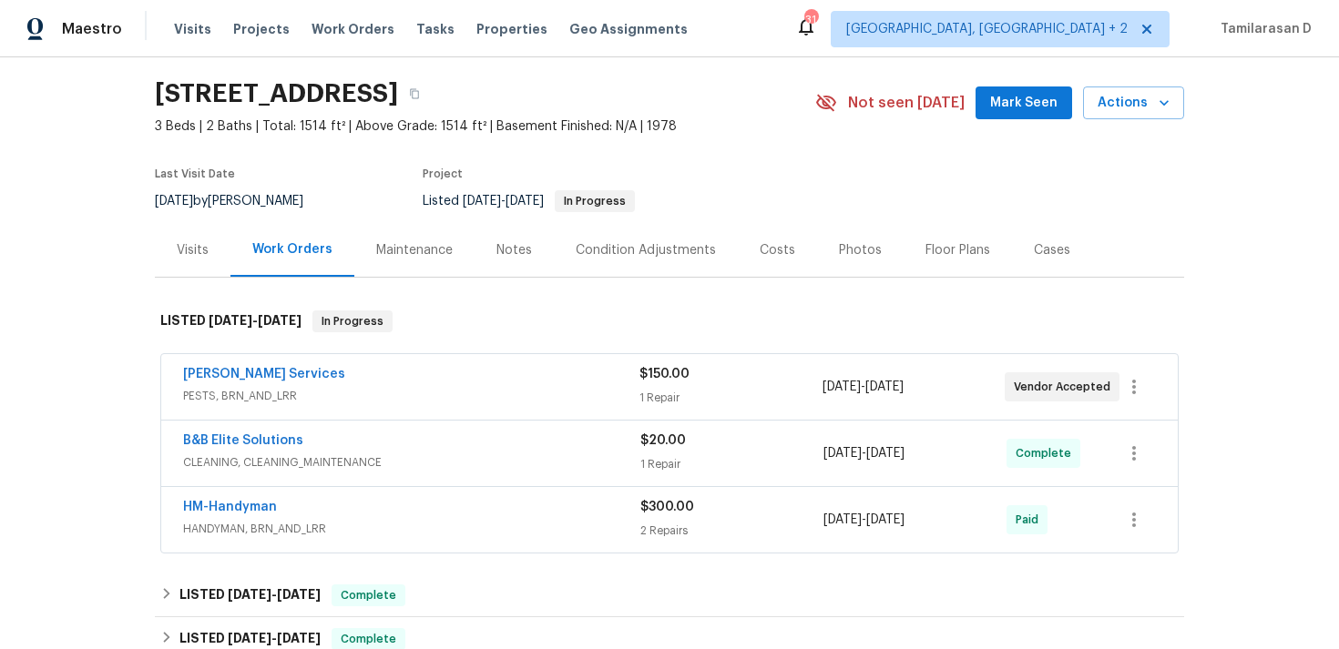
scroll to position [0, 0]
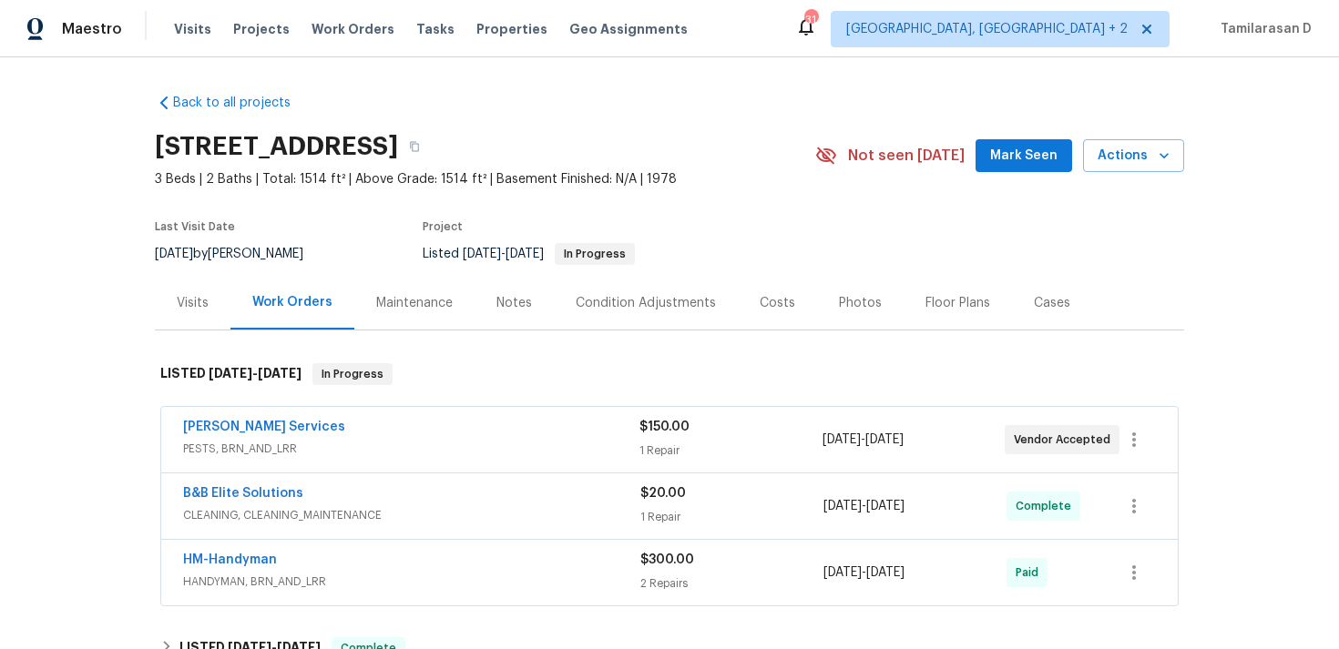
click at [206, 310] on div "Visits" at bounding box center [193, 303] width 32 height 18
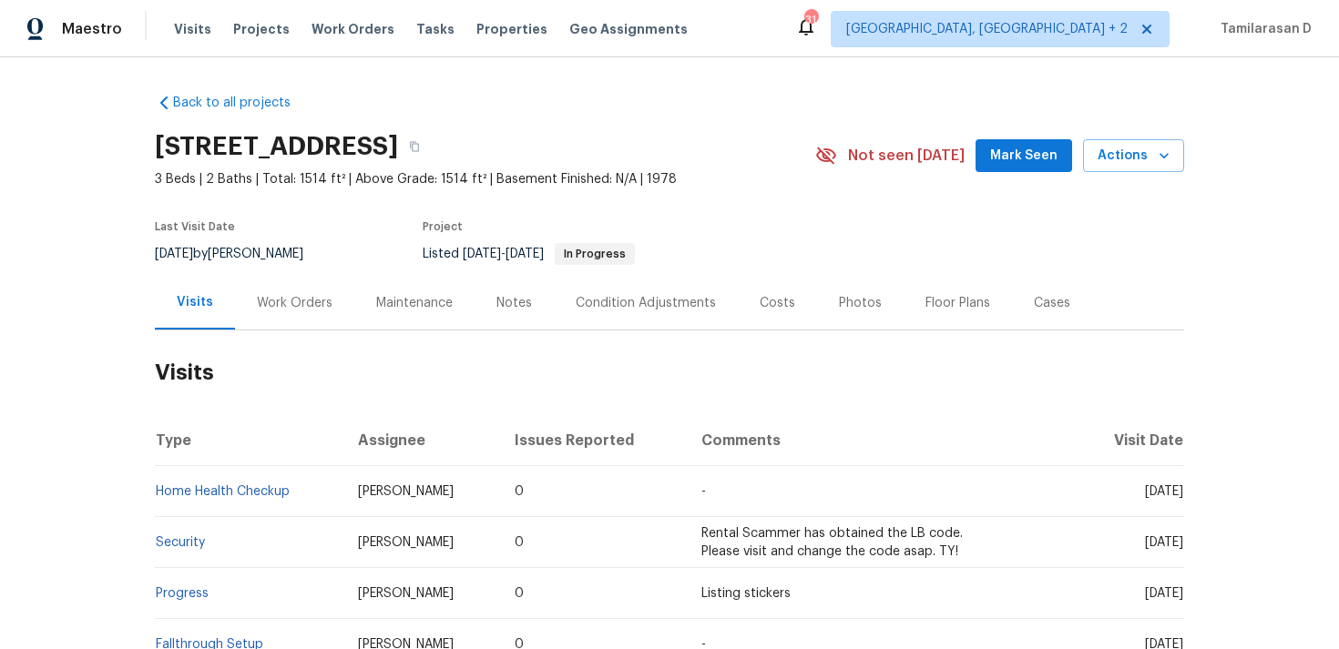
click at [264, 324] on div "Work Orders" at bounding box center [294, 303] width 119 height 54
